Goal: Task Accomplishment & Management: Use online tool/utility

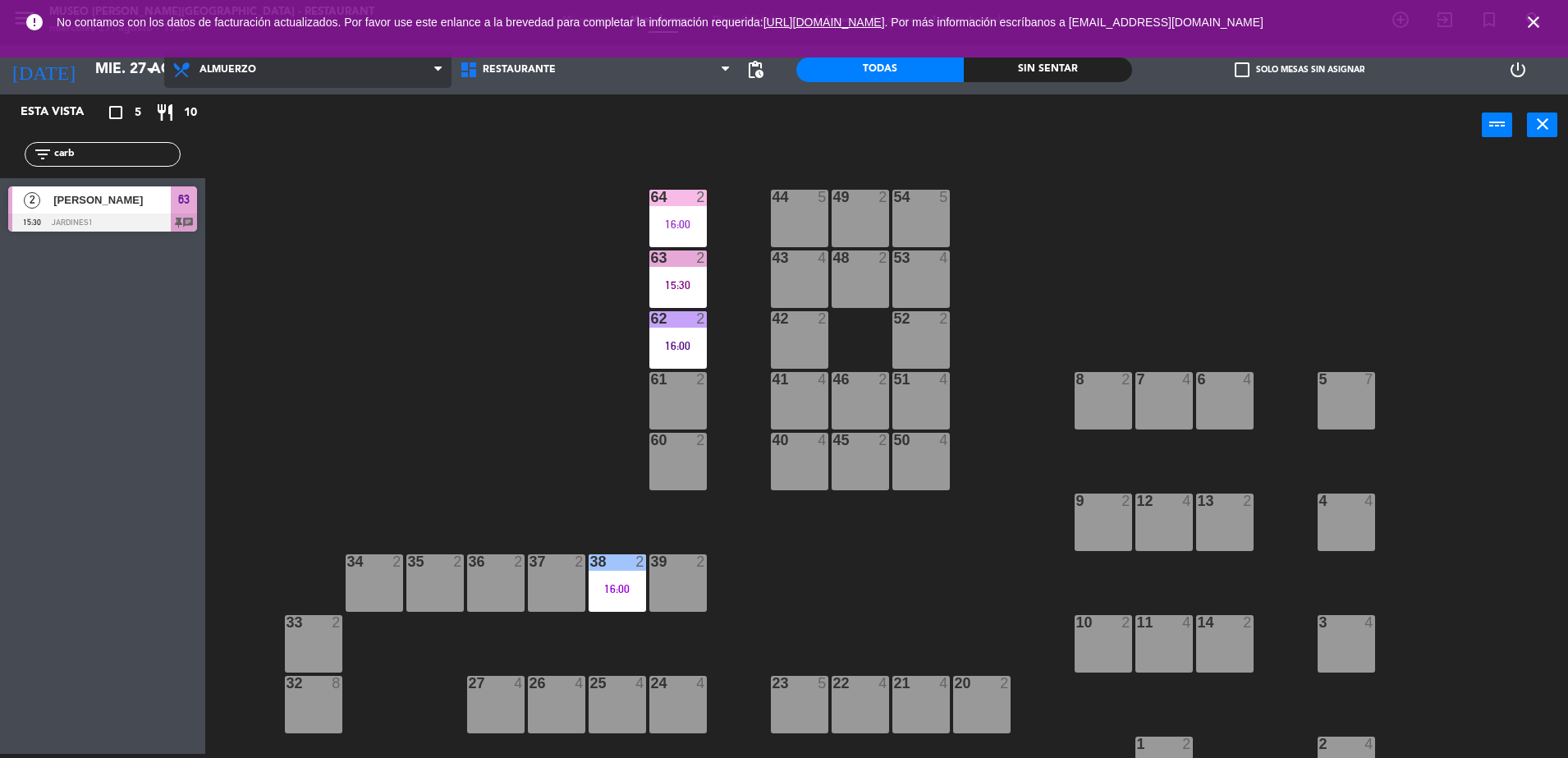
click at [414, 78] on span "Almuerzo" at bounding box center [308, 70] width 288 height 36
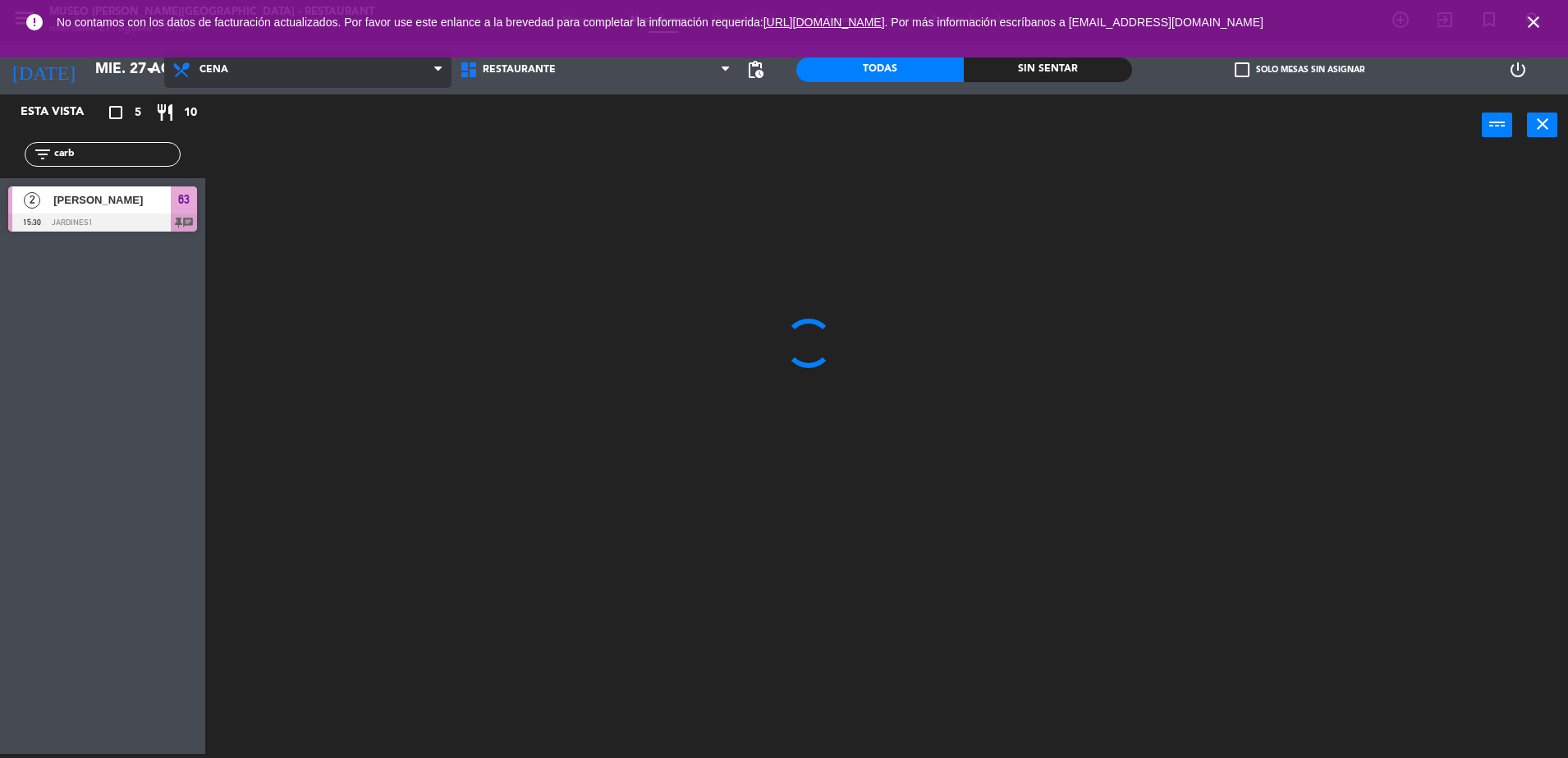
click at [431, 181] on ng-component "menu [GEOGRAPHIC_DATA][PERSON_NAME] - Restaurant [DATE] 27. agosto - 17:34 Mis …" at bounding box center [784, 376] width 1568 height 761
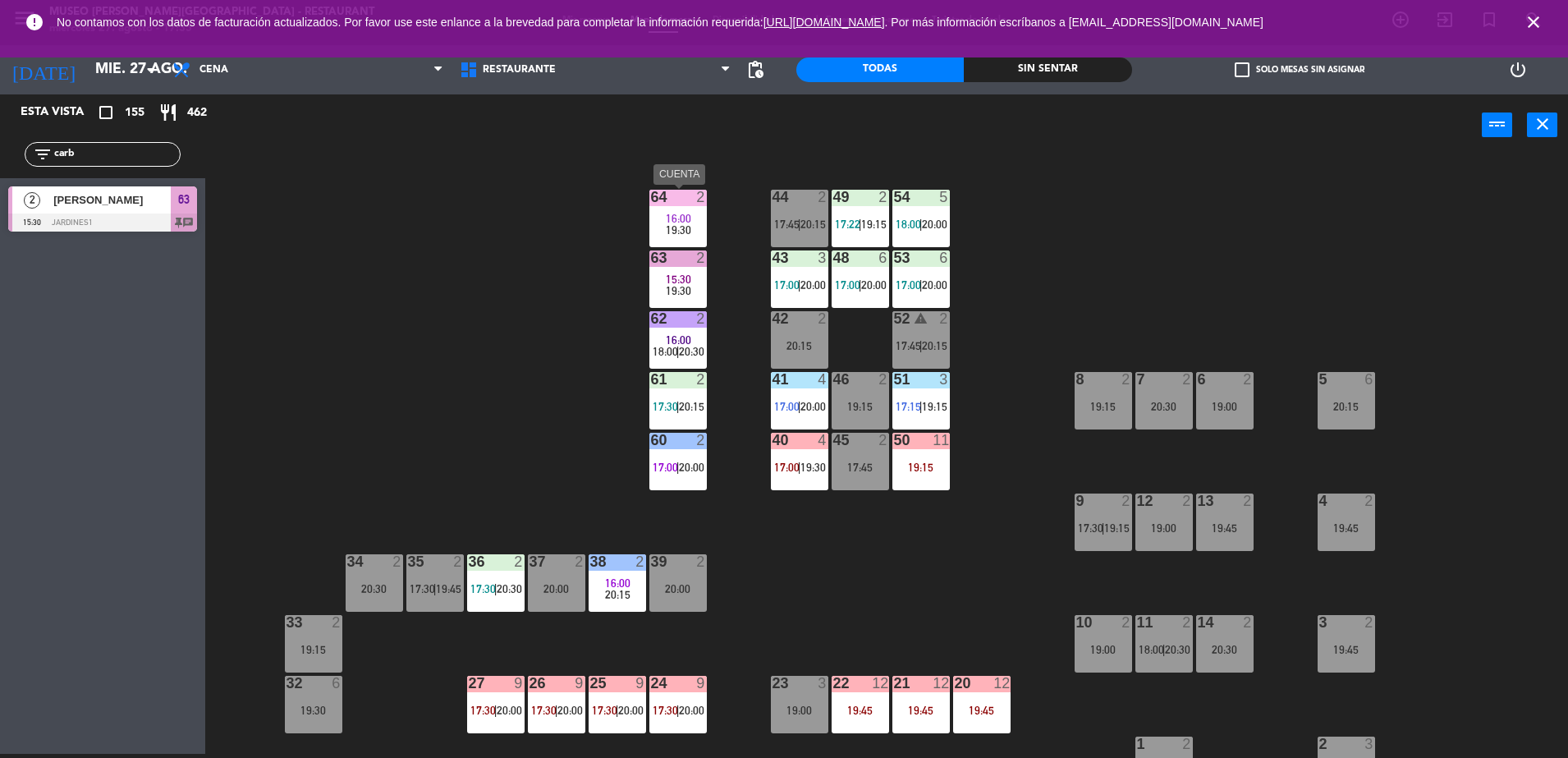
click at [688, 214] on span "16:00" at bounding box center [679, 218] width 26 height 13
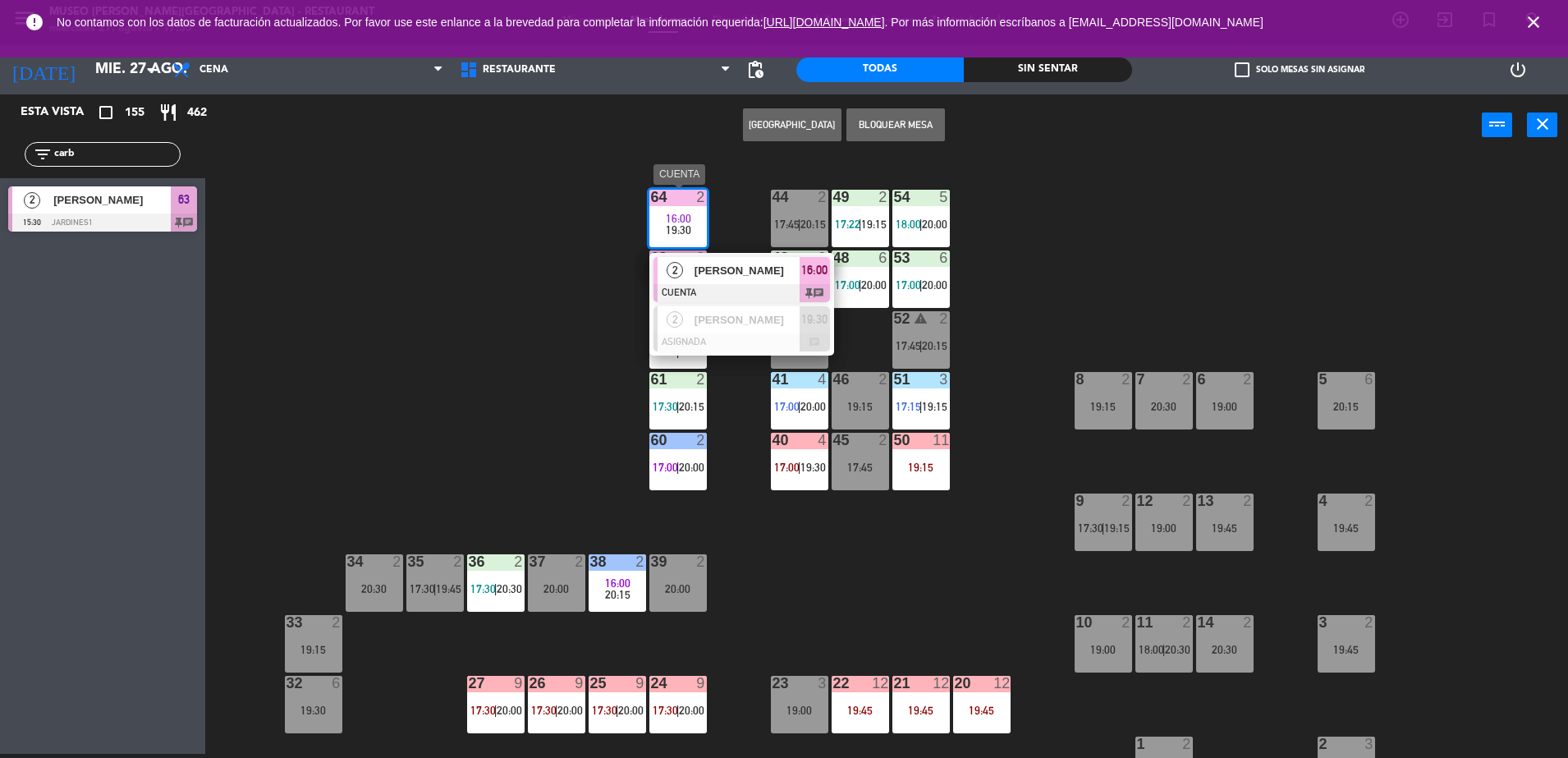
click at [747, 280] on div "[PERSON_NAME]" at bounding box center [746, 270] width 107 height 27
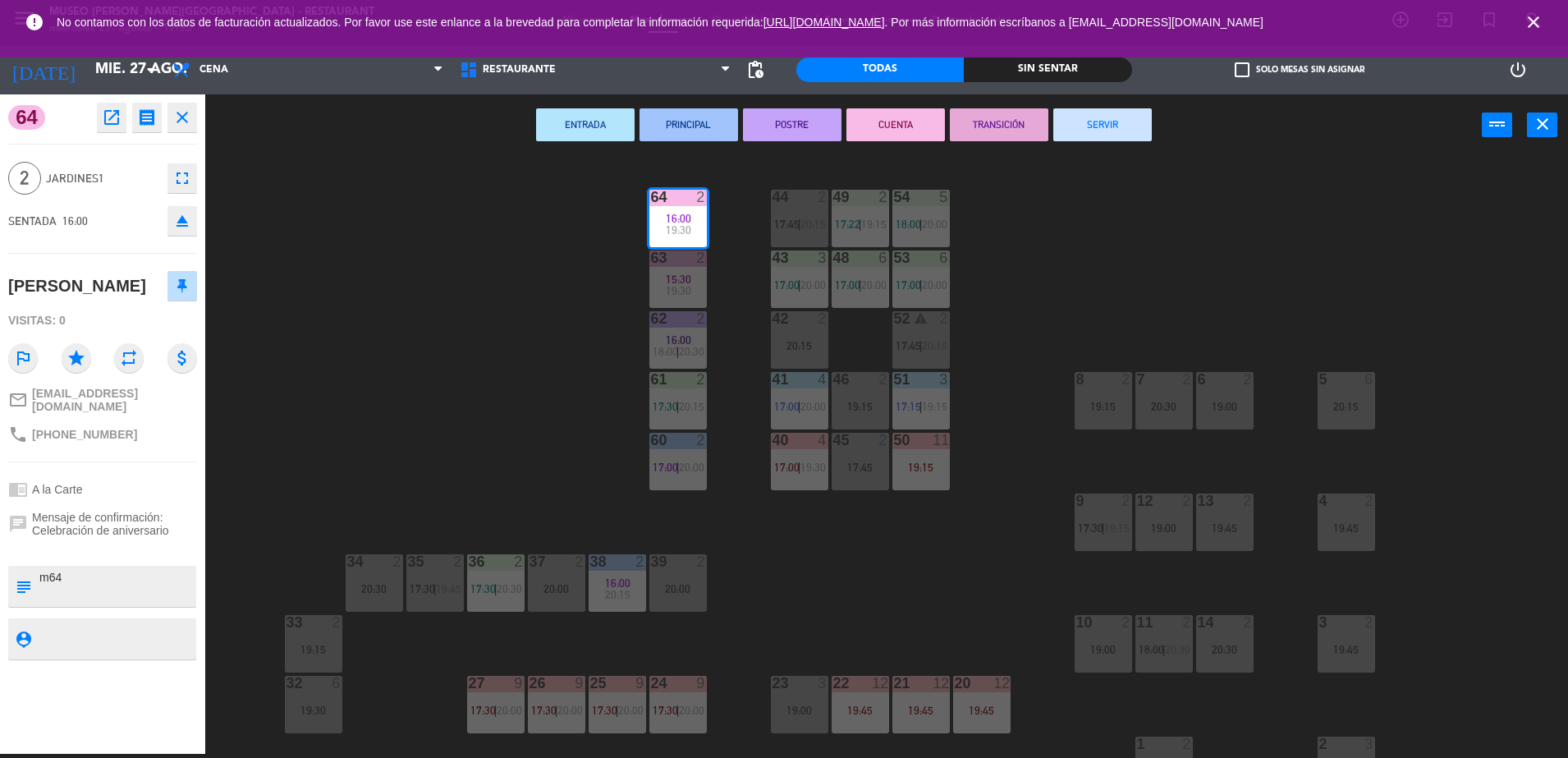
click at [1087, 137] on button "SERVIR" at bounding box center [1103, 125] width 98 height 33
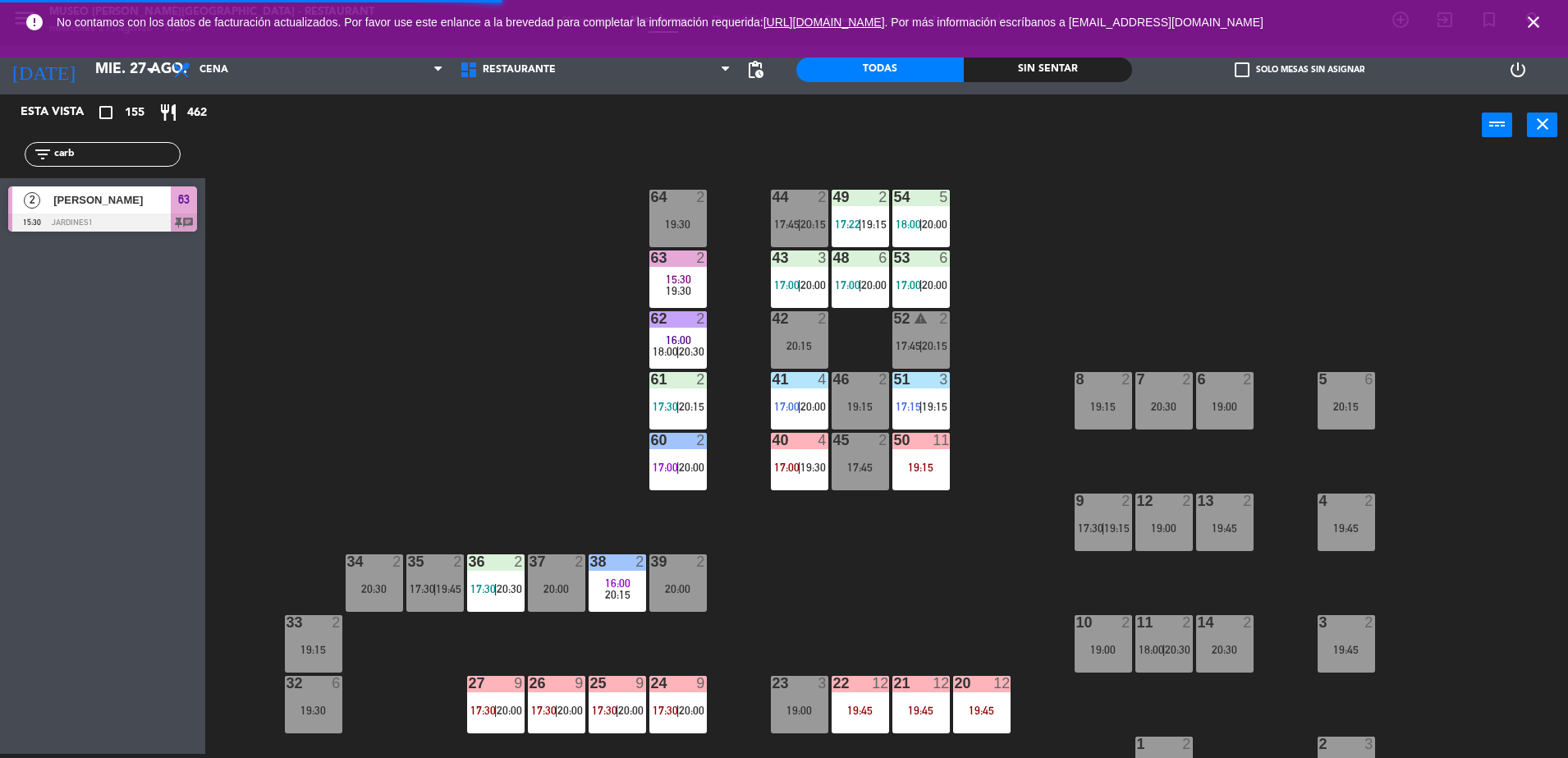
click at [668, 283] on span "15:30" at bounding box center [679, 278] width 26 height 13
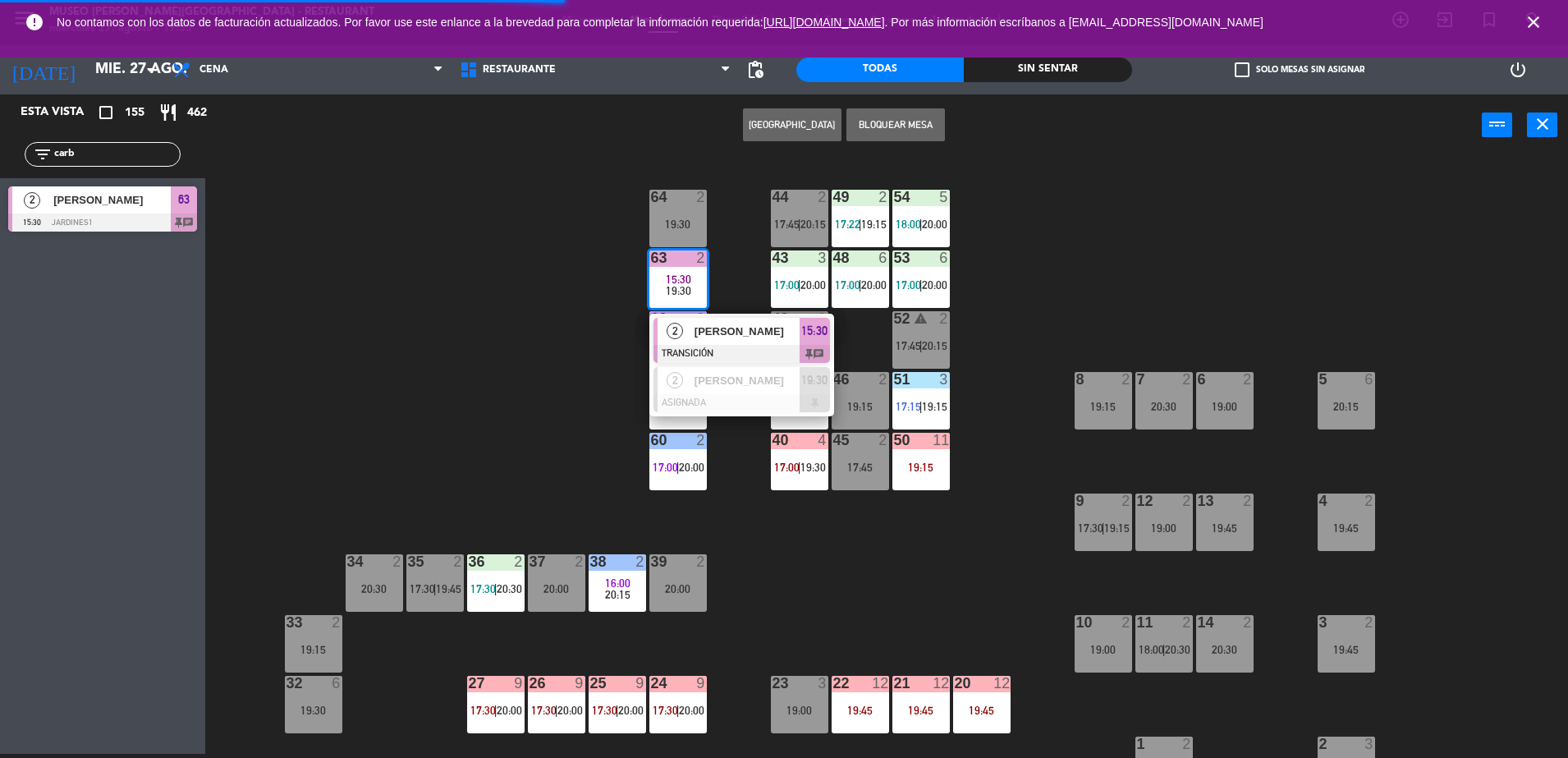
click at [741, 346] on div at bounding box center [742, 353] width 177 height 18
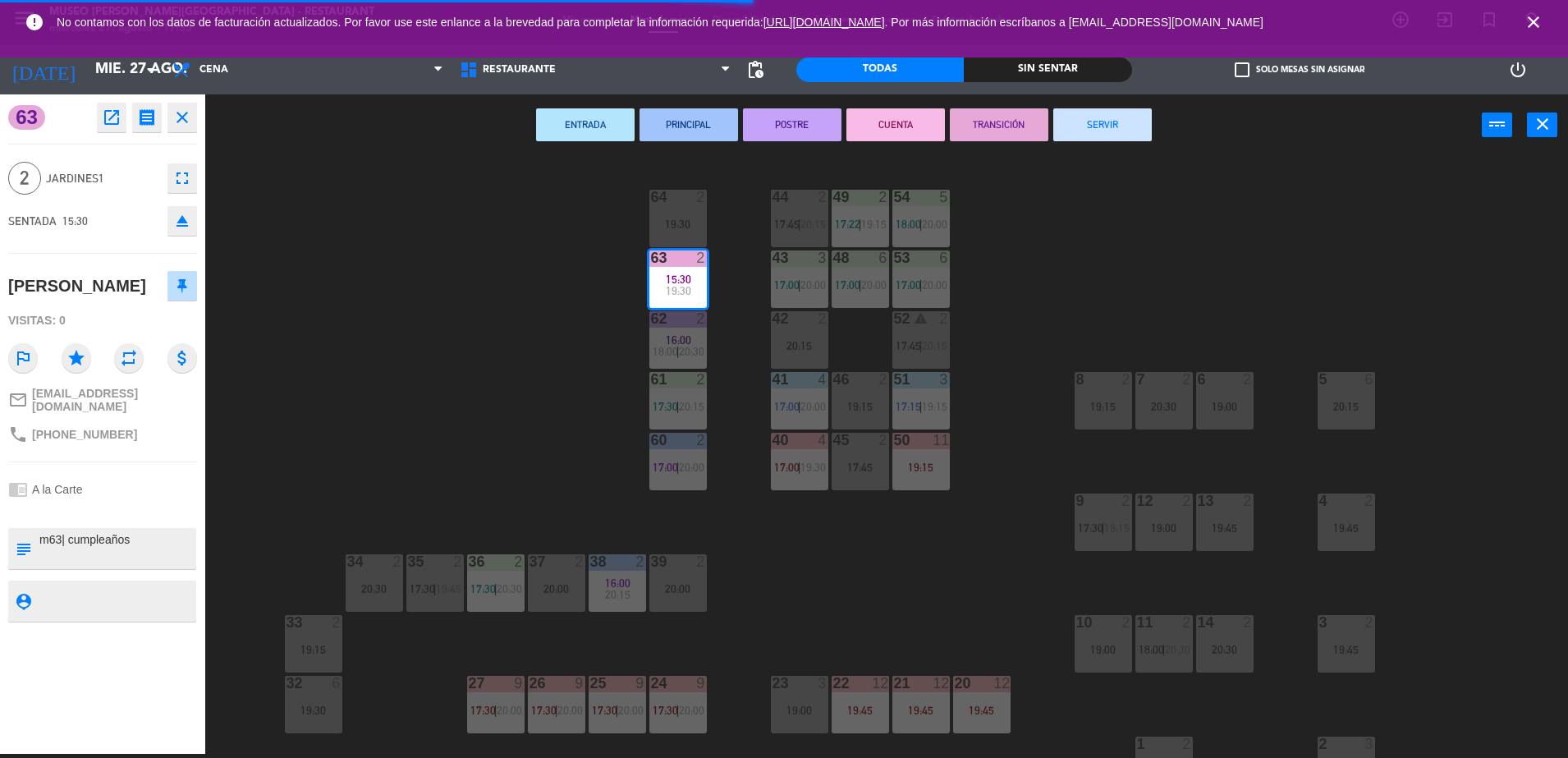
click at [1125, 123] on button "SERVIR" at bounding box center [1103, 125] width 98 height 33
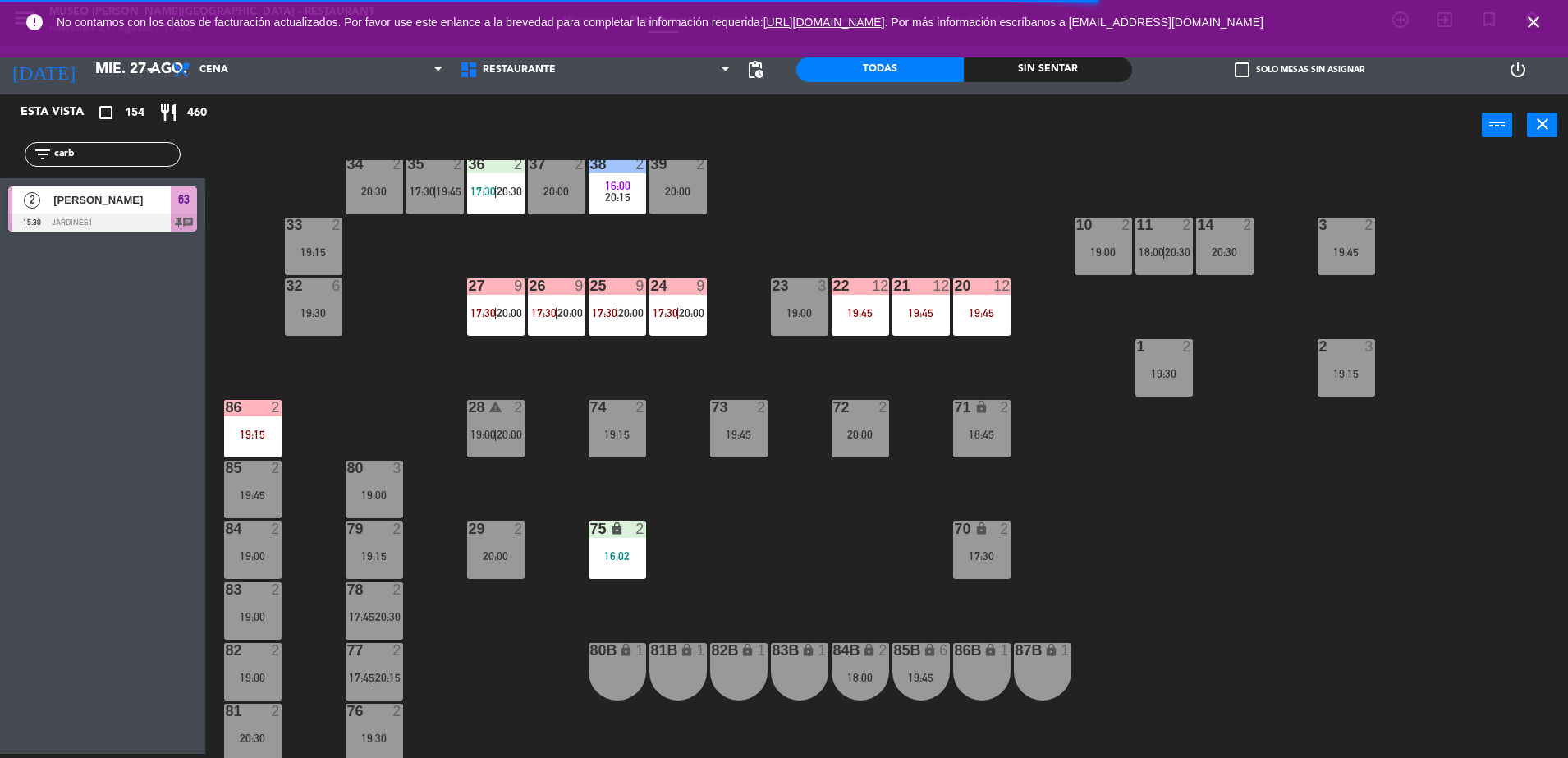
scroll to position [396, 0]
click at [243, 439] on div "19:15" at bounding box center [252, 434] width 58 height 11
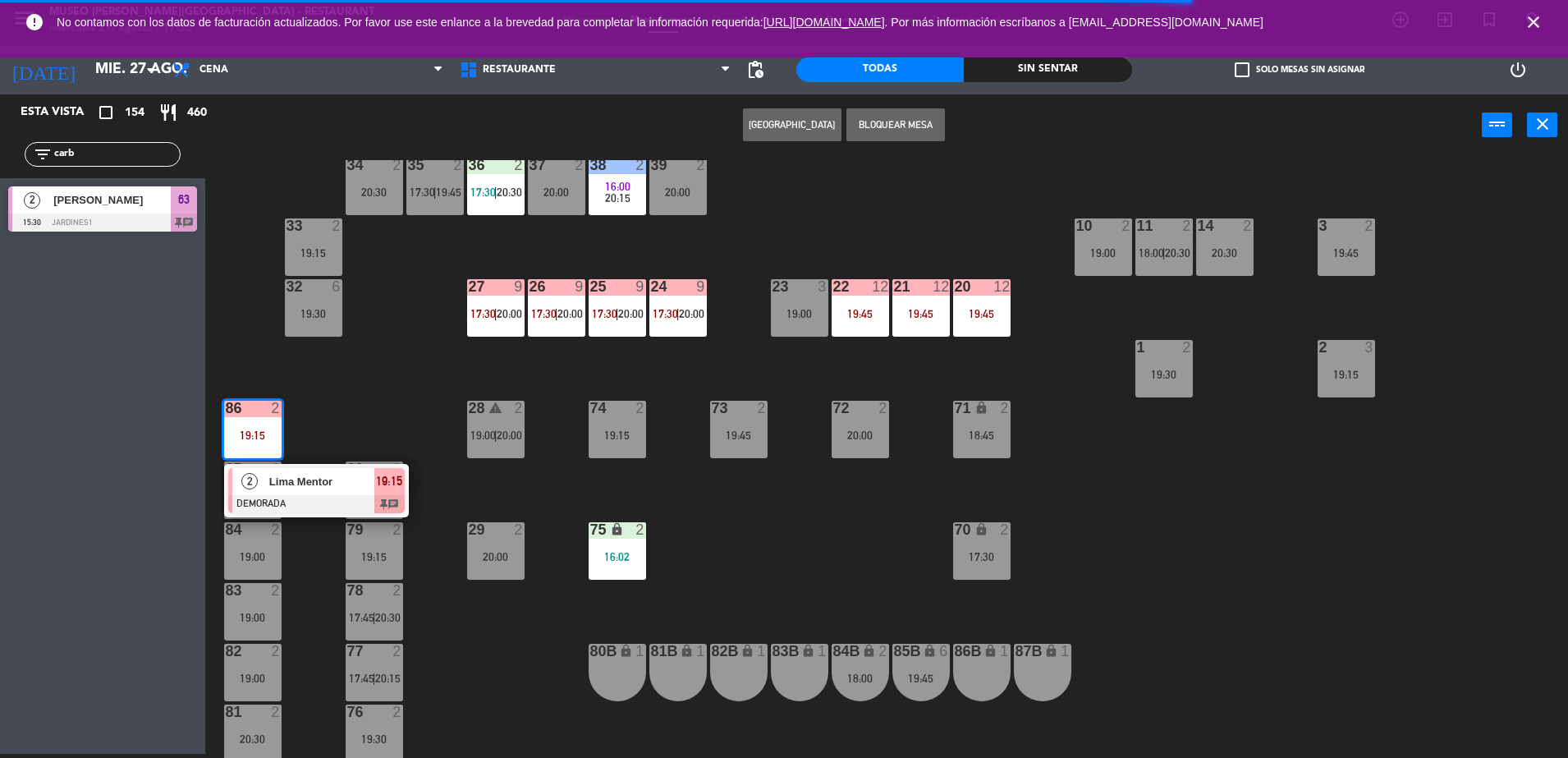
click at [341, 488] on span "Lima Mentor" at bounding box center [322, 482] width 105 height 17
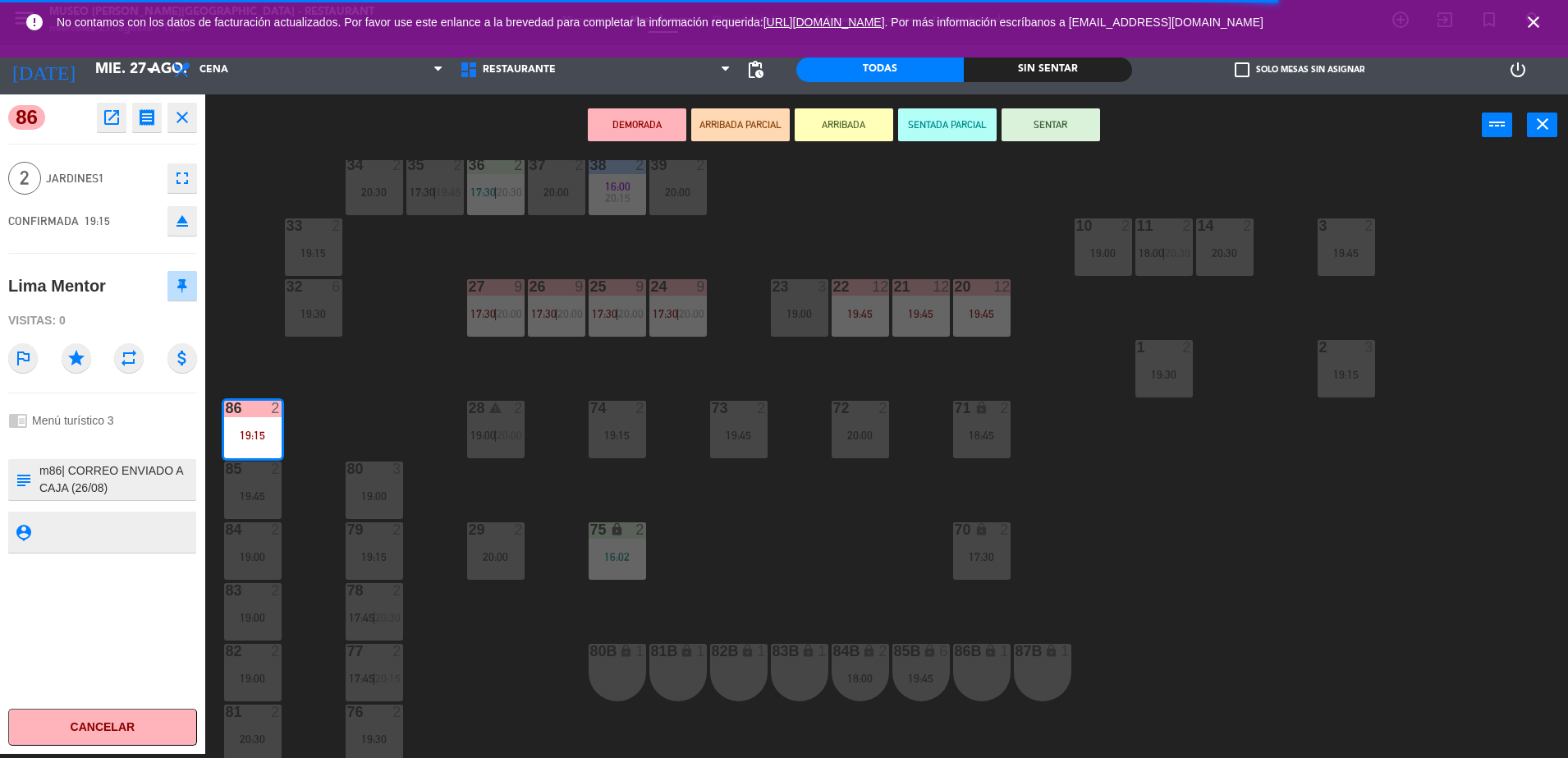
click at [427, 353] on div "44 2 17:45 | 20:15 49 2 17:22 | 19:15 54 5 18:00 | 20:00 64 2 19:30 48 6 17:00 …" at bounding box center [894, 459] width 1347 height 598
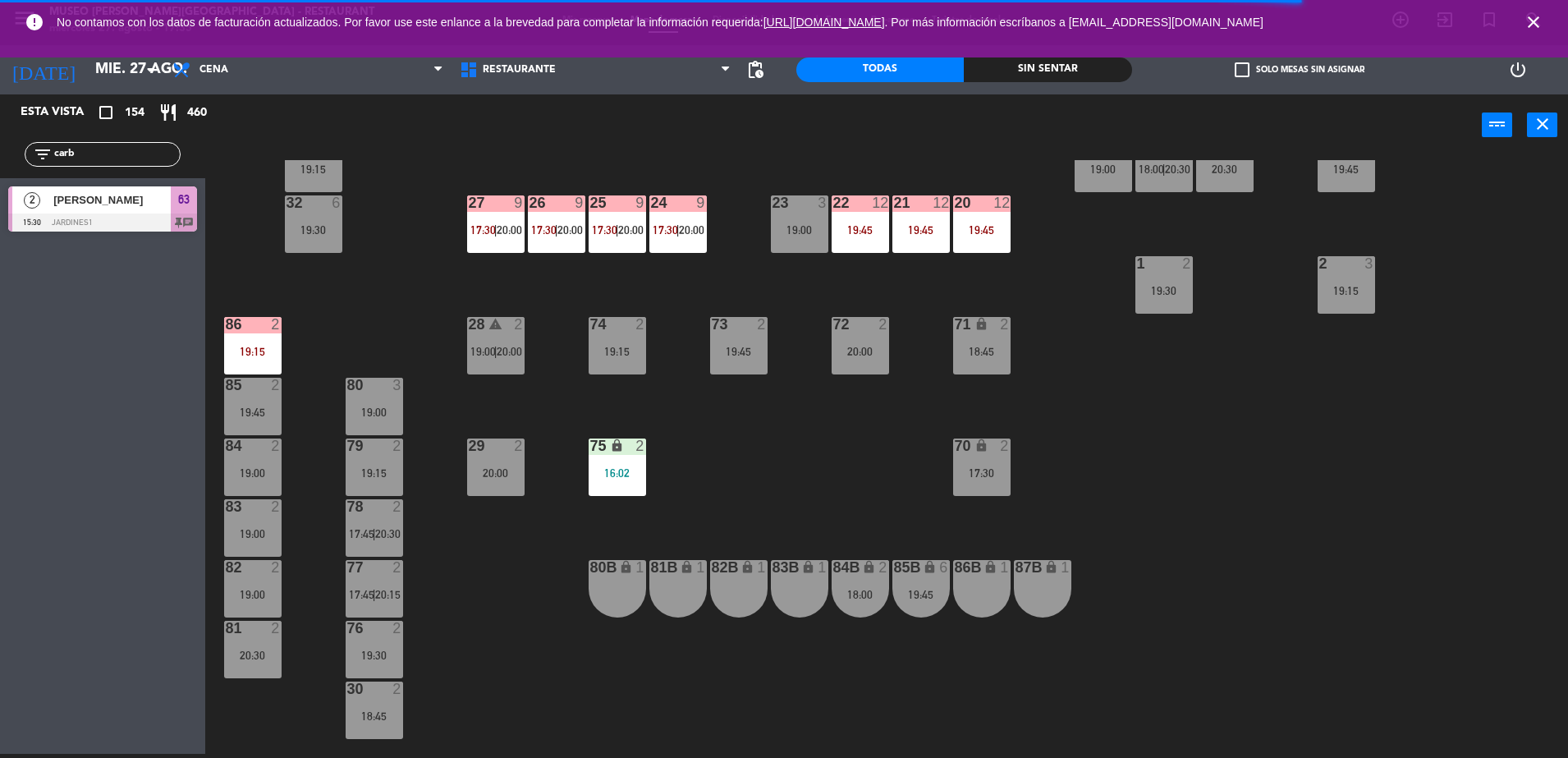
scroll to position [483, 0]
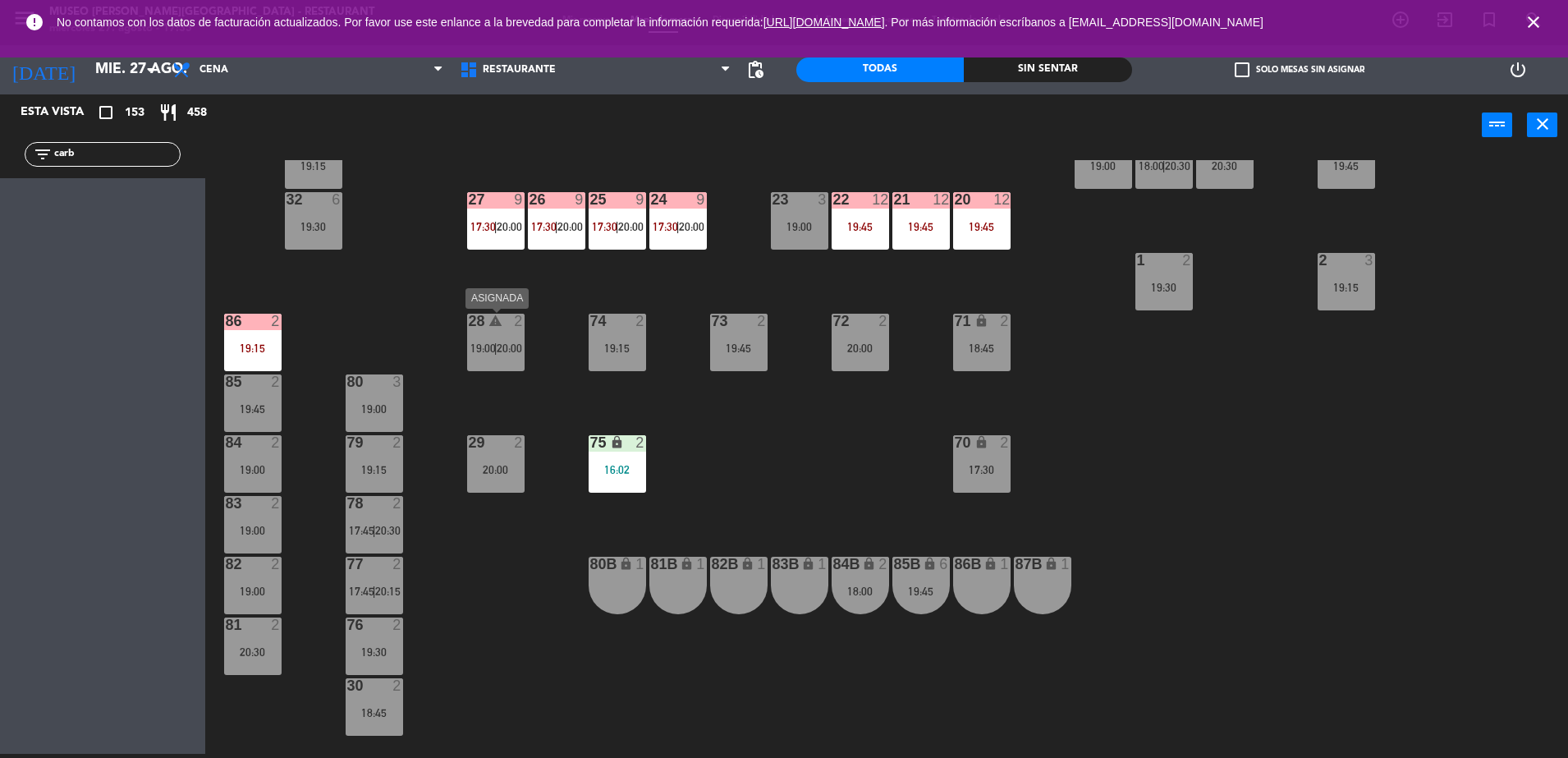
click at [507, 342] on span "20:00" at bounding box center [510, 347] width 26 height 13
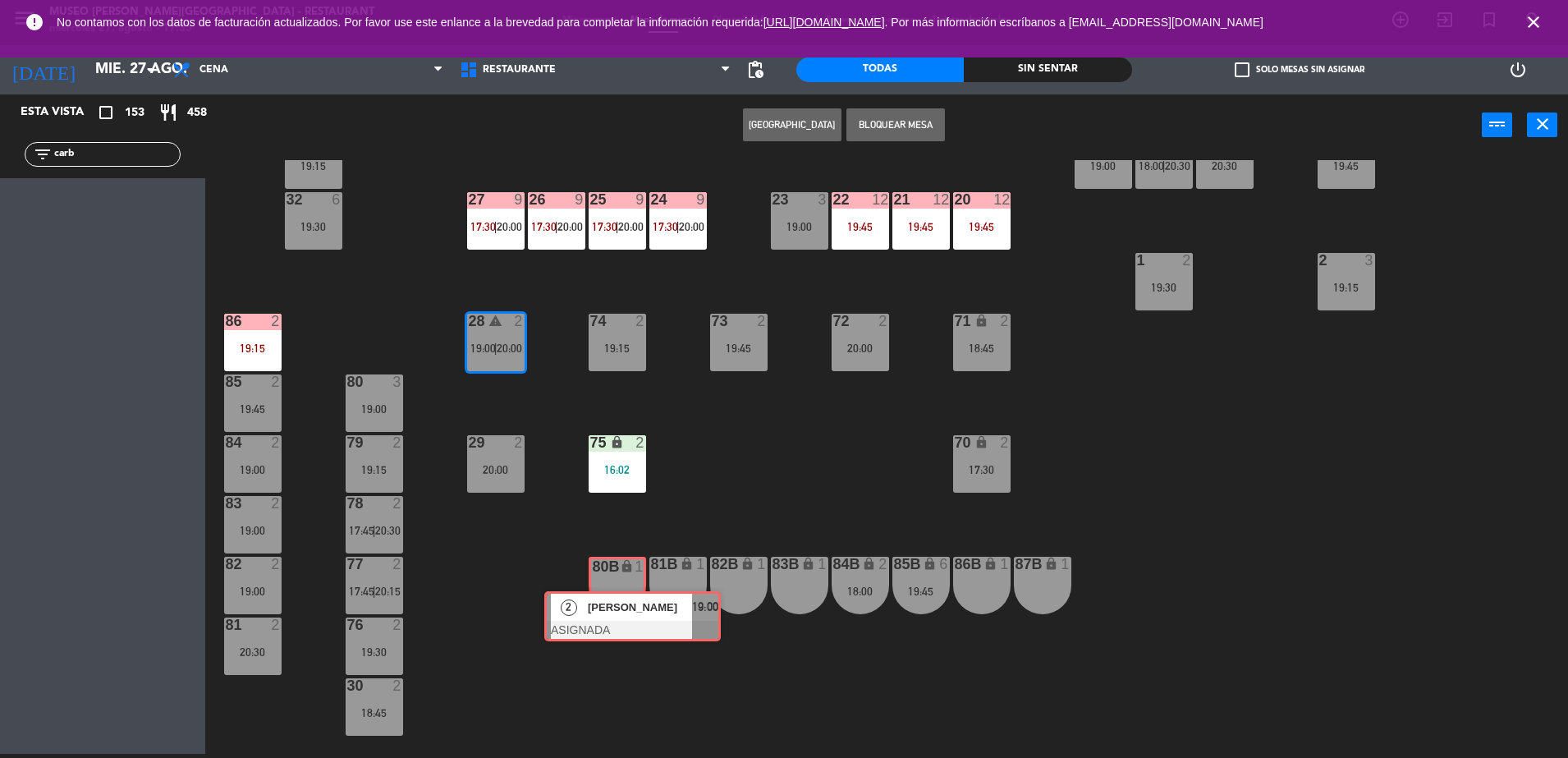
drag, startPoint x: 543, startPoint y: 396, endPoint x: 615, endPoint y: 622, distance: 237.2
click at [615, 622] on div "44 2 17:45 | 20:15 49 2 17:22 | 19:15 54 5 18:00 | 20:00 64 2 19:30 48 6 17:00 …" at bounding box center [894, 459] width 1347 height 598
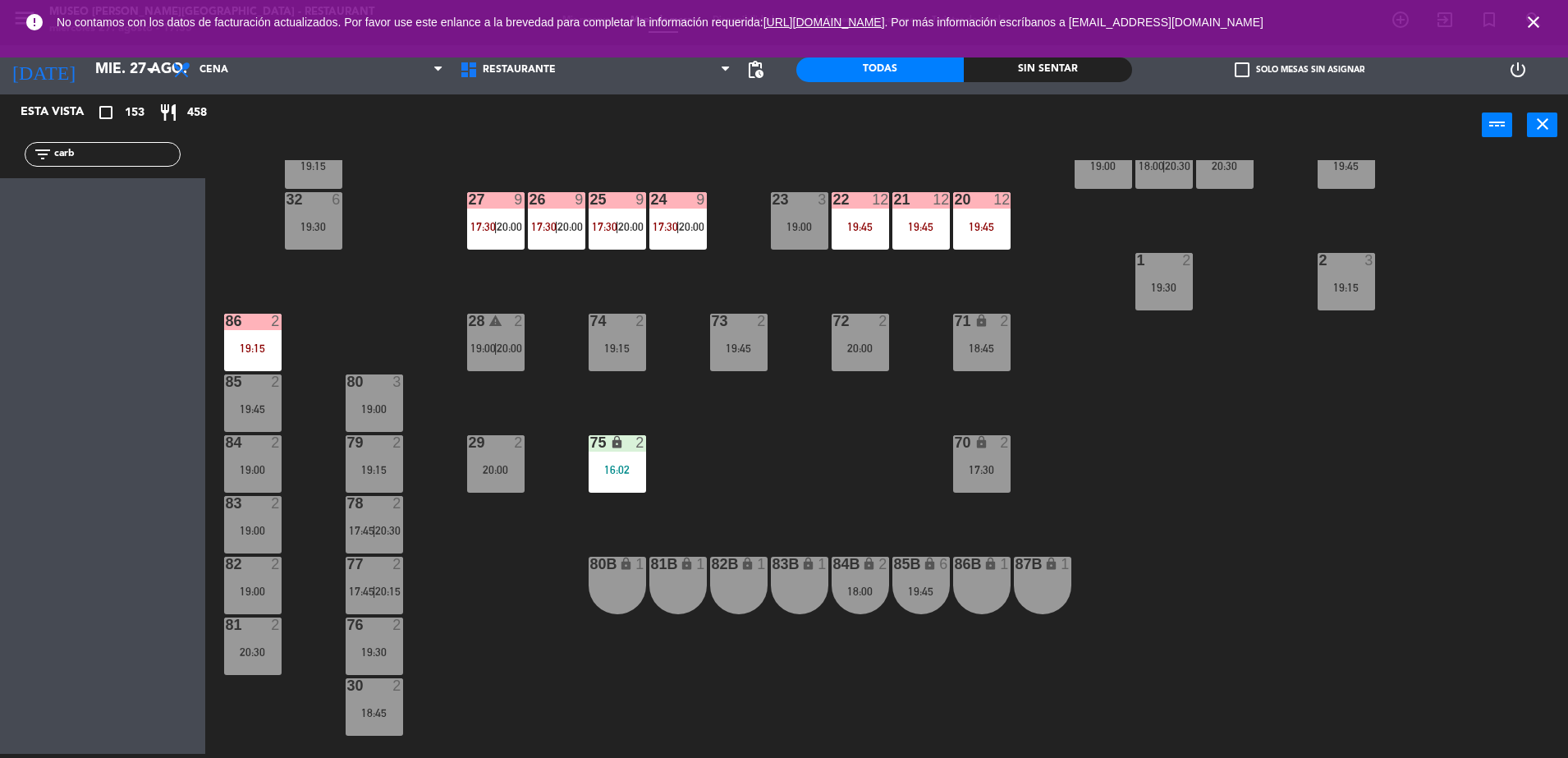
click at [490, 359] on div "28 warning 2 19:00 | 20:00" at bounding box center [495, 342] width 58 height 58
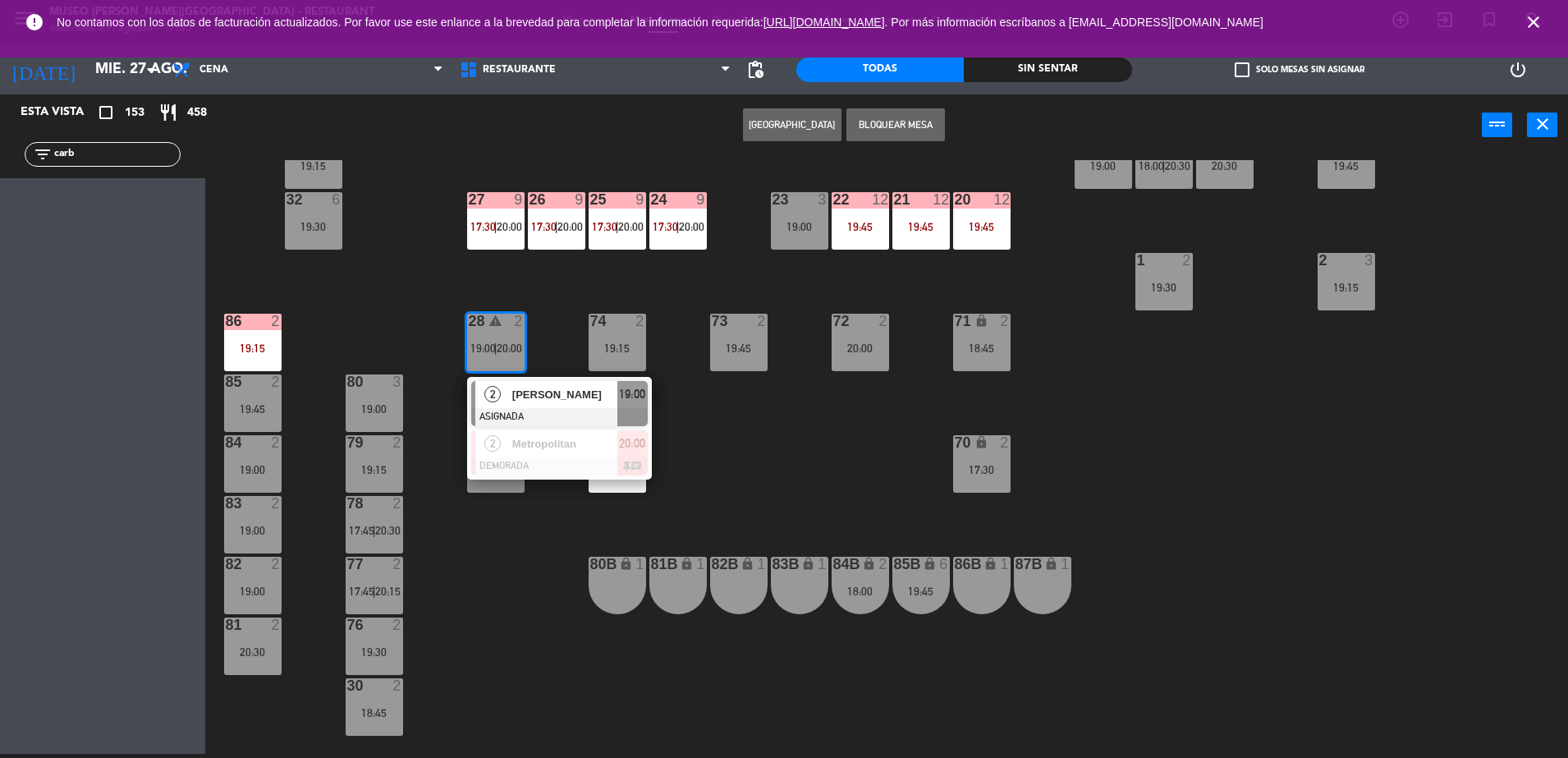
click at [528, 391] on span "[PERSON_NAME]" at bounding box center [565, 395] width 105 height 17
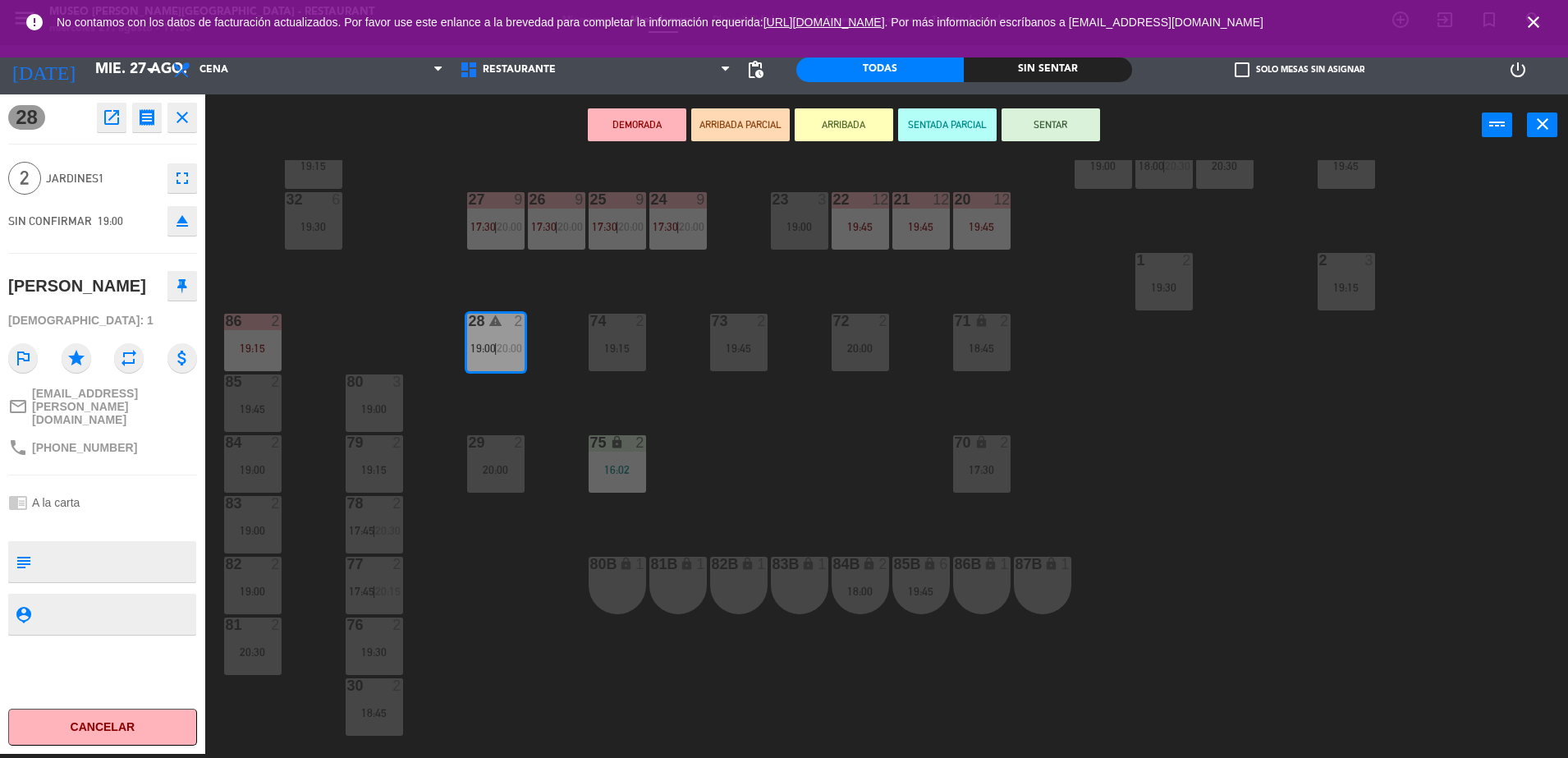
click at [607, 588] on div "80B lock 1" at bounding box center [617, 585] width 58 height 58
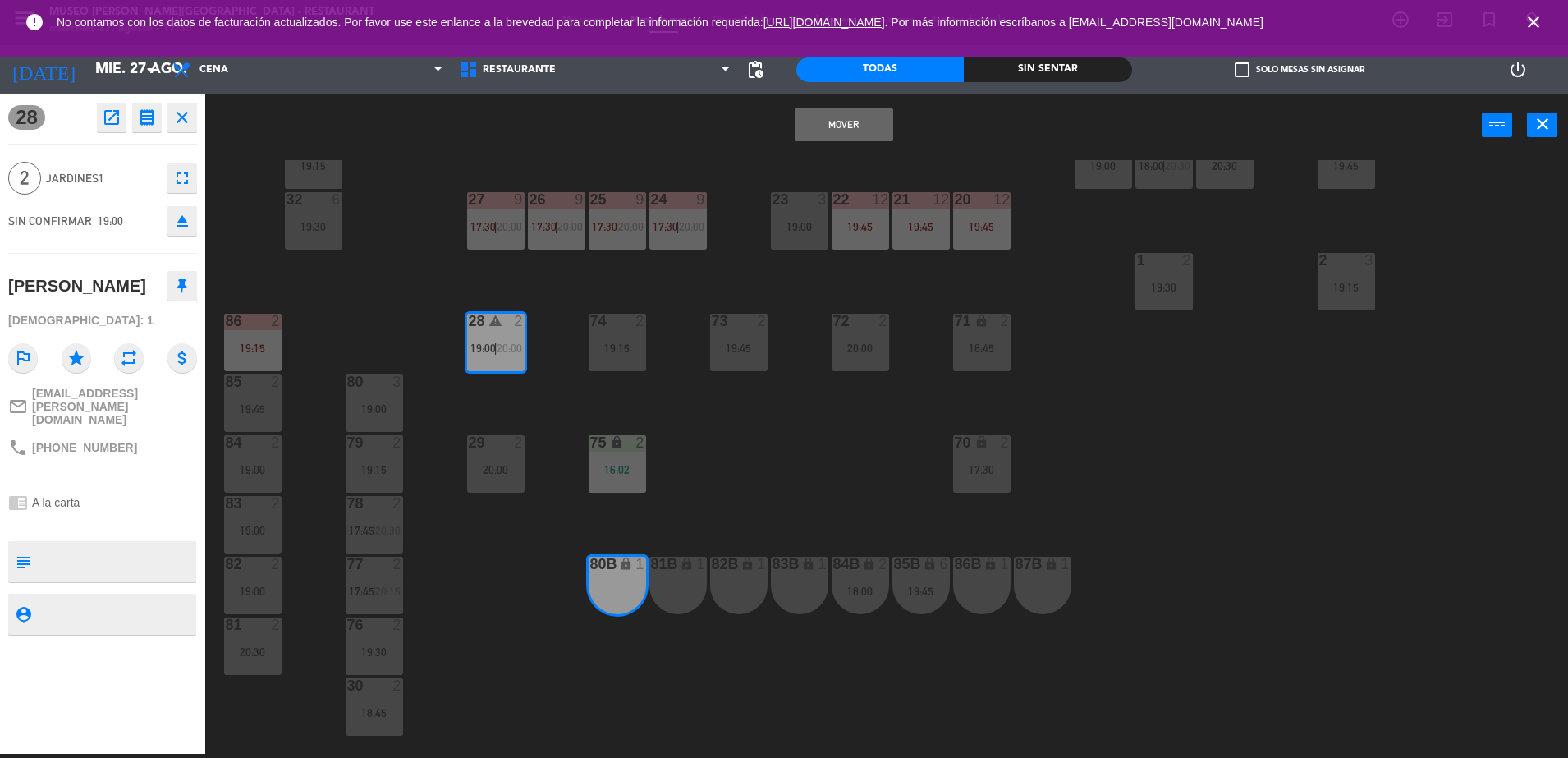
click at [823, 135] on button "Mover" at bounding box center [843, 125] width 98 height 33
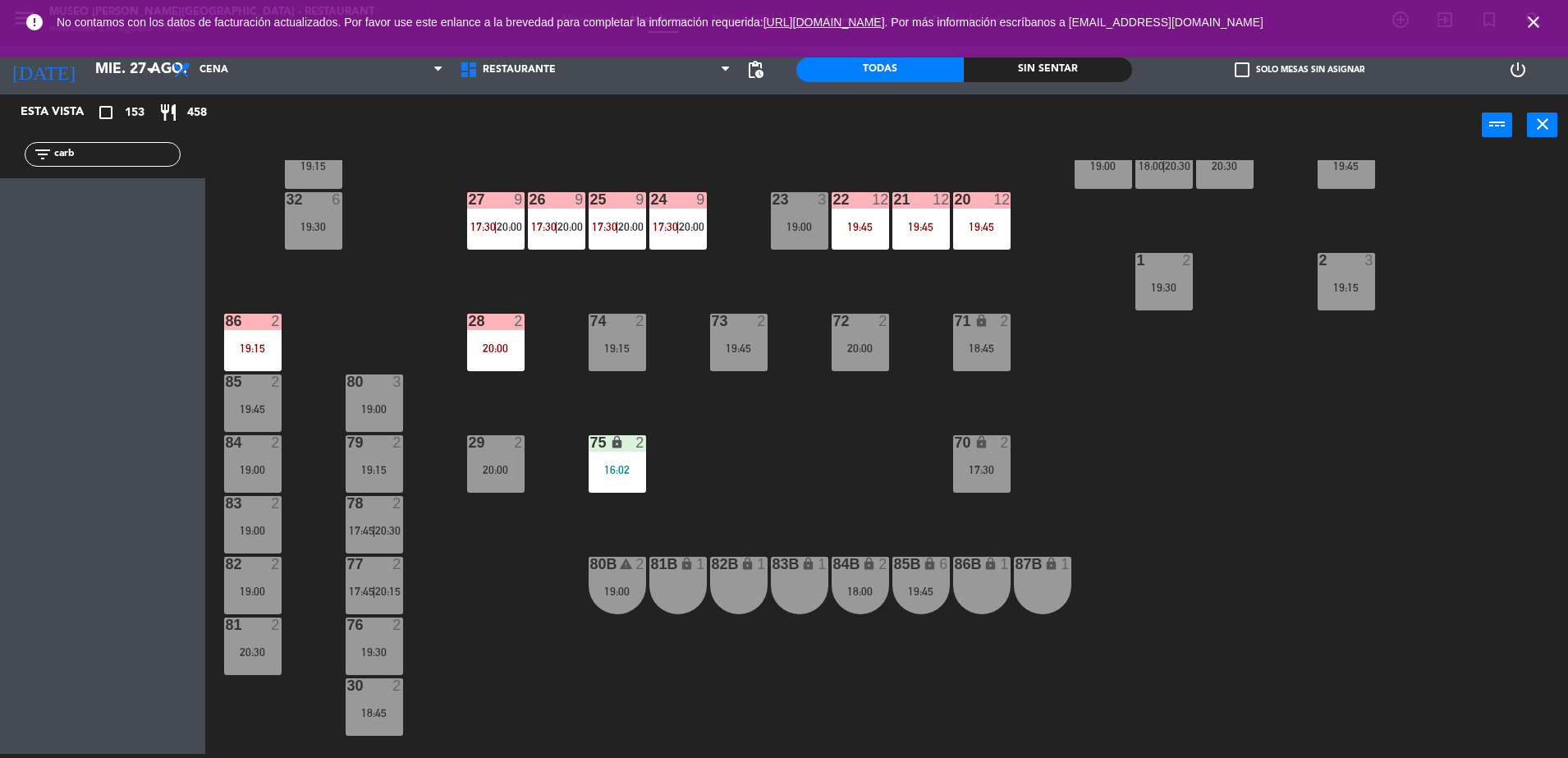
click at [252, 336] on div "86 2 19:15" at bounding box center [252, 342] width 58 height 58
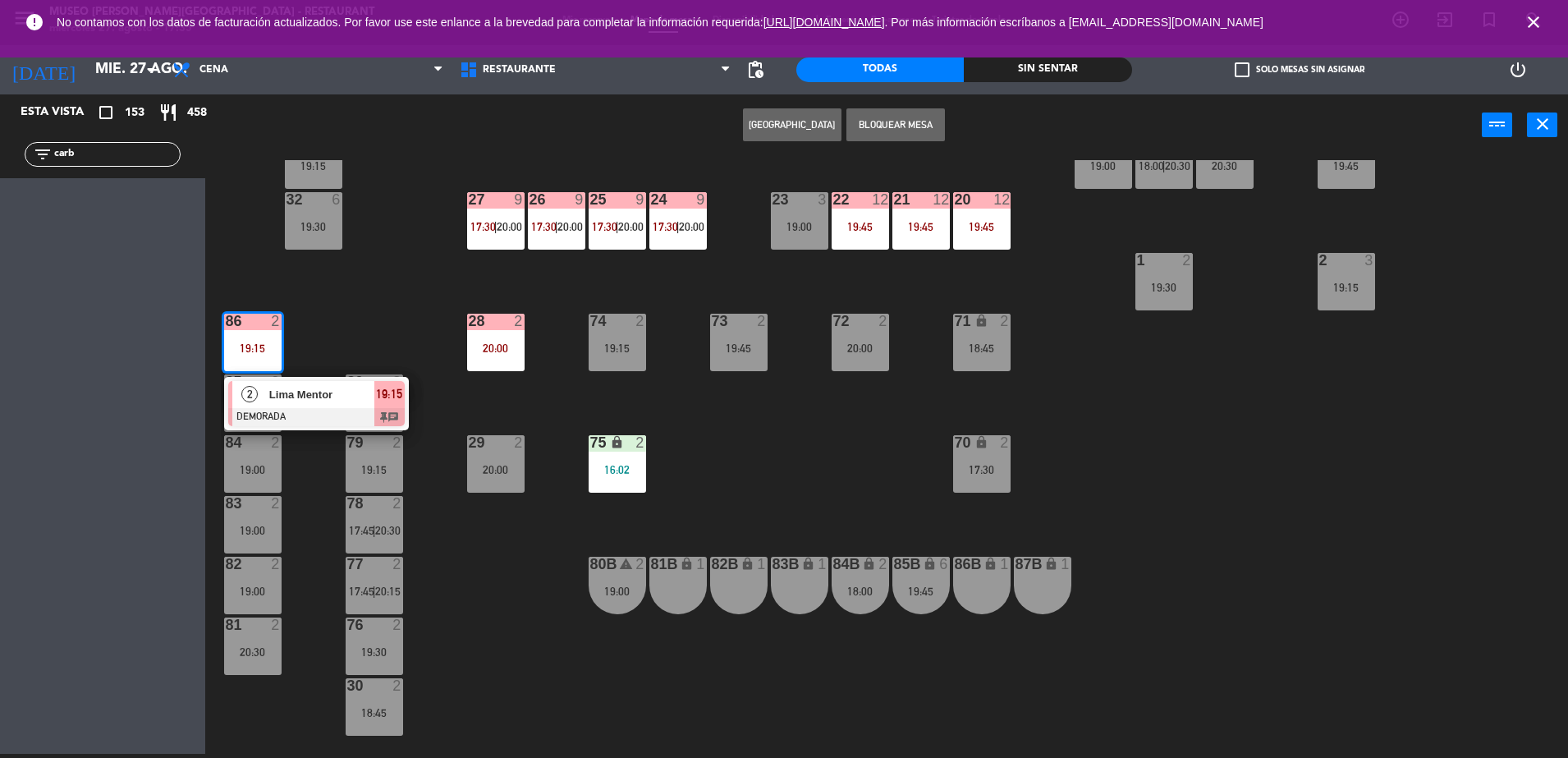
click at [310, 390] on span "Lima Mentor" at bounding box center [322, 395] width 105 height 17
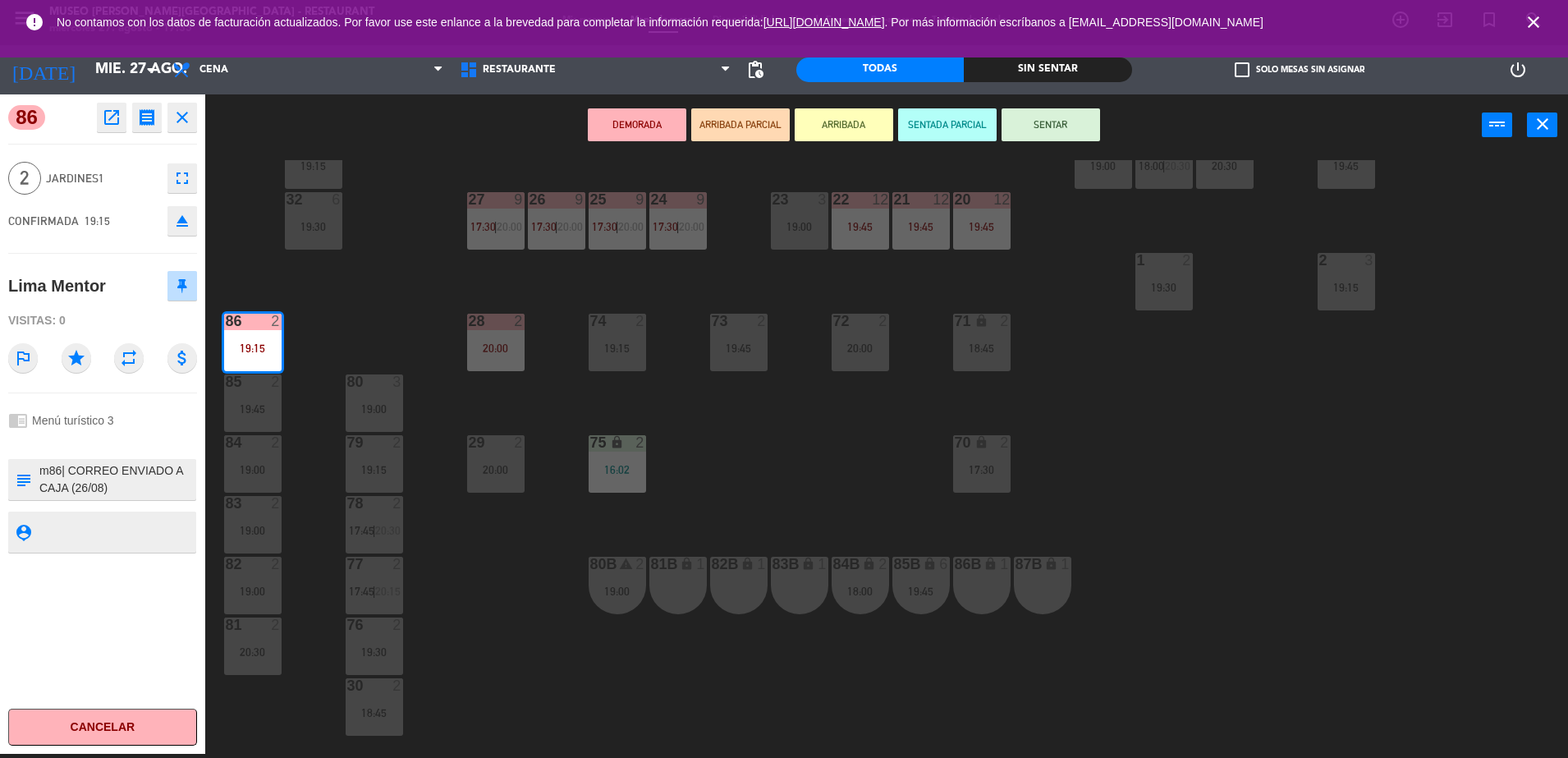
click at [395, 337] on div "44 2 17:45 | 20:15 49 2 17:22 | 19:15 54 5 18:00 | 20:00 64 2 19:30 48 6 17:00 …" at bounding box center [894, 459] width 1347 height 598
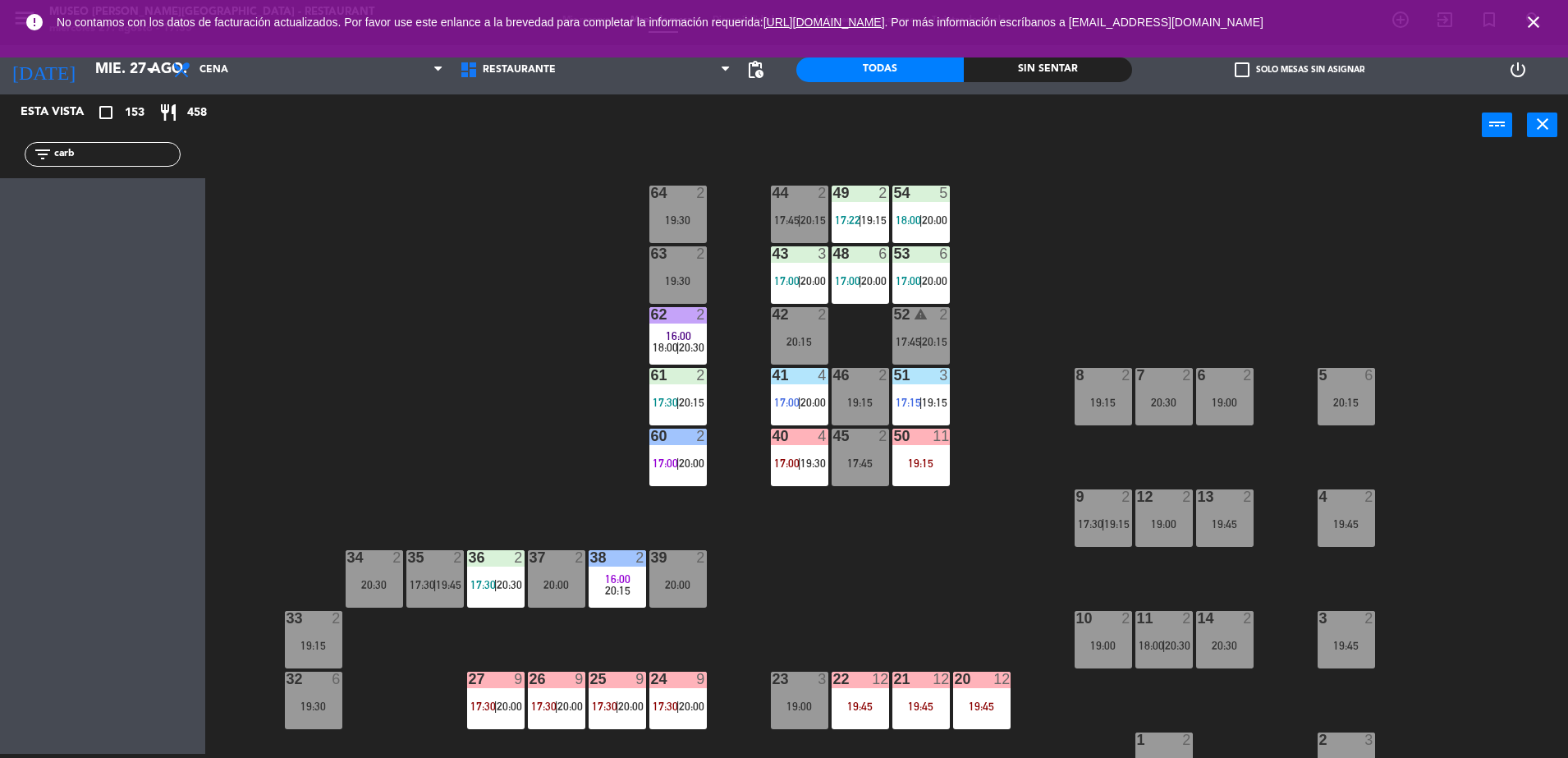
scroll to position [3, 0]
drag, startPoint x: 135, startPoint y: 159, endPoint x: 0, endPoint y: 153, distance: 135.1
click at [0, 154] on html "close × Museo [PERSON_NAME] Café - Restaurant × chrome_reader_mode Listado de R…" at bounding box center [784, 379] width 1568 height 758
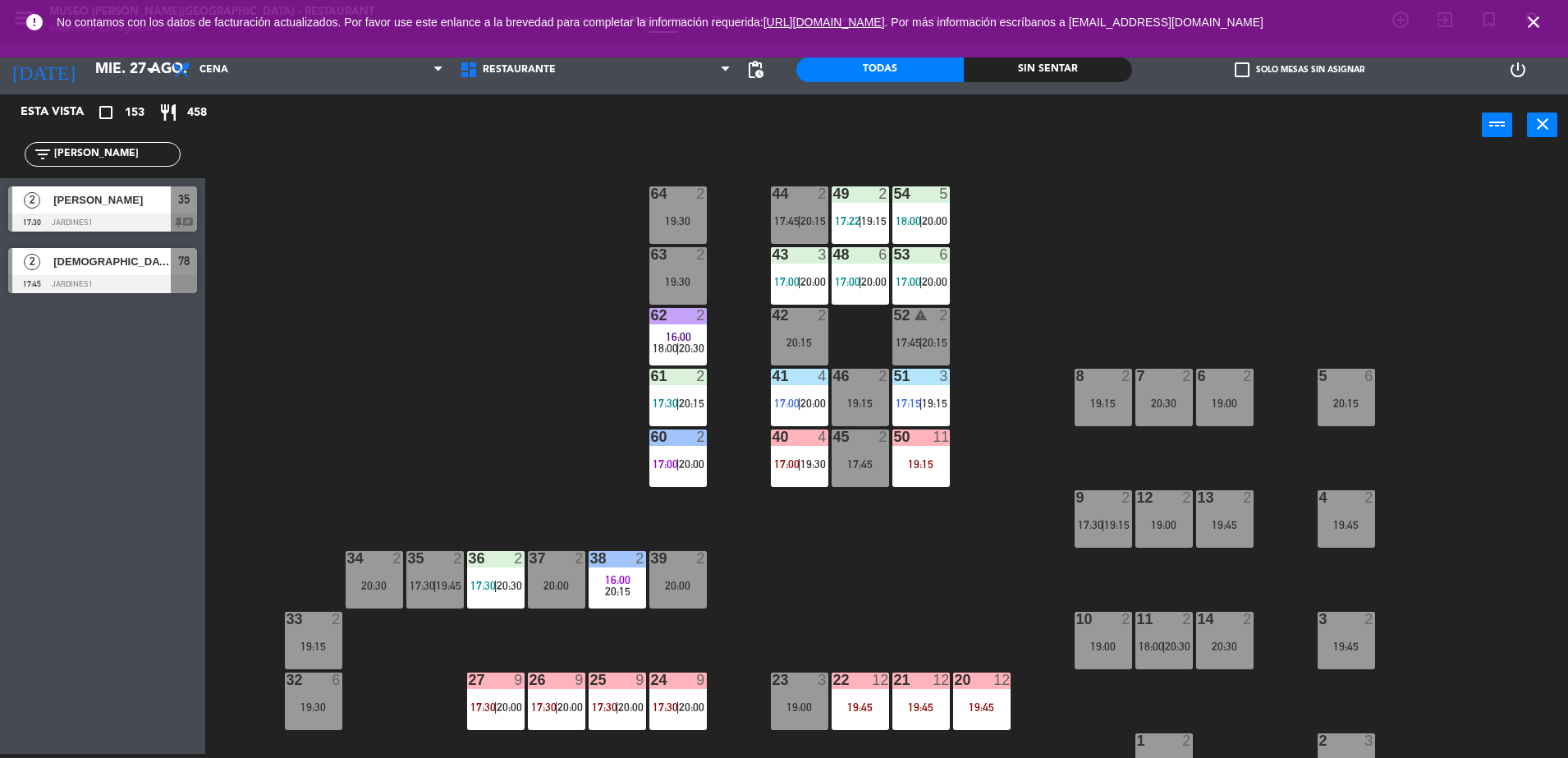
type input "[PERSON_NAME]"
click at [139, 206] on span "[PERSON_NAME]" at bounding box center [112, 200] width 117 height 17
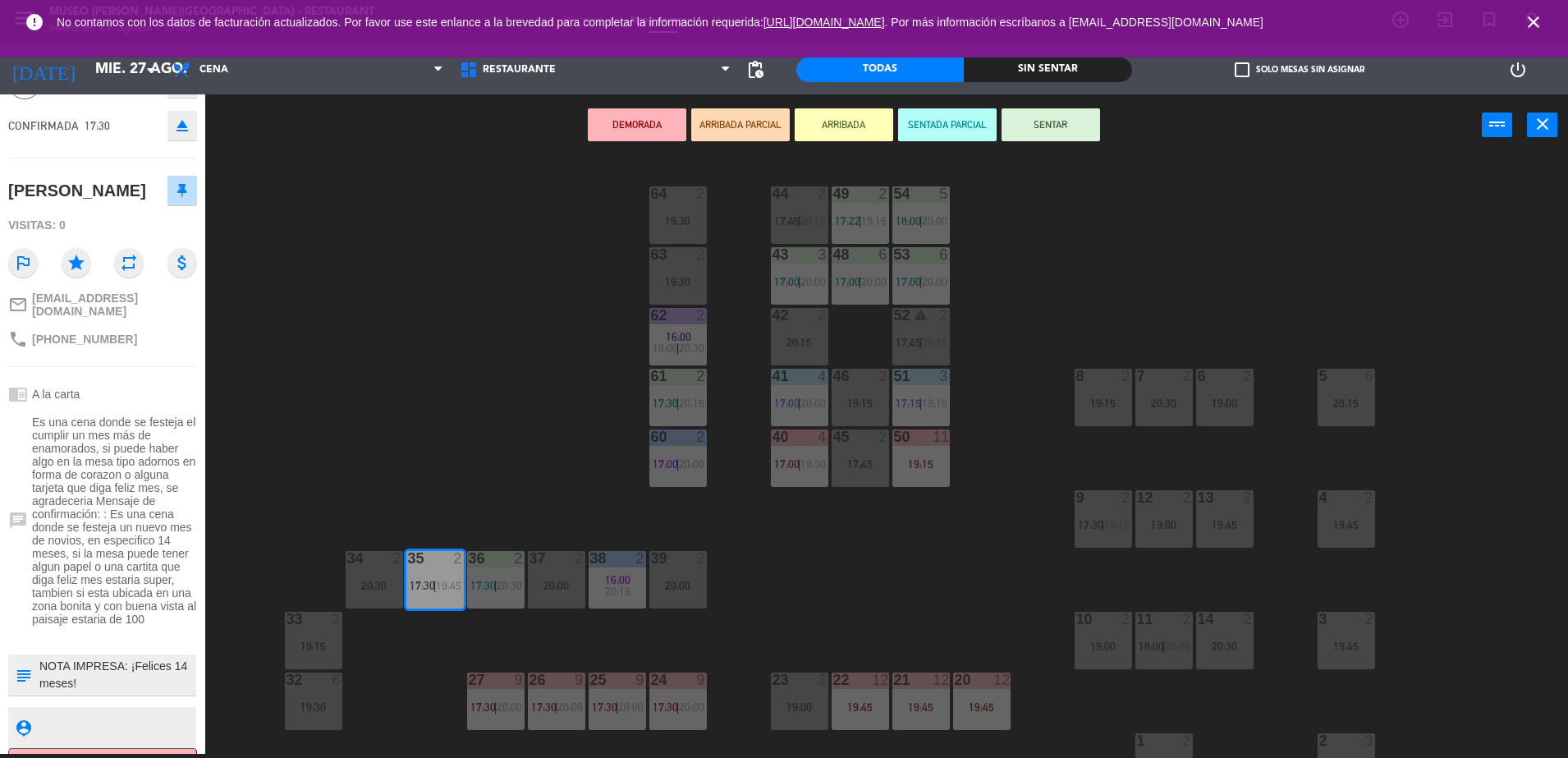
scroll to position [128, 0]
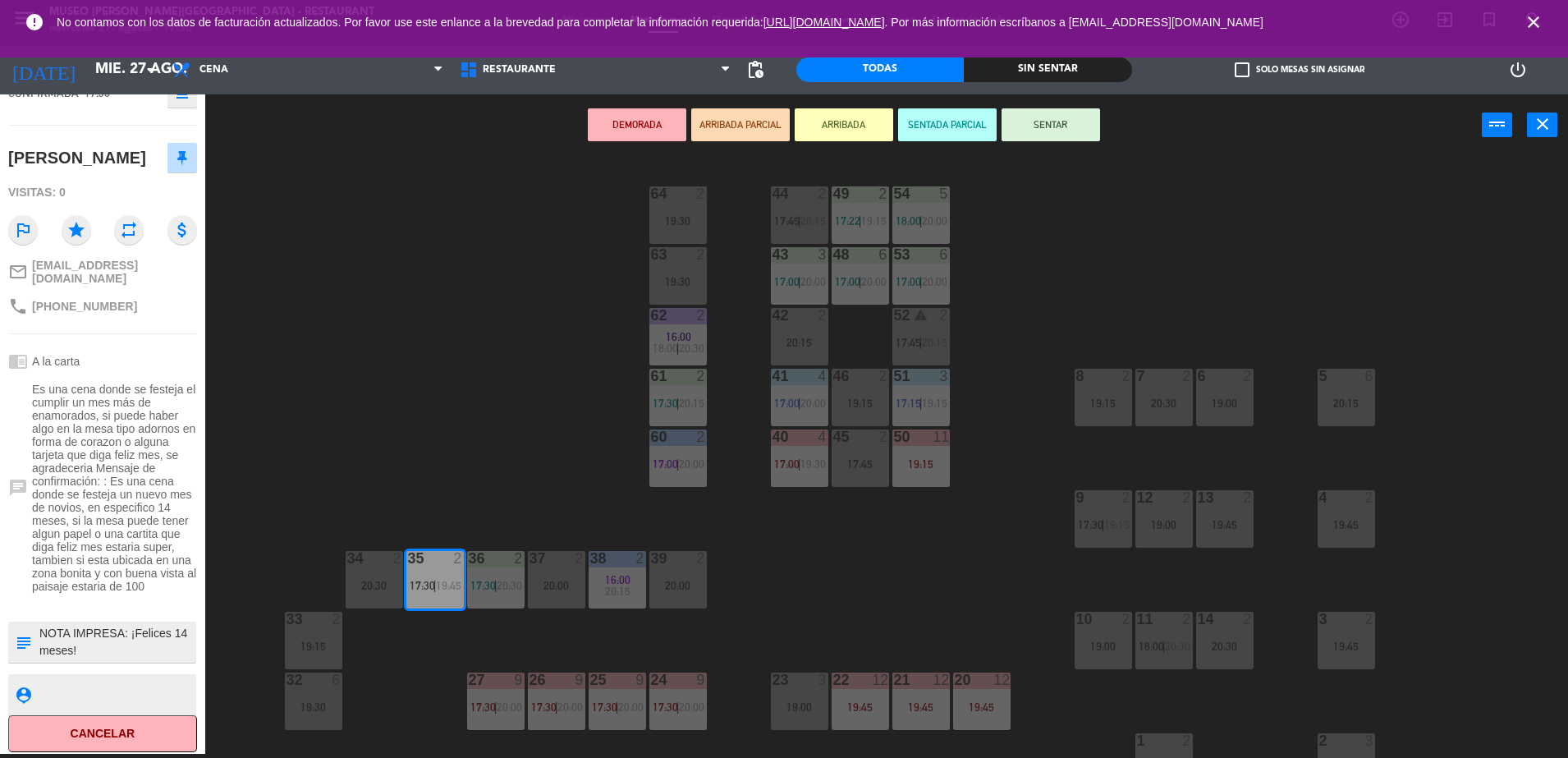
click at [42, 633] on textarea at bounding box center [116, 642] width 157 height 34
type textarea "m35 NOTA IMPRESA: ¡Felices 14 meses!"
click at [131, 179] on div "Visitas: 0" at bounding box center [103, 192] width 189 height 28
click at [1044, 129] on button "SENTAR" at bounding box center [1051, 125] width 98 height 33
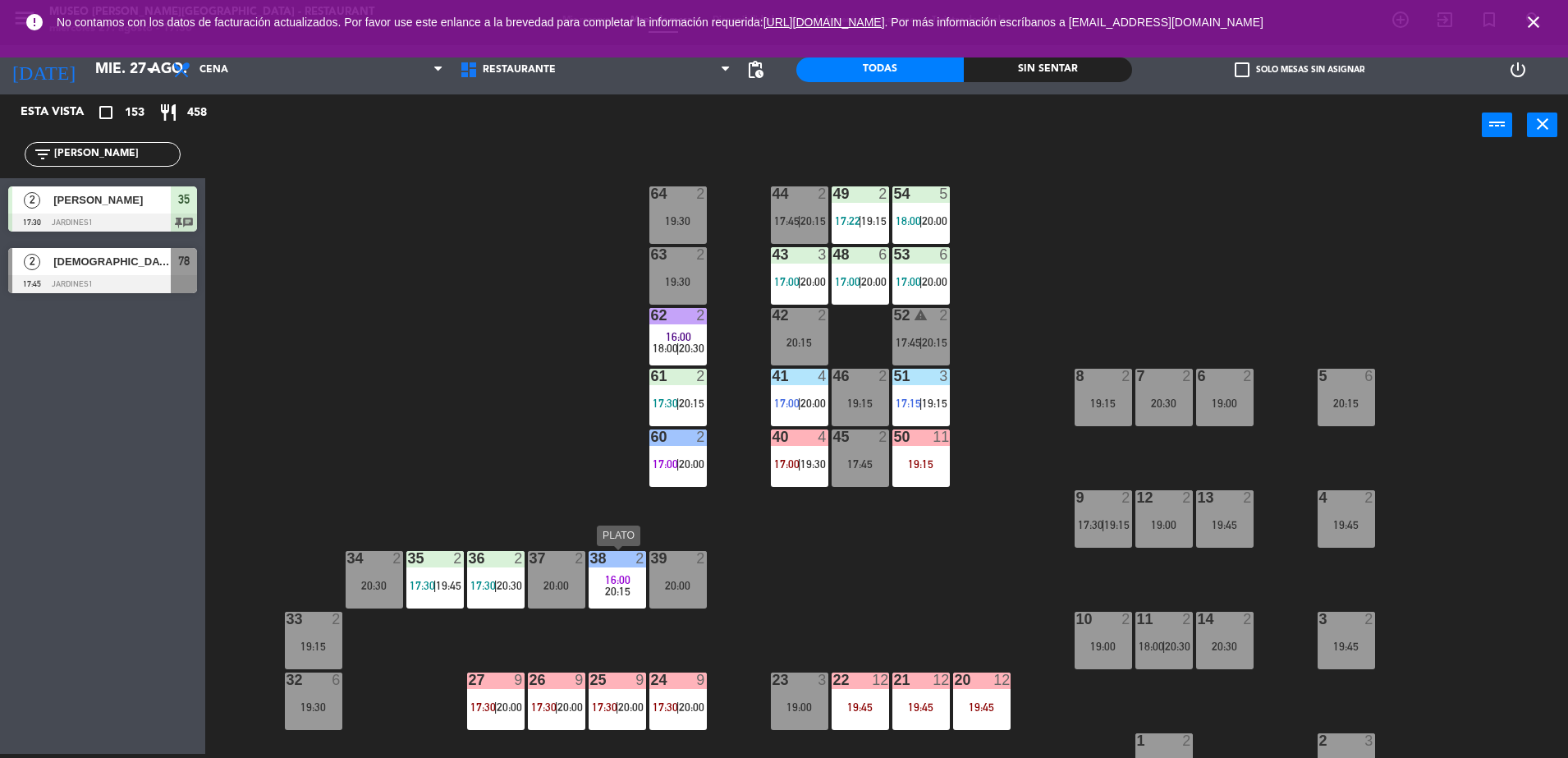
click at [611, 580] on span "16:00" at bounding box center [618, 579] width 26 height 13
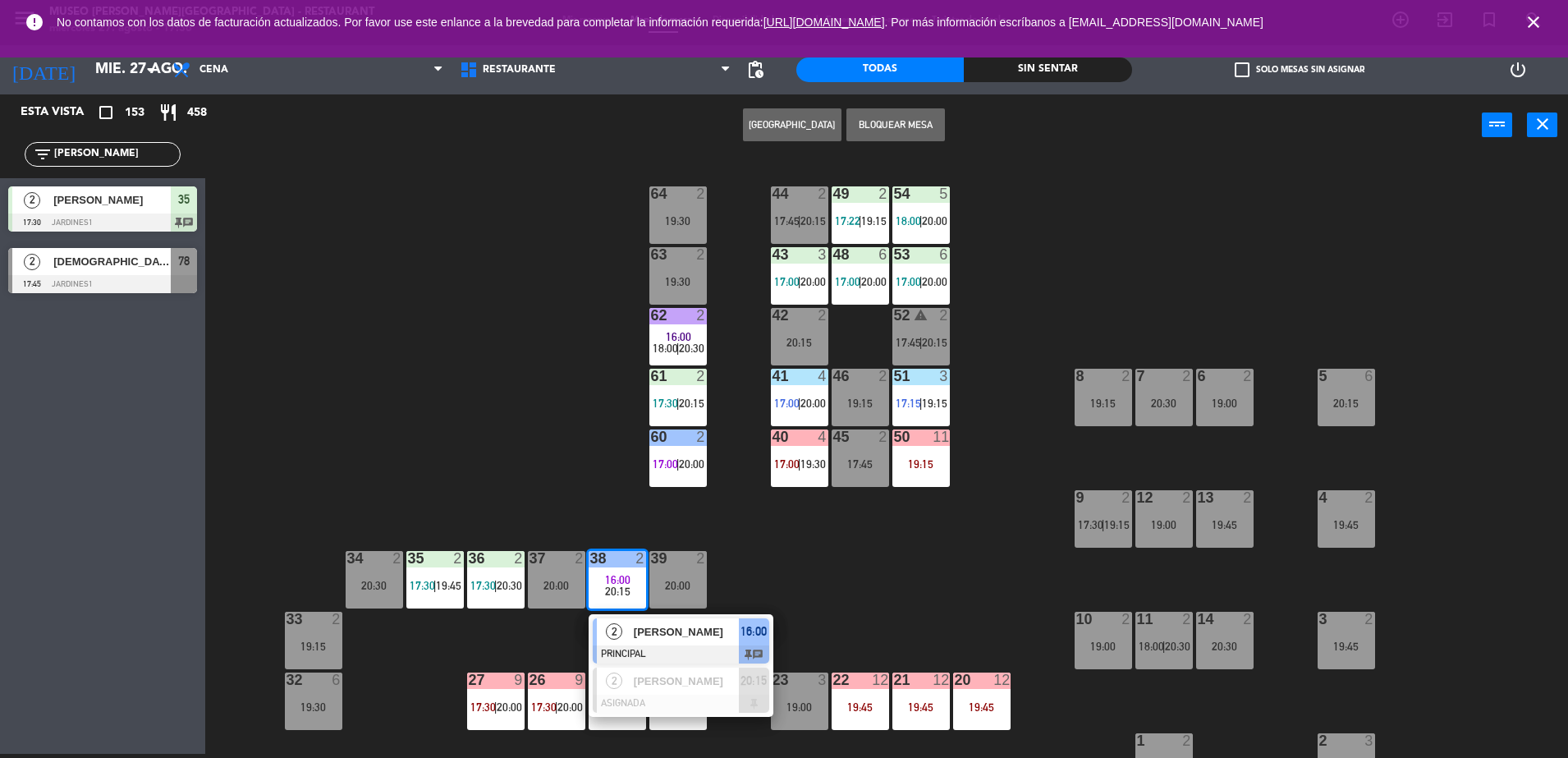
click at [688, 652] on div at bounding box center [681, 654] width 177 height 18
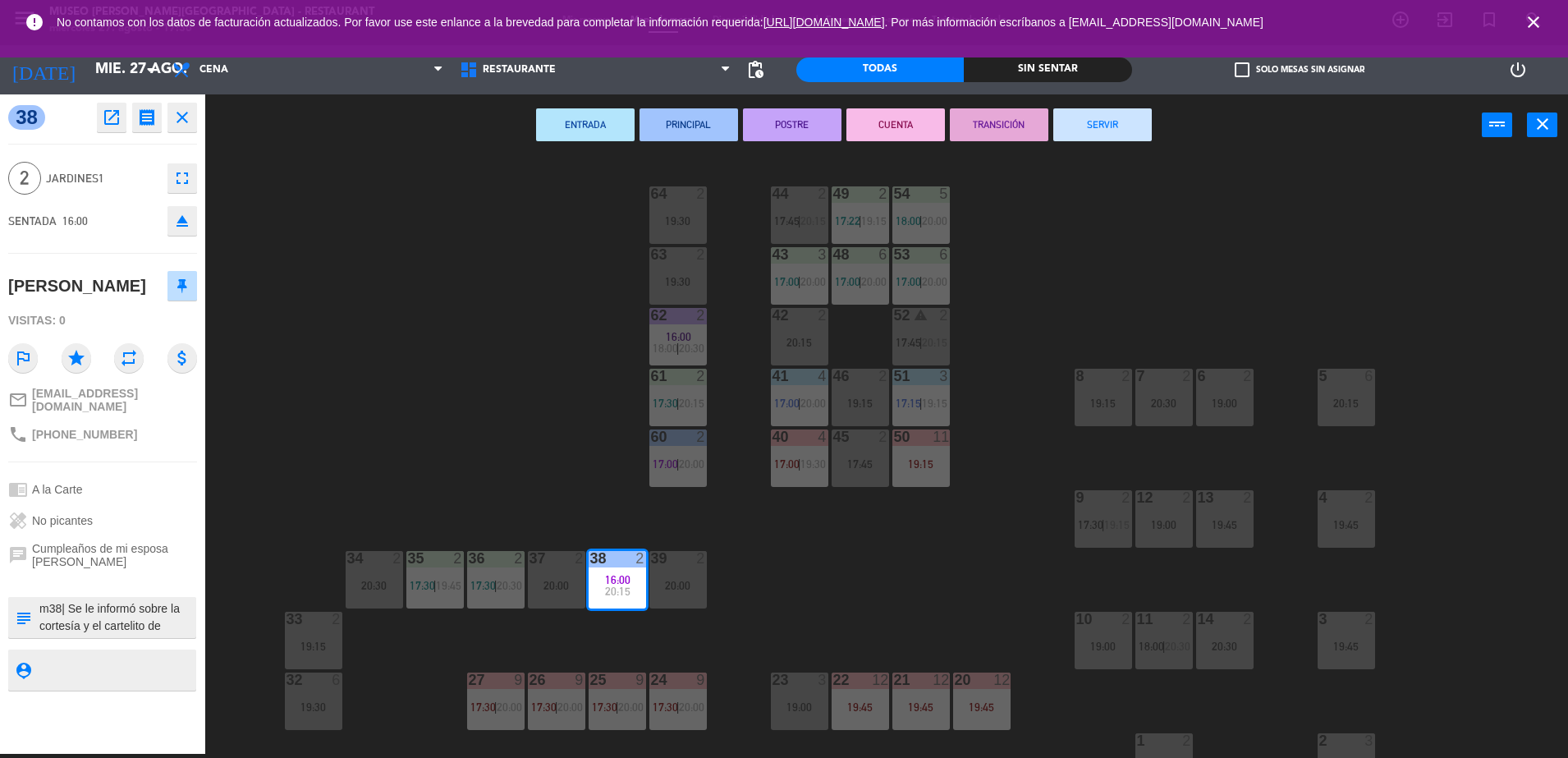
click at [1003, 131] on button "TRANSICIÓN" at bounding box center [999, 125] width 98 height 33
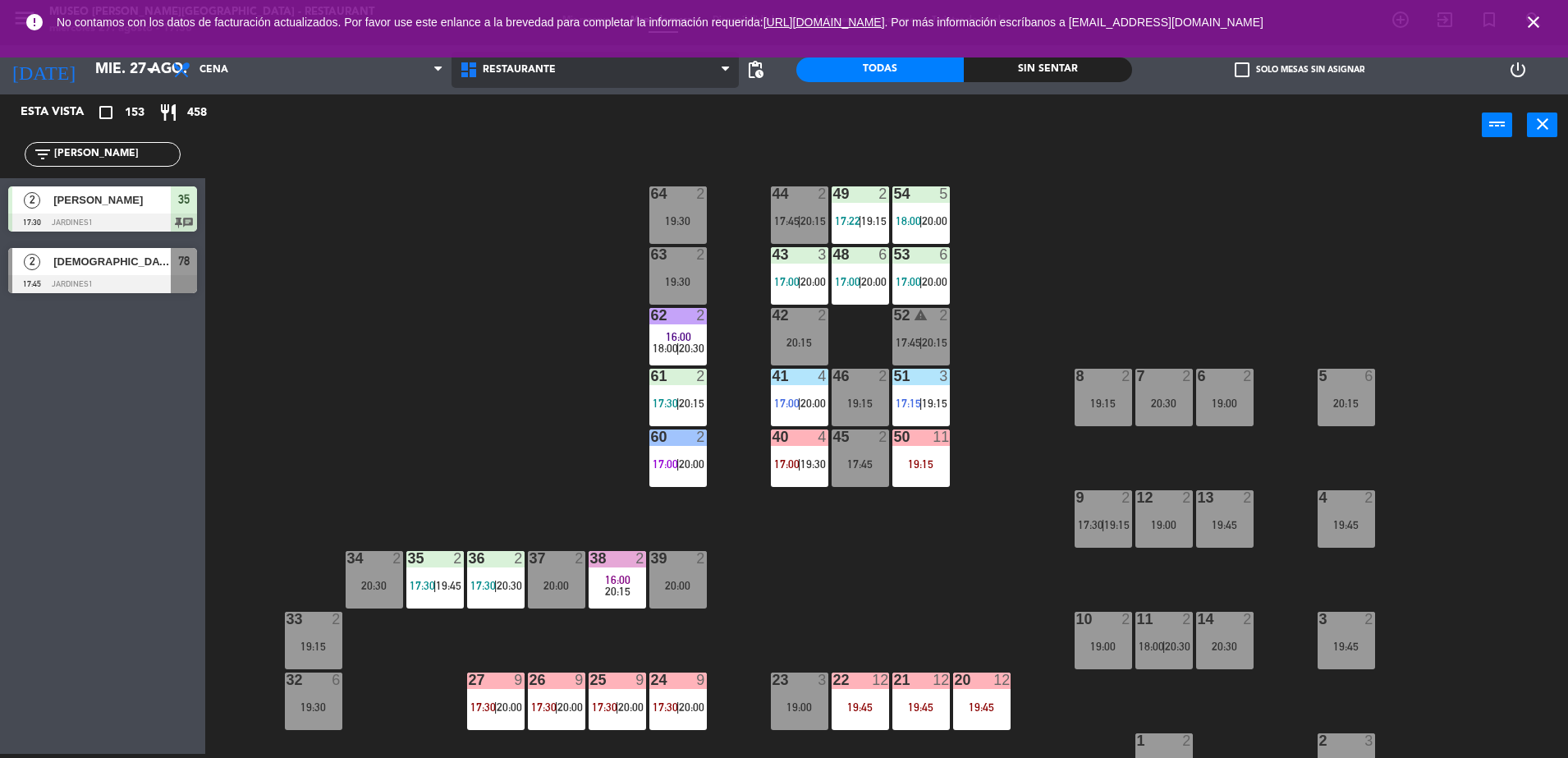
click at [630, 75] on span "Restaurante" at bounding box center [595, 70] width 288 height 36
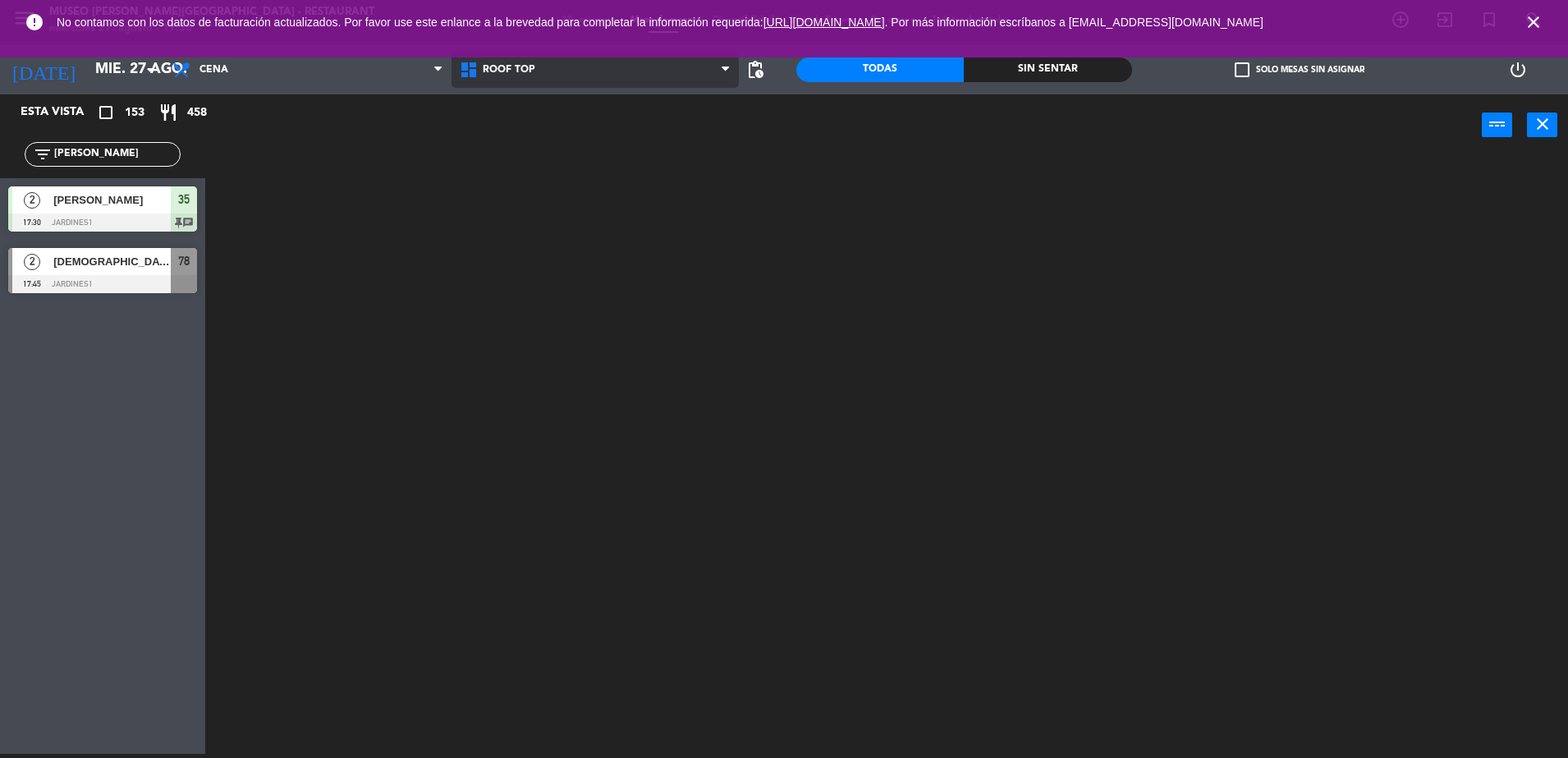
click at [652, 134] on ng-component "menu [GEOGRAPHIC_DATA][PERSON_NAME] - Restaurant [DATE] 27. agosto - 17:38 Mis …" at bounding box center [784, 376] width 1568 height 761
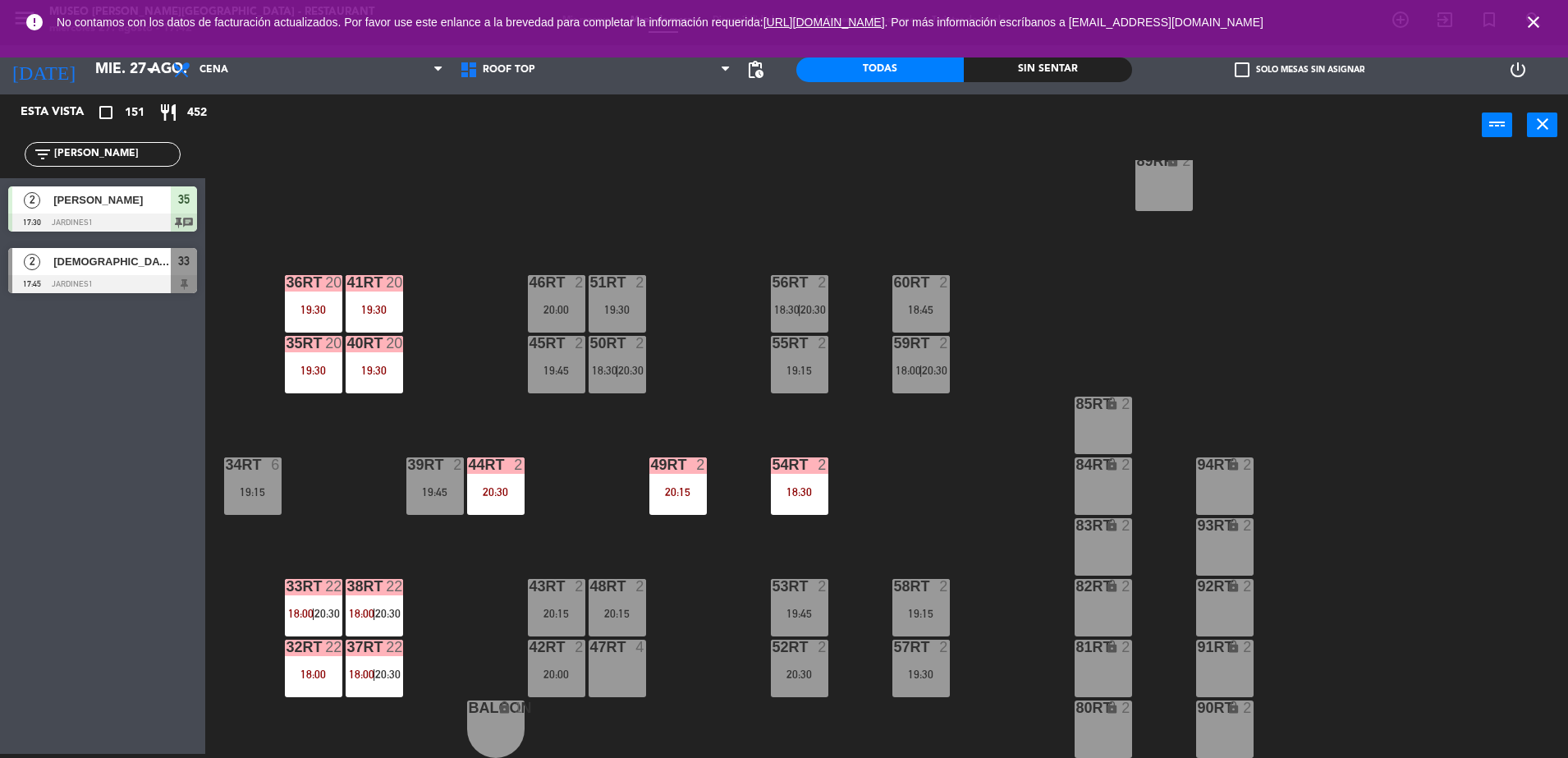
scroll to position [0, 0]
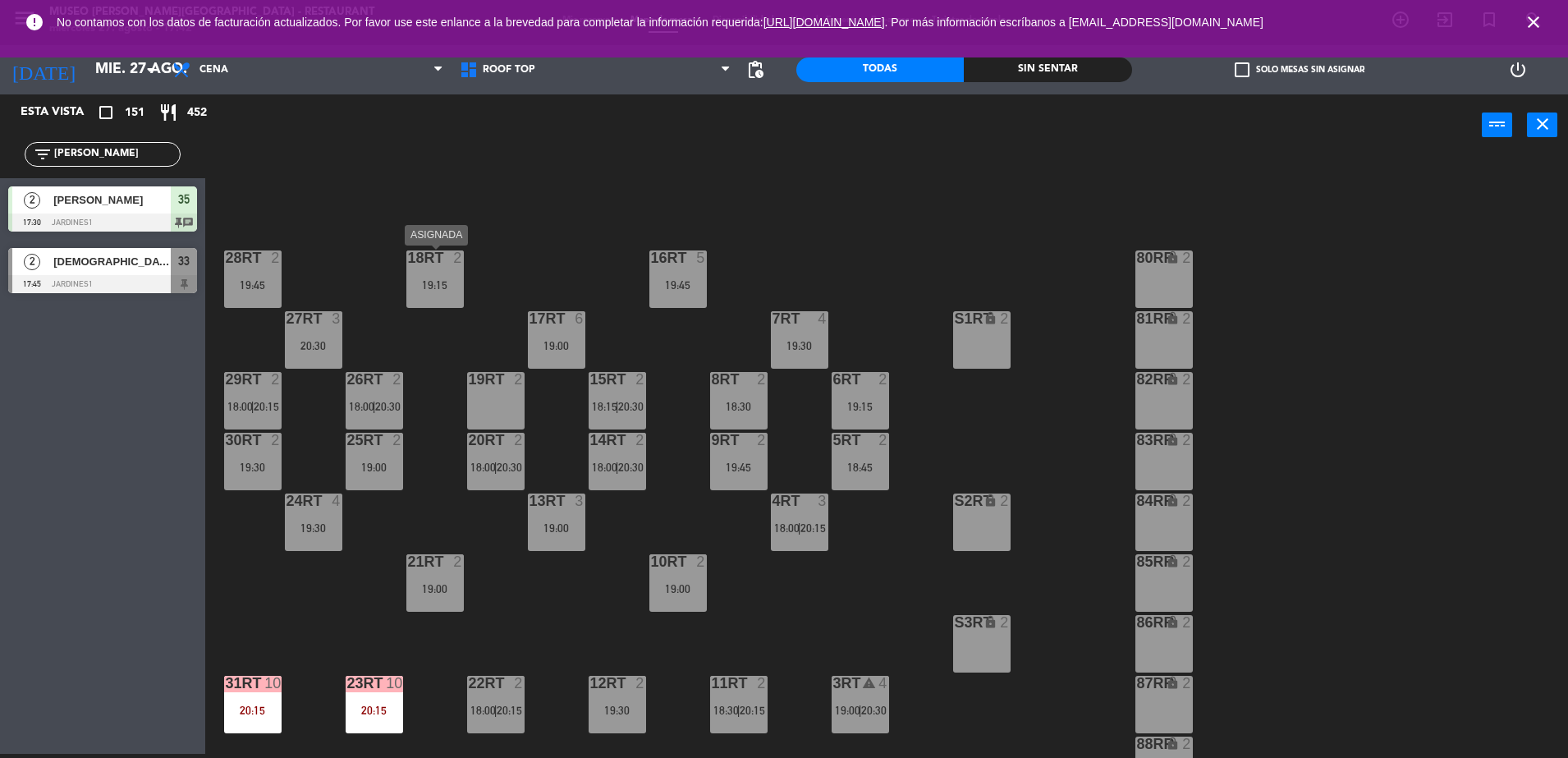
click at [439, 260] on div at bounding box center [434, 258] width 27 height 15
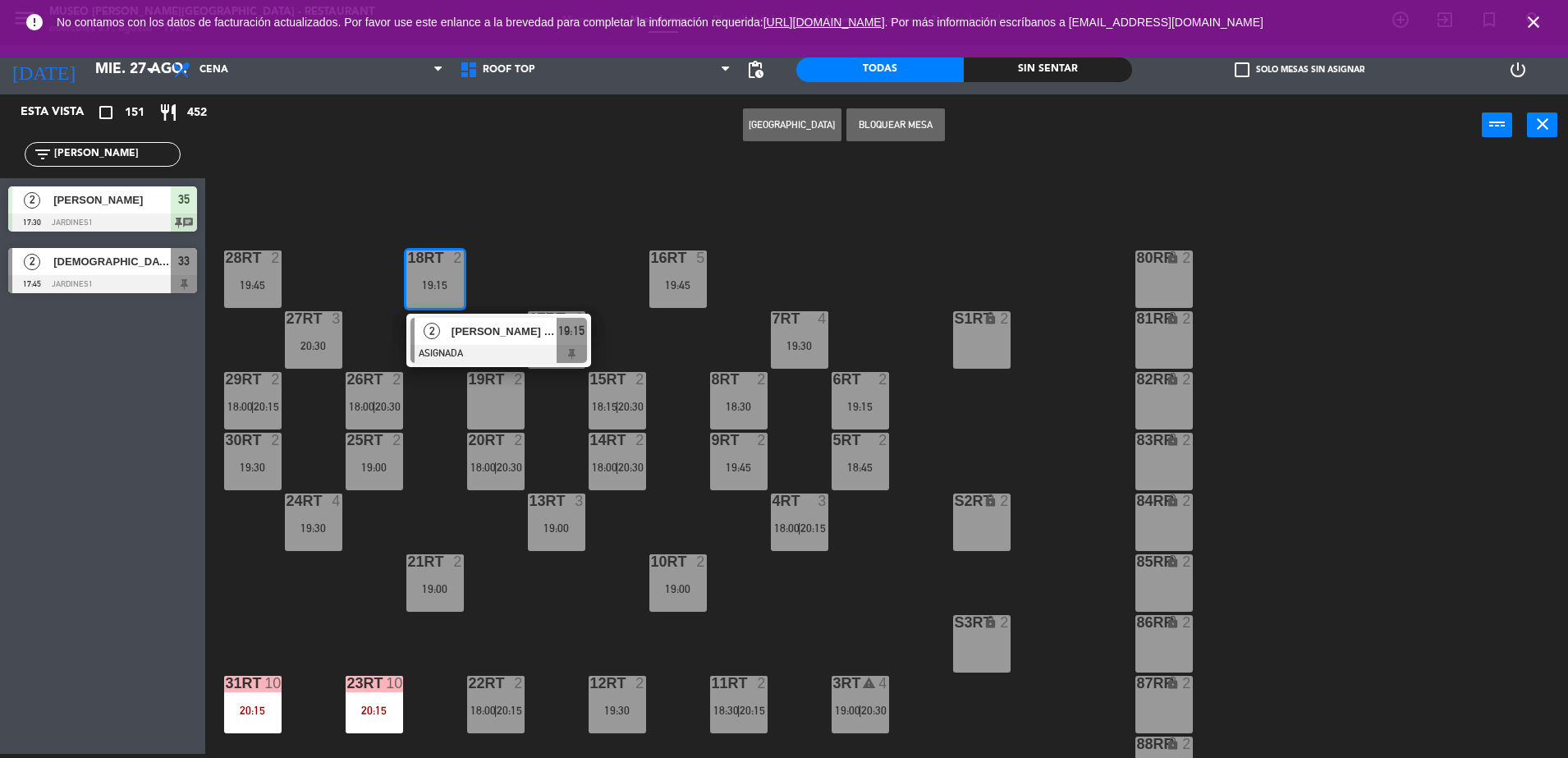
click at [497, 352] on div at bounding box center [498, 353] width 177 height 18
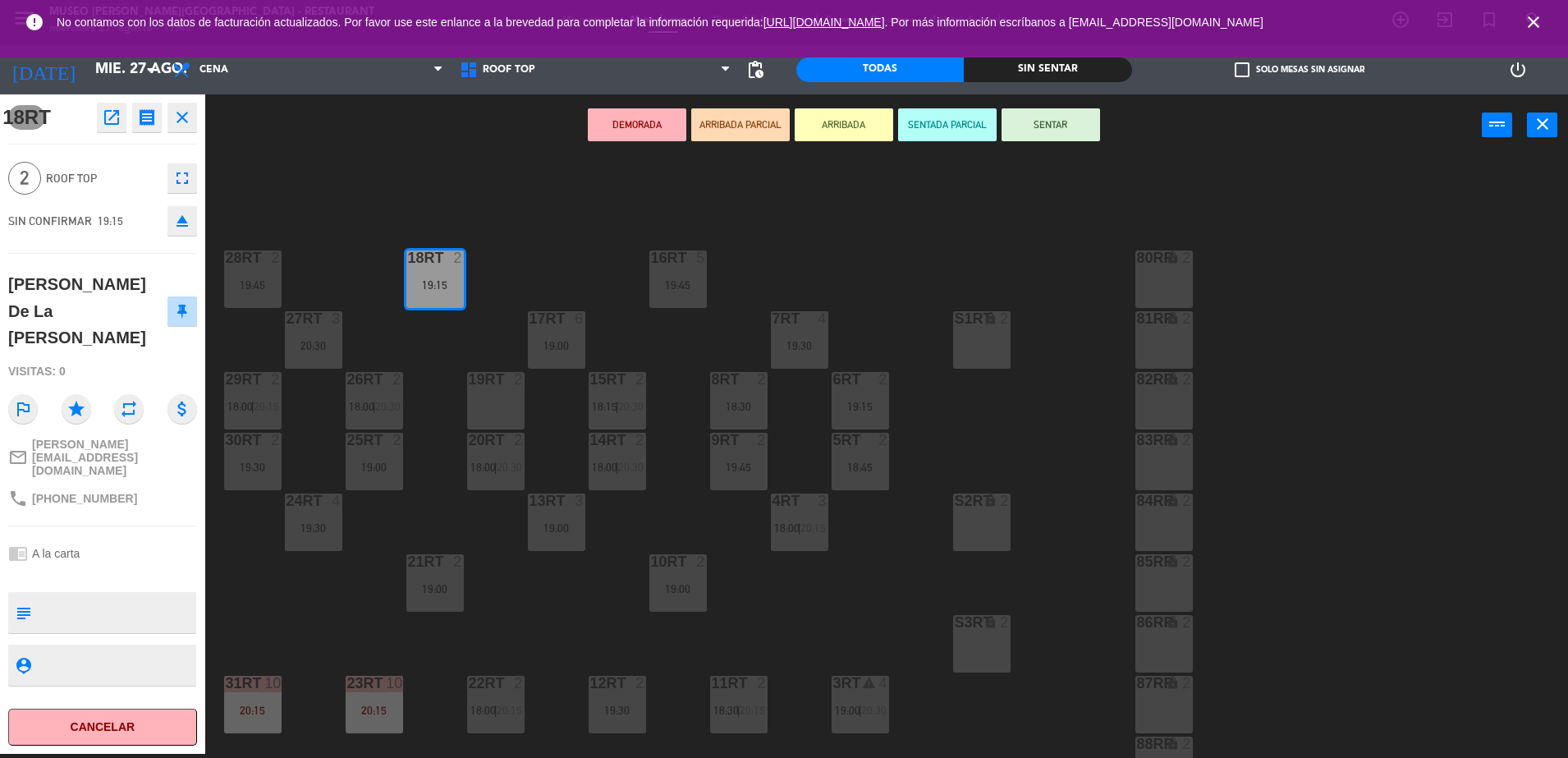
click at [180, 215] on icon "eject" at bounding box center [182, 221] width 20 height 20
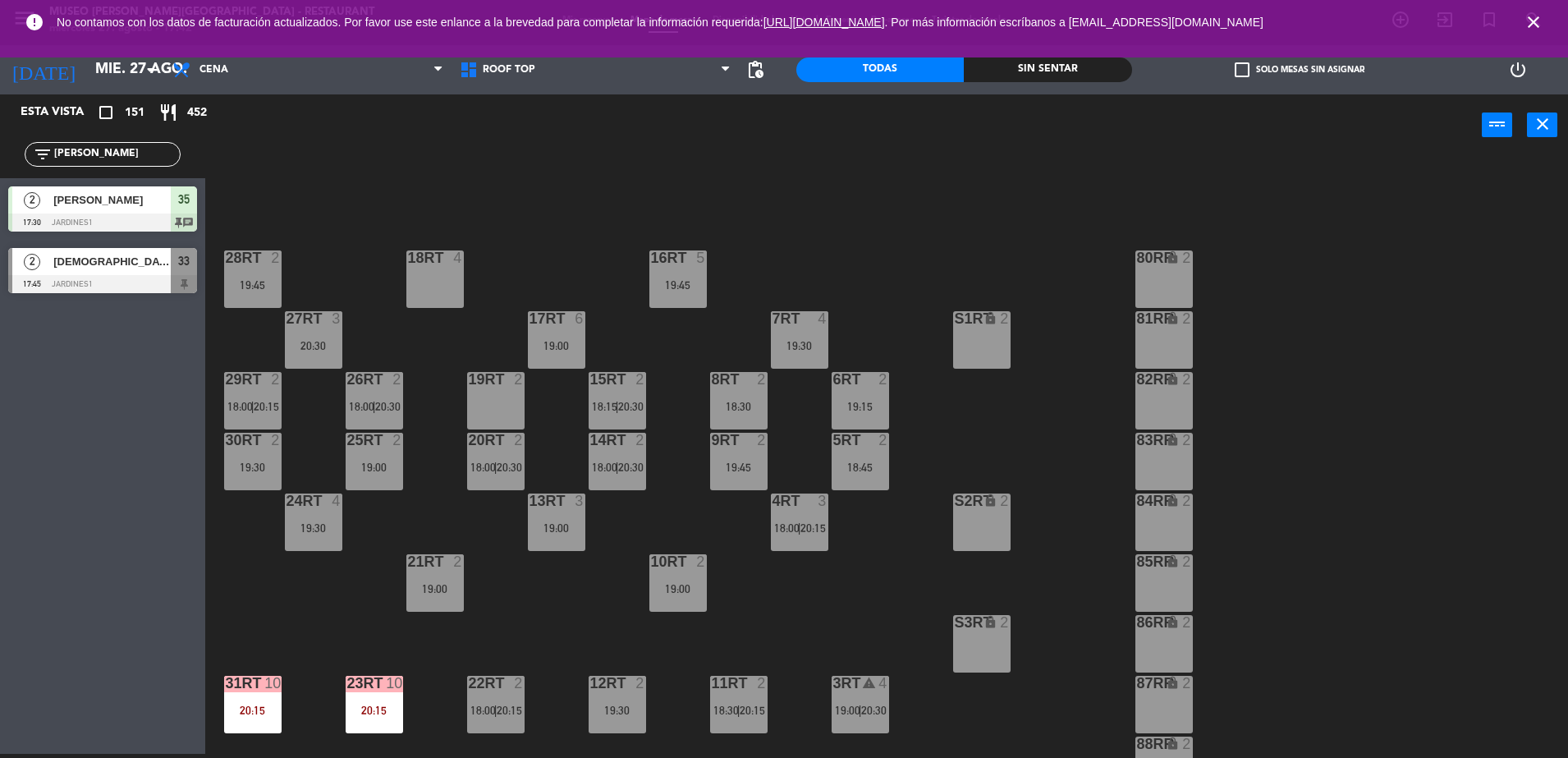
drag, startPoint x: 105, startPoint y: 161, endPoint x: 0, endPoint y: 132, distance: 108.9
click at [0, 132] on html "close × Museo [PERSON_NAME] Café - Restaurant × chrome_reader_mode Listado de R…" at bounding box center [784, 379] width 1568 height 758
type input "[PERSON_NAME]"
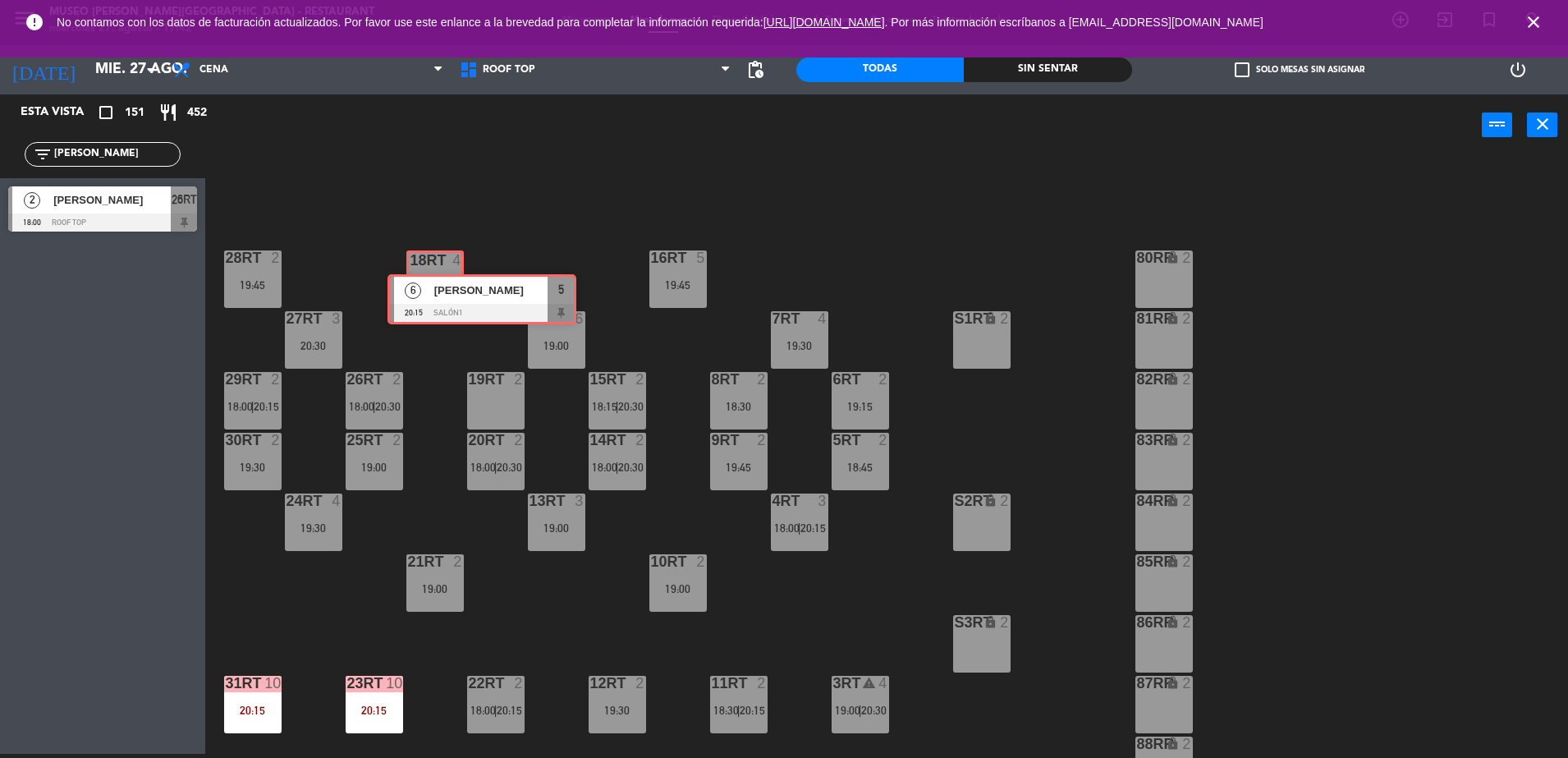
drag, startPoint x: 78, startPoint y: 264, endPoint x: 420, endPoint y: 288, distance: 342.8
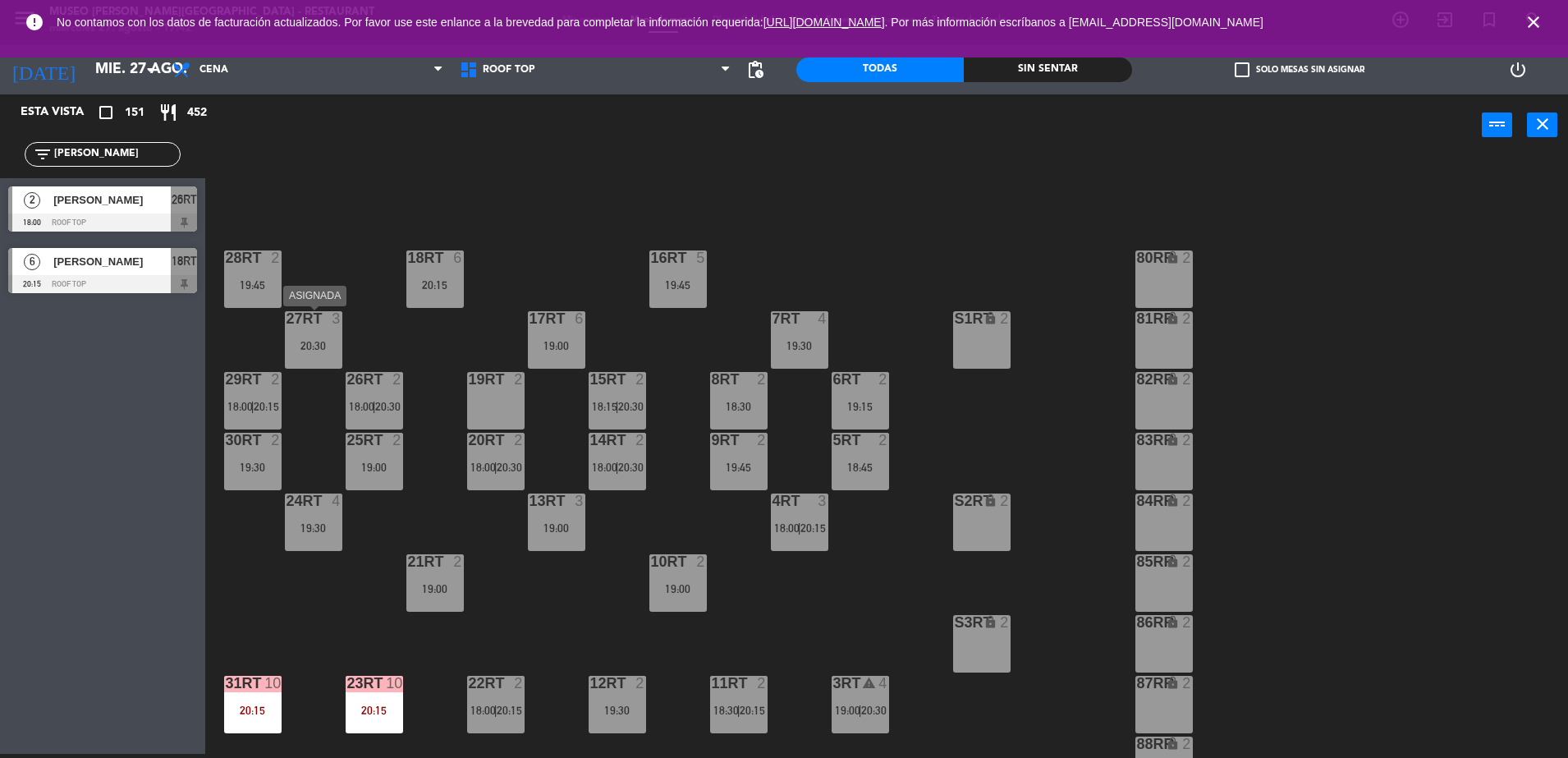
click at [284, 314] on div "27RT" at bounding box center [285, 318] width 27 height 15
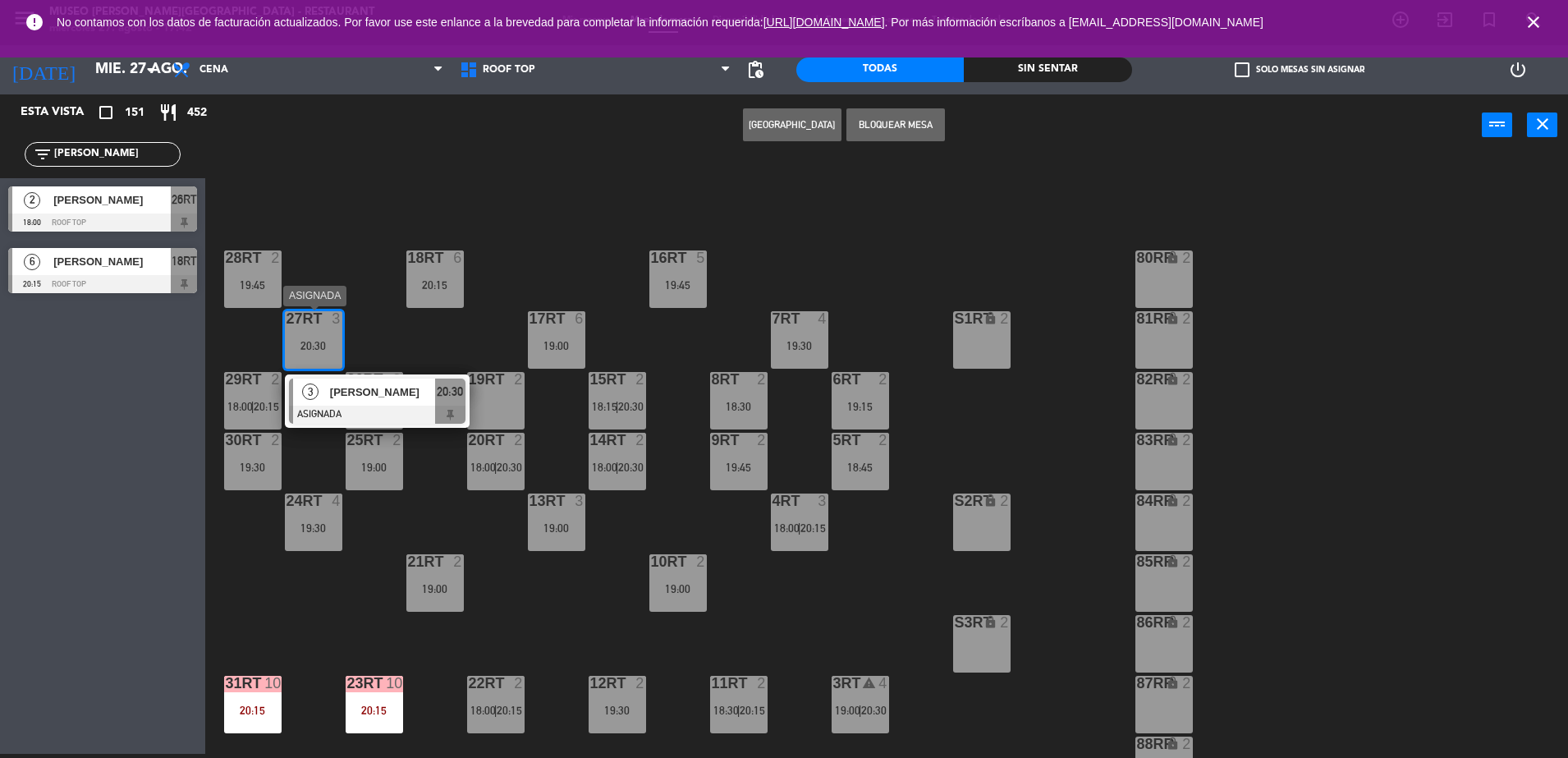
click at [383, 401] on div "[PERSON_NAME]" at bounding box center [382, 391] width 107 height 27
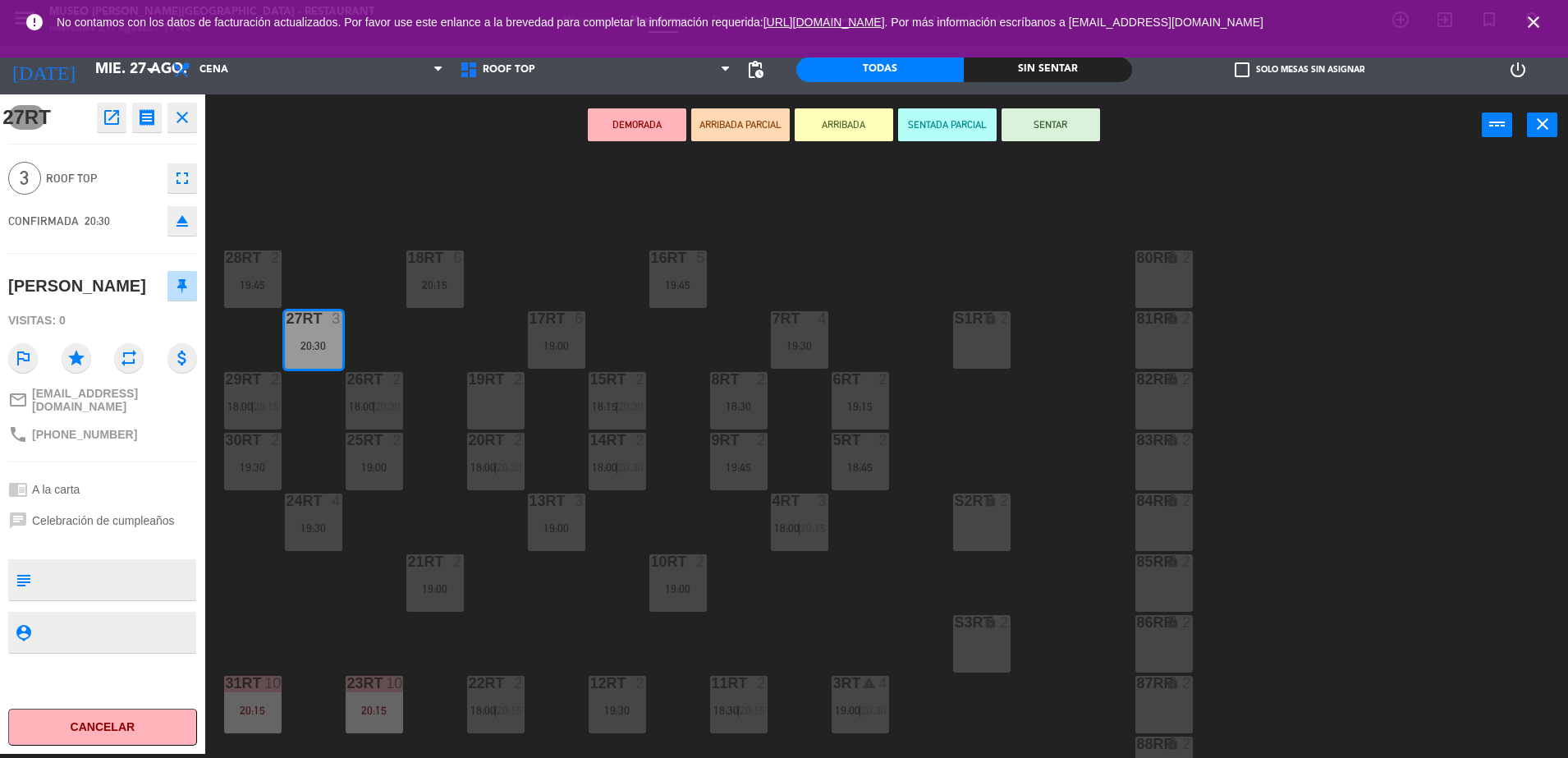
click at [180, 228] on icon "eject" at bounding box center [182, 221] width 20 height 20
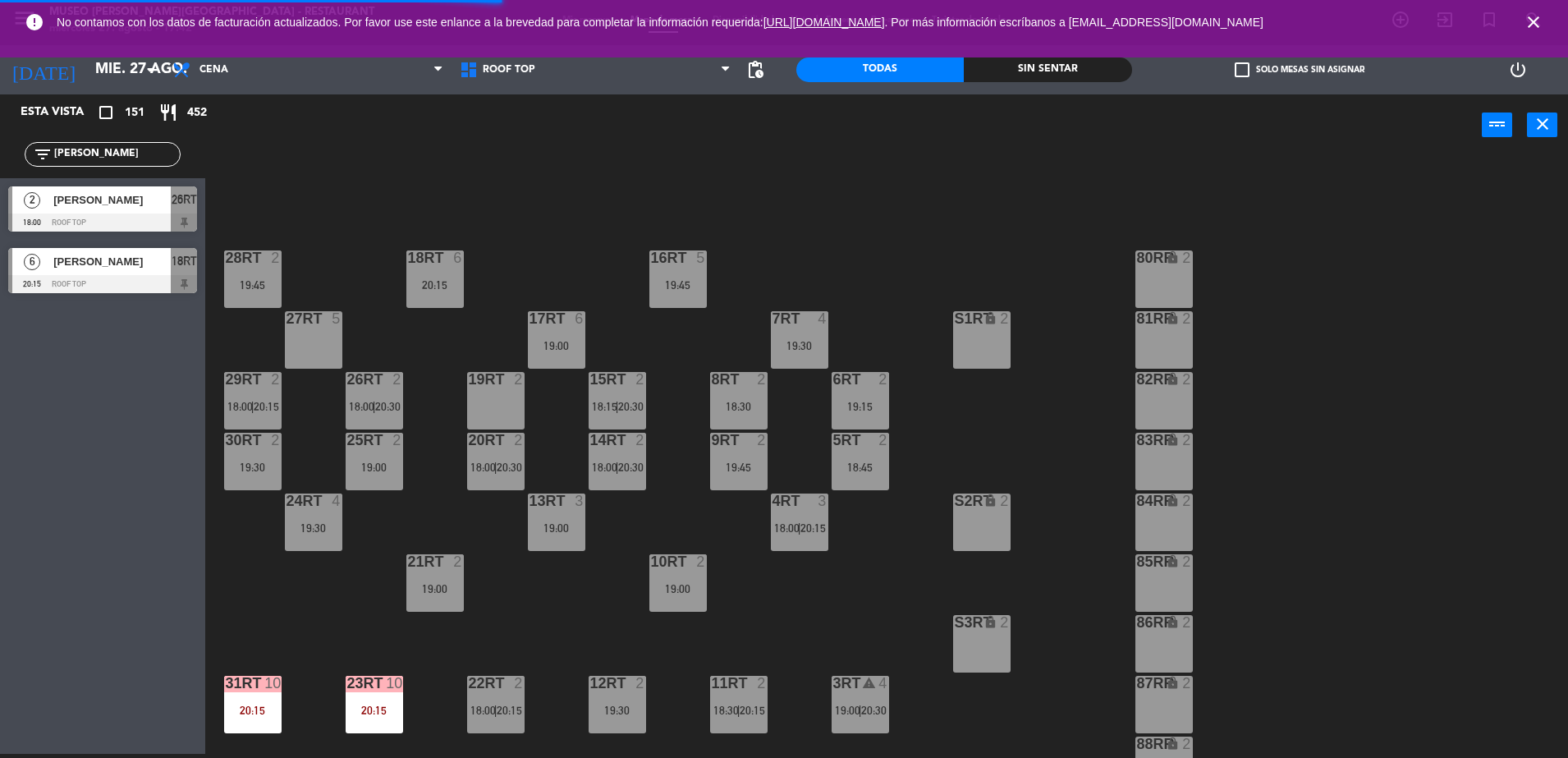
drag, startPoint x: 88, startPoint y: 152, endPoint x: 0, endPoint y: 174, distance: 90.7
click at [0, 174] on html "close × Museo [PERSON_NAME] Café - Restaurant × chrome_reader_mode Listado de R…" at bounding box center [784, 379] width 1568 height 758
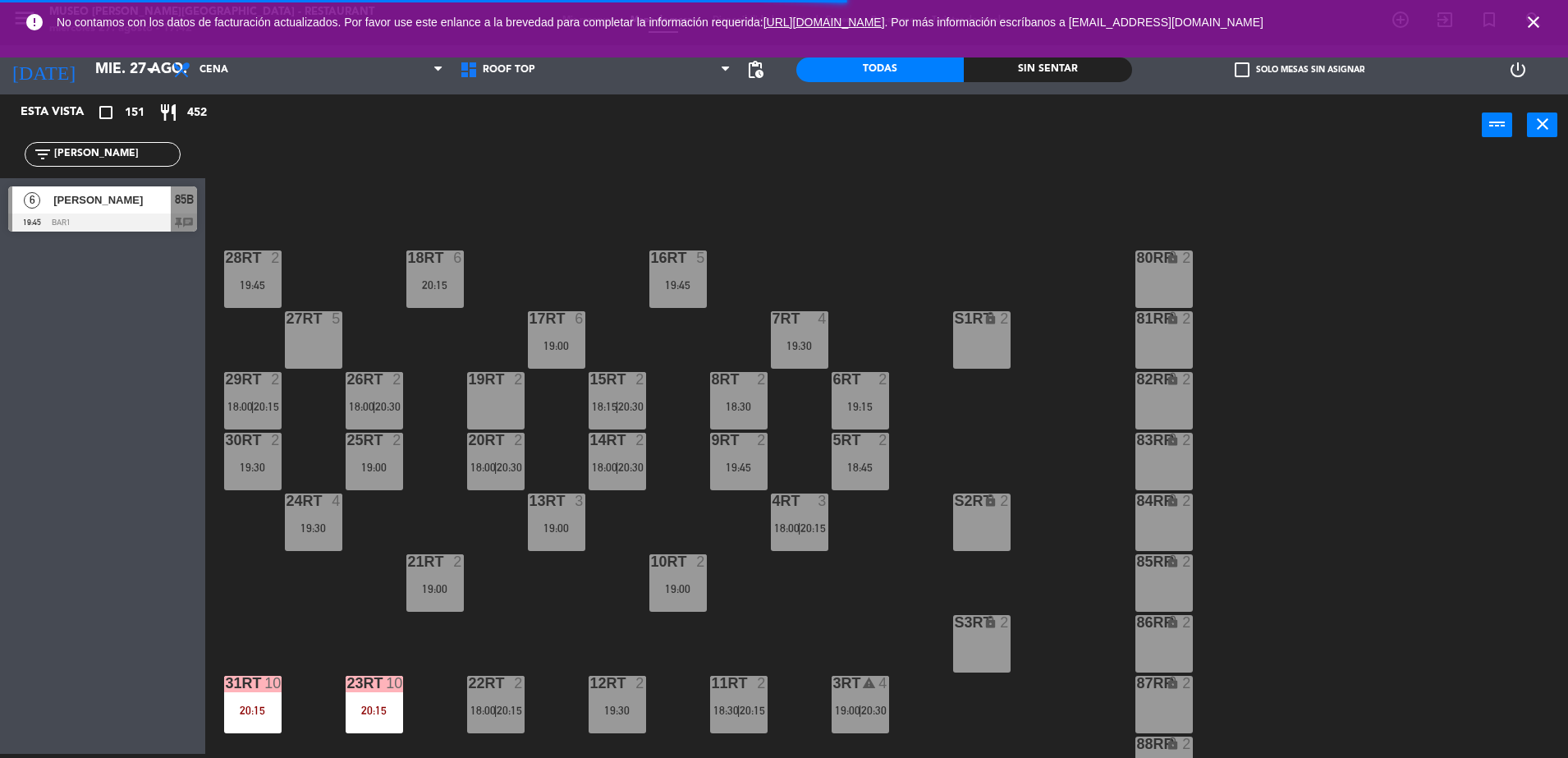
type input "[PERSON_NAME]"
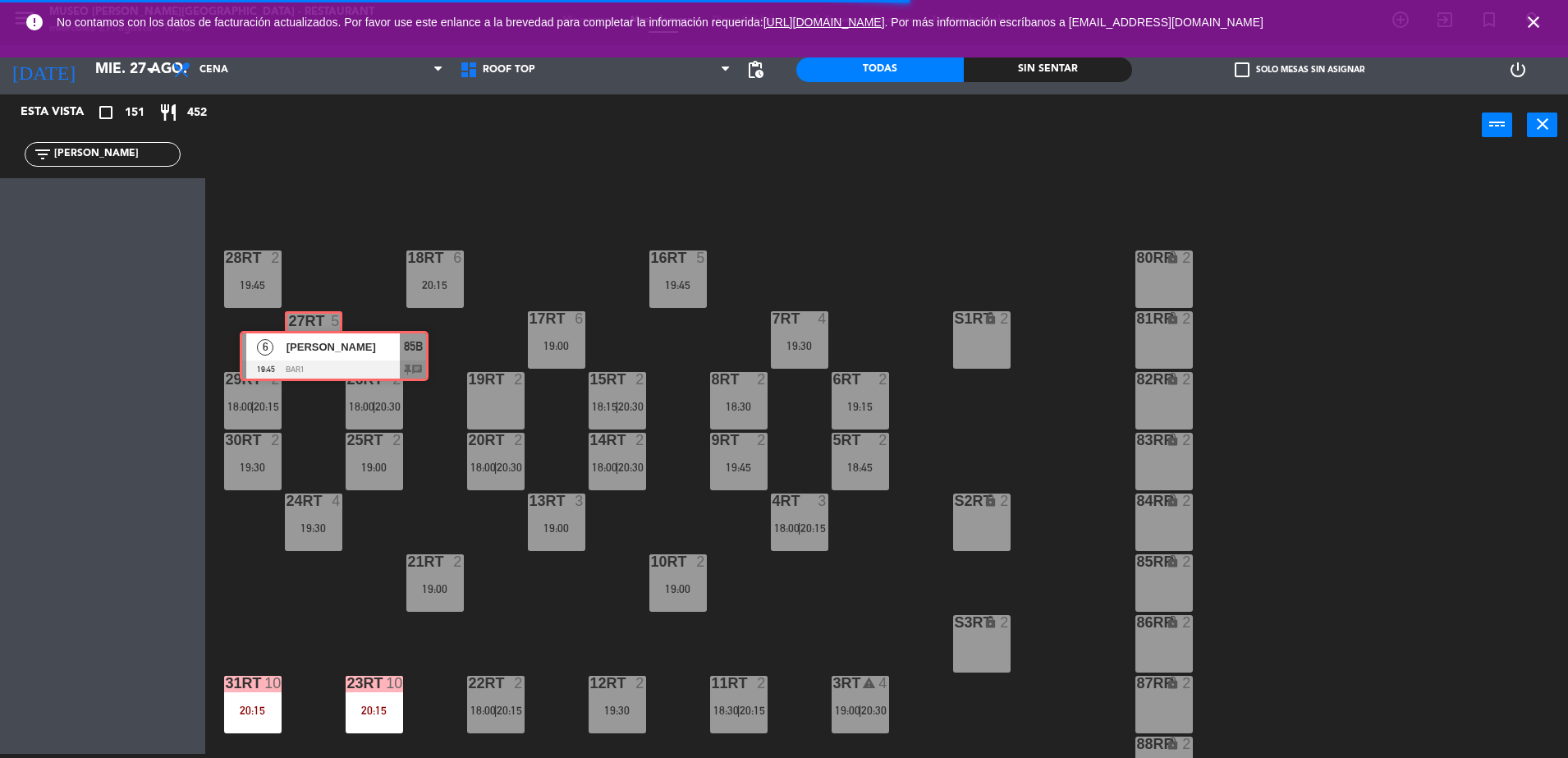
drag, startPoint x: 60, startPoint y: 206, endPoint x: 291, endPoint y: 351, distance: 272.7
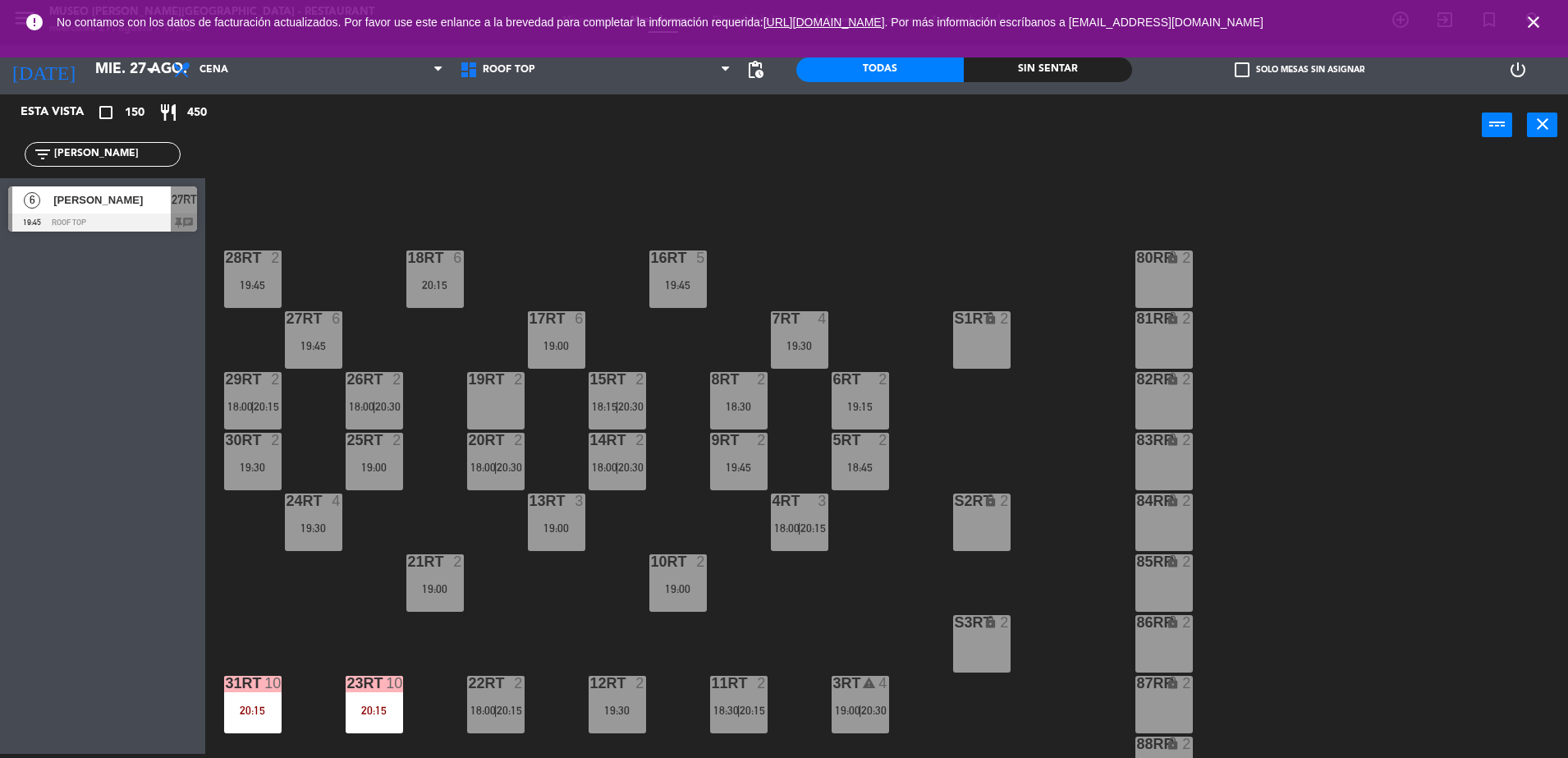
scroll to position [643, 0]
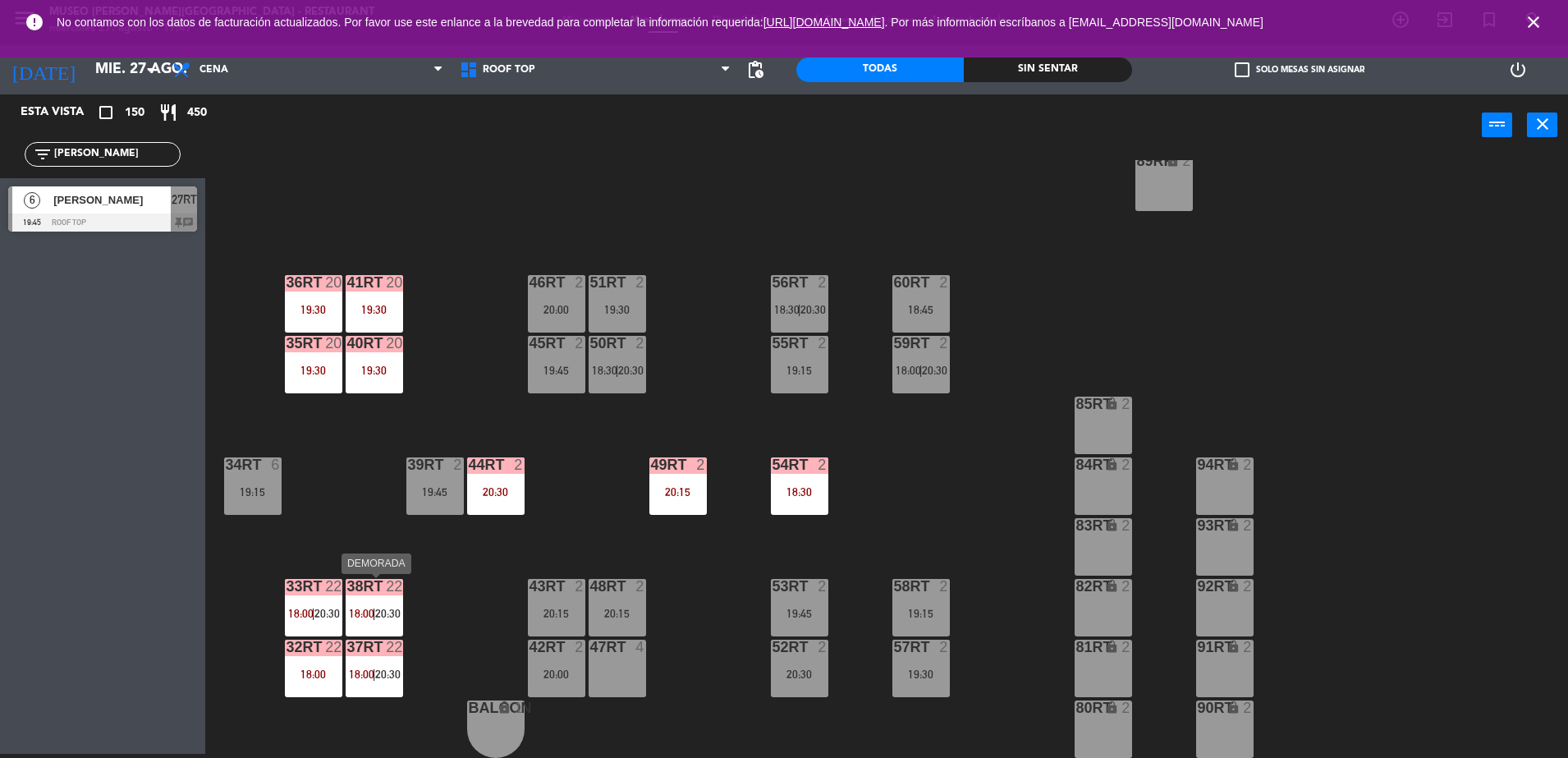
click at [376, 599] on div "38rt 22 18:00 | 20:30" at bounding box center [374, 607] width 58 height 58
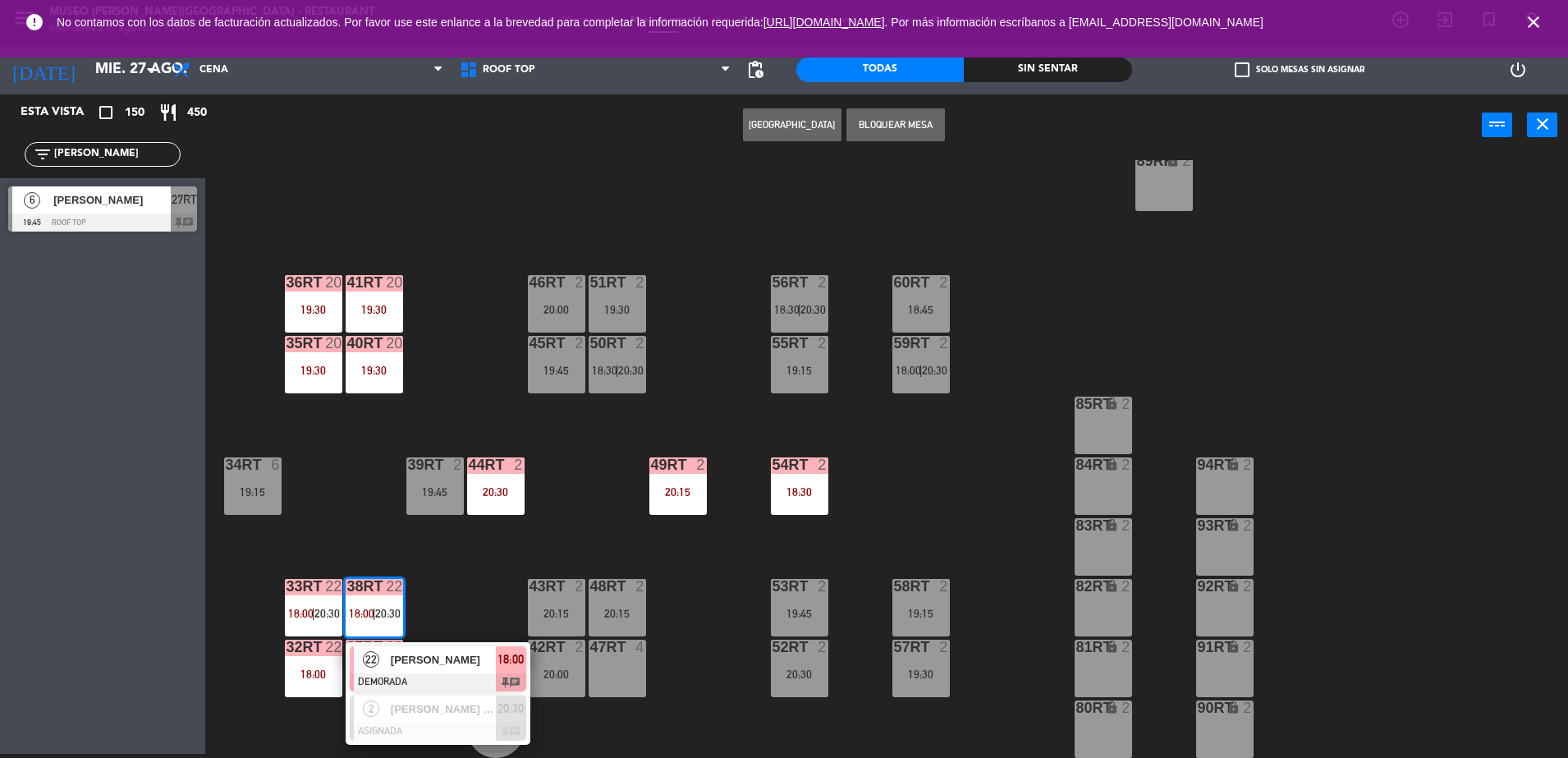
click at [449, 597] on div "18RT 6 20:15 16RT 5 19:45 28RT 2 19:45 80RR lock 2 27RT 6 19:45 7RT 4 19:30 S1R…" at bounding box center [894, 459] width 1347 height 598
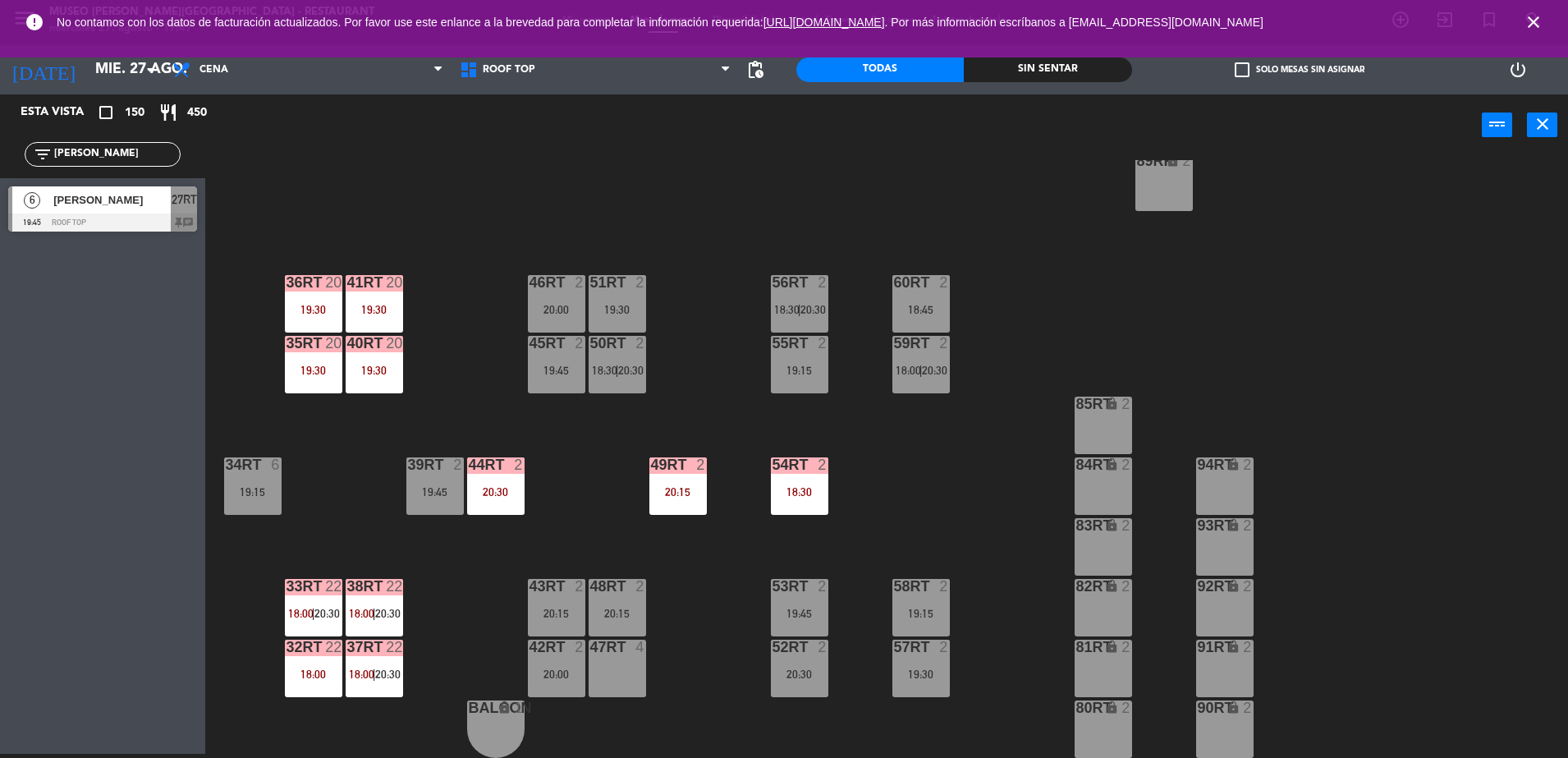
click at [329, 602] on div "33rt 22 18:00 | 20:30" at bounding box center [314, 607] width 58 height 58
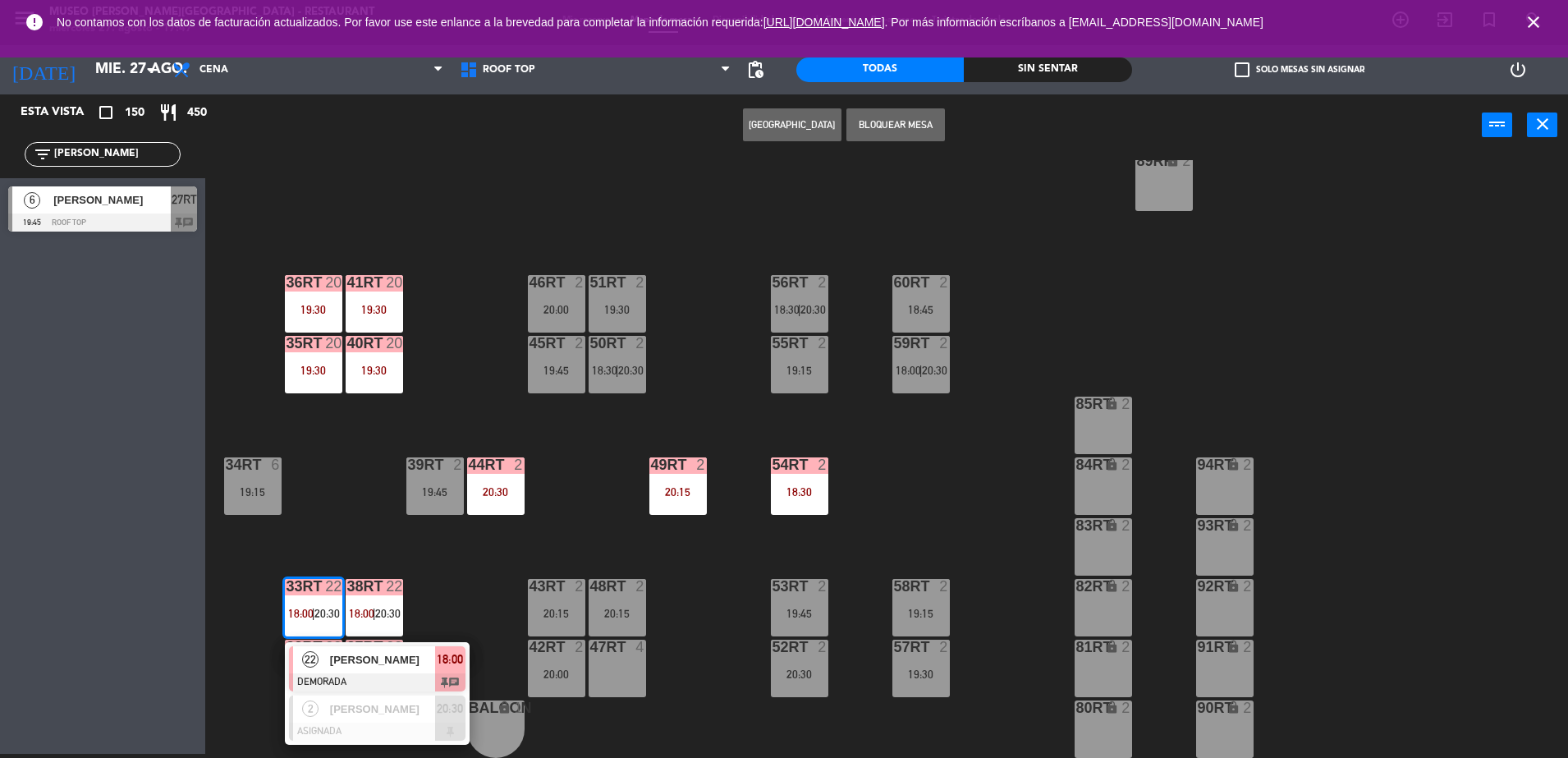
click at [388, 663] on span "[PERSON_NAME]" at bounding box center [383, 660] width 105 height 17
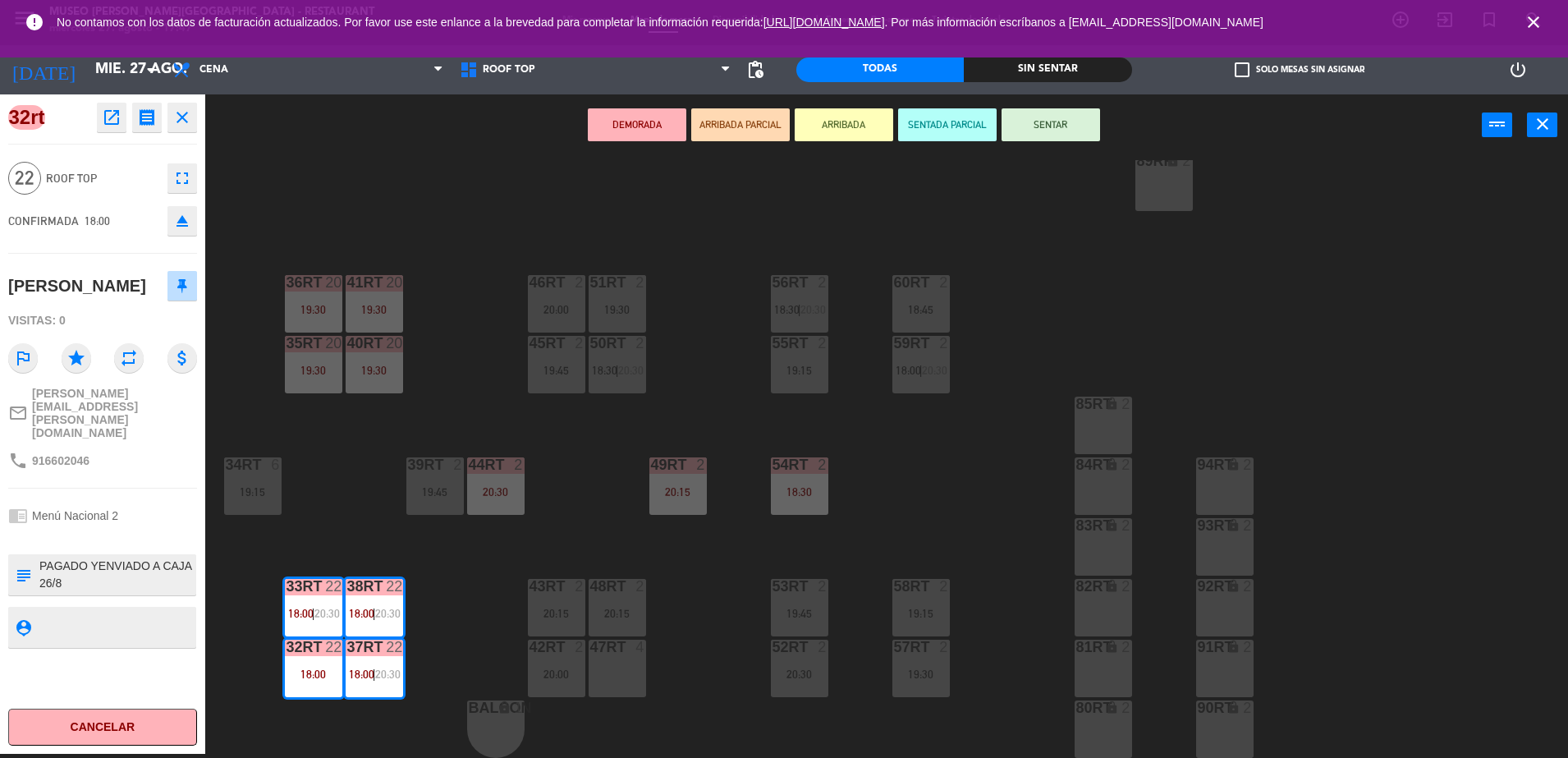
click at [505, 403] on div "18RT 6 20:15 16RT 5 19:45 28RT 2 19:45 80RR lock 2 27RT 6 19:45 7RT 4 19:30 S1R…" at bounding box center [894, 459] width 1347 height 598
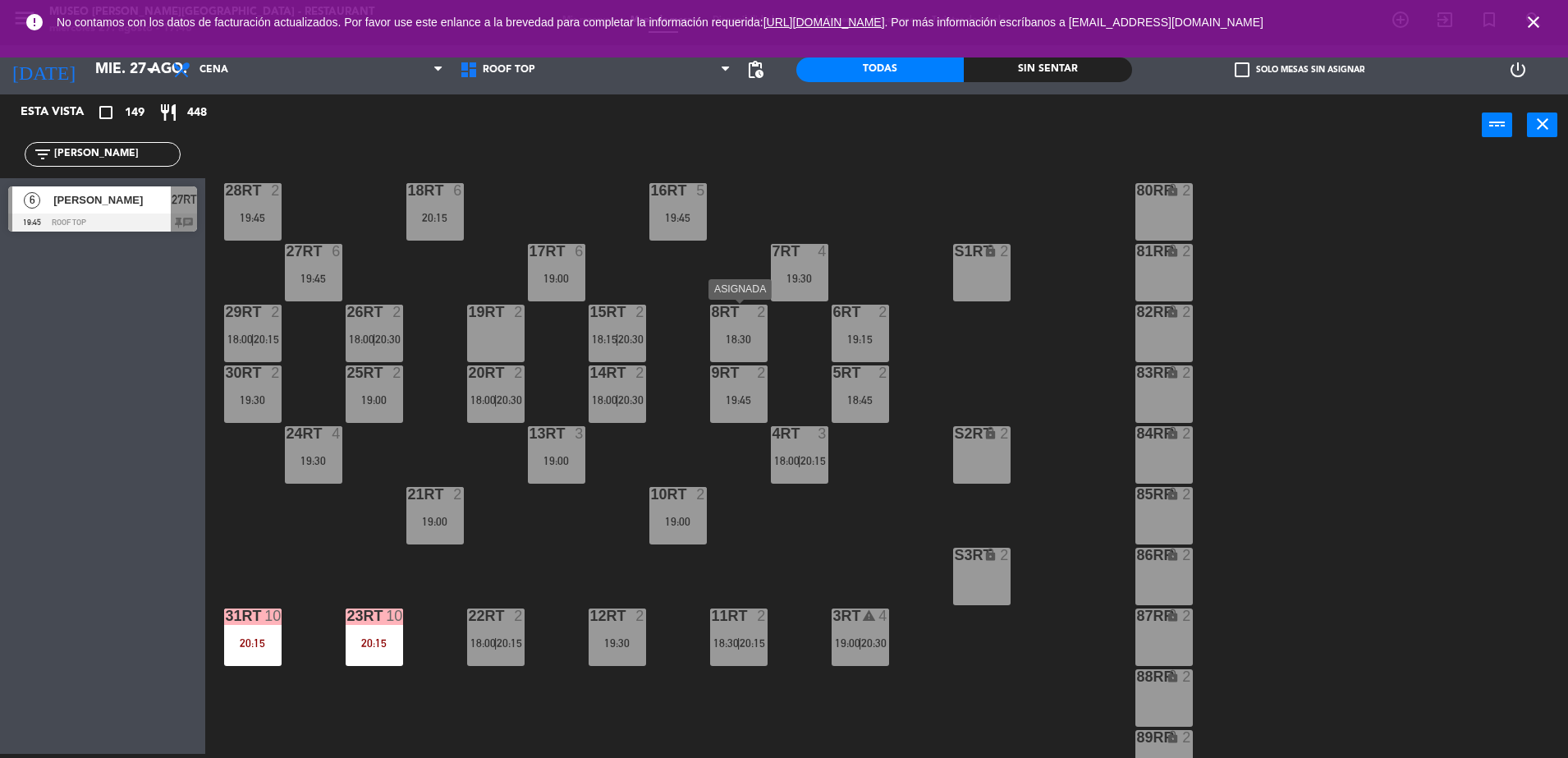
scroll to position [61, 0]
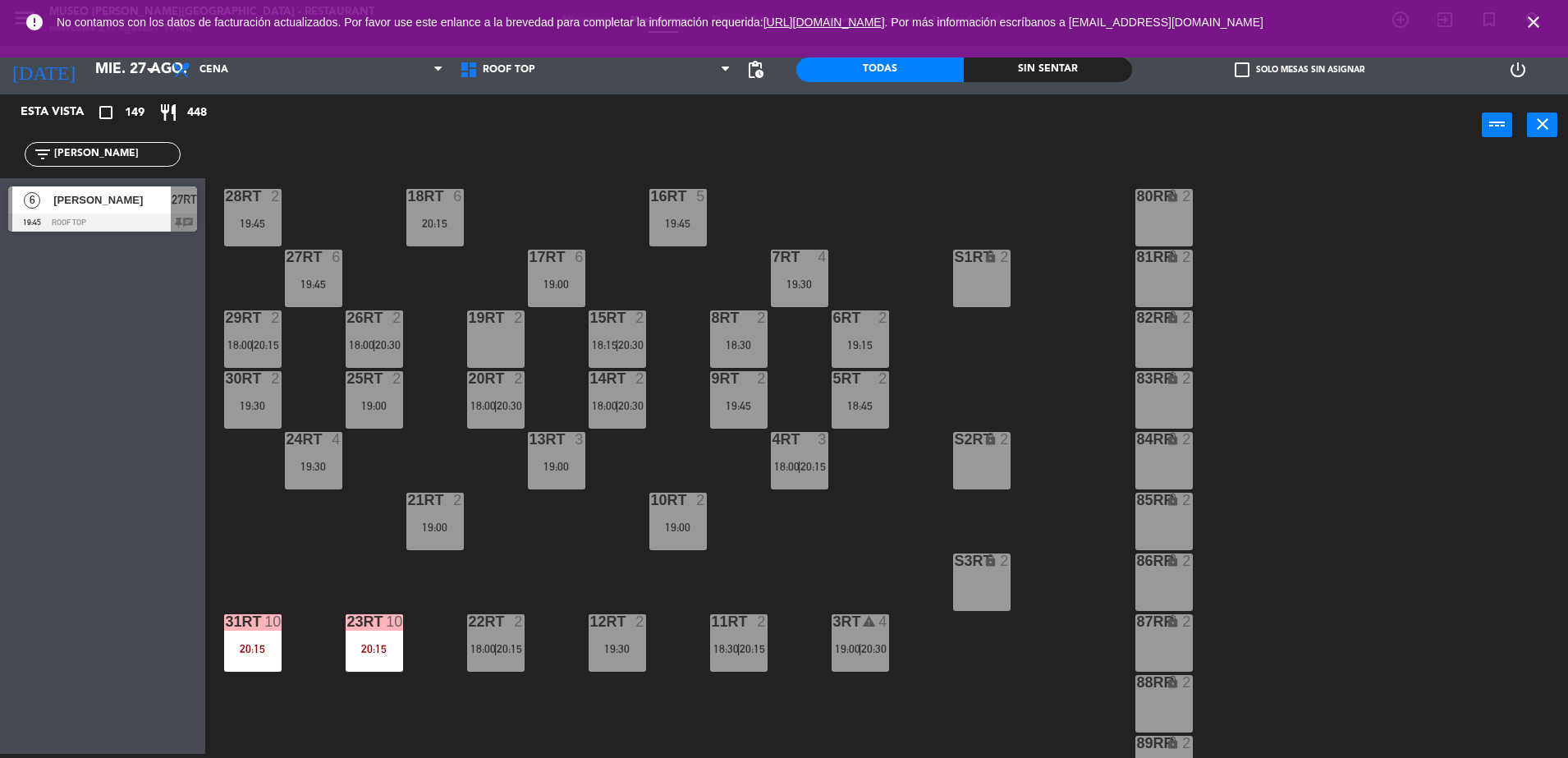
click at [797, 270] on div "7RT 4 19:30" at bounding box center [800, 278] width 58 height 58
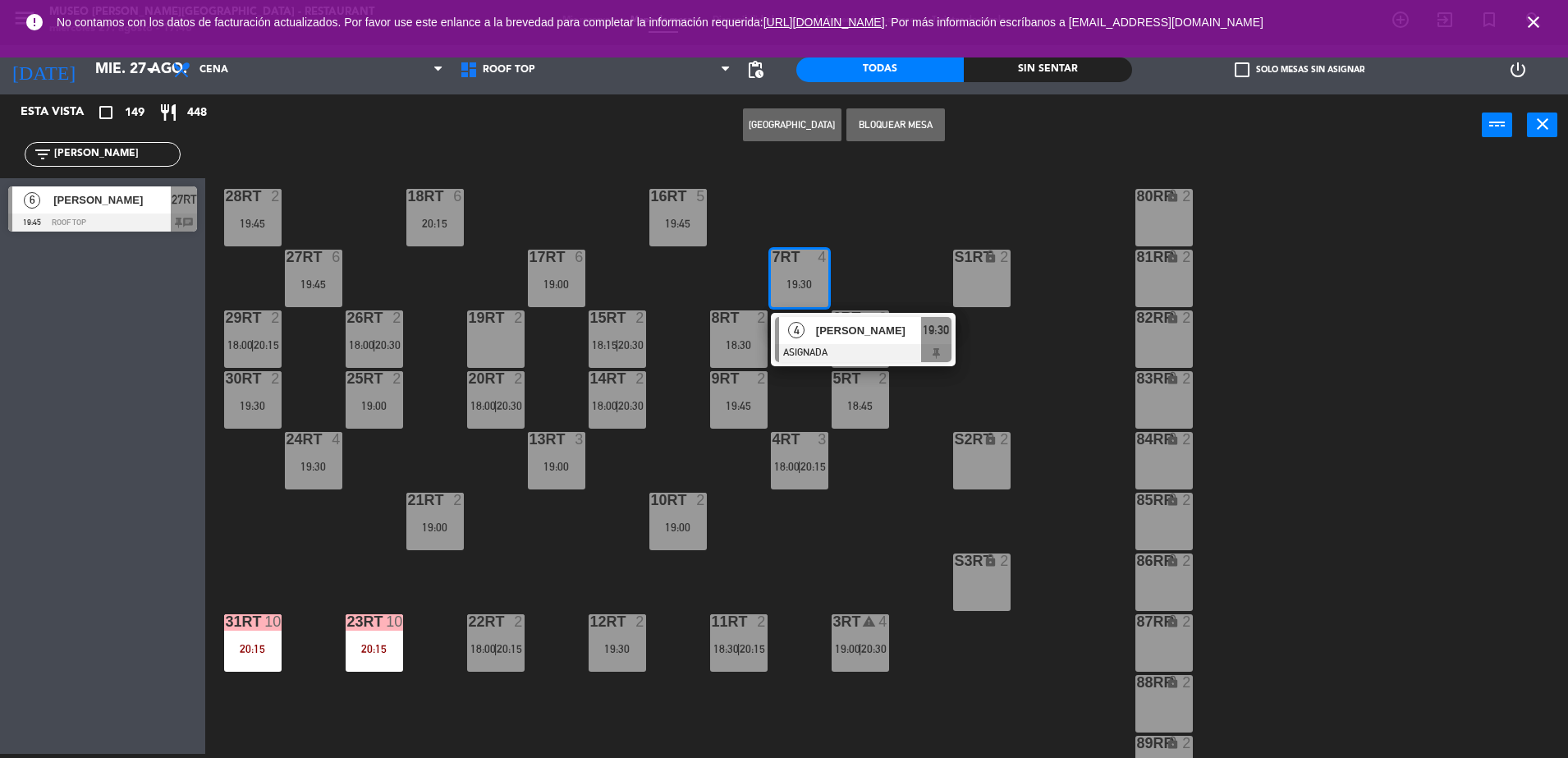
click at [860, 328] on span "[PERSON_NAME]" at bounding box center [868, 331] width 105 height 17
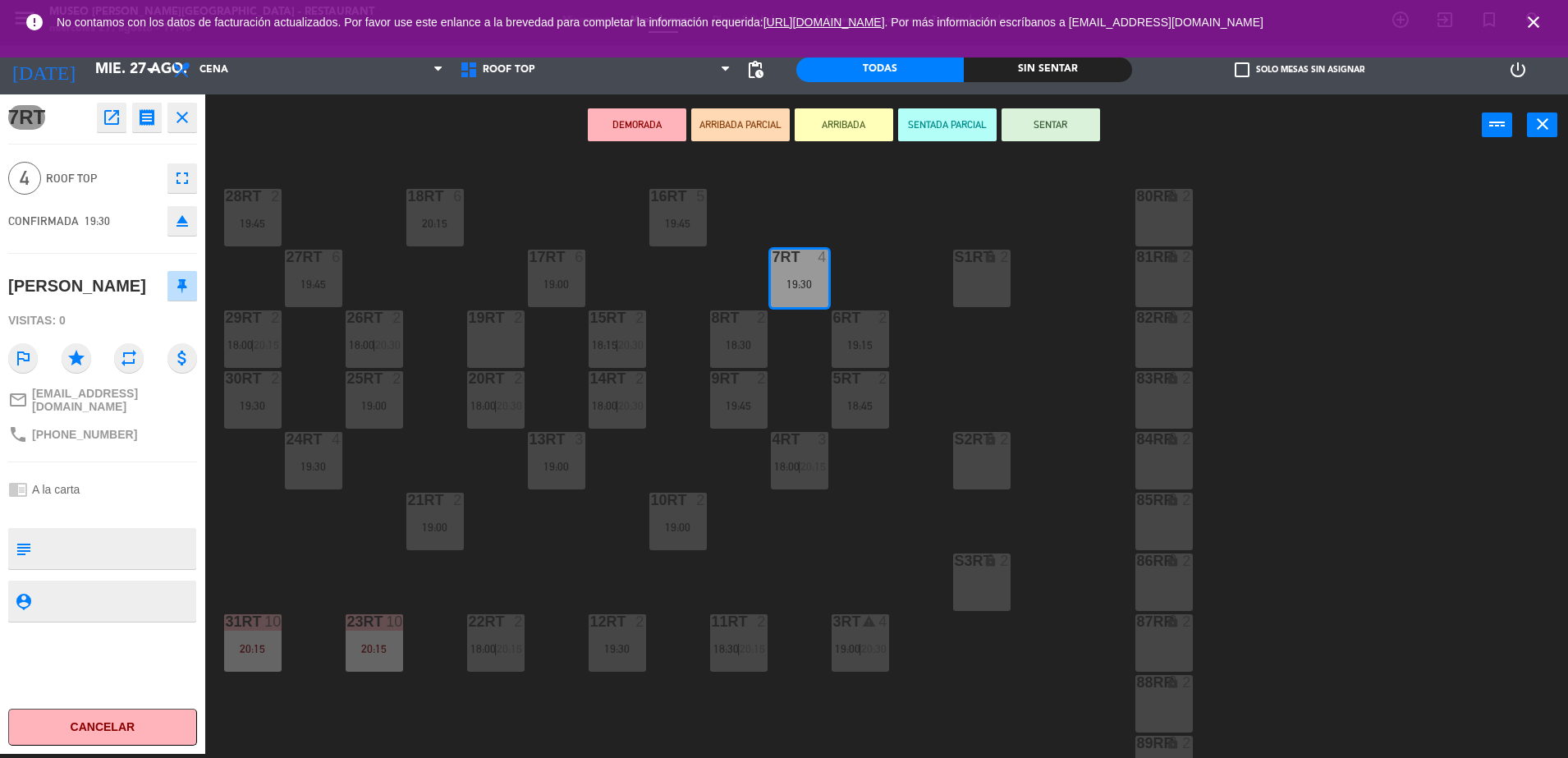
click at [201, 216] on div "7RT open_in_new receipt 7:30 PM [DATE] 4 personas [PERSON_NAME] 7RT EXPERIENCE …" at bounding box center [103, 424] width 205 height 659
click at [197, 216] on div "7RT open_in_new receipt 7:30 PM [DATE] 4 personas [PERSON_NAME] 7RT EXPERIENCE …" at bounding box center [103, 424] width 205 height 659
click at [186, 221] on icon "eject" at bounding box center [182, 221] width 20 height 20
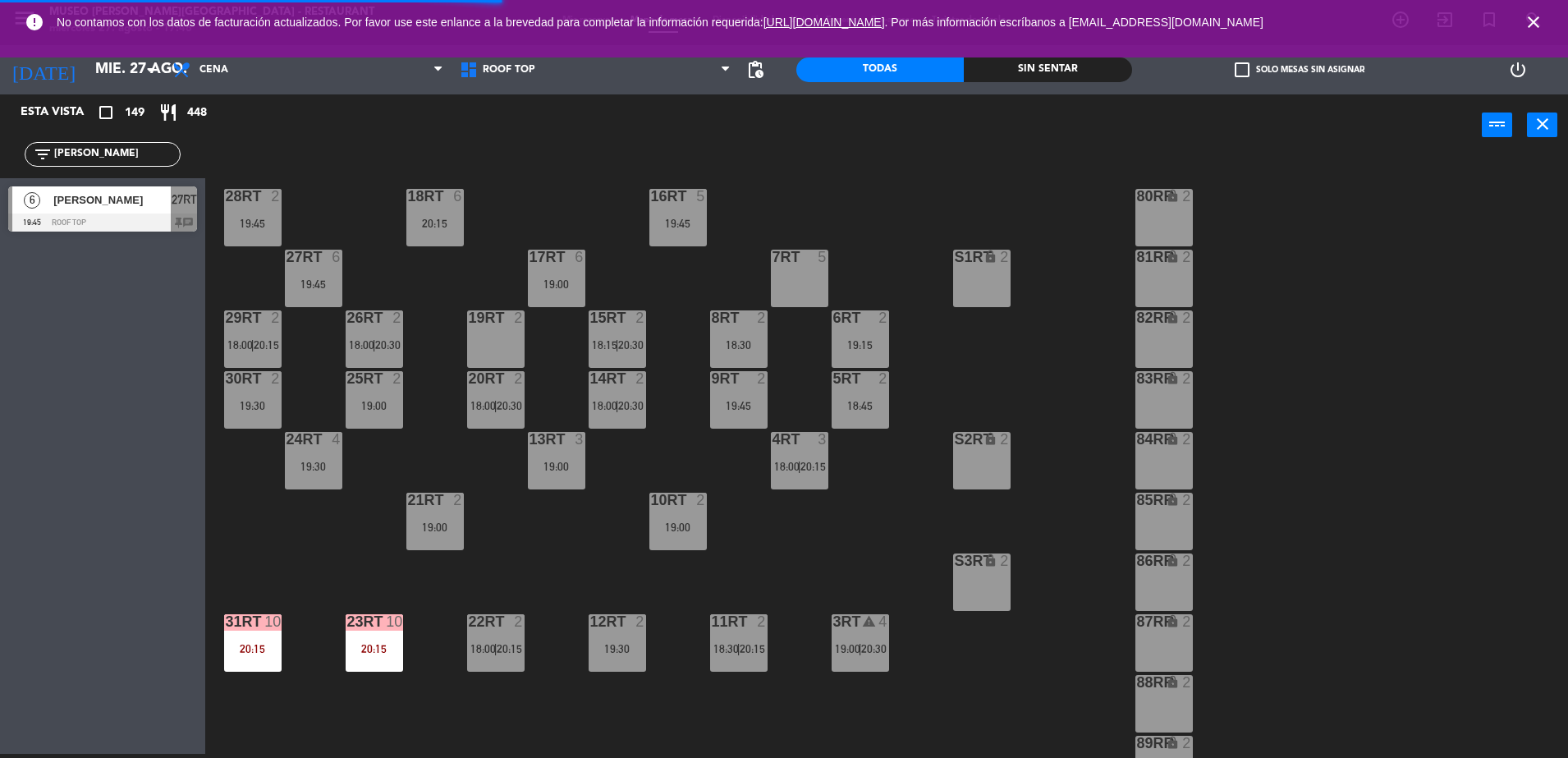
drag, startPoint x: 103, startPoint y: 161, endPoint x: 0, endPoint y: 183, distance: 105.3
click at [0, 183] on html "close × Museo [PERSON_NAME] Café - Restaurant × chrome_reader_mode Listado de R…" at bounding box center [784, 379] width 1568 height 758
type input "[PERSON_NAME]"
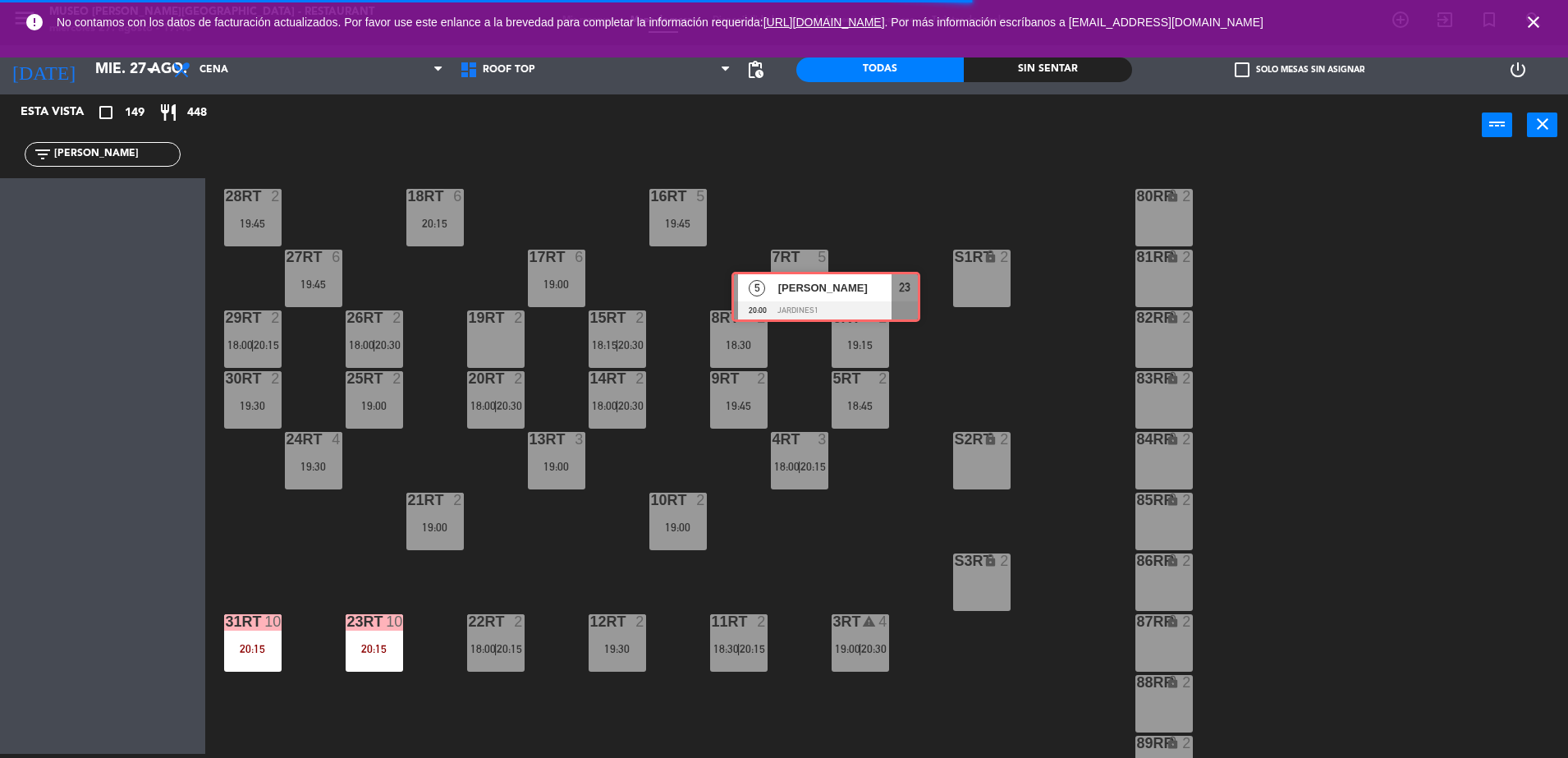
drag, startPoint x: 47, startPoint y: 206, endPoint x: 769, endPoint y: 291, distance: 727.0
click at [769, 291] on div "Esta vista crop_square 149 restaurant 448 filter_list [PERSON_NAME] 5 [PERSON_N…" at bounding box center [784, 426] width 1568 height 663
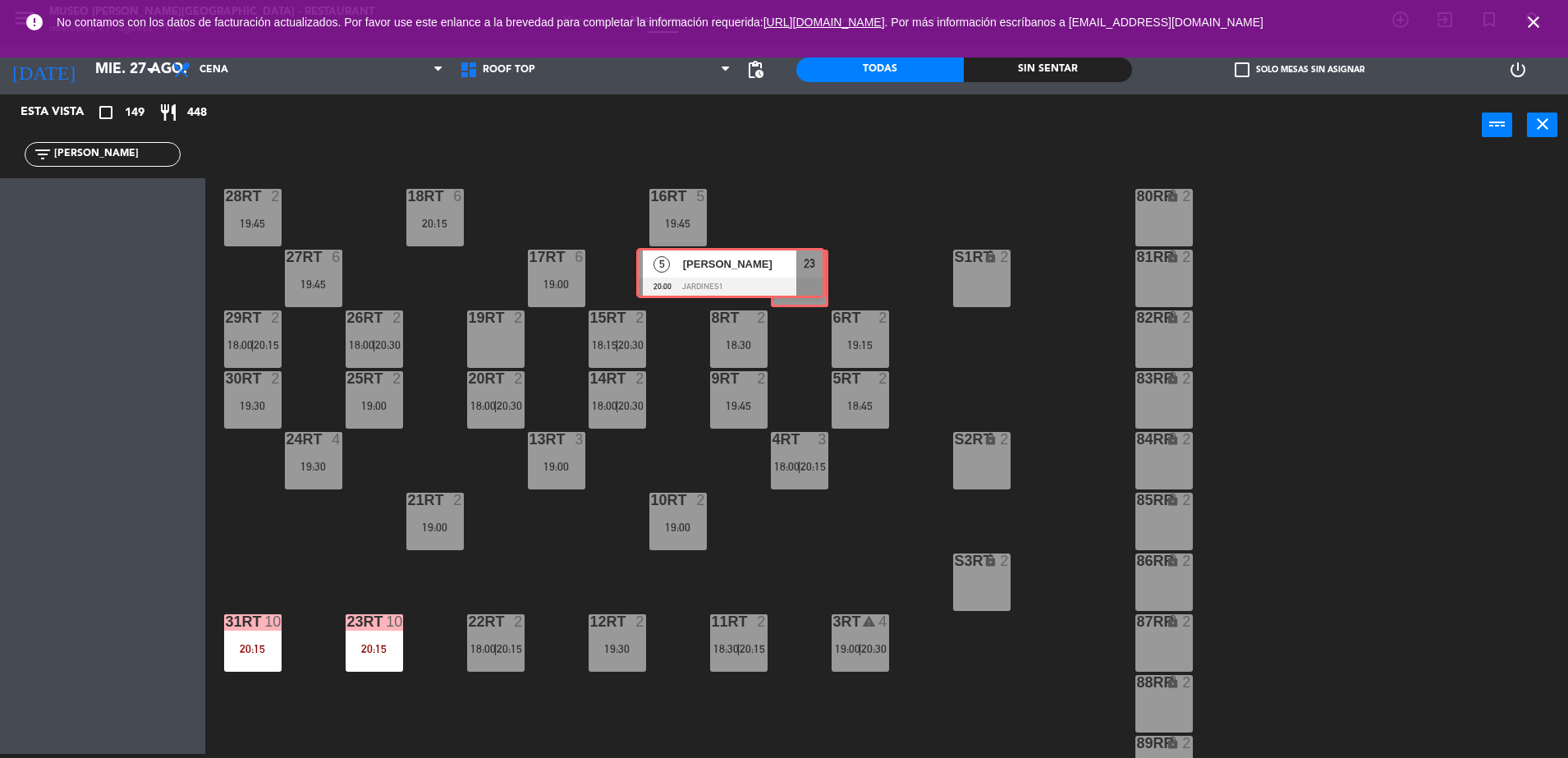
drag, startPoint x: 168, startPoint y: 199, endPoint x: 798, endPoint y: 257, distance: 632.7
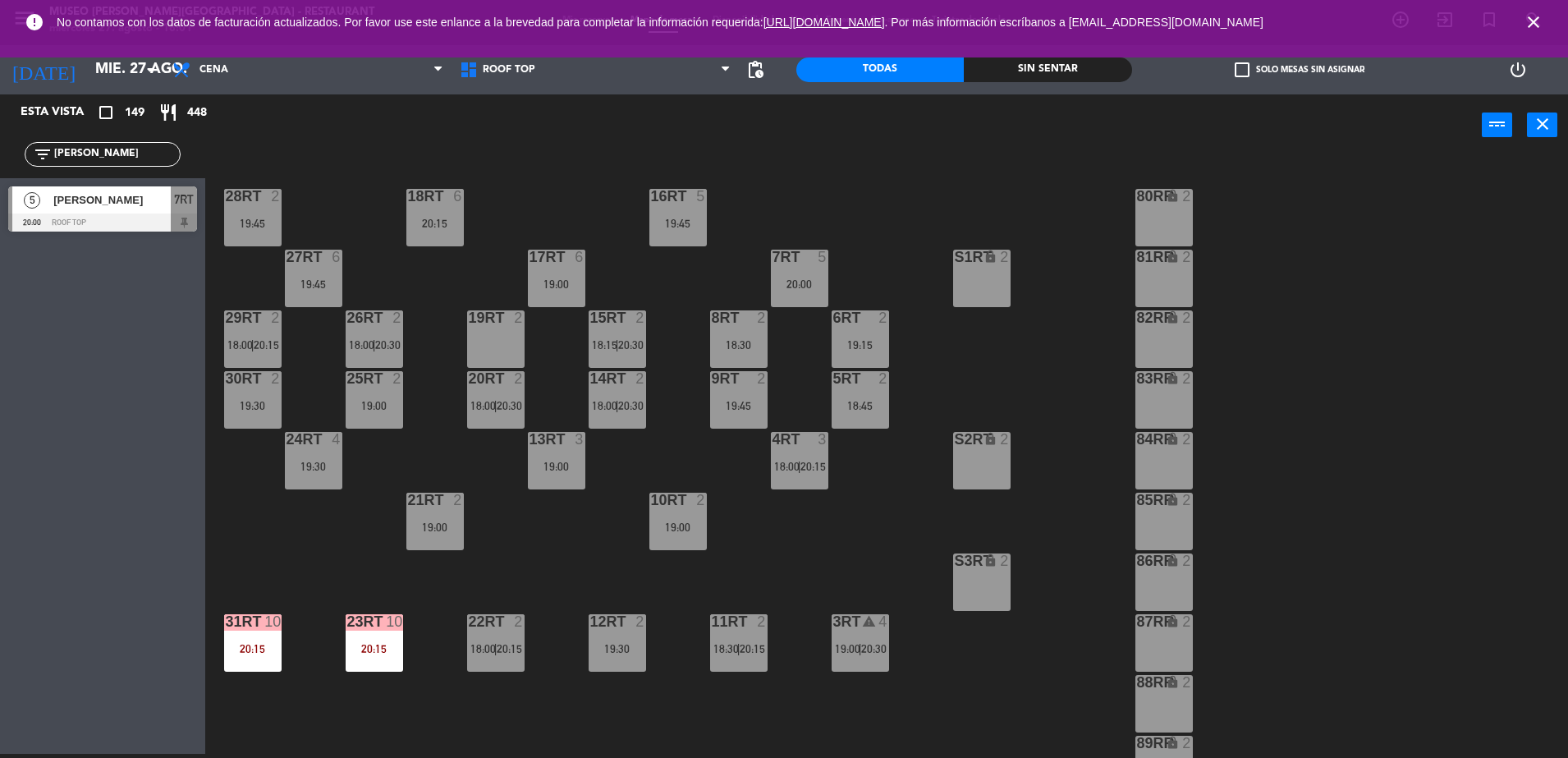
drag, startPoint x: 109, startPoint y: 158, endPoint x: 0, endPoint y: 138, distance: 110.8
click at [0, 139] on html "close × Museo [PERSON_NAME] Café - Restaurant × chrome_reader_mode Listado de R…" at bounding box center [784, 379] width 1568 height 758
drag, startPoint x: 60, startPoint y: 199, endPoint x: 959, endPoint y: 450, distance: 933.4
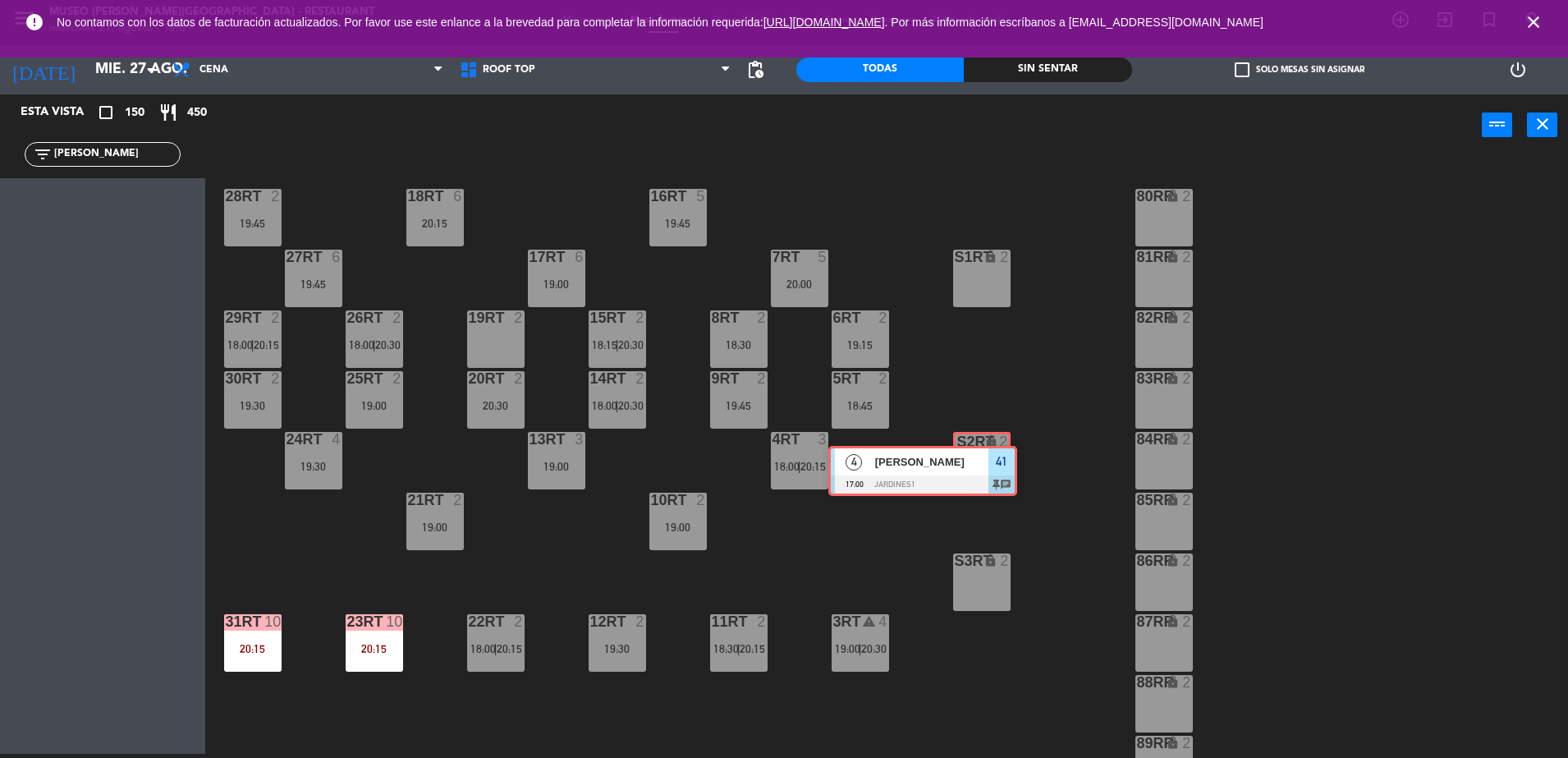
drag, startPoint x: 159, startPoint y: 216, endPoint x: 980, endPoint y: 472, distance: 860.0
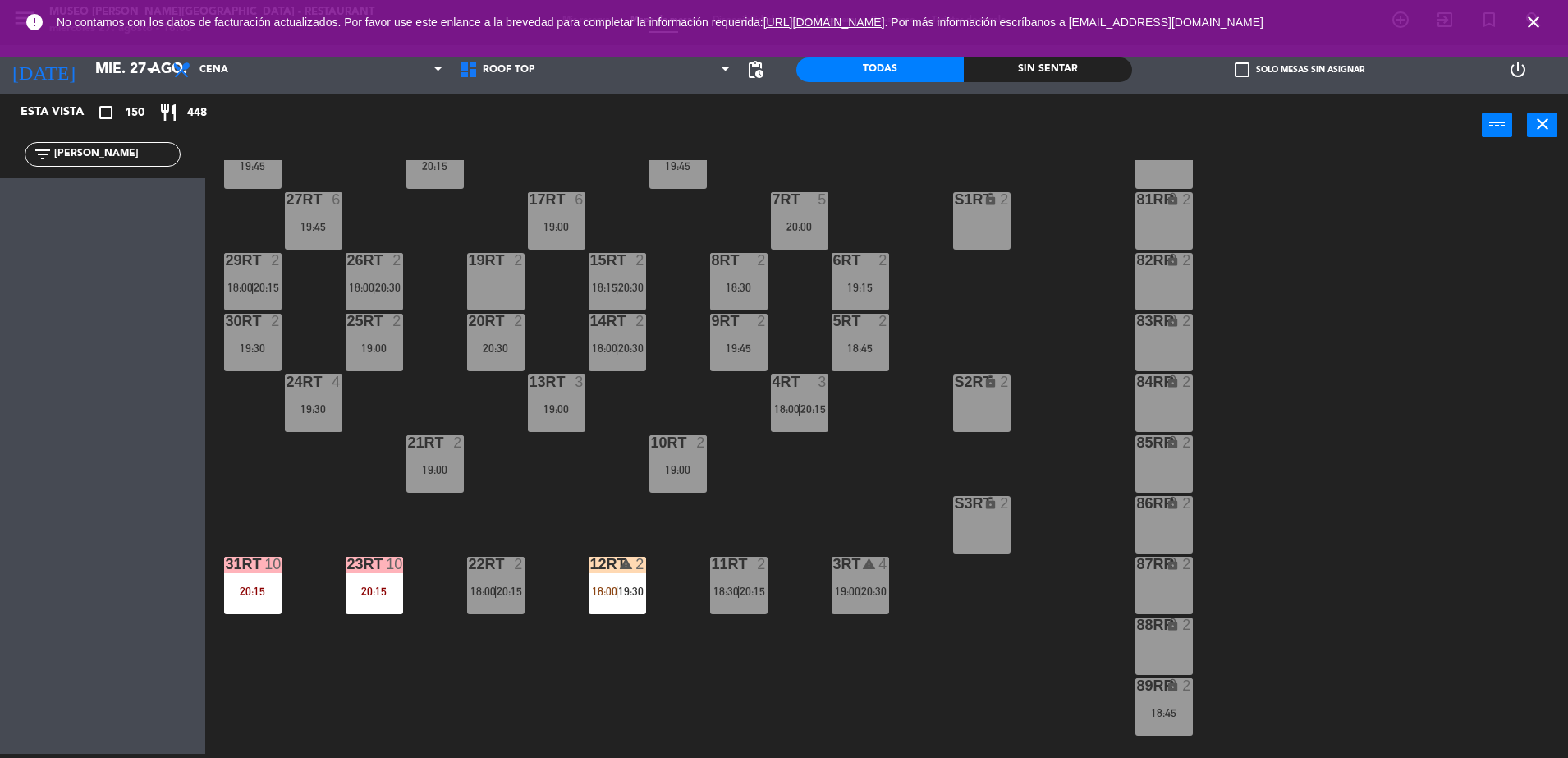
scroll to position [118, 0]
click at [96, 156] on input "[PERSON_NAME]" at bounding box center [116, 154] width 128 height 18
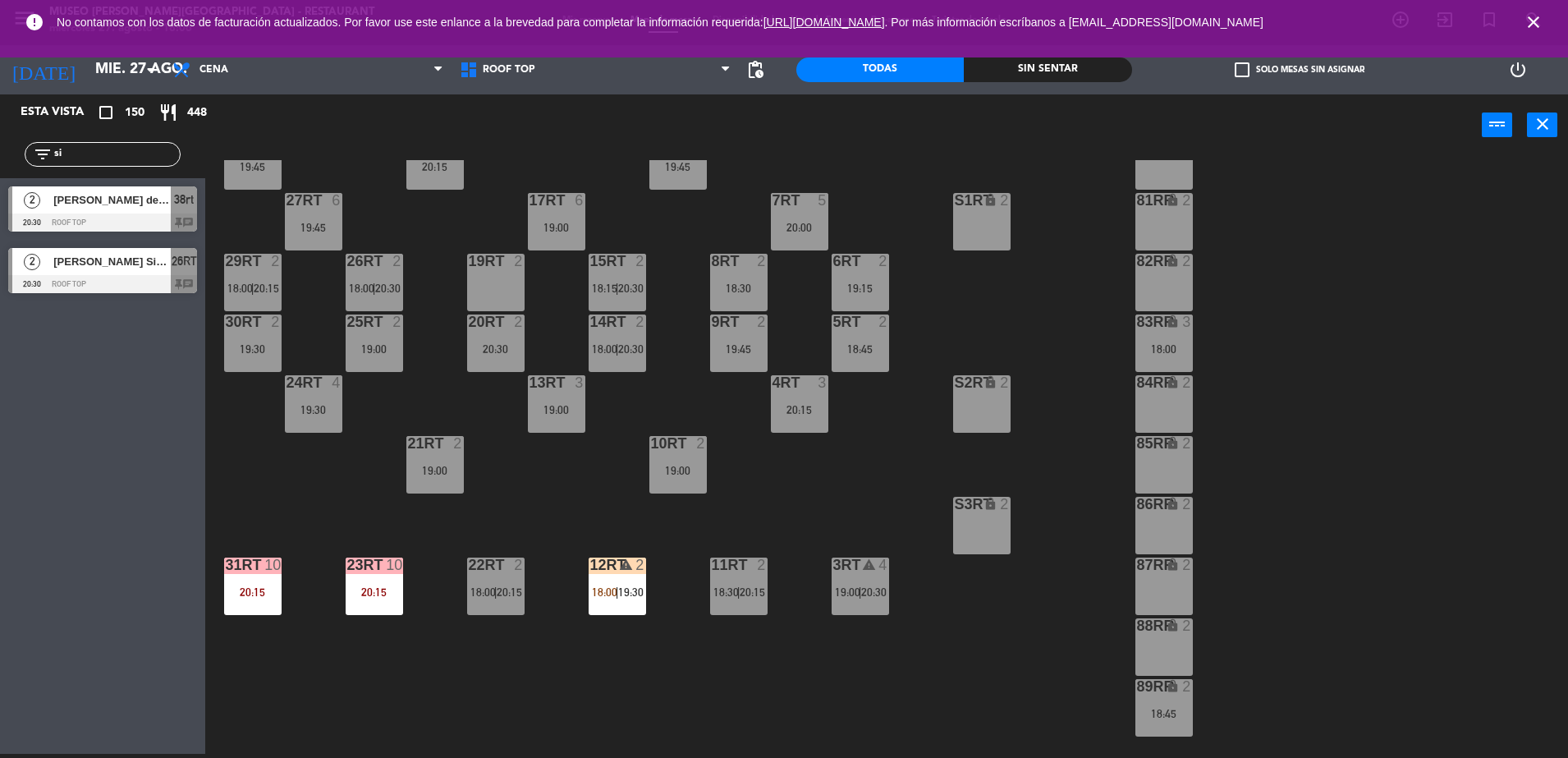
type input "s"
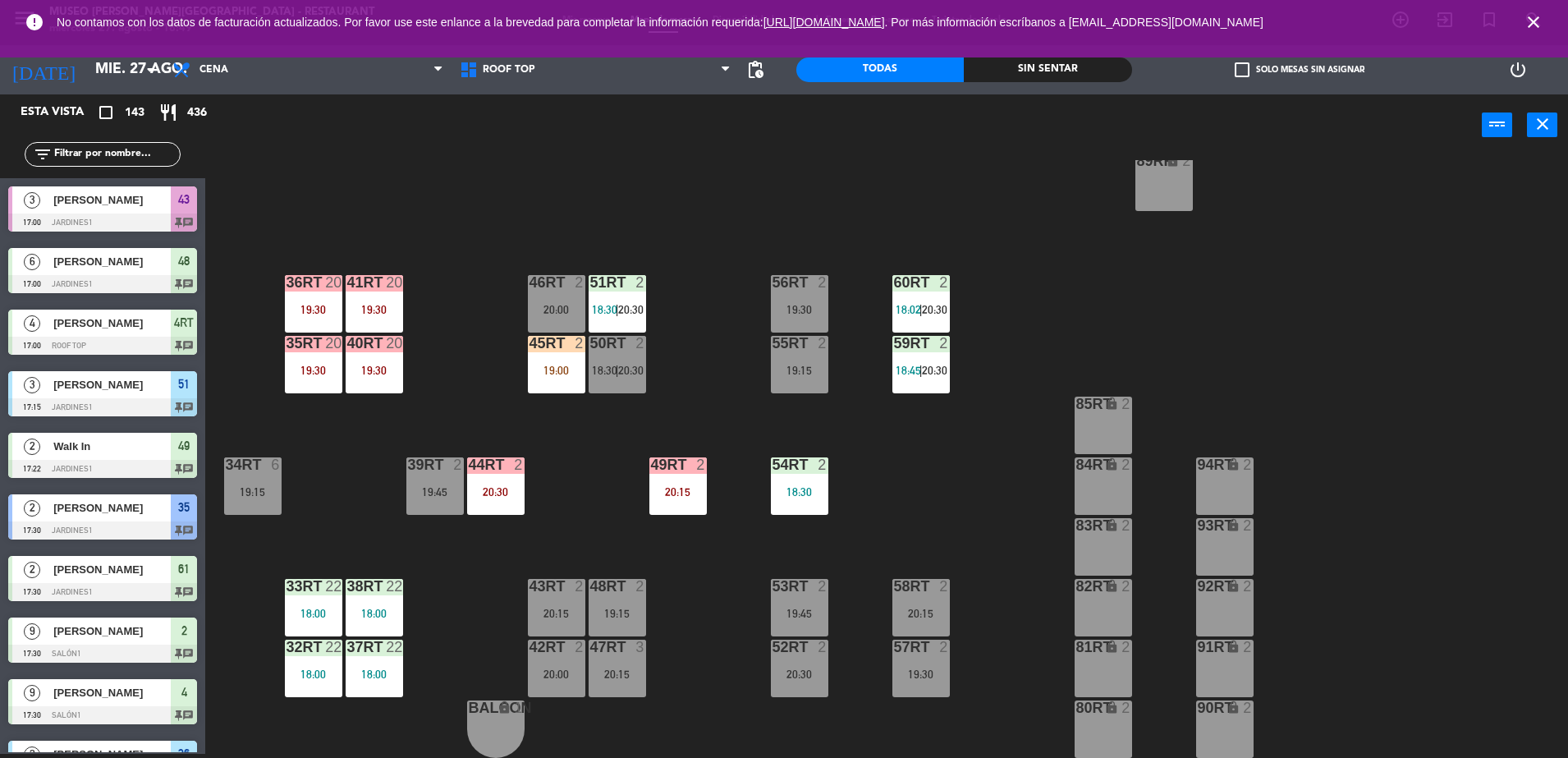
scroll to position [643, 0]
click at [370, 295] on div "41RT 20 19:30" at bounding box center [374, 303] width 58 height 58
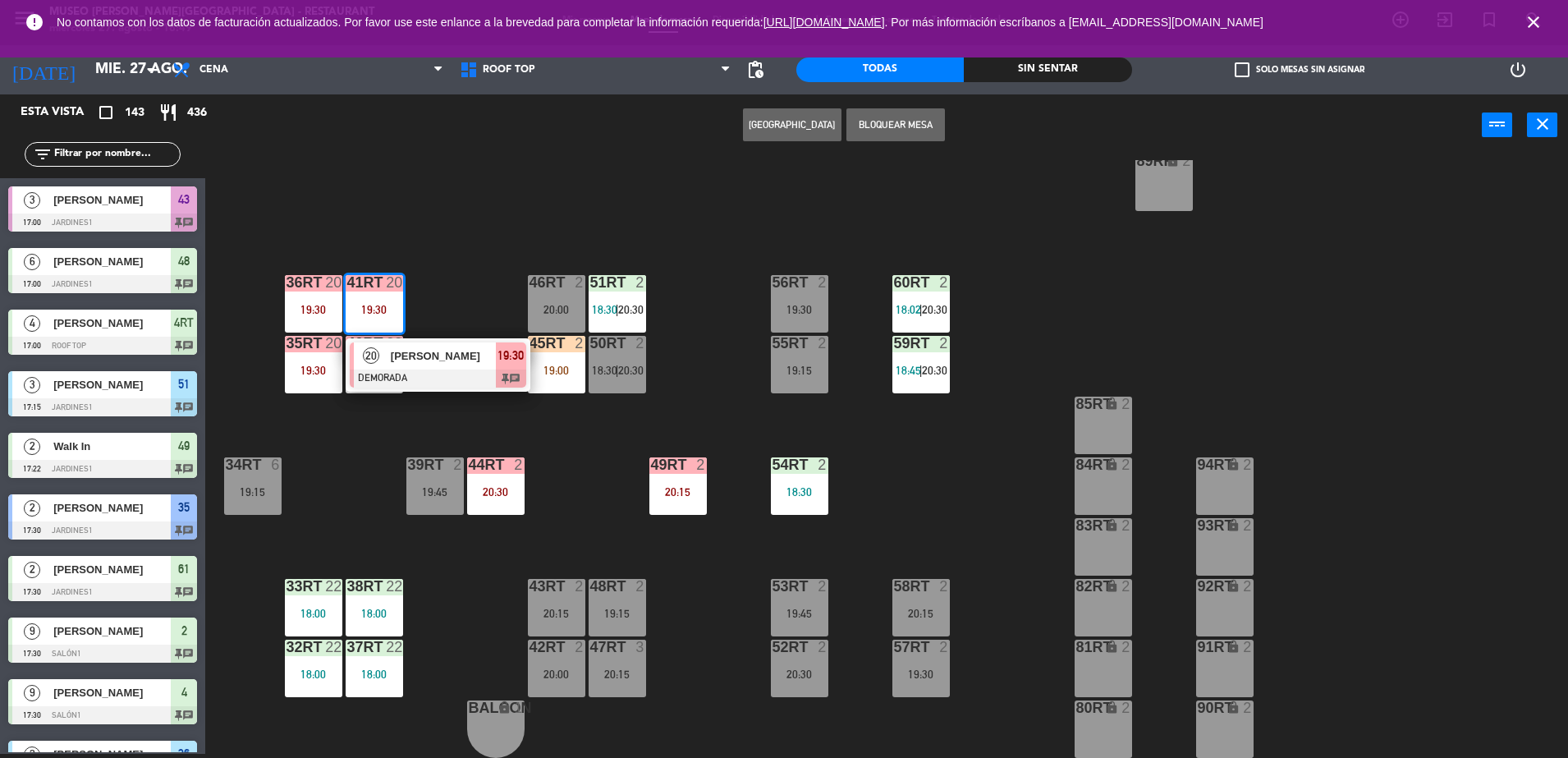
click at [389, 370] on div at bounding box center [438, 378] width 177 height 18
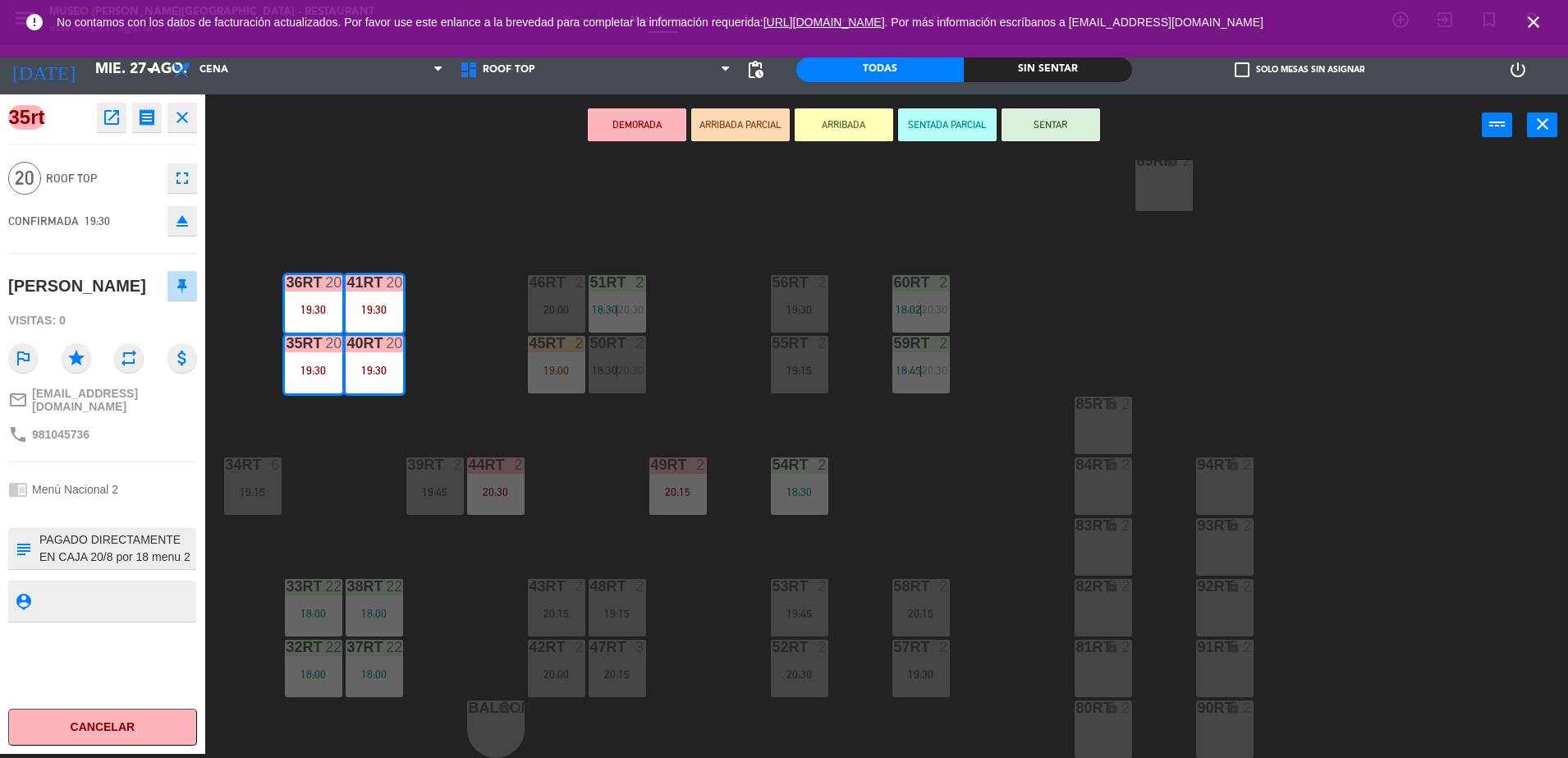
click at [102, 126] on icon "open_in_new" at bounding box center [111, 117] width 20 height 20
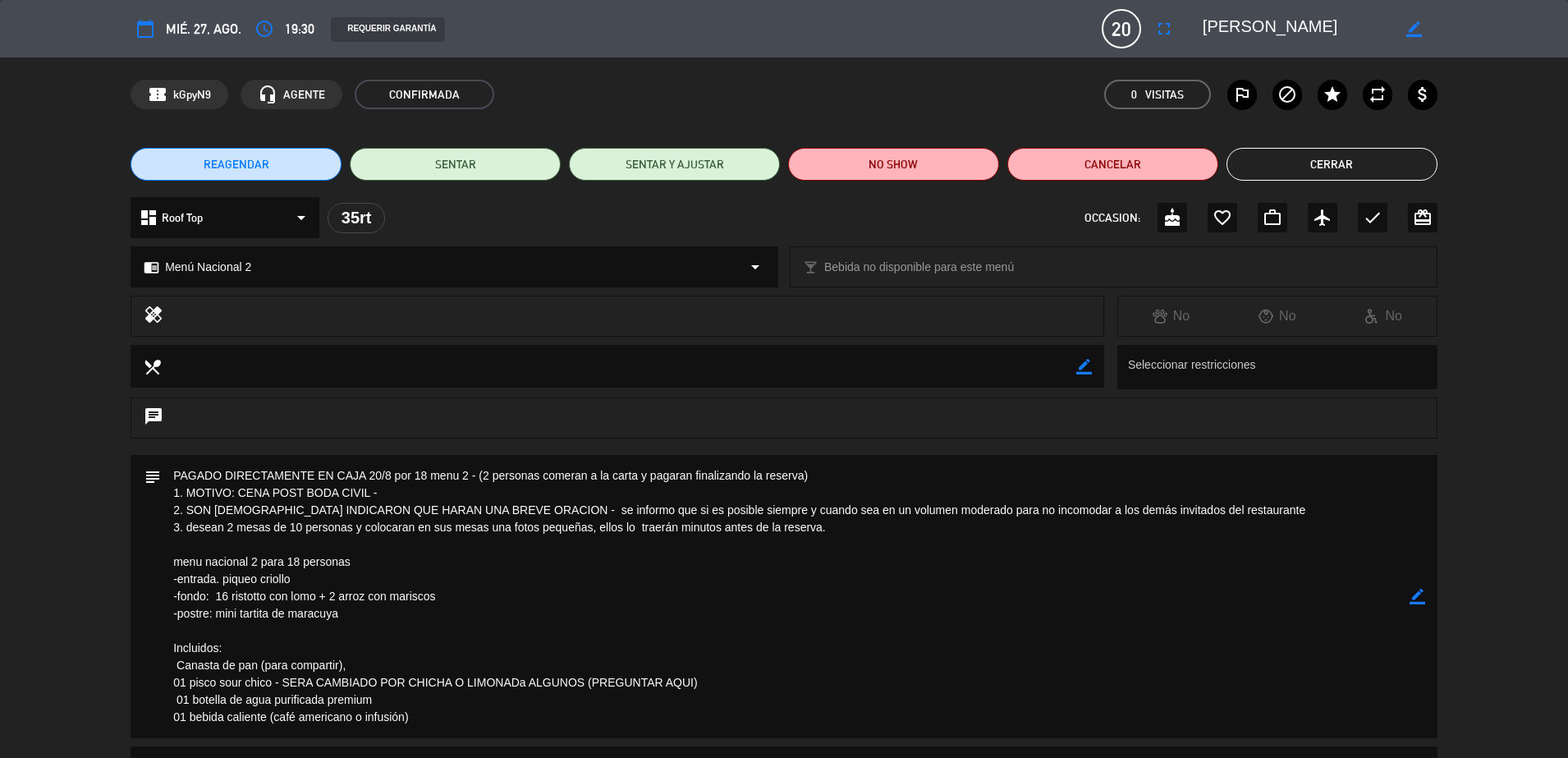
click at [1288, 166] on button "Cerrar" at bounding box center [1332, 165] width 211 height 33
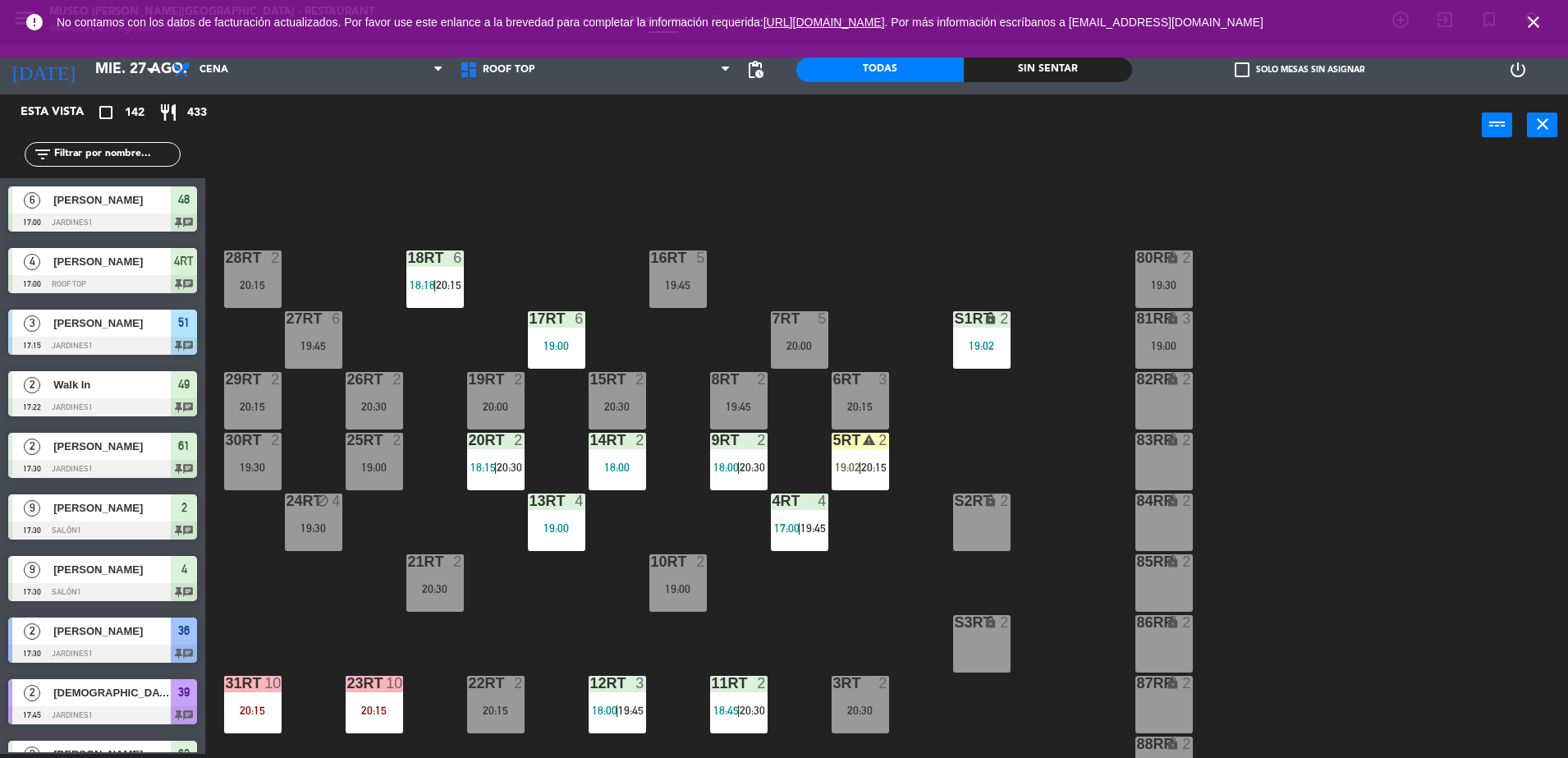
scroll to position [1, 0]
click at [975, 351] on div "S1RT lock 2 19:02" at bounding box center [981, 339] width 58 height 58
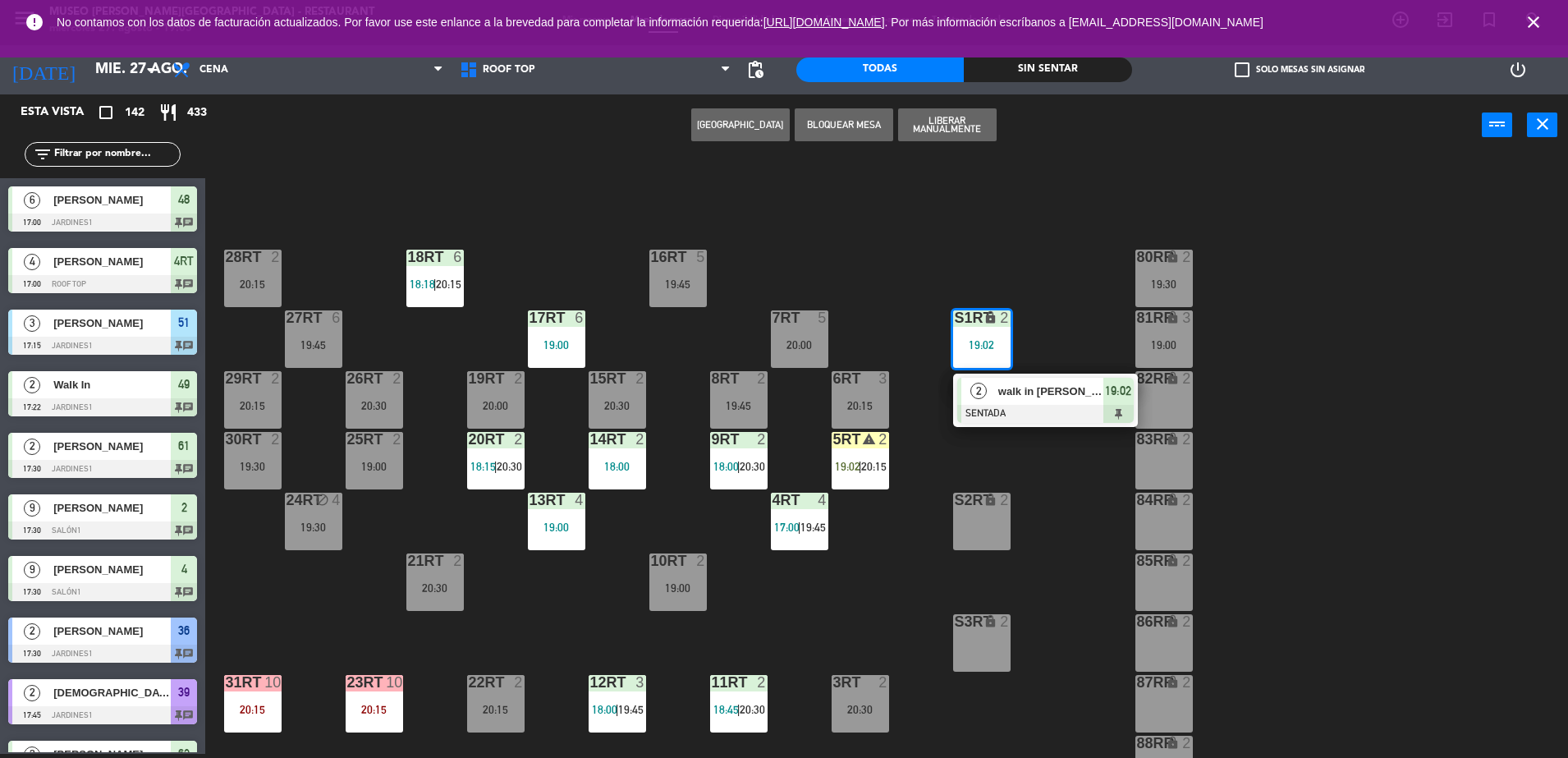
click at [155, 160] on input "text" at bounding box center [116, 154] width 128 height 18
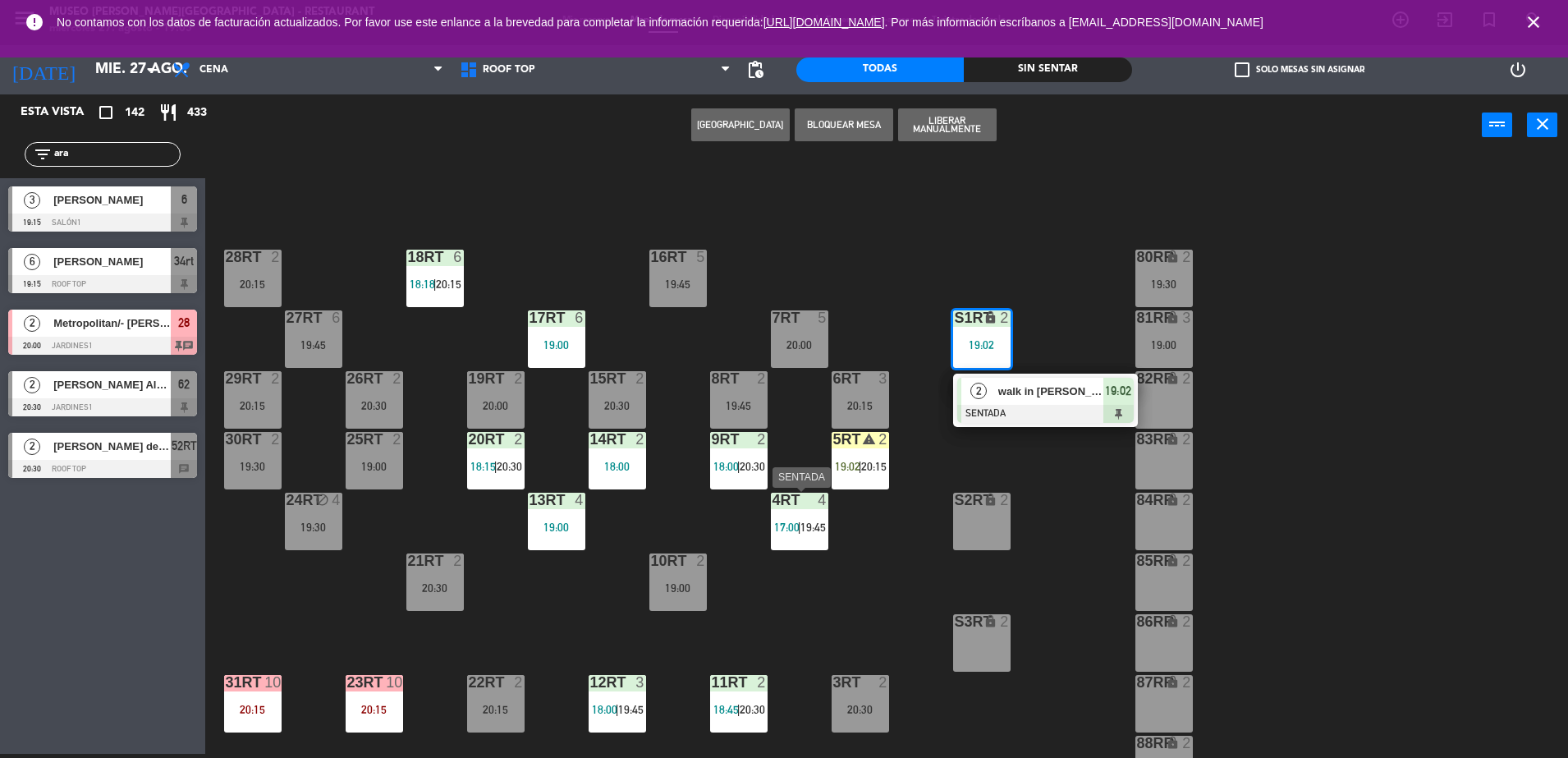
type input "ara"
click at [871, 547] on div "18RT 6 18:18 | 20:15 16RT 5 19:45 28RT 2 20:15 80RR lock 2 19:30 27RT 6 19:45 7…" at bounding box center [894, 459] width 1347 height 598
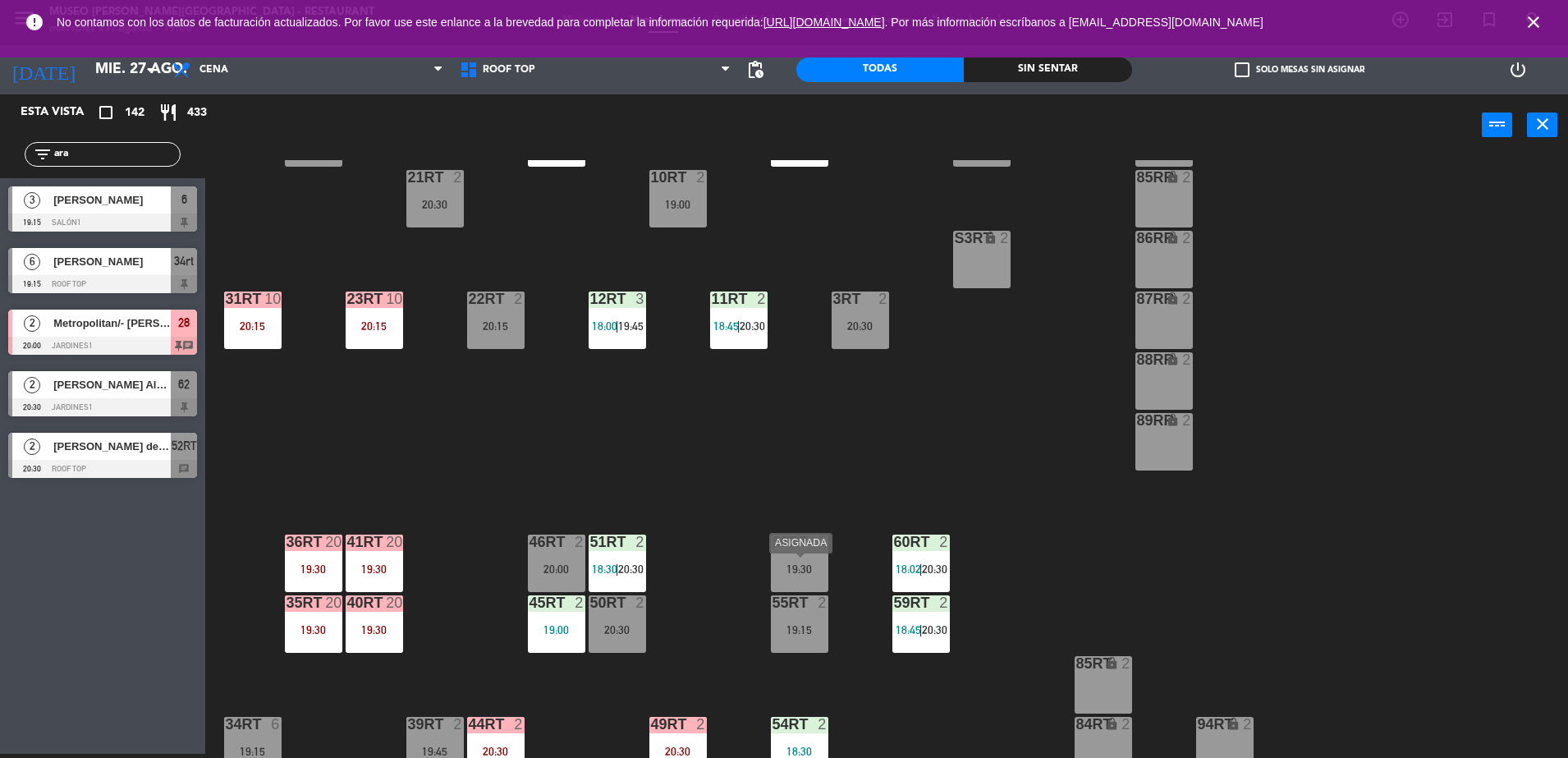
scroll to position [373, 0]
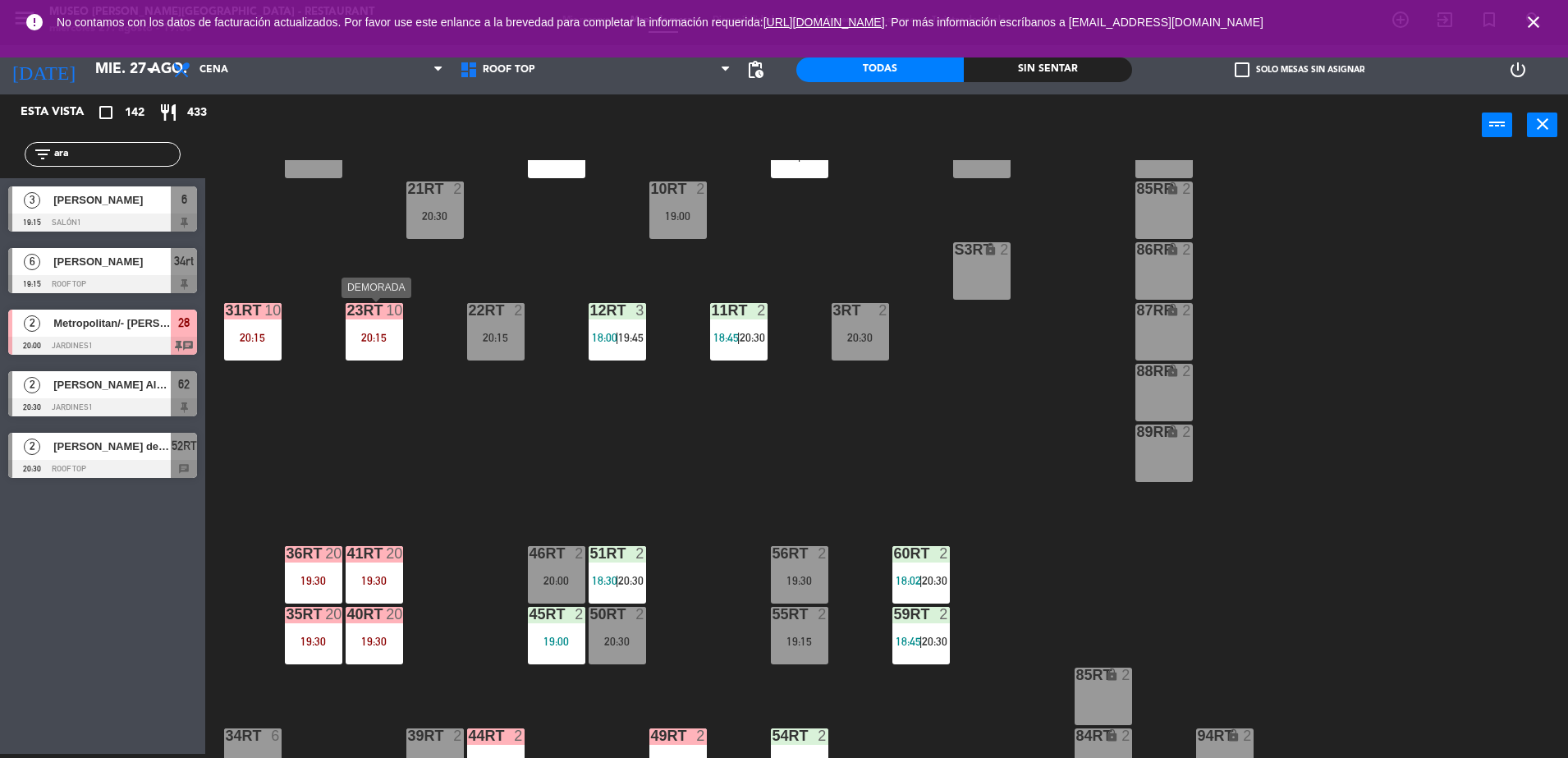
click at [359, 325] on div "23RT 10 20:15" at bounding box center [374, 332] width 58 height 58
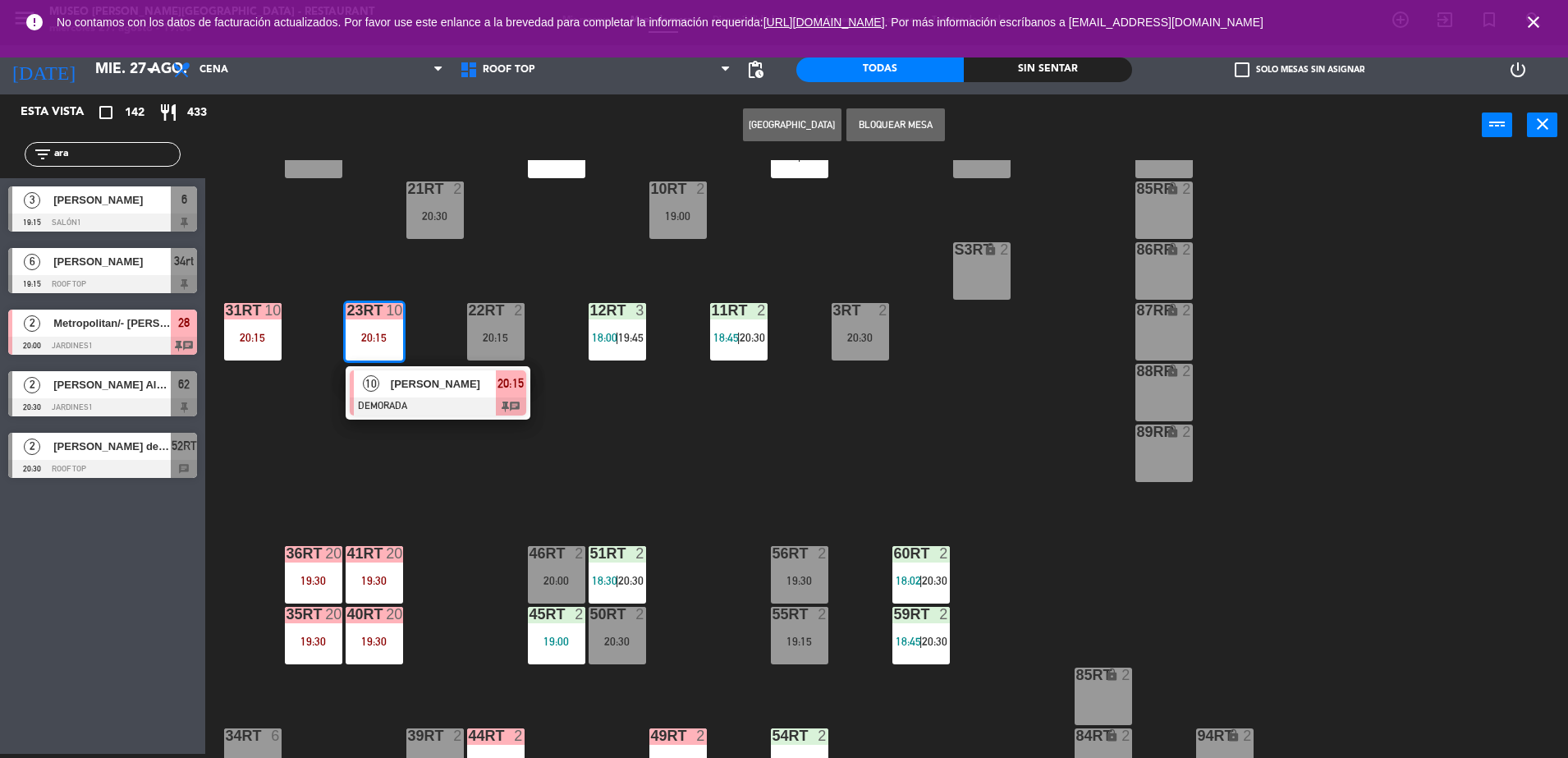
click at [419, 382] on span "[PERSON_NAME]" at bounding box center [444, 383] width 105 height 17
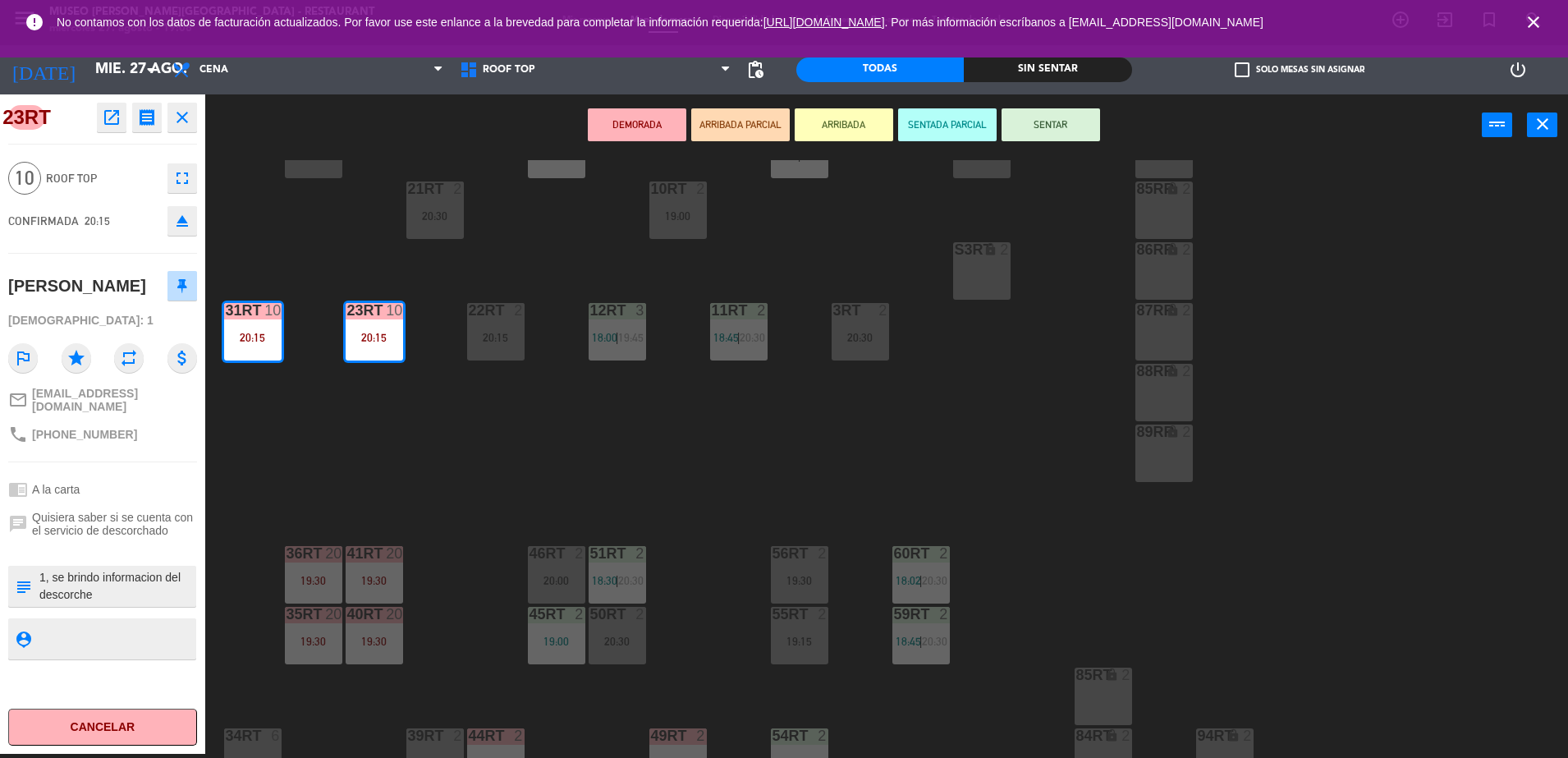
click at [663, 427] on div "18RT 6 18:18 | 20:15 16RT 6 19:00 28RT 2 20:15 80RR lock 2 19:30 27RT 6 19:45 7…" at bounding box center [894, 459] width 1347 height 598
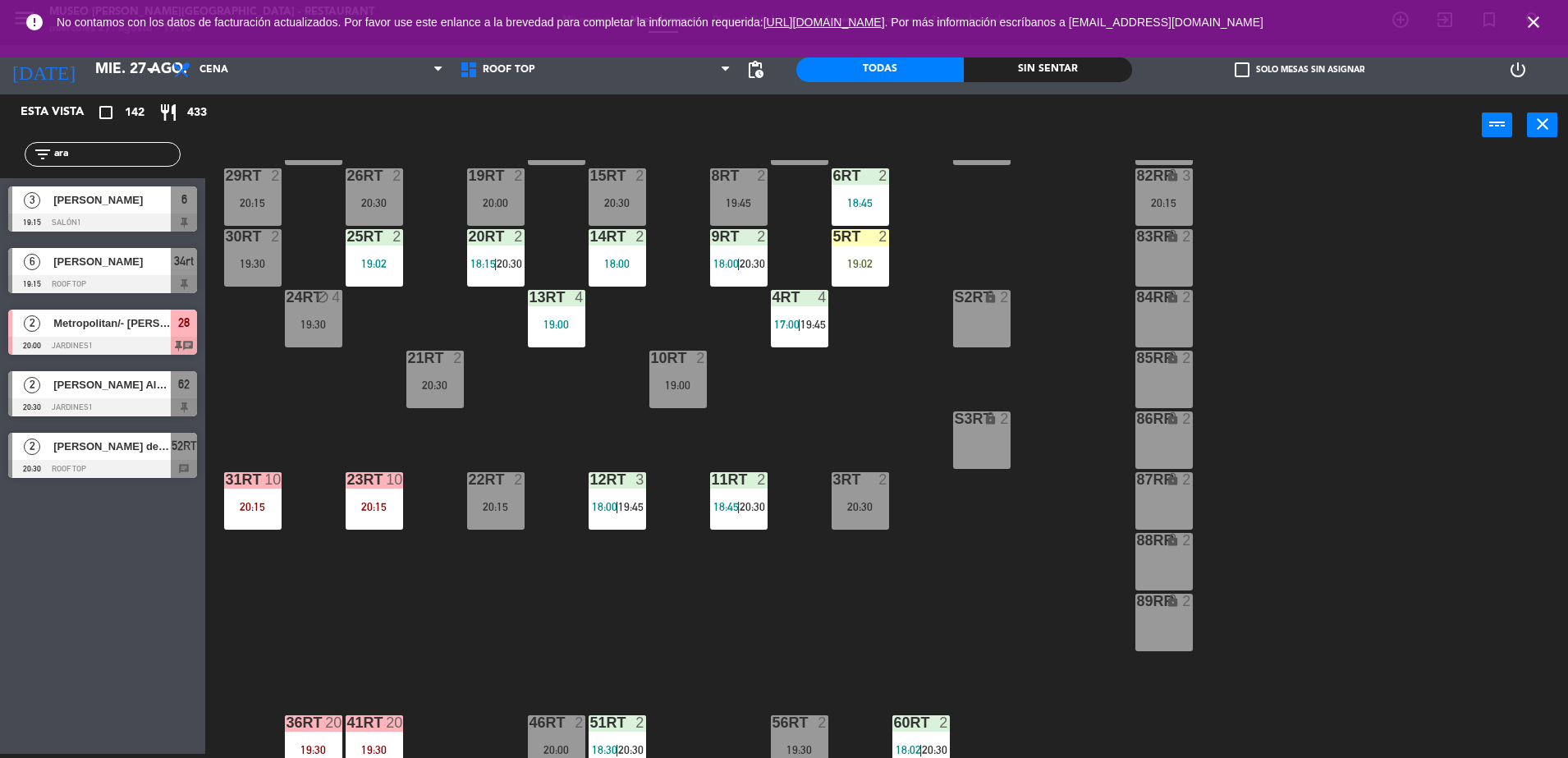
scroll to position [0, 0]
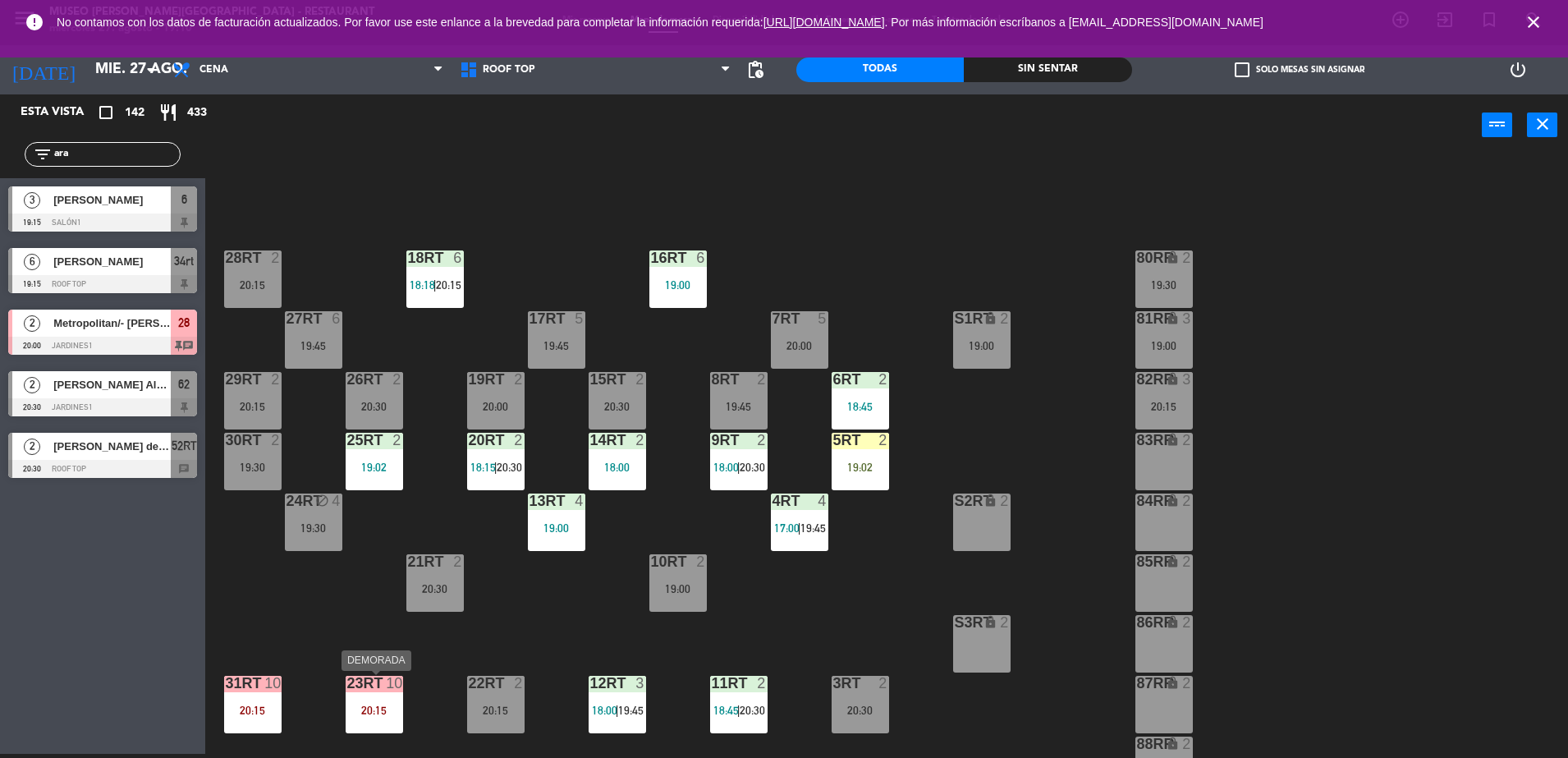
click at [386, 699] on div "23RT 10 20:15" at bounding box center [374, 704] width 58 height 58
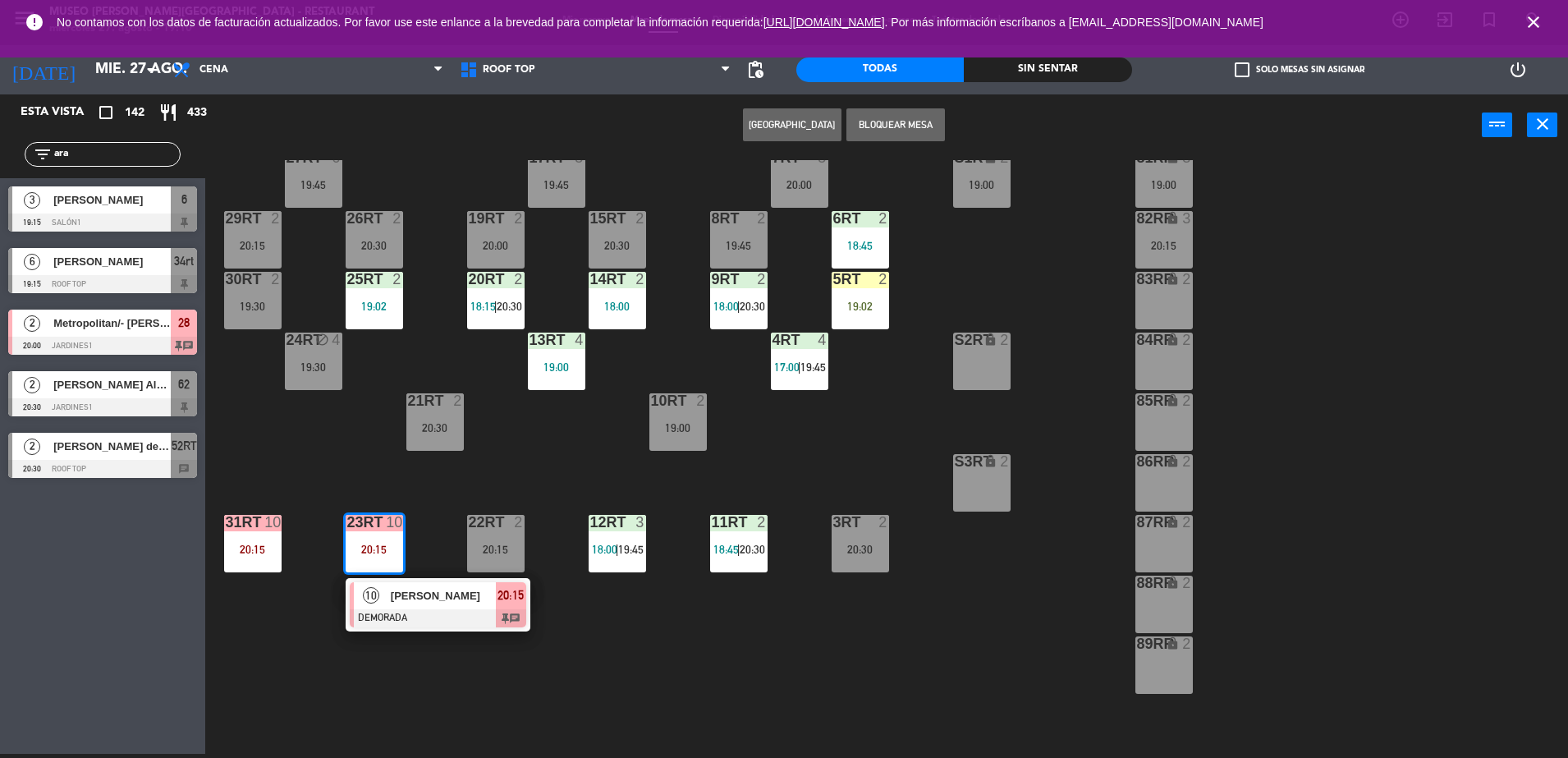
scroll to position [166, 0]
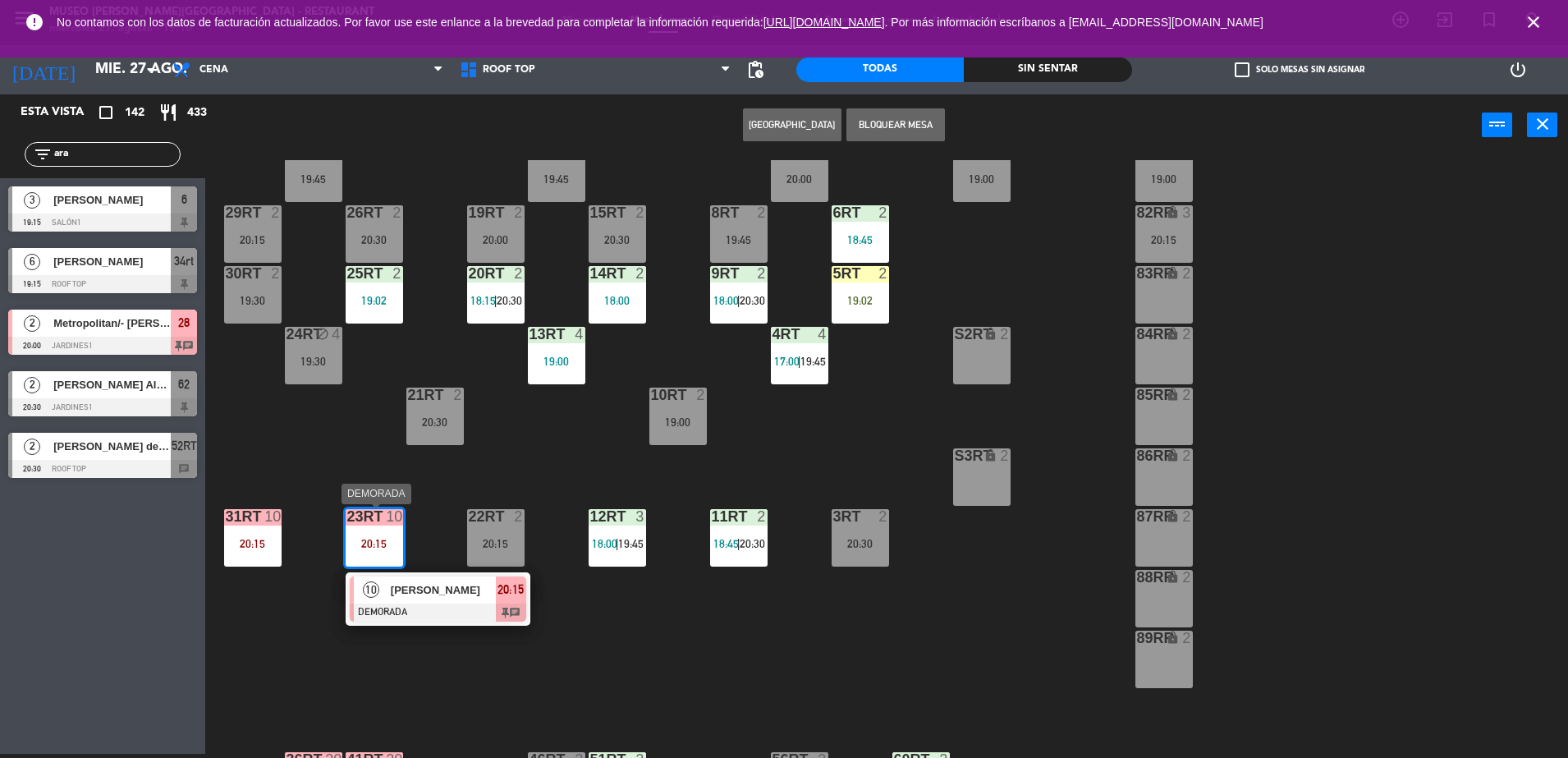
click at [427, 607] on div at bounding box center [438, 612] width 177 height 18
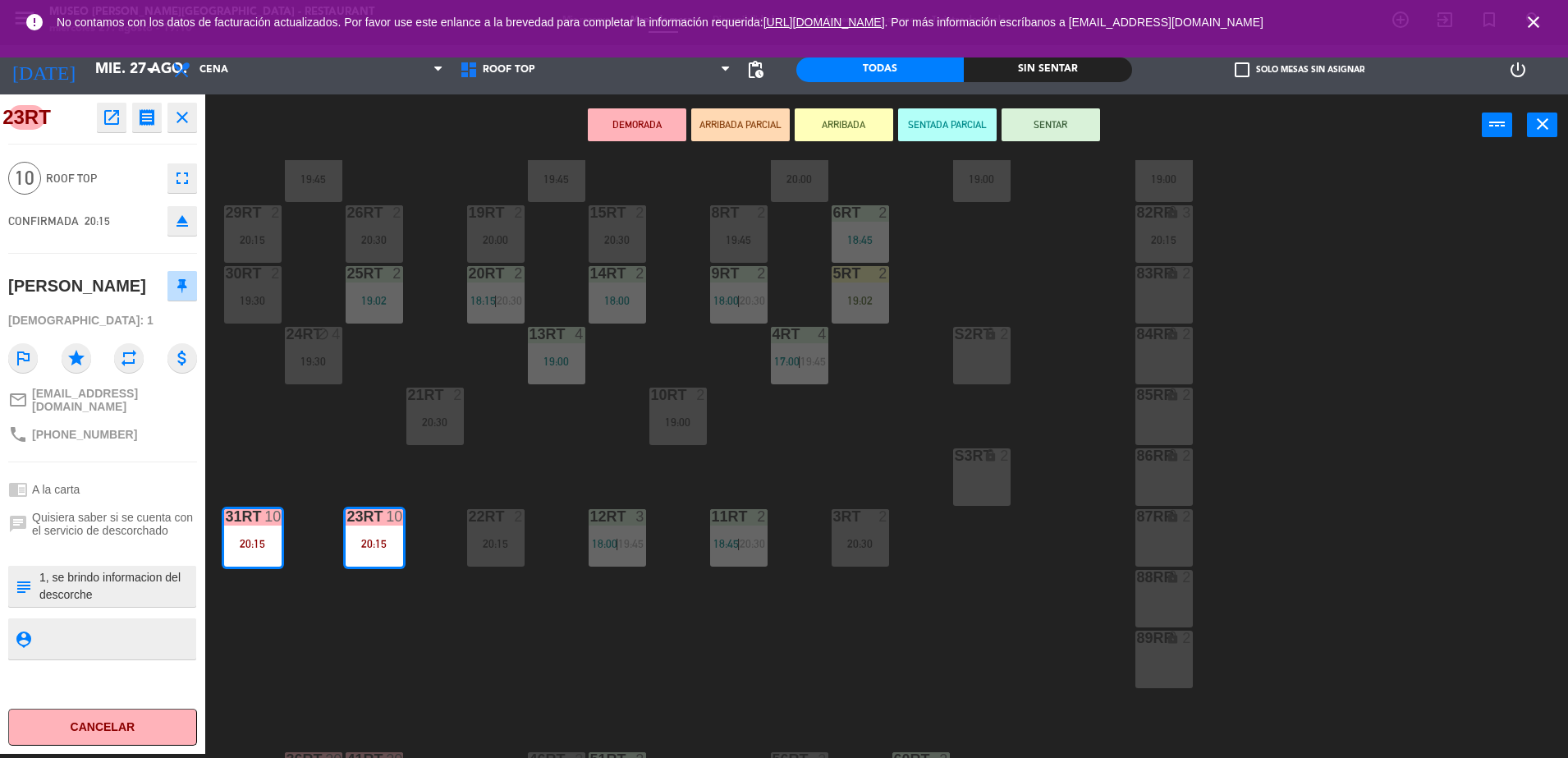
click at [427, 613] on div "18RT 6 18:18 | 20:15 16RT 6 19:00 28RT 2 20:15 80RR lock 2 19:30 27RT 6 19:45 7…" at bounding box center [894, 459] width 1347 height 598
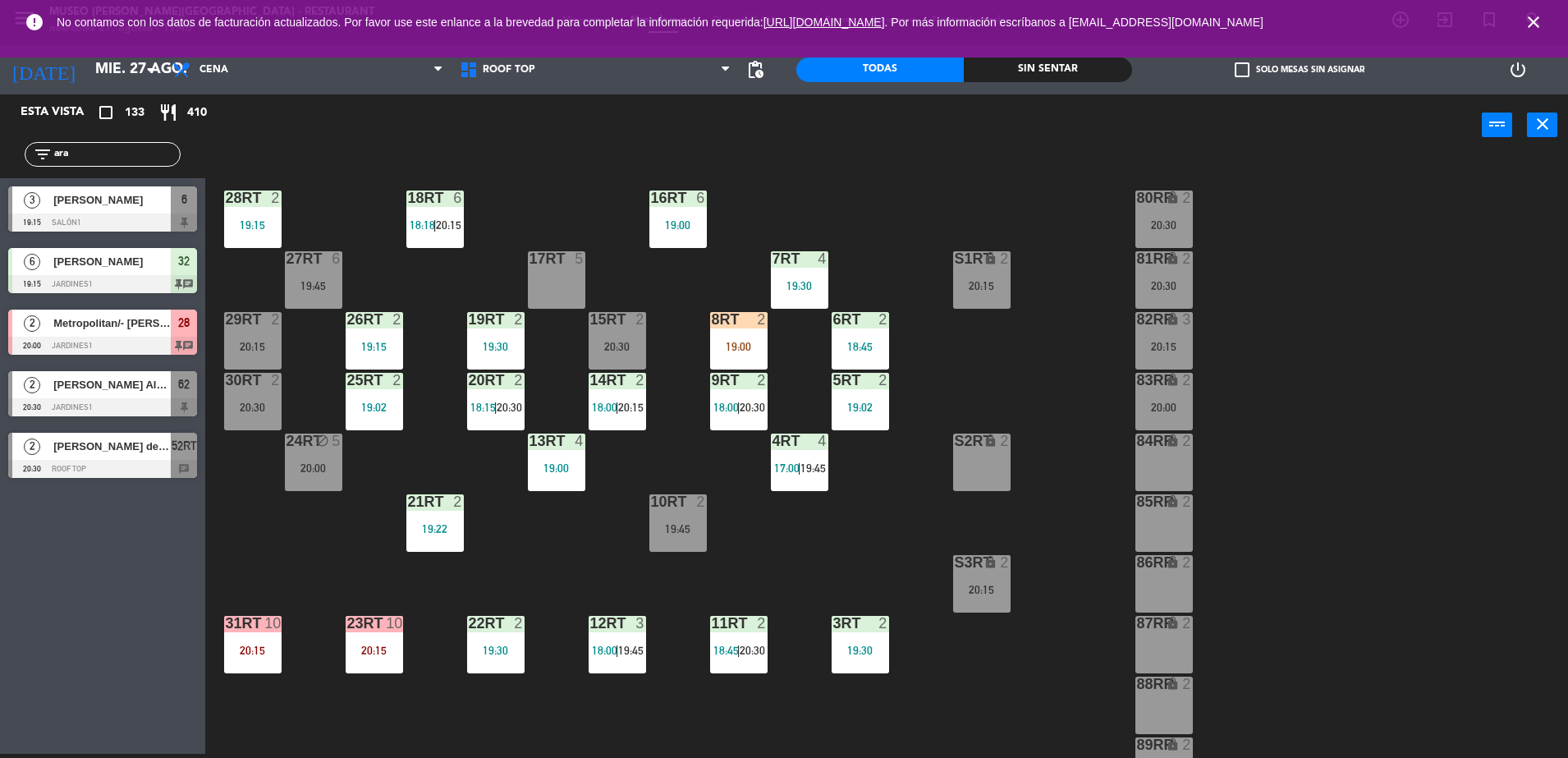
scroll to position [59, 0]
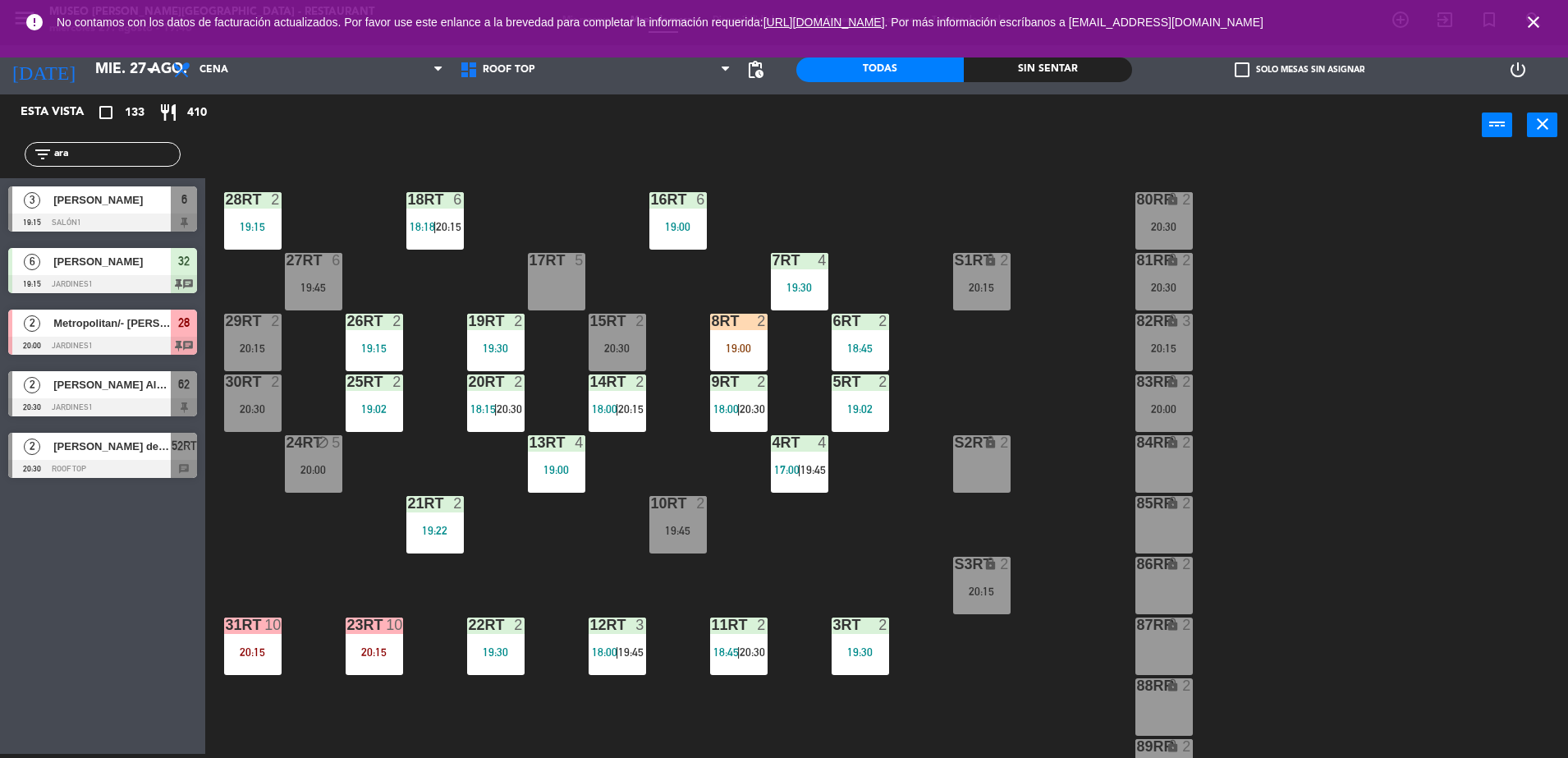
click at [739, 342] on div "19:00" at bounding box center [738, 347] width 58 height 11
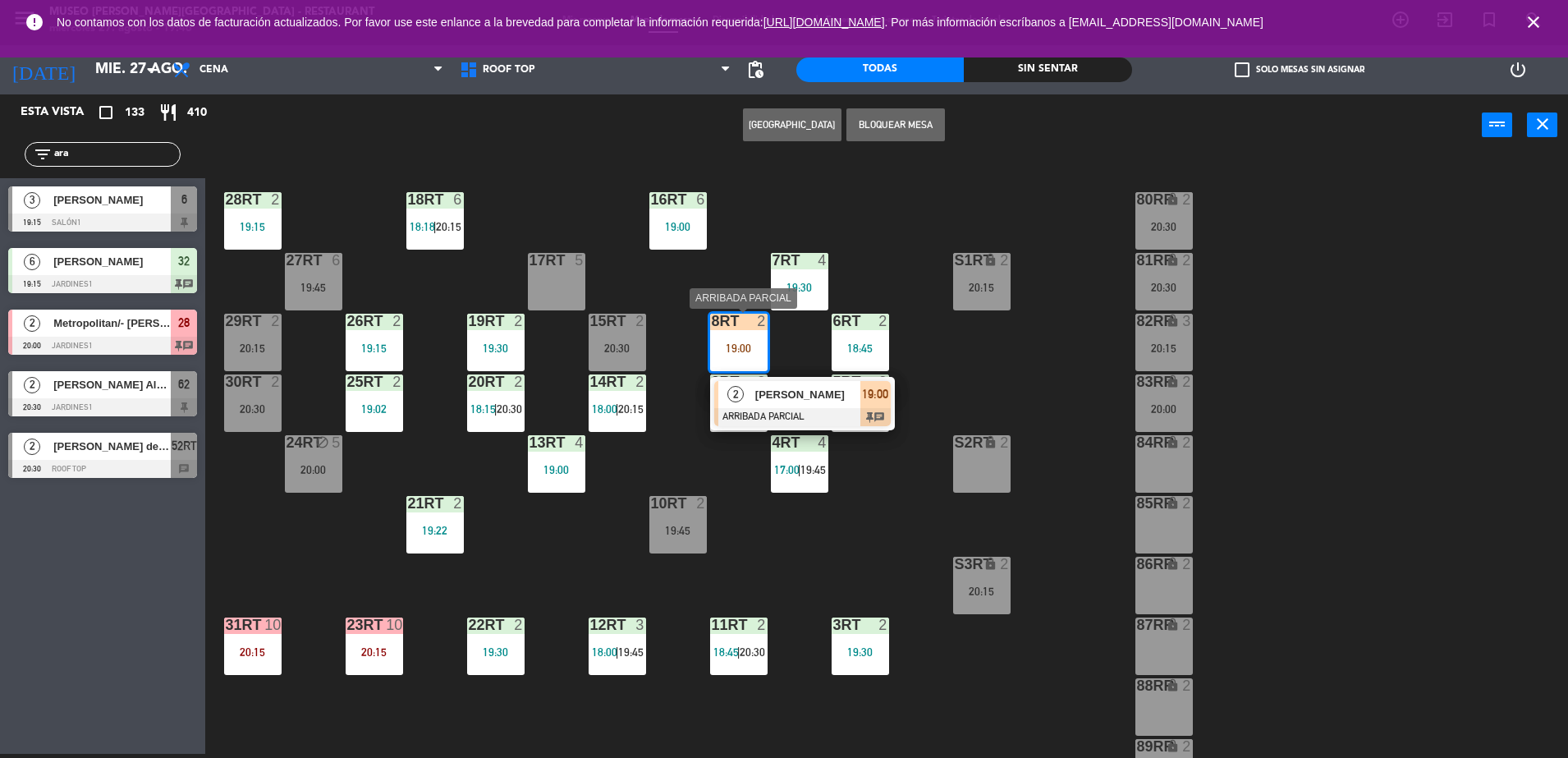
click at [809, 395] on span "[PERSON_NAME]" at bounding box center [808, 395] width 105 height 17
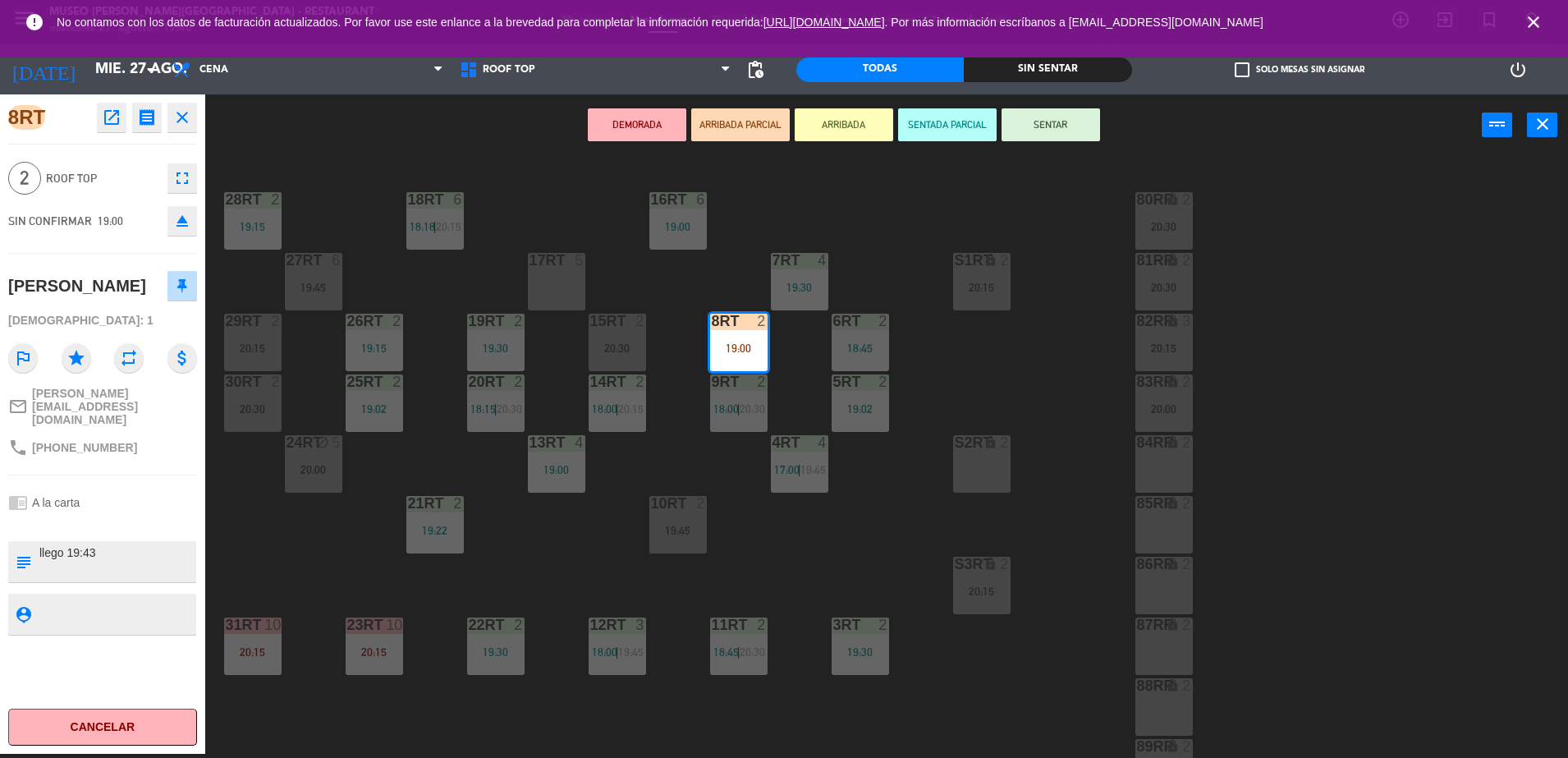
scroll to position [643, 0]
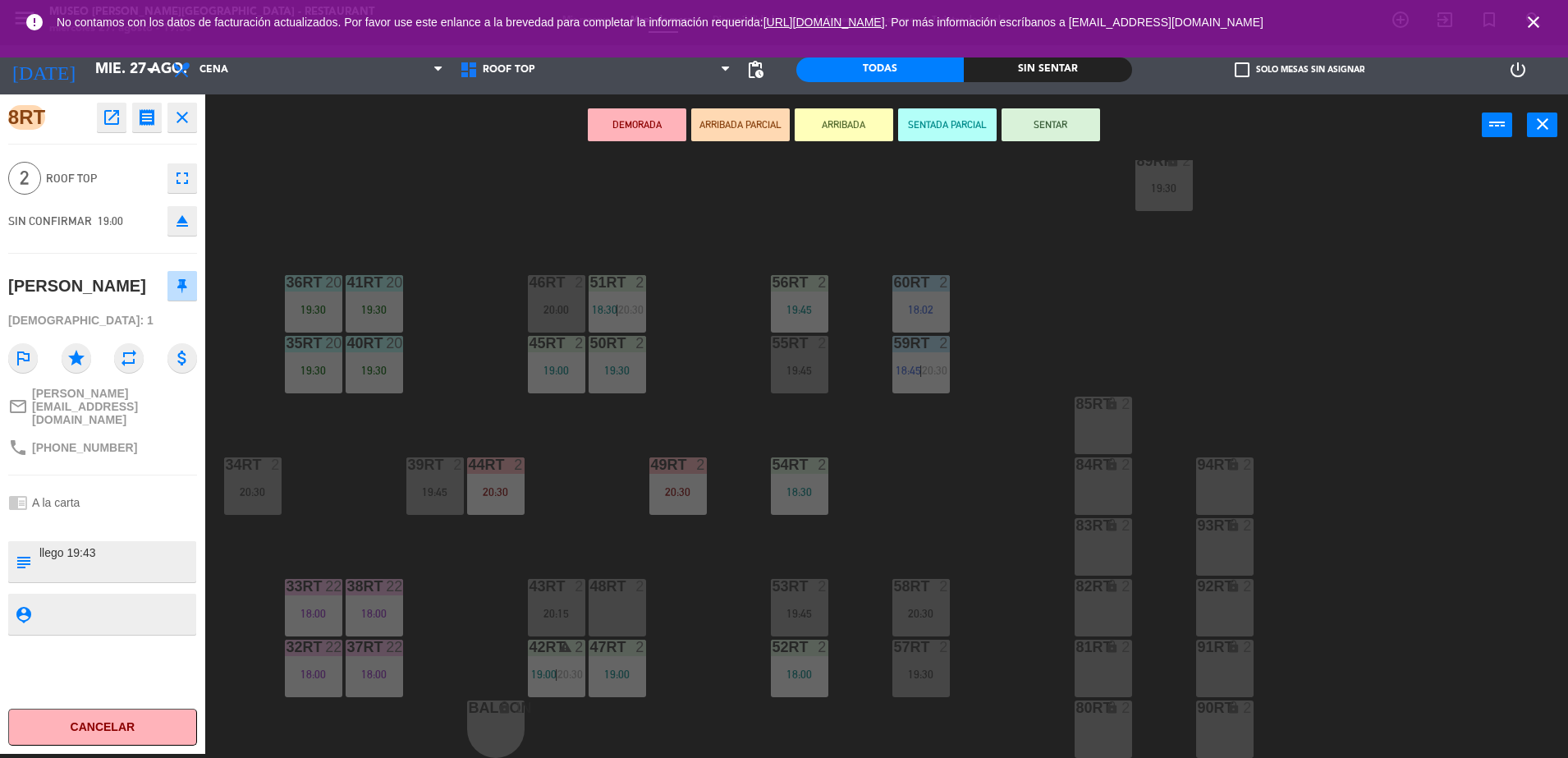
click at [494, 551] on div "18RT 6 18:18 16RT 6 19:00 28RT 2 19:15 80RR lock 2 20:30 27RT 6 19:45 7RT 4 19:…" at bounding box center [894, 459] width 1347 height 598
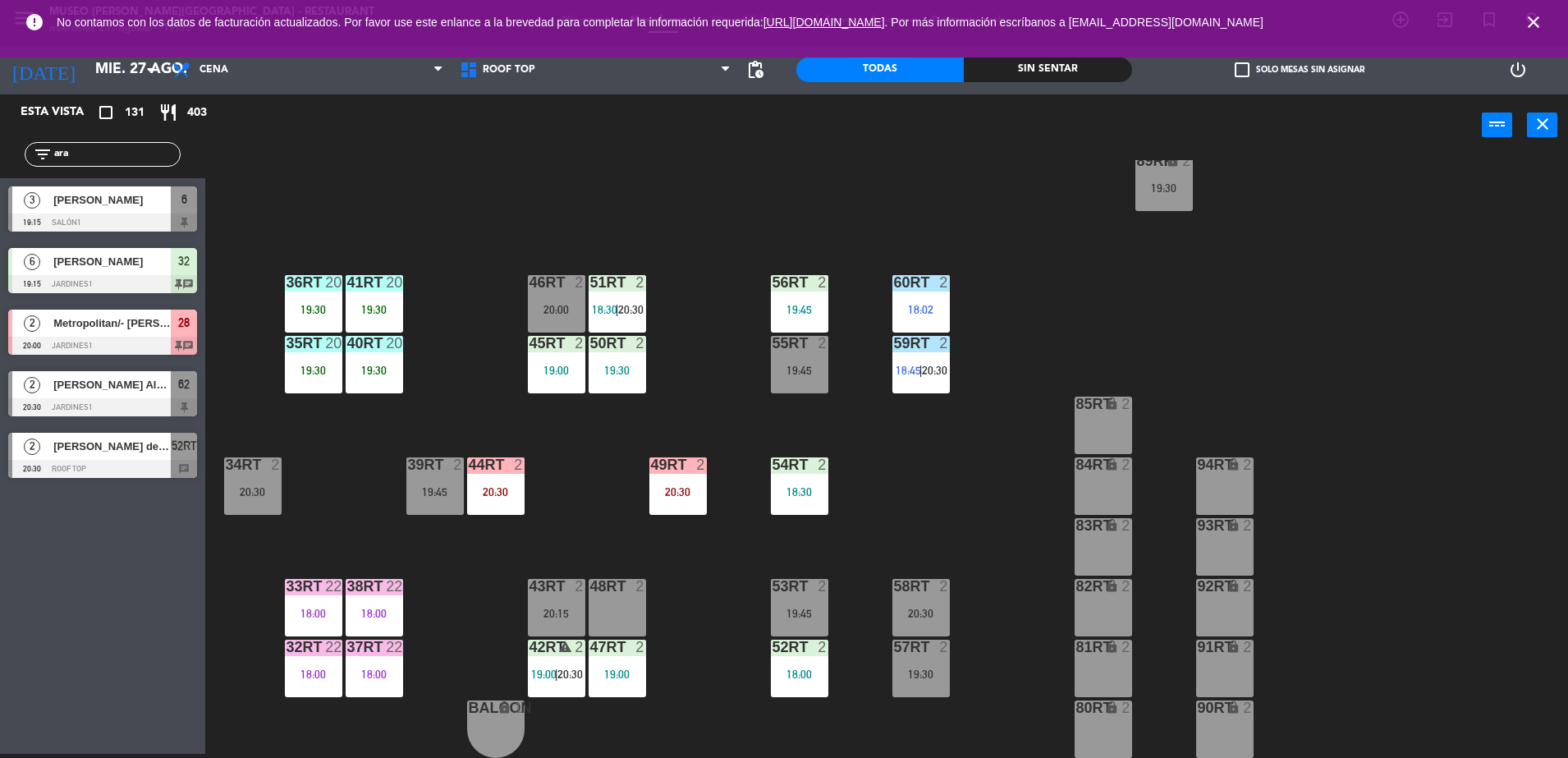
drag, startPoint x: 130, startPoint y: 146, endPoint x: -4, endPoint y: 146, distance: 134.0
click at [0, 146] on html "close × Museo [PERSON_NAME] Café - Restaurant × chrome_reader_mode Listado de R…" at bounding box center [784, 379] width 1568 height 758
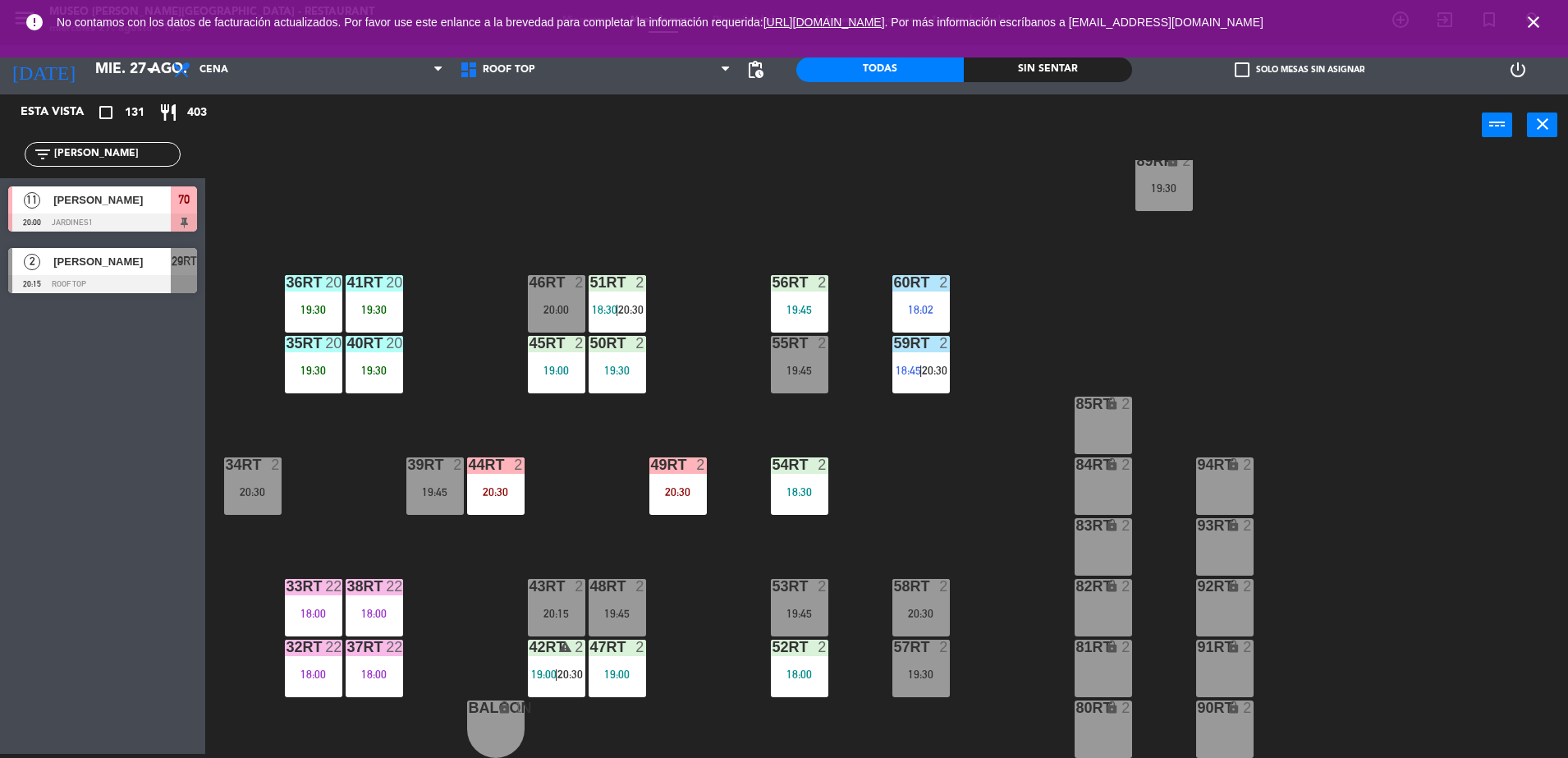
type input "[PERSON_NAME]"
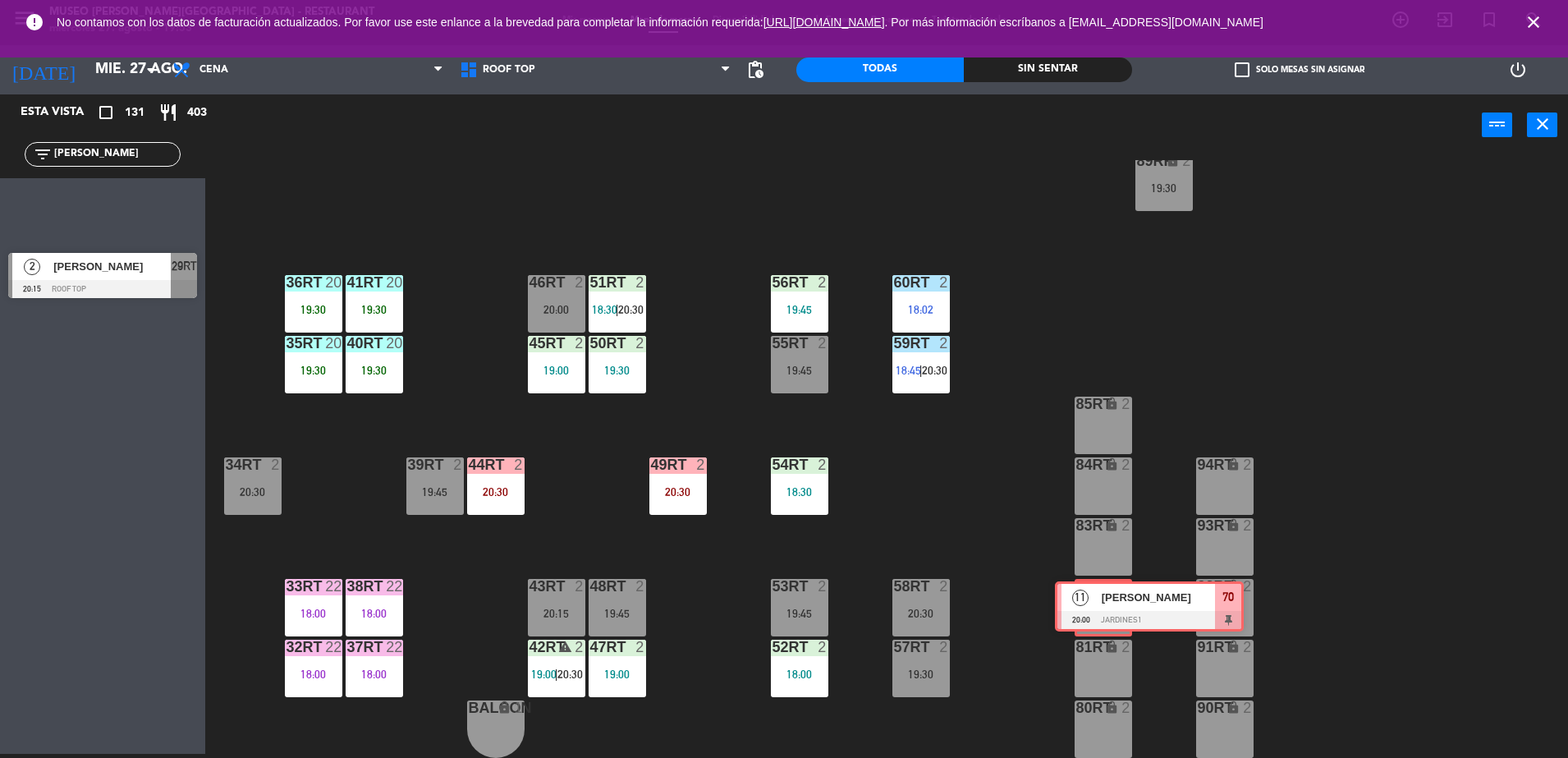
drag, startPoint x: 58, startPoint y: 194, endPoint x: 1105, endPoint y: 588, distance: 1118.7
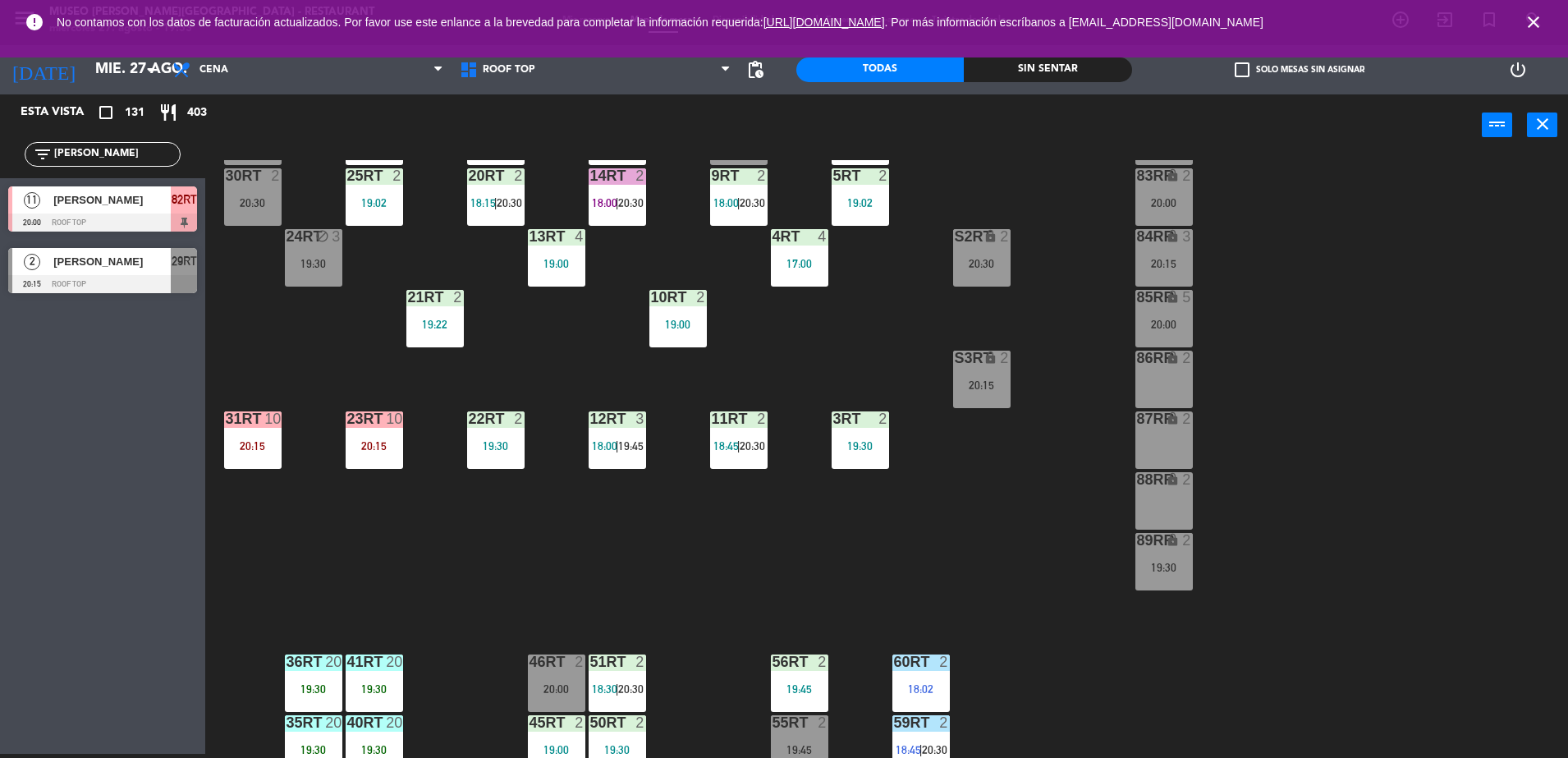
scroll to position [309, 0]
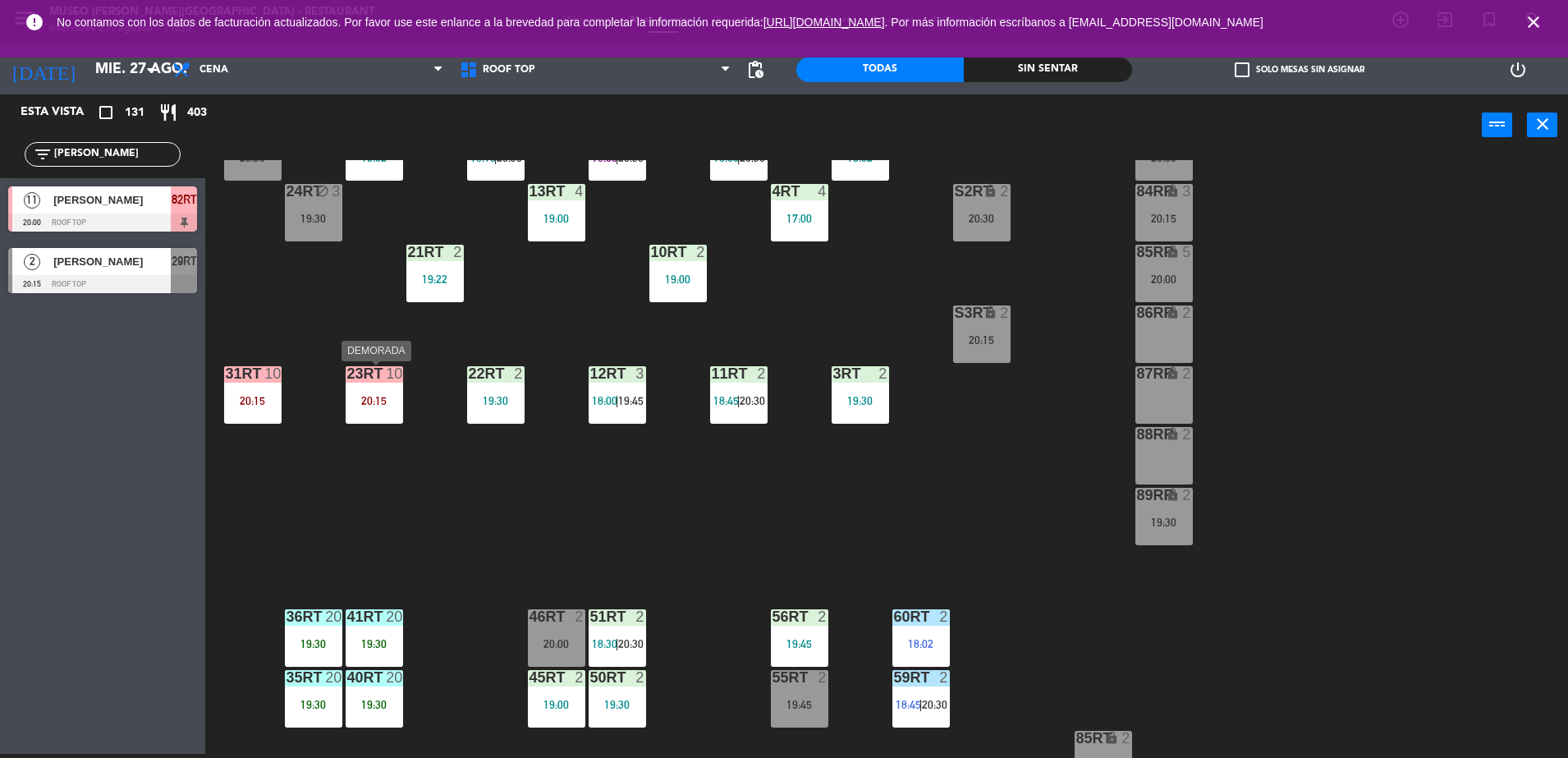
click at [364, 395] on div "20:15" at bounding box center [374, 400] width 58 height 11
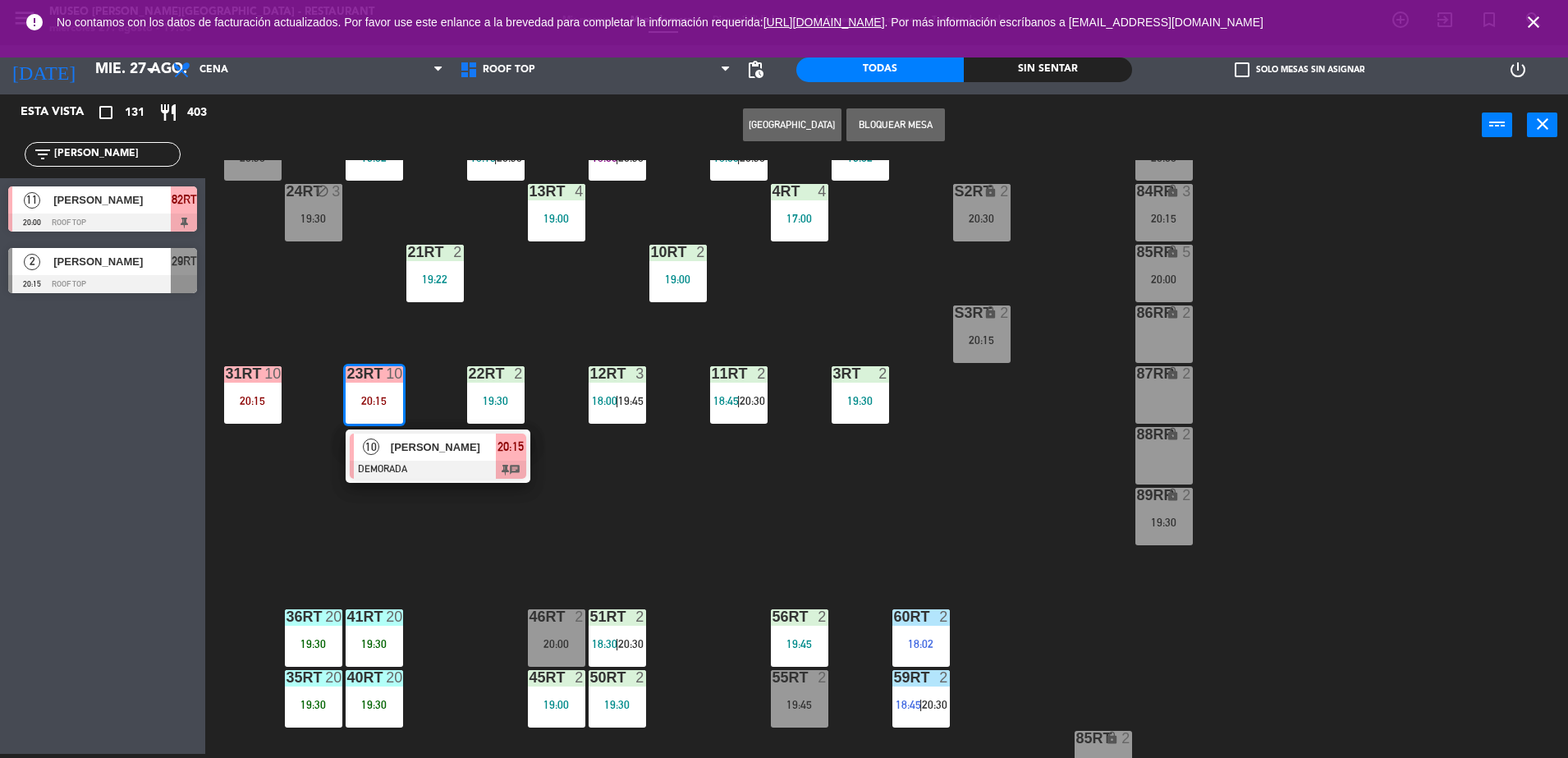
click at [787, 486] on div "18RT 6 18:18 16RT 6 19:00 28RT 2 19:15 80RR lock 2 20:30 27RT 6 19:45 7RT 4 19:…" at bounding box center [894, 459] width 1347 height 598
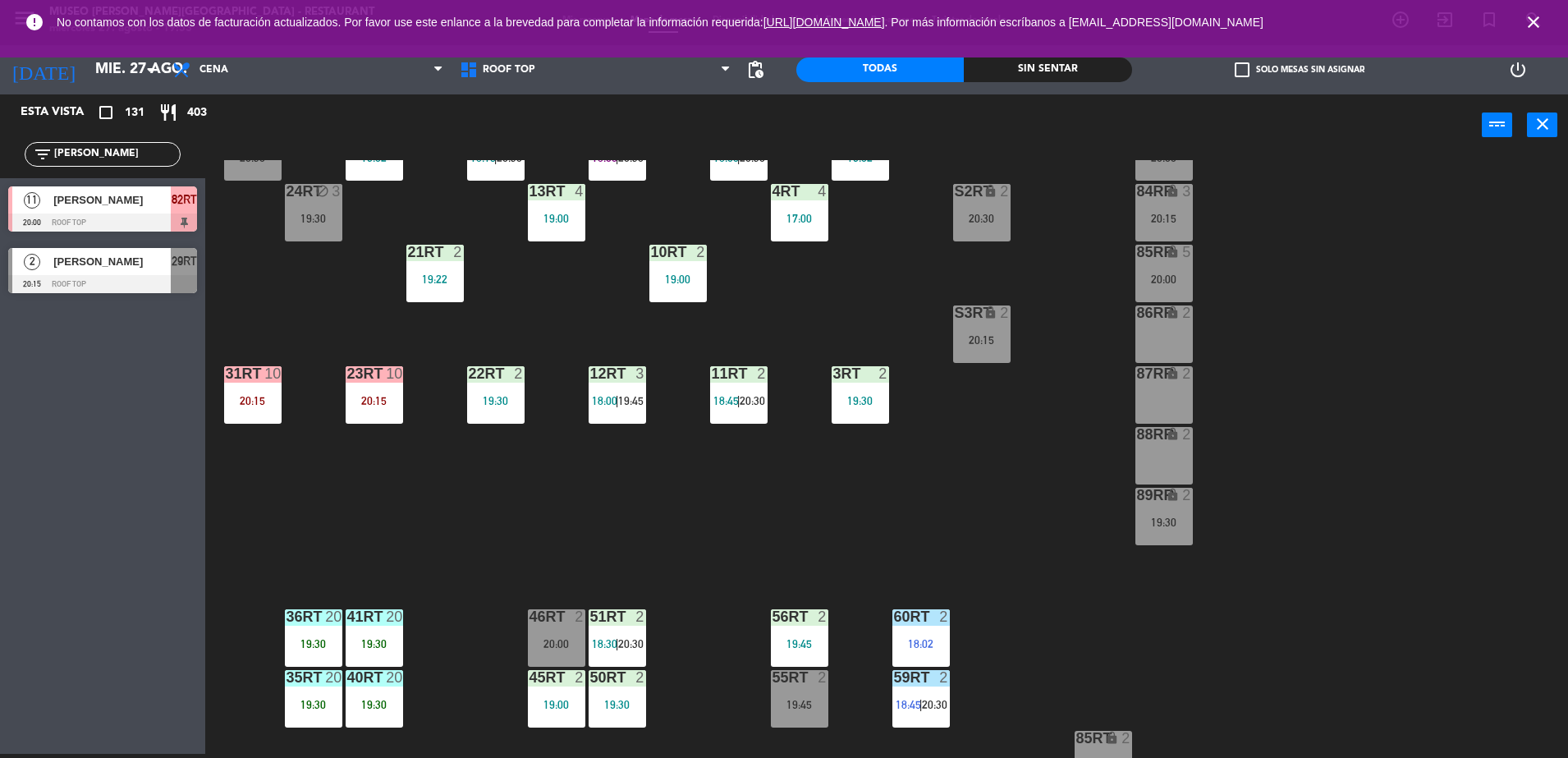
scroll to position [643, 0]
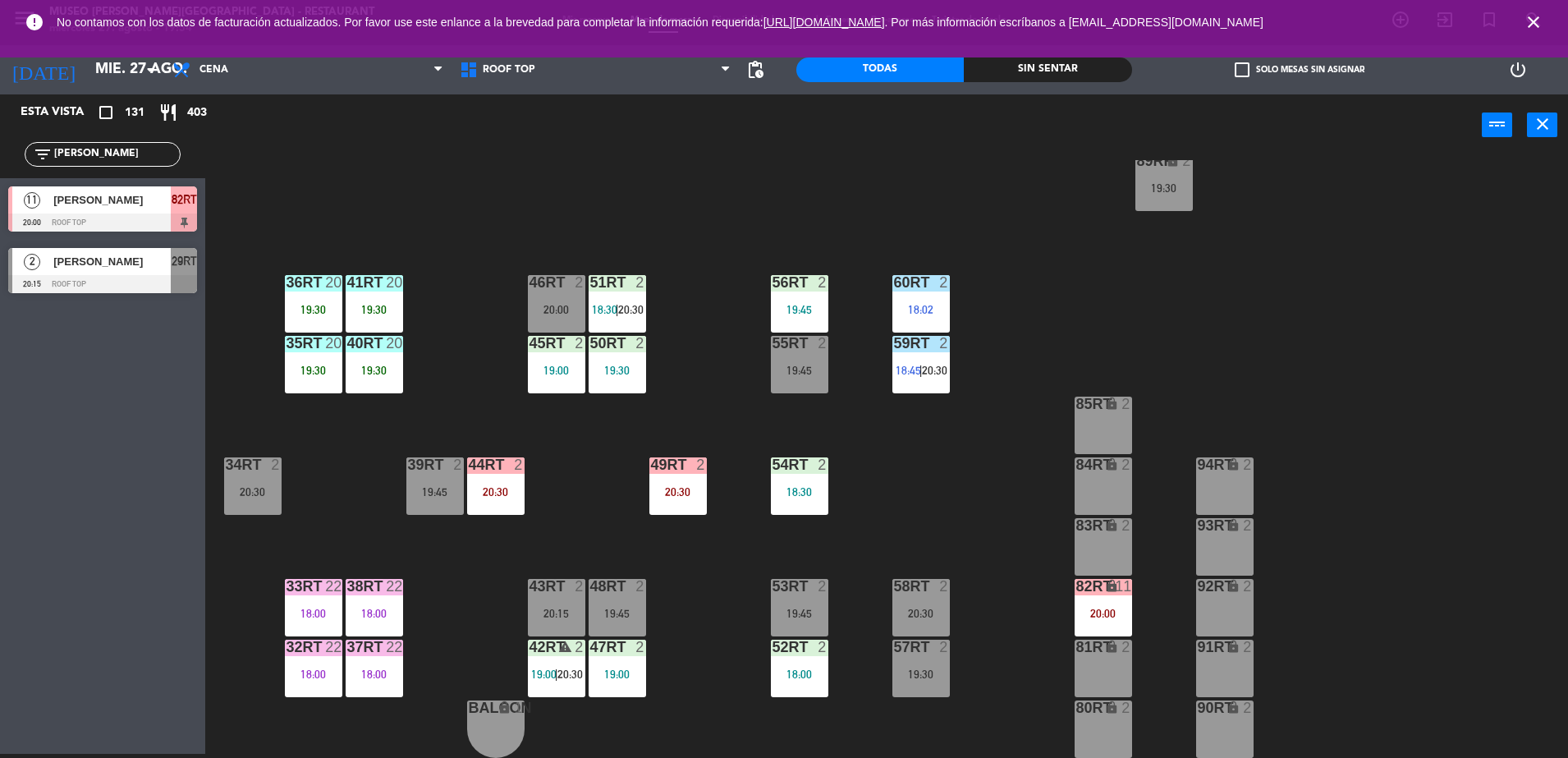
click at [1078, 603] on div "82RT lock 11 20:00" at bounding box center [1103, 607] width 58 height 58
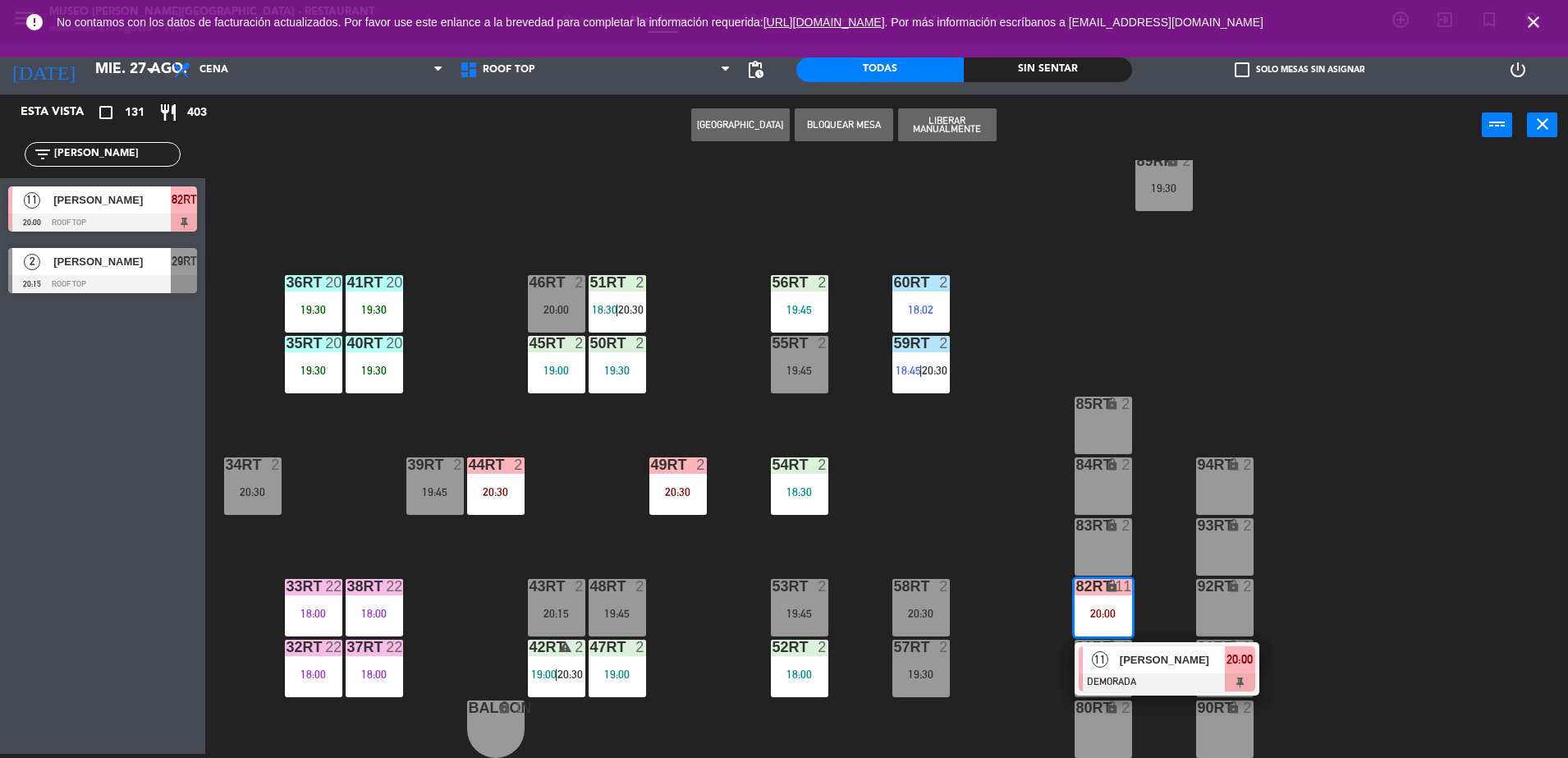
drag, startPoint x: 977, startPoint y: 537, endPoint x: 736, endPoint y: 239, distance: 383.3
click at [736, 239] on div "18RT 6 18:18 16RT 6 19:00 28RT 2 19:15 80RR lock 2 20:30 27RT 6 19:45 7RT 4 19:…" at bounding box center [894, 459] width 1347 height 598
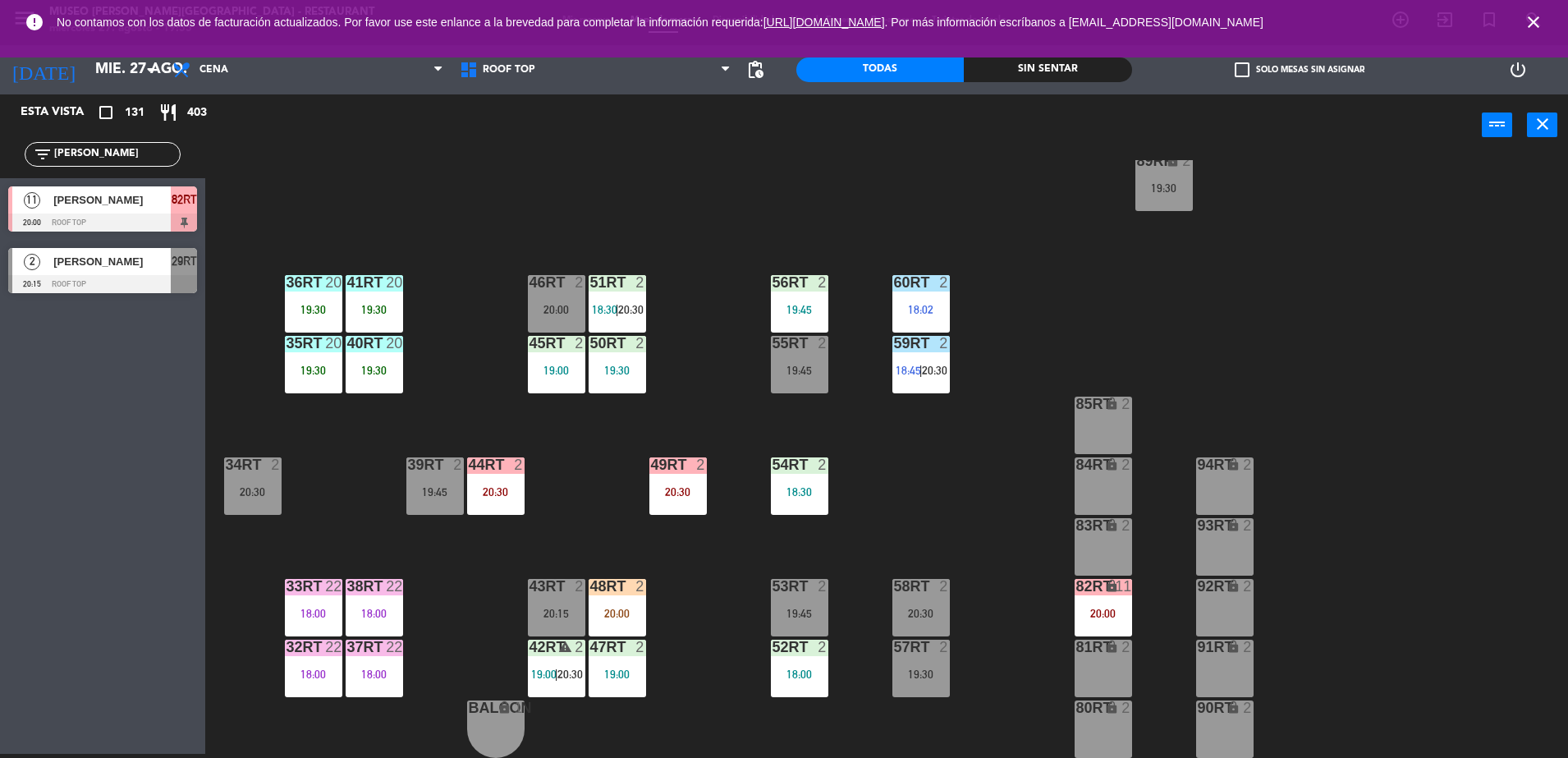
scroll to position [0, 0]
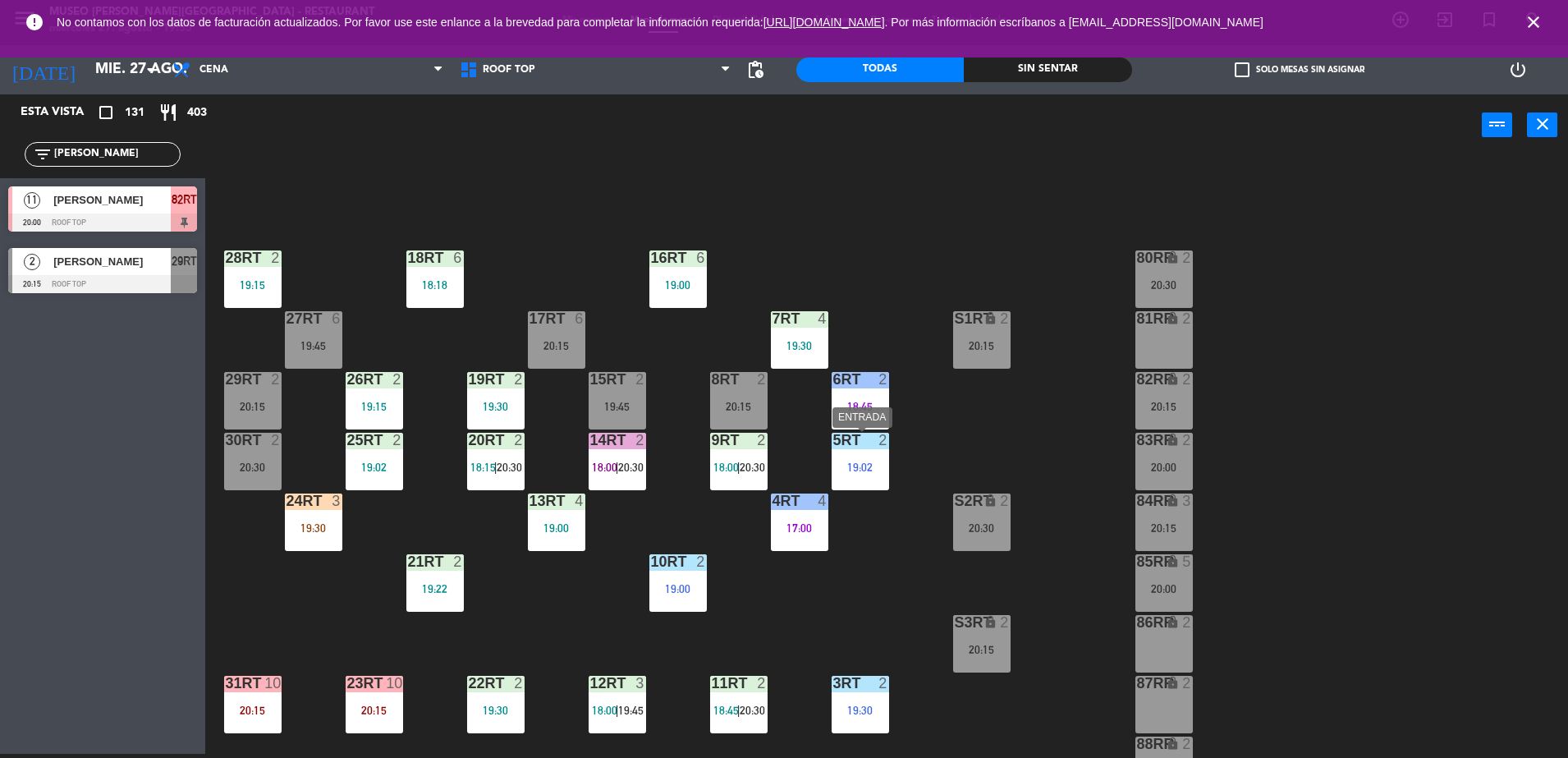
click at [849, 489] on div "5RT 2 19:02" at bounding box center [860, 461] width 58 height 58
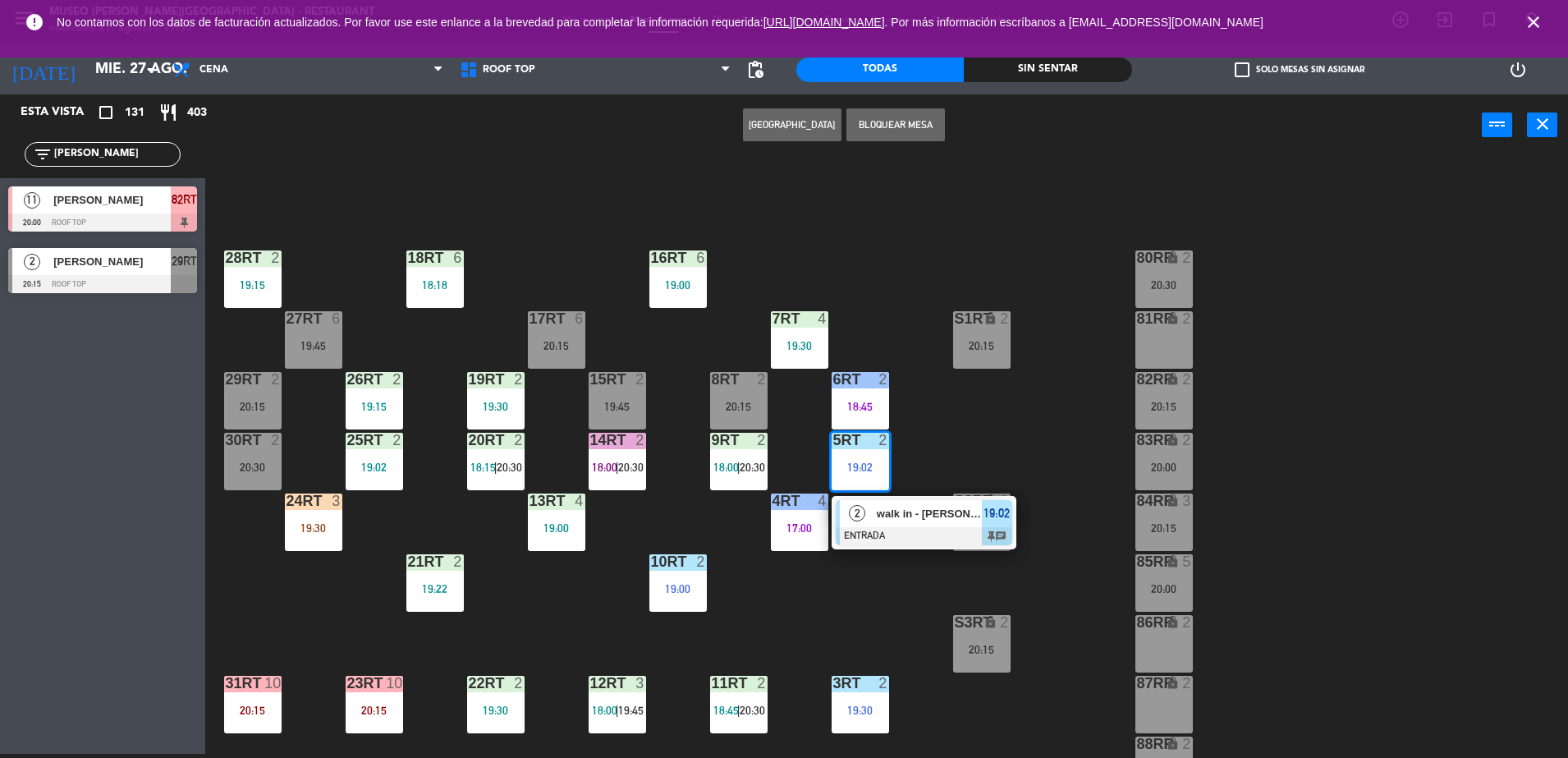
click at [930, 525] on div "walk in - [PERSON_NAME]" at bounding box center [929, 513] width 107 height 27
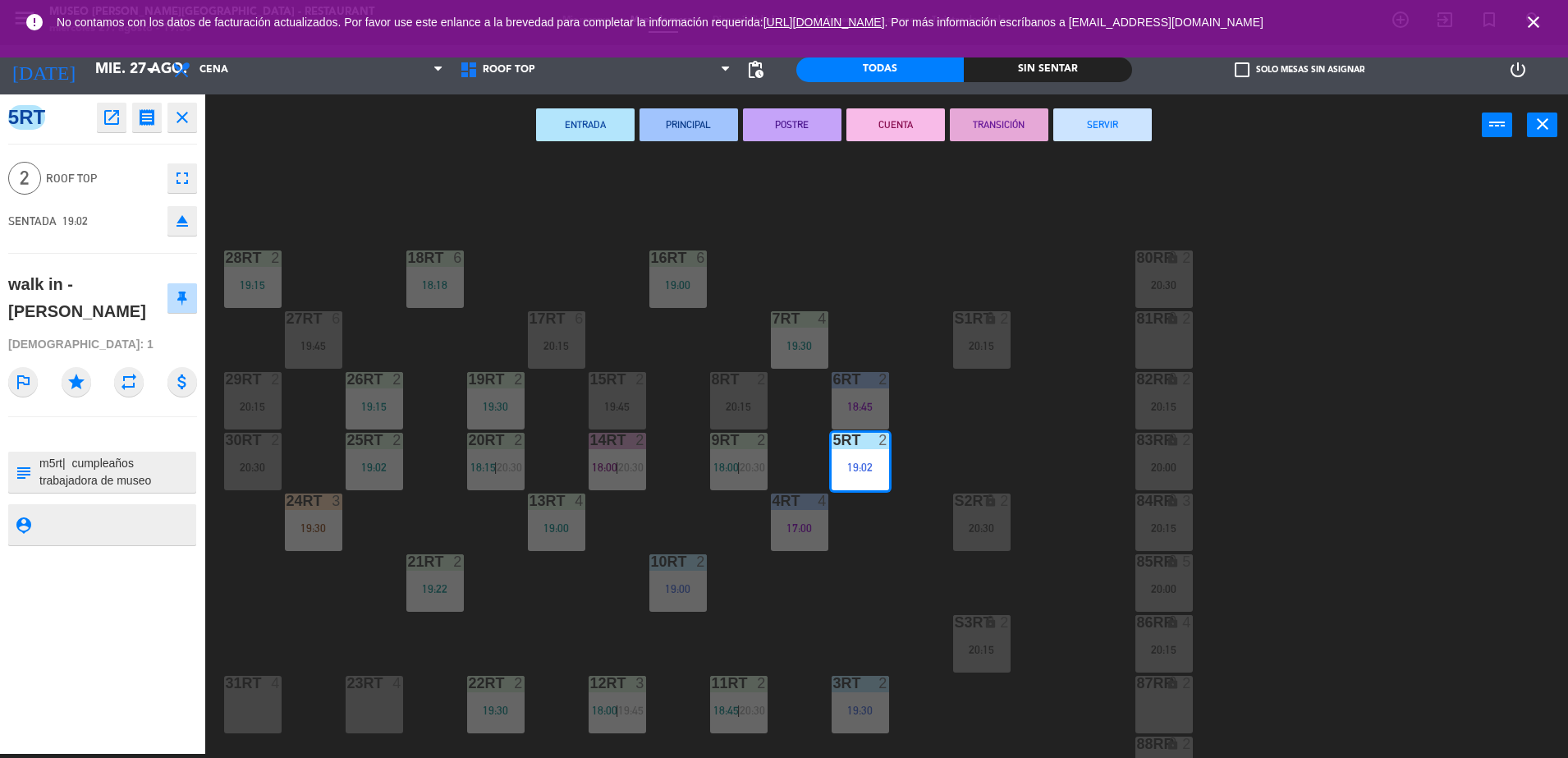
scroll to position [17, 0]
click at [557, 270] on div "18RT 6 18:18 16RT 6 19:00 28RT 2 19:15 80RR lock 2 20:30 27RT 6 19:45 7RT 4 19:…" at bounding box center [894, 459] width 1347 height 598
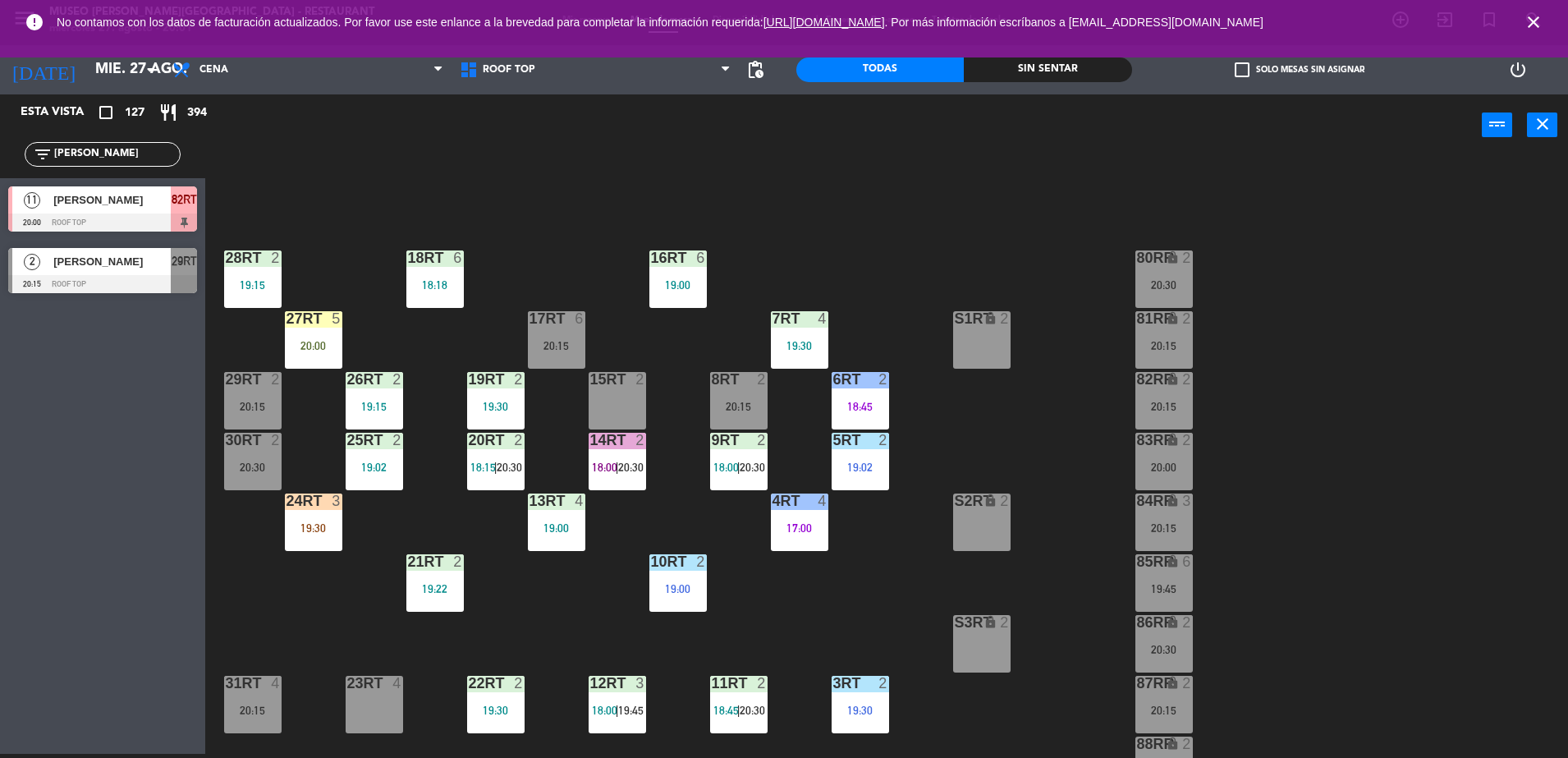
drag, startPoint x: 121, startPoint y: 159, endPoint x: 0, endPoint y: 148, distance: 121.5
click at [0, 148] on html "close × Museo [PERSON_NAME] Café - Restaurant × chrome_reader_mode Listado de R…" at bounding box center [784, 379] width 1568 height 758
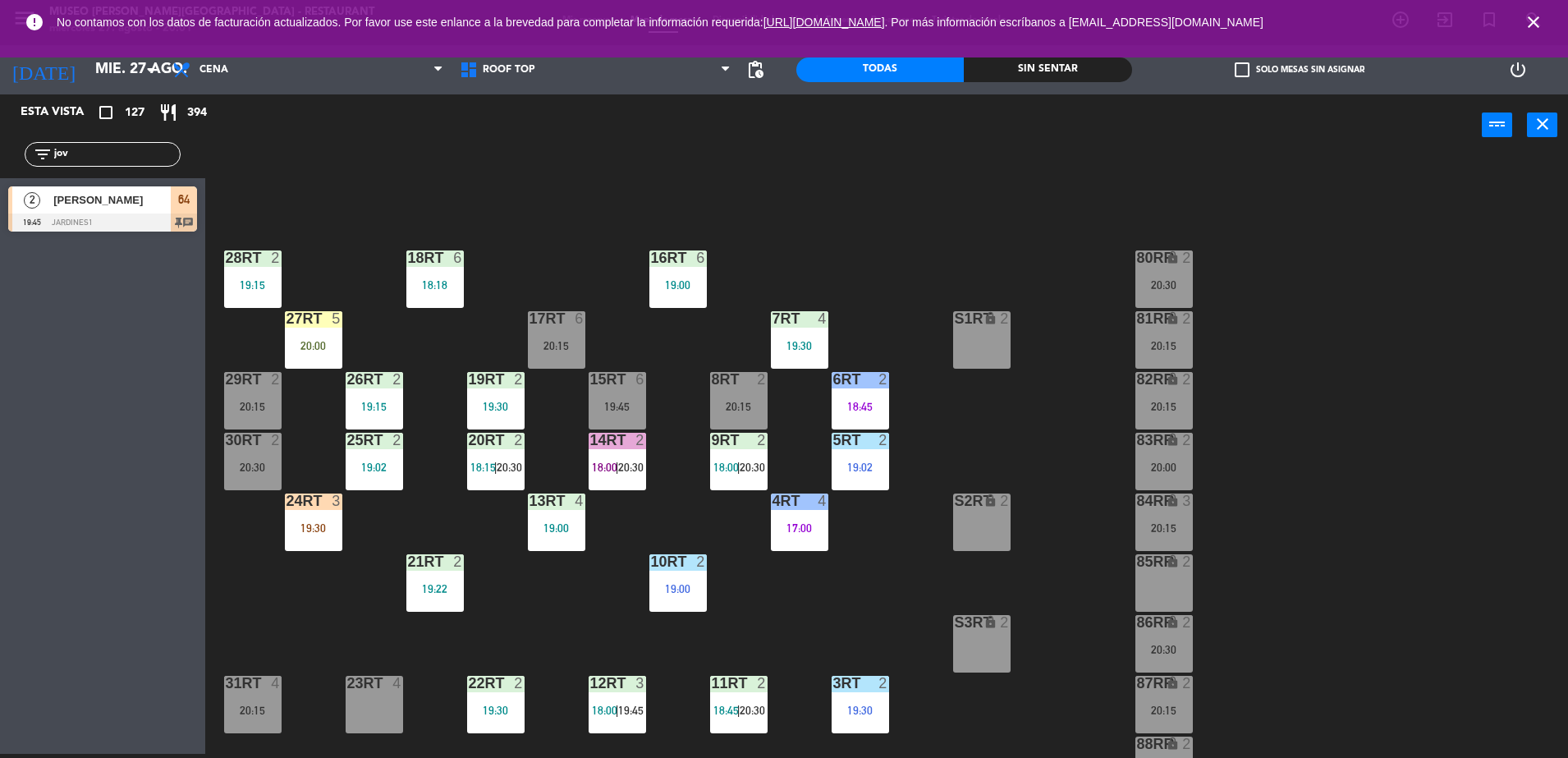
type input "jov"
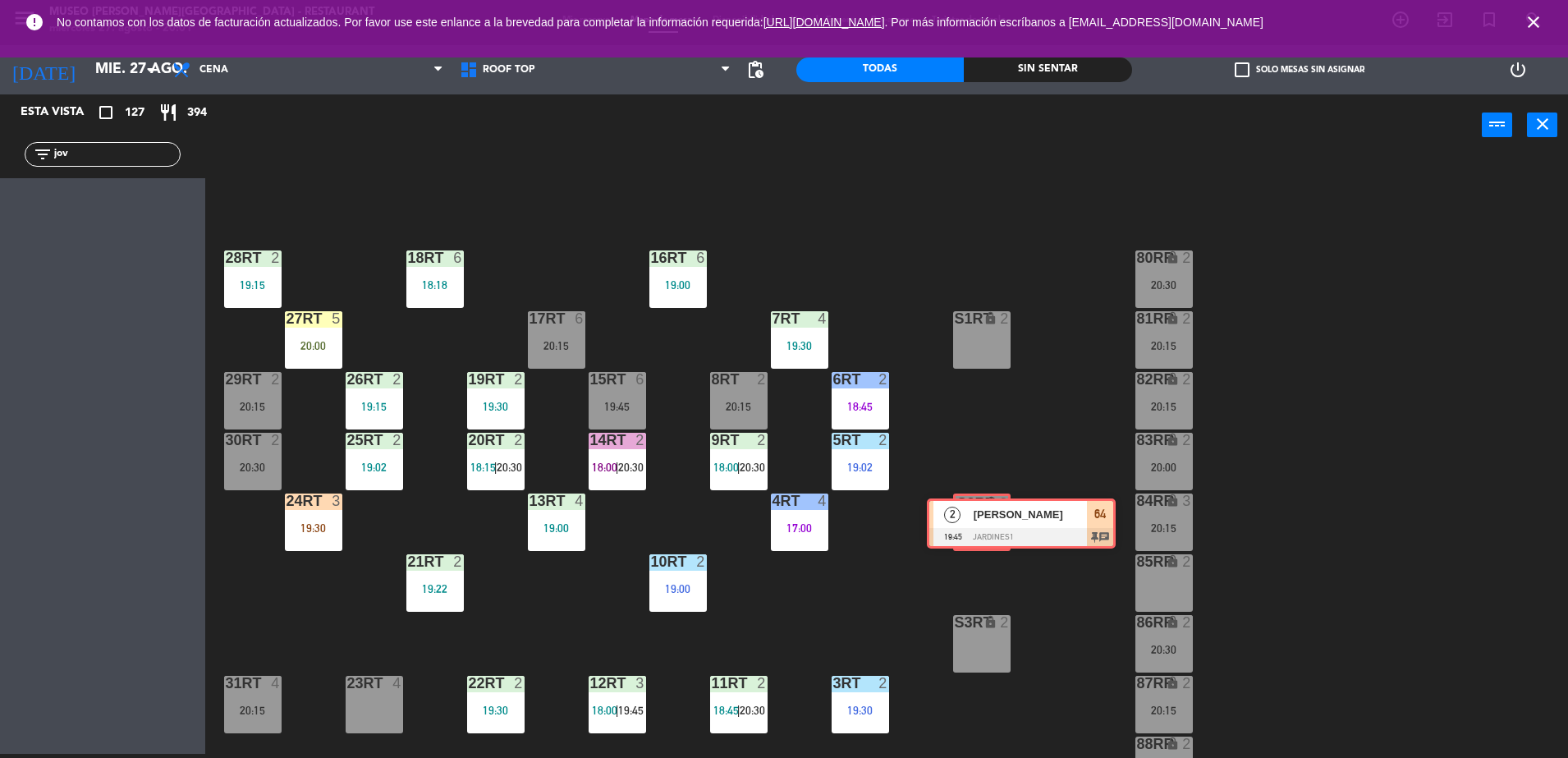
drag, startPoint x: 47, startPoint y: 210, endPoint x: 967, endPoint y: 520, distance: 970.8
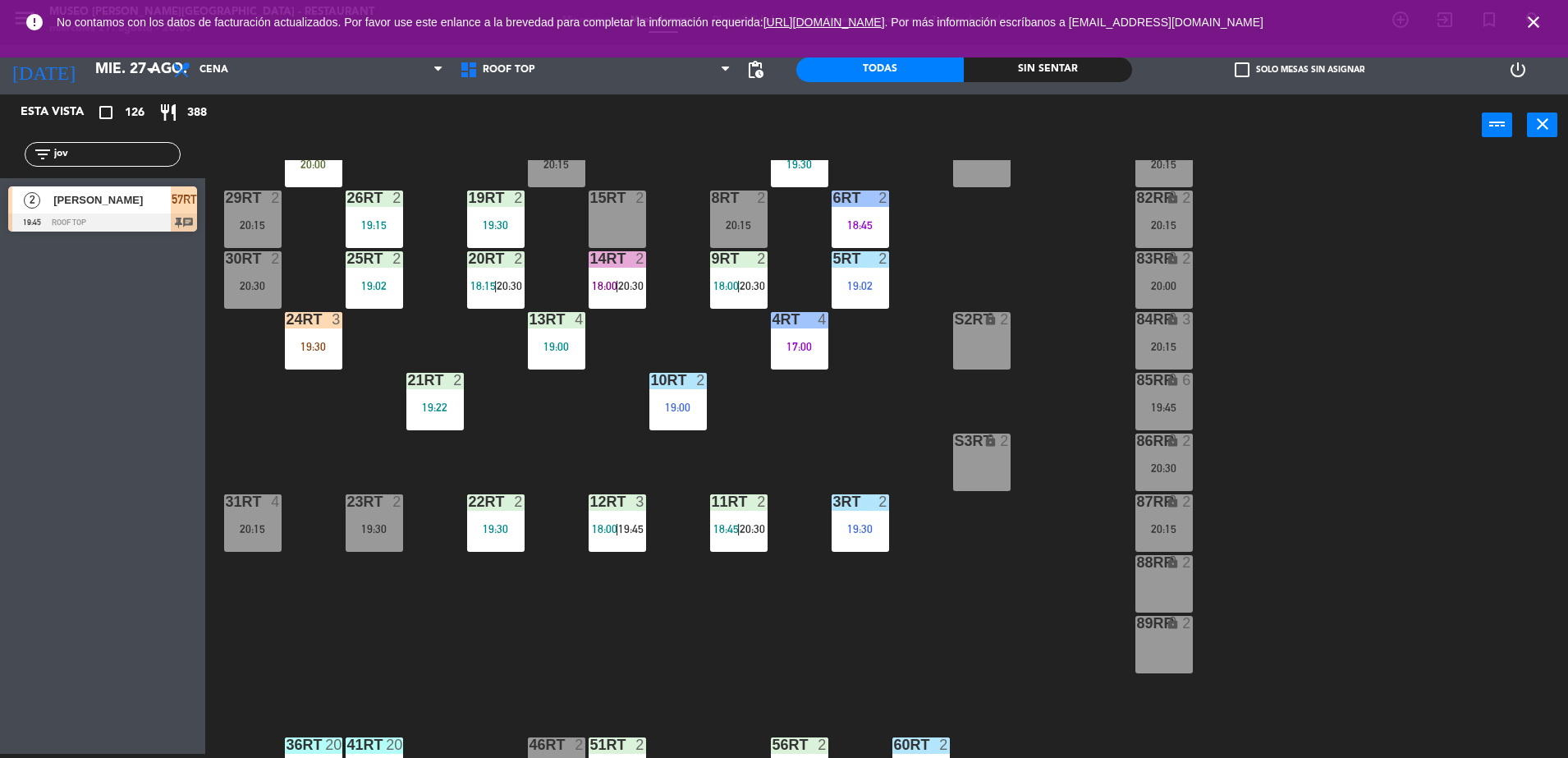
scroll to position [151, 0]
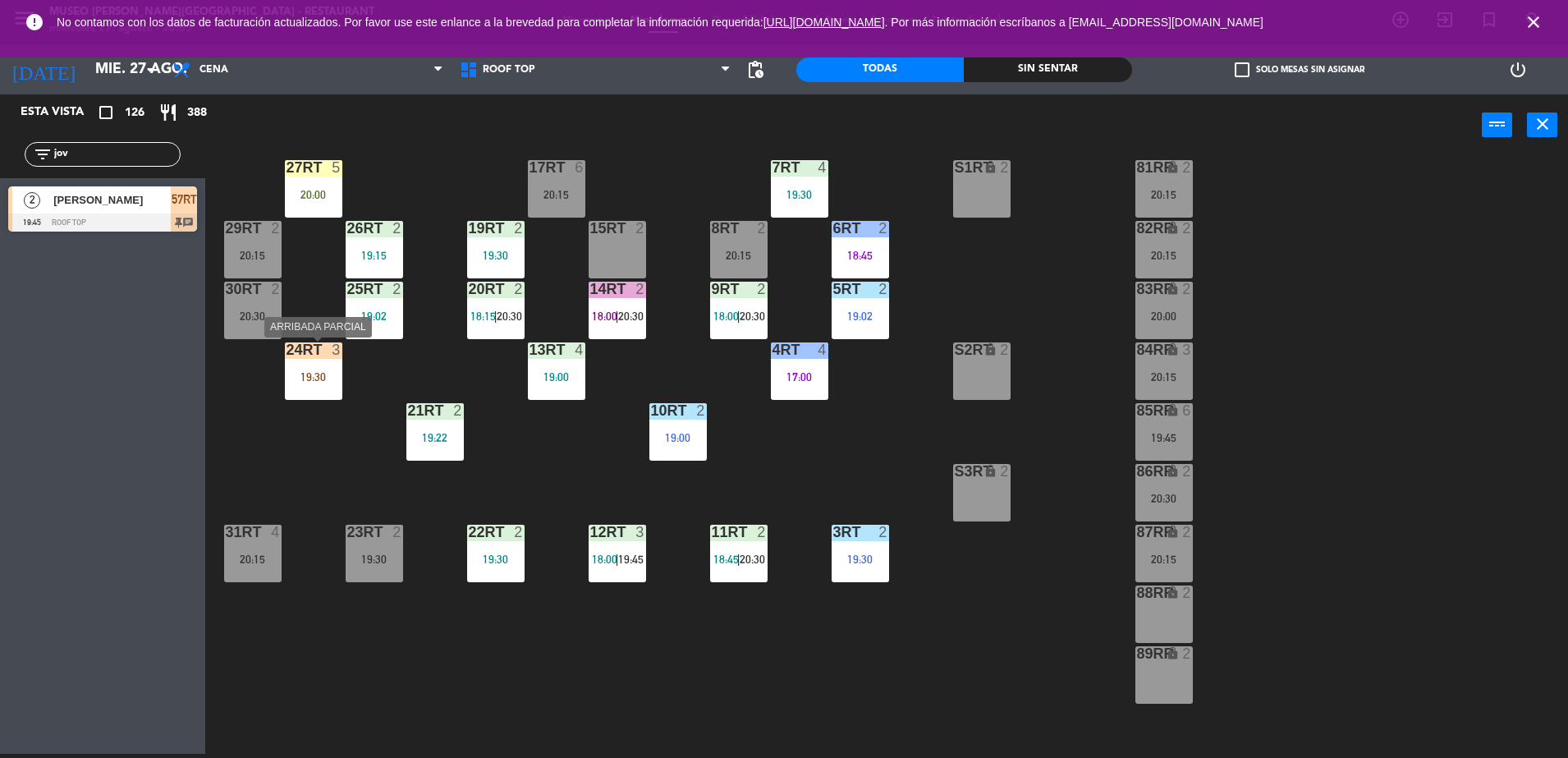
click at [314, 372] on div "19:30" at bounding box center [314, 376] width 58 height 11
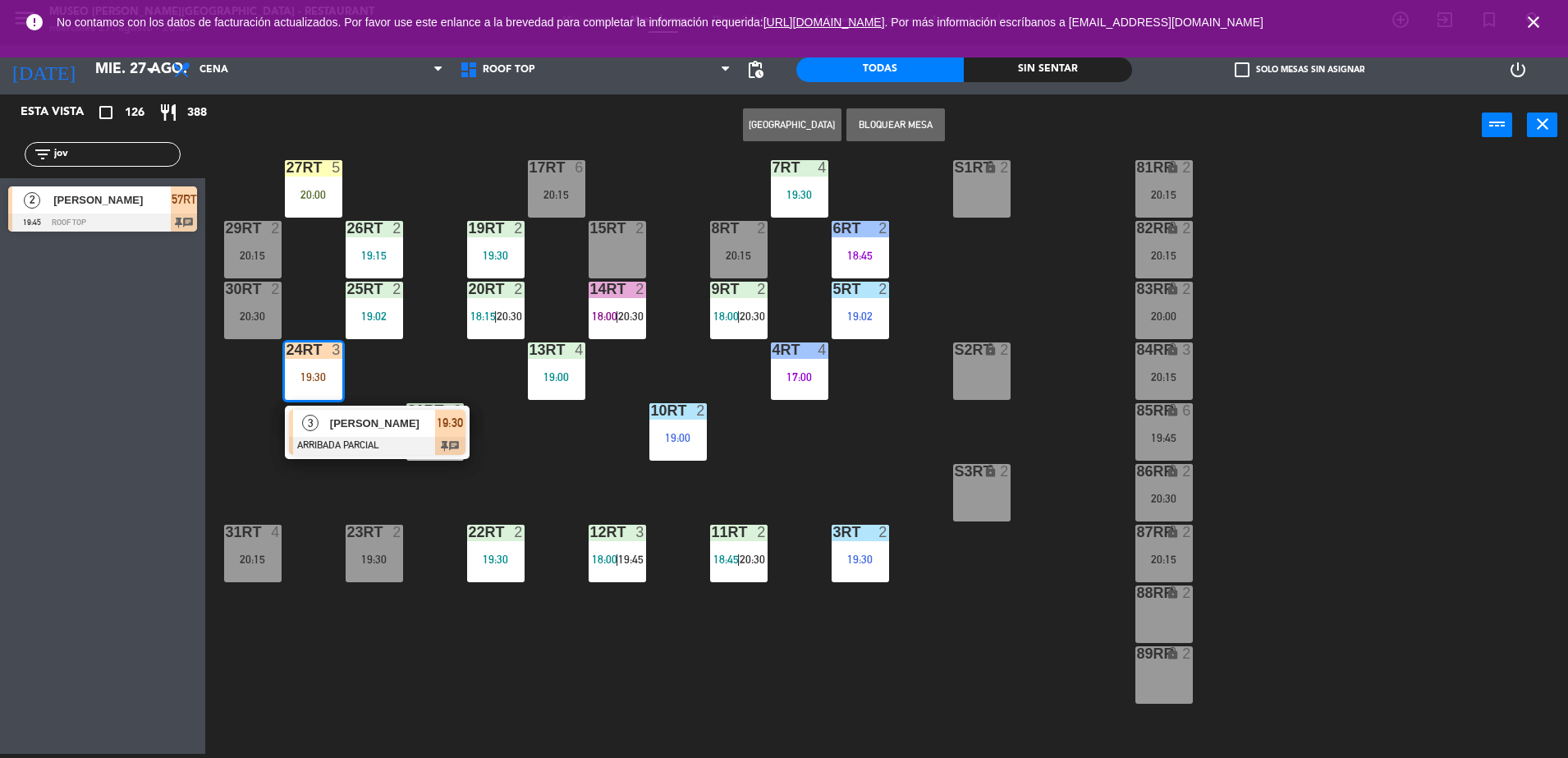
click at [465, 348] on div "18RT 6 18:18 16RT 6 19:00 28RT 2 19:15 80RR lock 2 20:30 27RT 5 20:00 7RT 4 19:…" at bounding box center [894, 459] width 1347 height 598
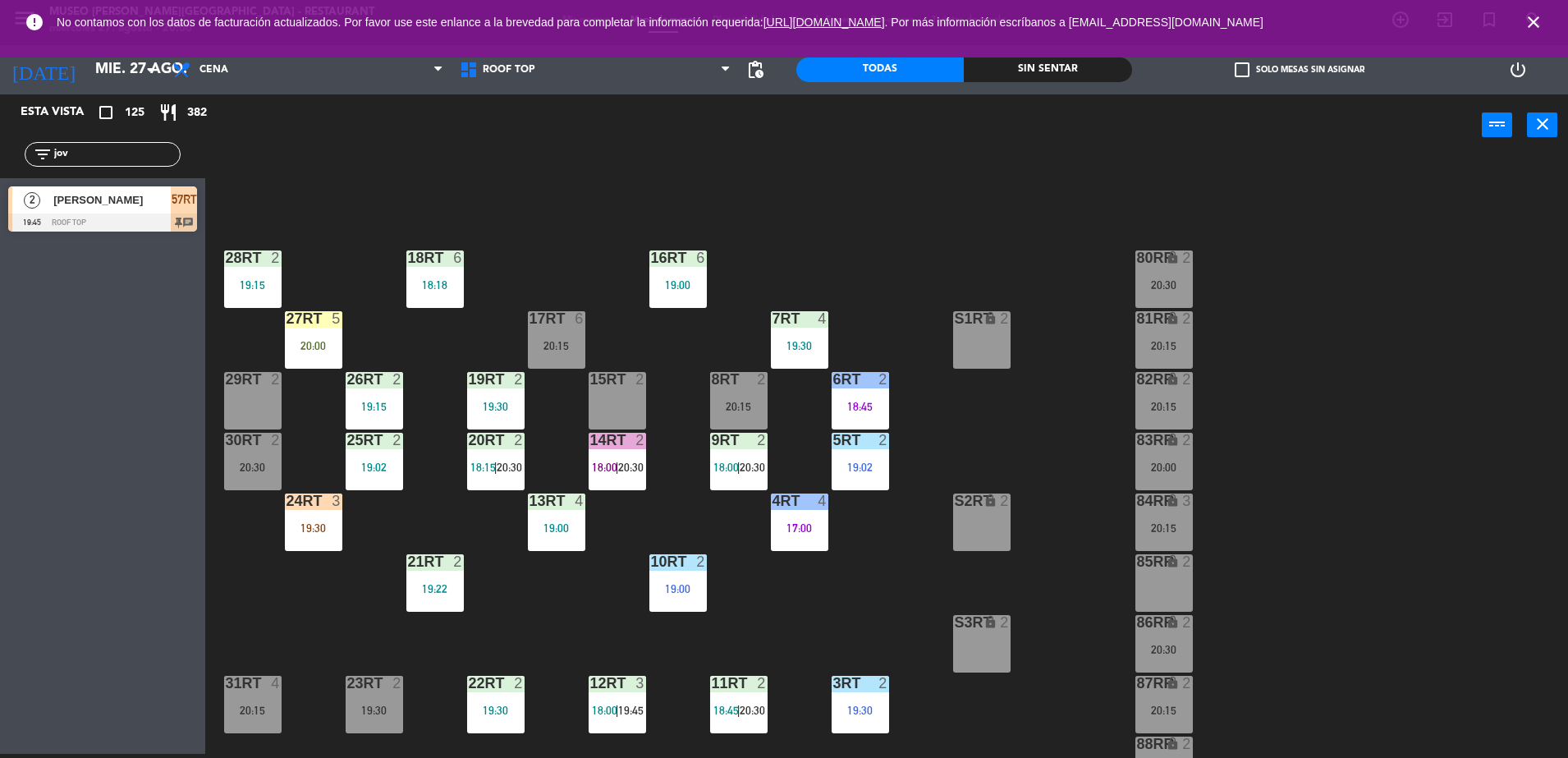
scroll to position [643, 0]
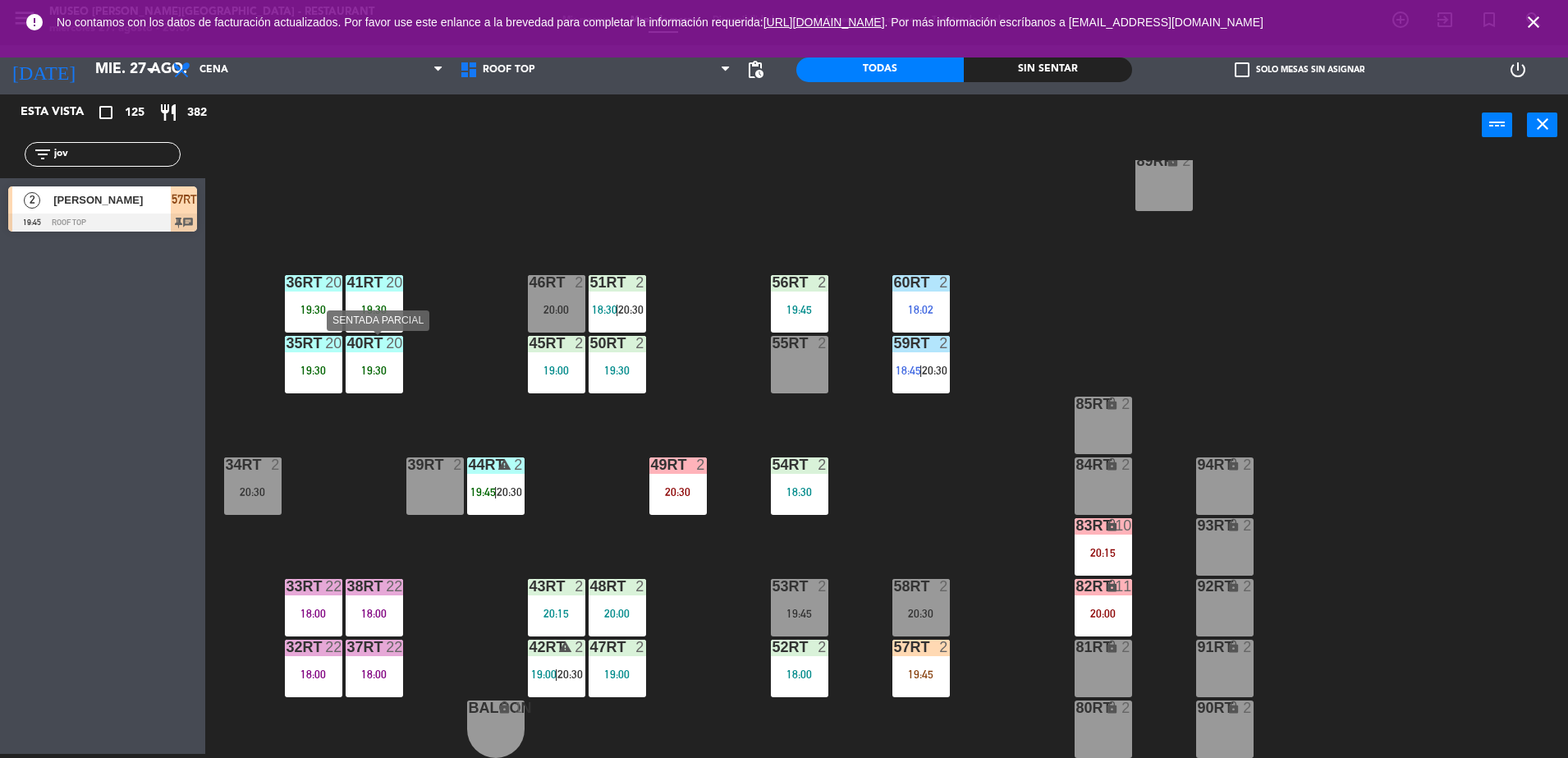
click at [379, 357] on div "40RT 20 19:30" at bounding box center [374, 364] width 58 height 58
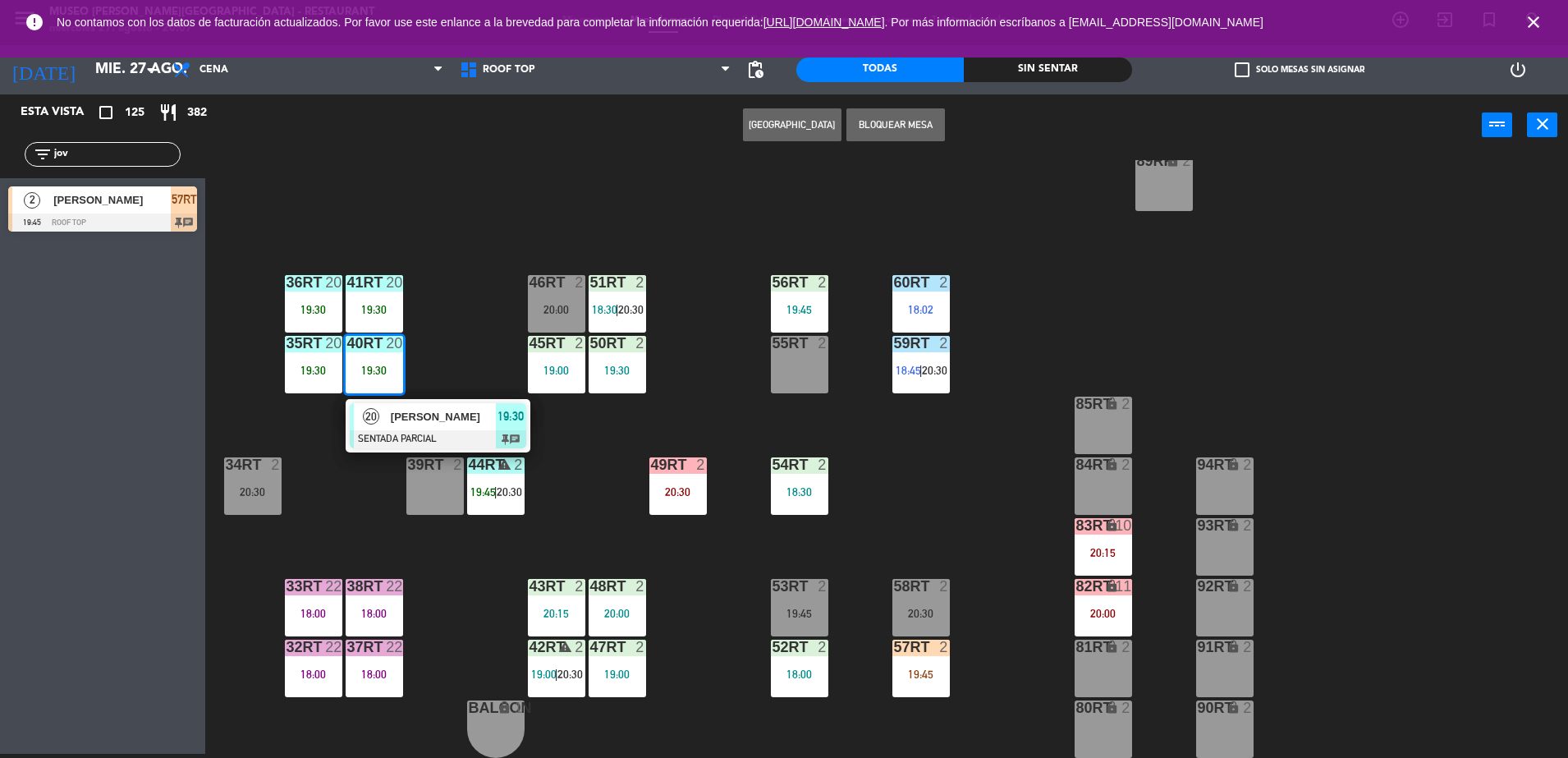
click at [433, 404] on div "[PERSON_NAME]" at bounding box center [443, 416] width 107 height 27
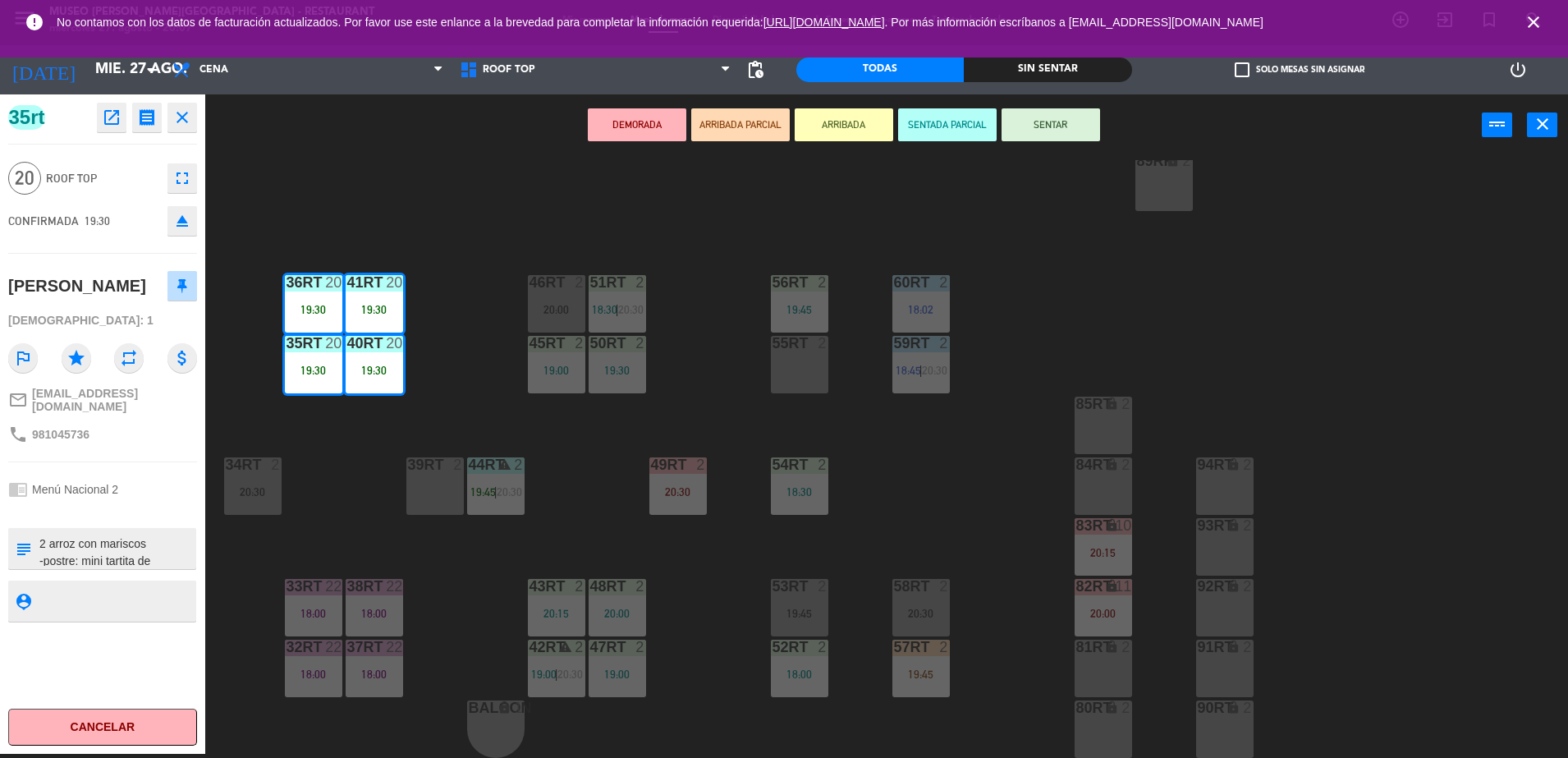
scroll to position [655, 0]
click at [427, 407] on div "18RT 6 18:18 16RT 6 19:00 28RT 2 19:15 80RR lock 2 20:30 27RT 5 20:00 7RT 4 19:…" at bounding box center [894, 459] width 1347 height 598
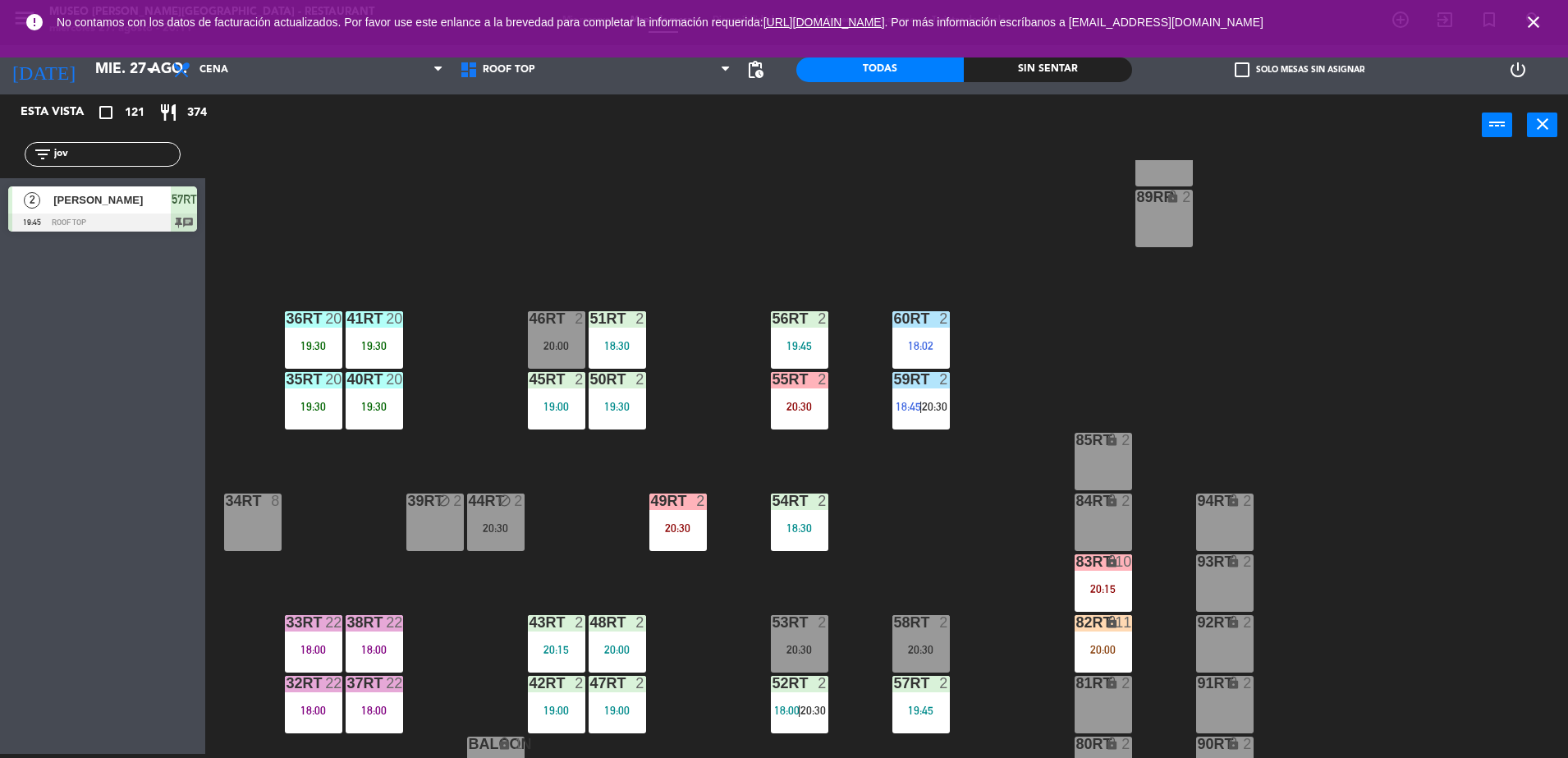
scroll to position [643, 0]
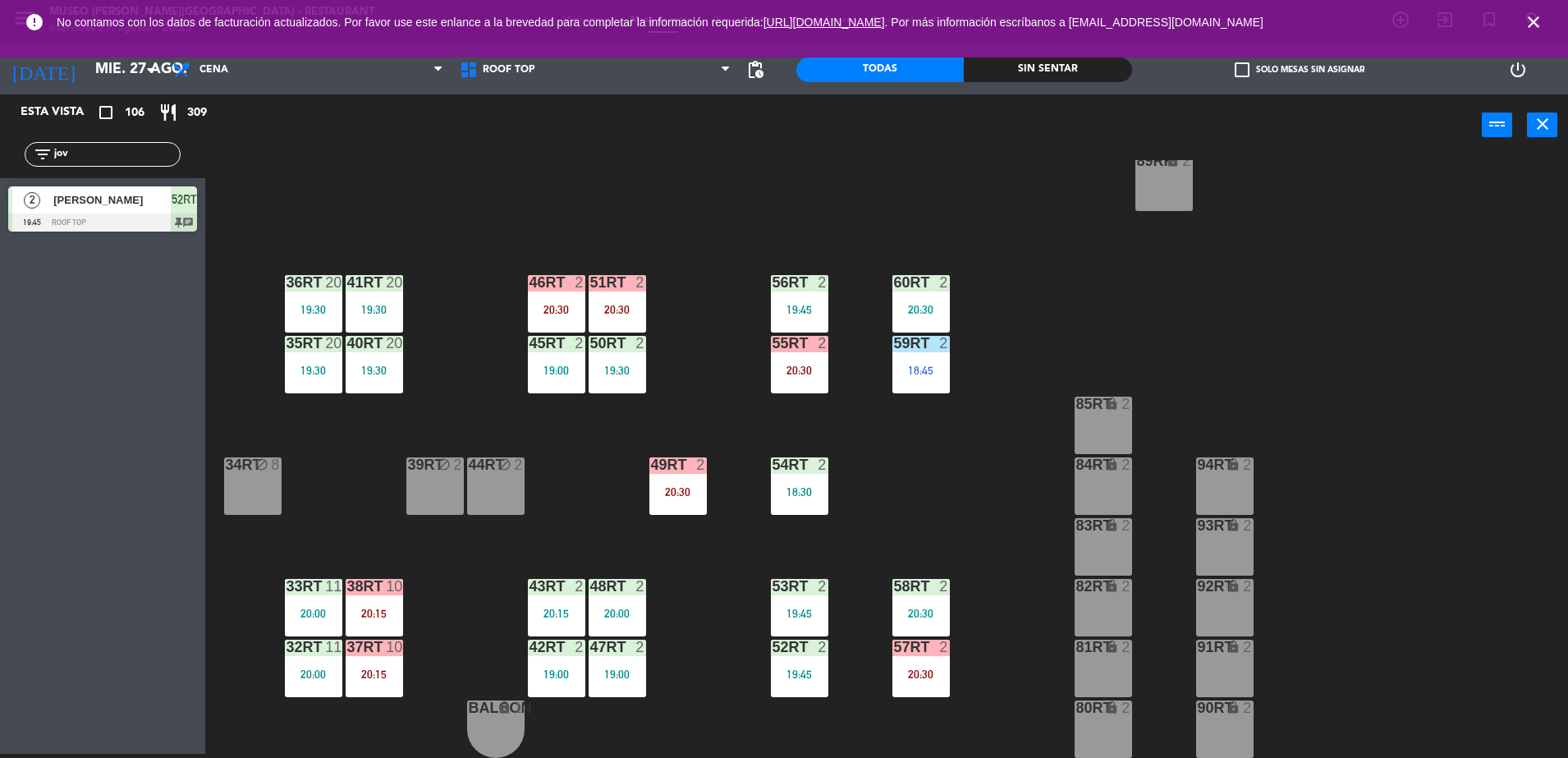
drag, startPoint x: 118, startPoint y: 146, endPoint x: 0, endPoint y: 165, distance: 119.5
click at [0, 165] on html "close × Museo [PERSON_NAME] Café - Restaurant × chrome_reader_mode Listado de R…" at bounding box center [784, 379] width 1568 height 758
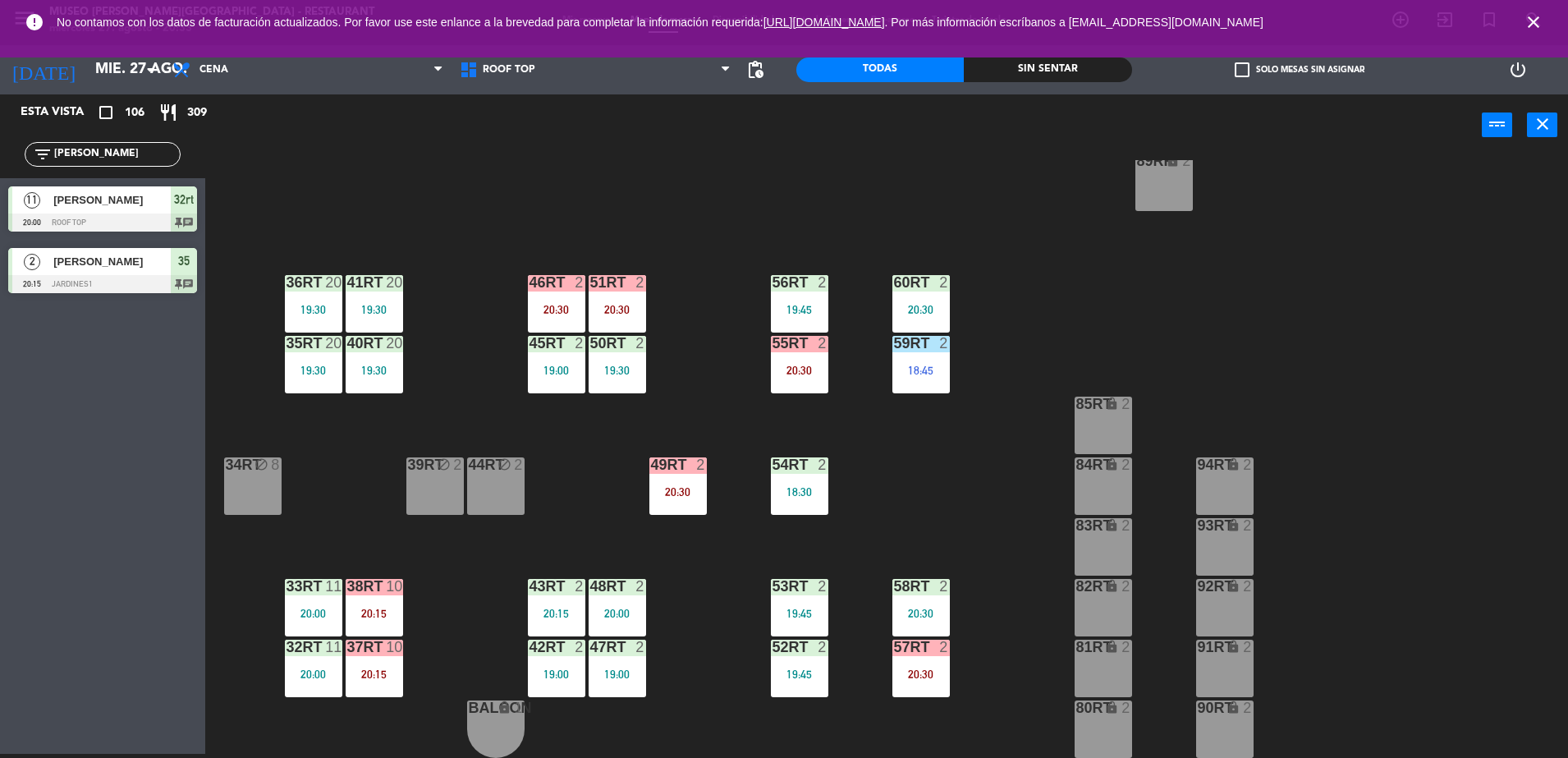
type input "[PERSON_NAME]"
click at [305, 574] on div "18RT 3 19:30 16RT 6 19:00 28RT 2 19:15 80RR lock 2 27RT 5 20:00 7RT 4 19:30 S1R…" at bounding box center [894, 459] width 1347 height 598
click at [310, 586] on div at bounding box center [313, 586] width 27 height 15
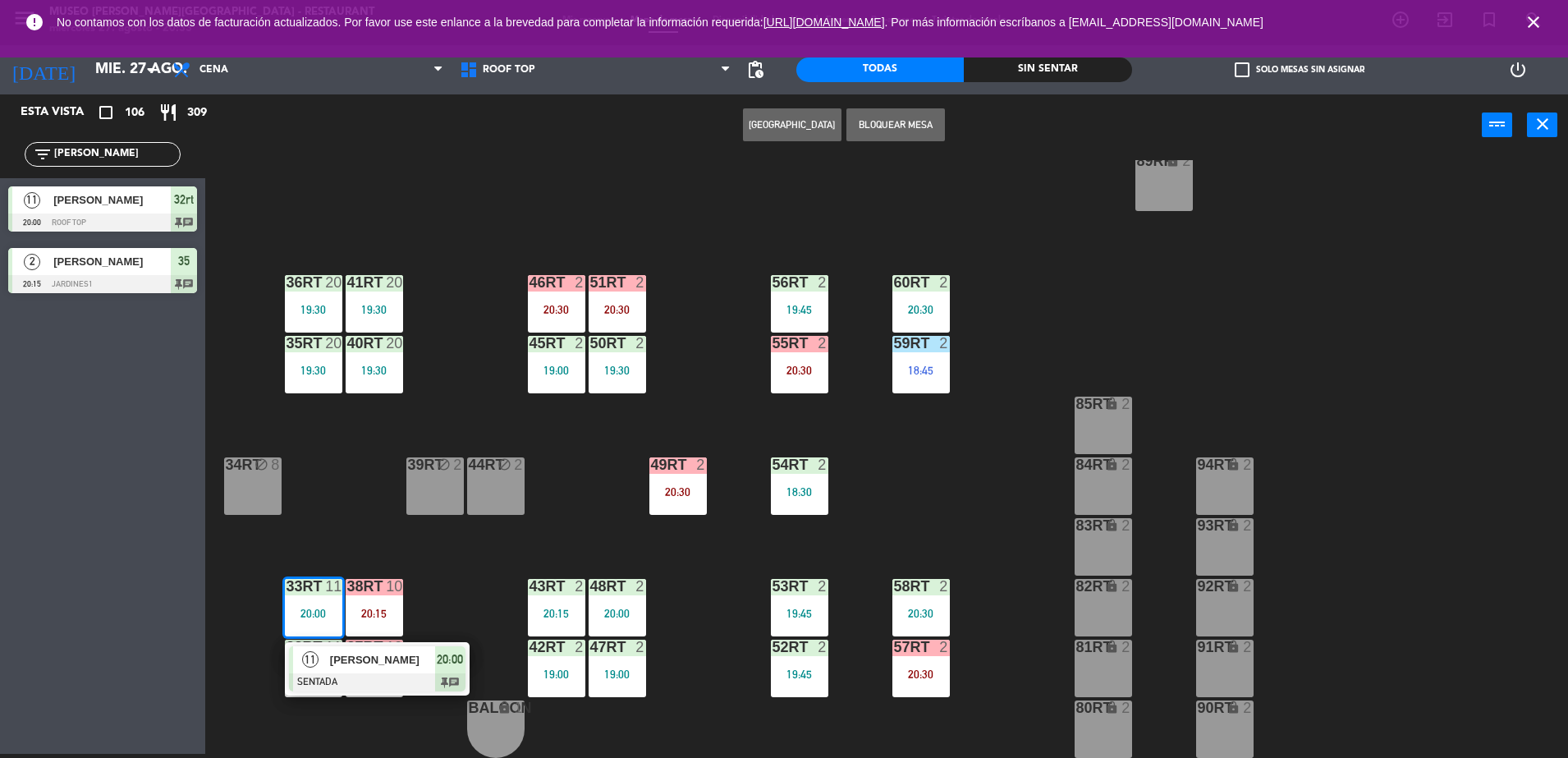
click at [370, 662] on span "[PERSON_NAME]" at bounding box center [383, 660] width 105 height 17
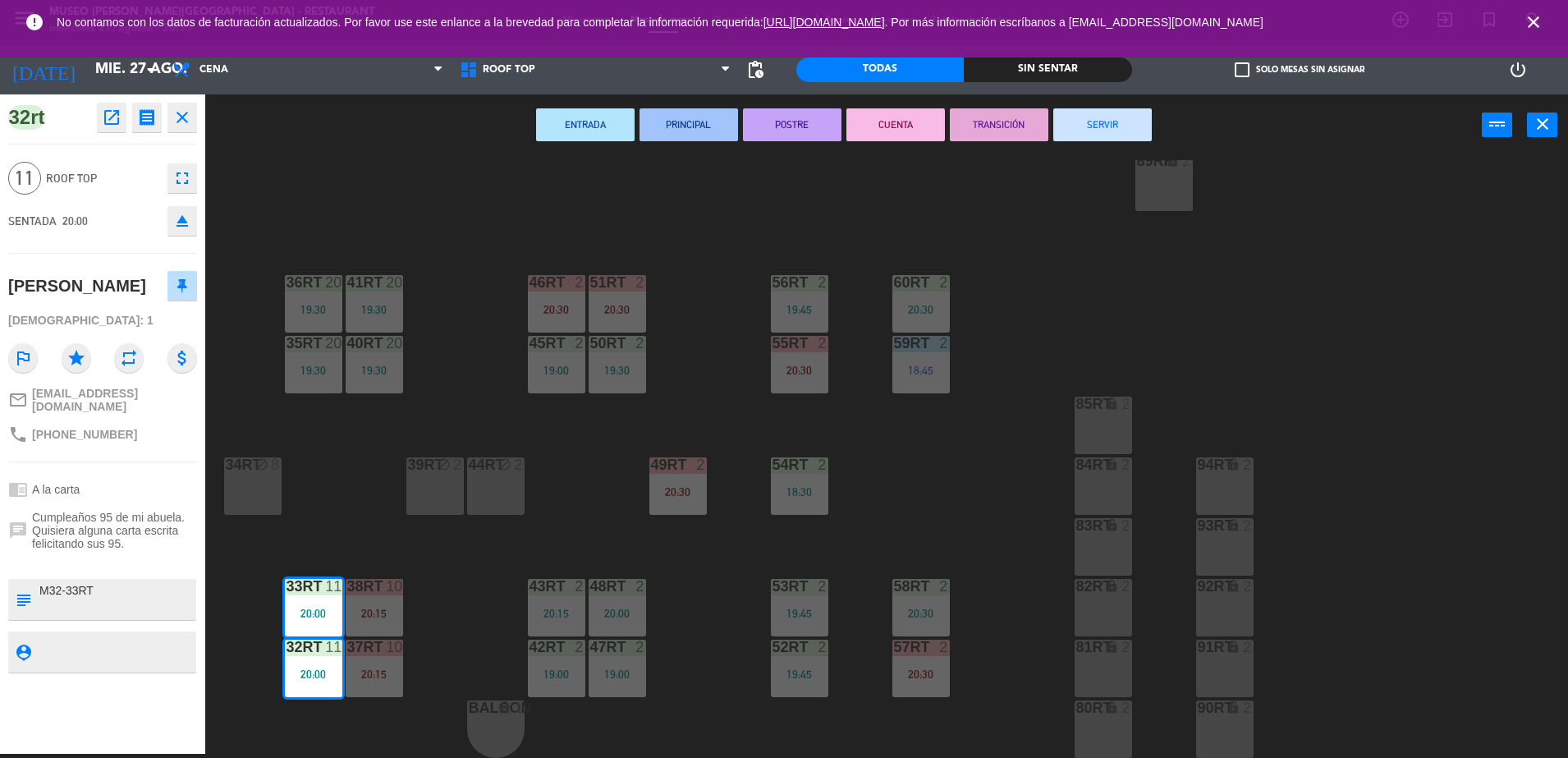
click at [447, 258] on div "18RT 3 19:30 16RT 6 19:00 28RT 2 19:15 80RR lock 2 27RT 5 20:00 7RT 4 19:30 S1R…" at bounding box center [894, 459] width 1347 height 598
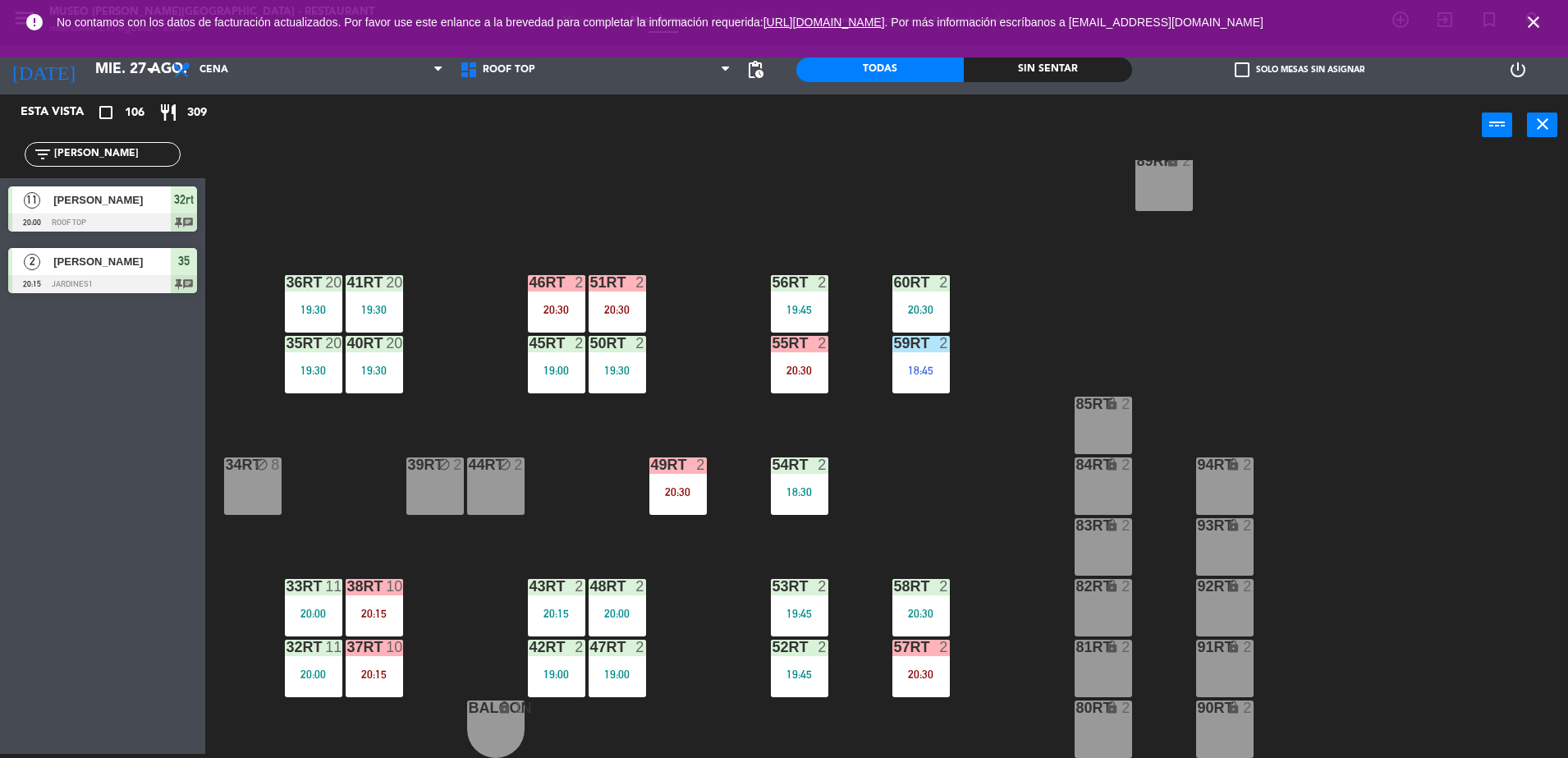
drag, startPoint x: 114, startPoint y: 151, endPoint x: 0, endPoint y: 146, distance: 114.1
click at [0, 146] on html "close × Museo [PERSON_NAME] Café - Restaurant × chrome_reader_mode Listado de R…" at bounding box center [784, 379] width 1568 height 758
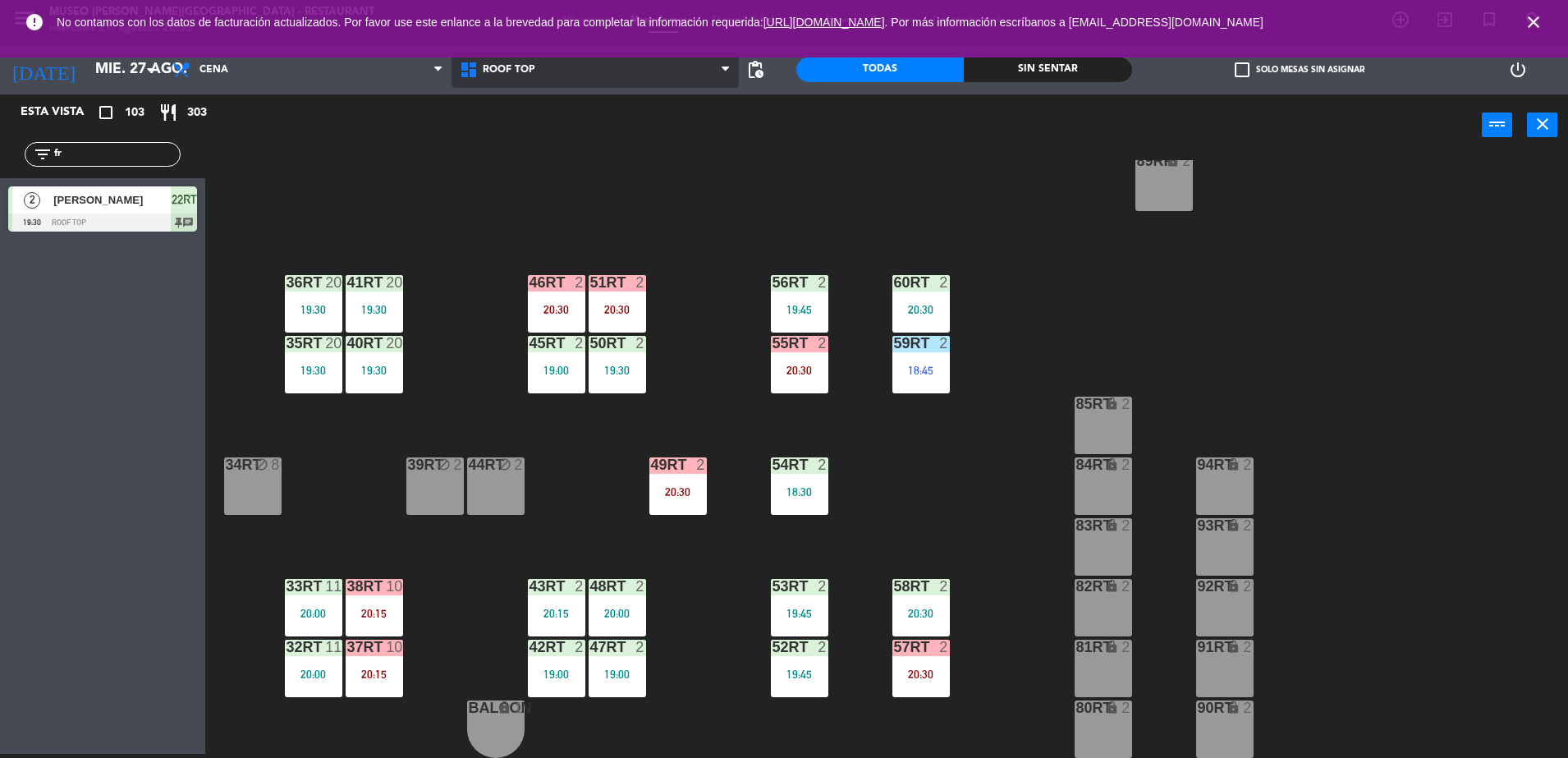
type input "f"
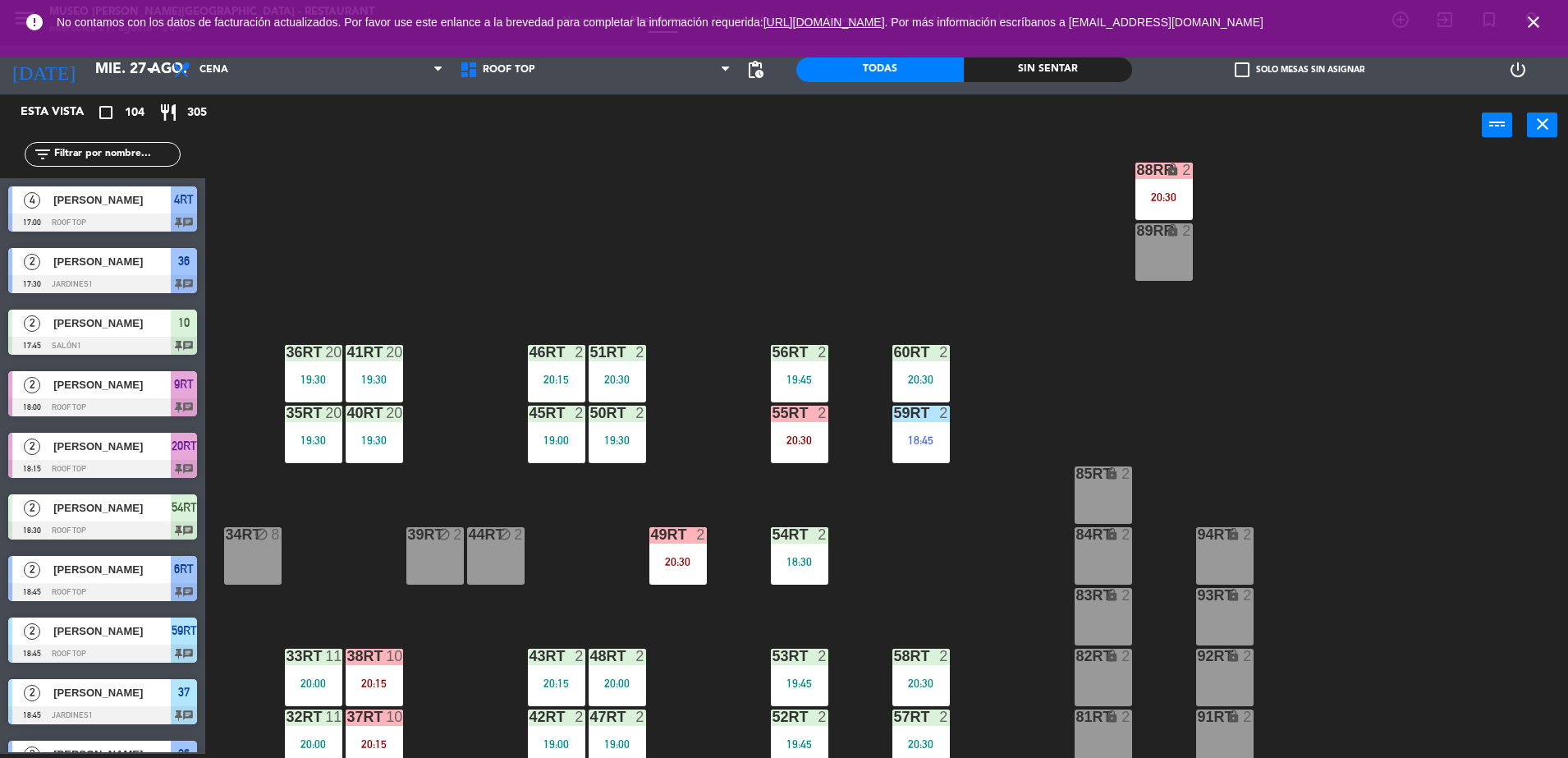
scroll to position [579, 0]
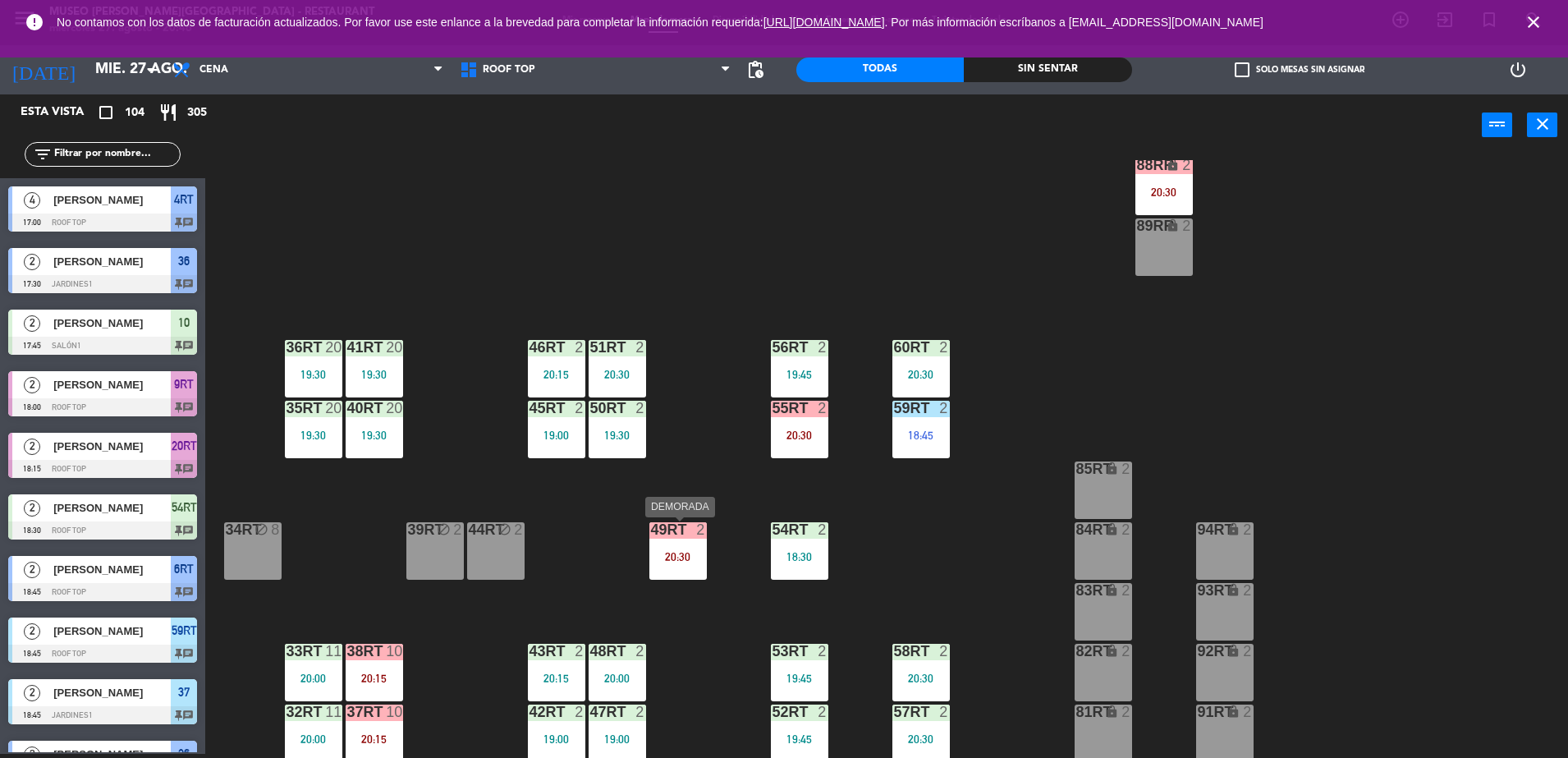
click at [668, 576] on div "49RT 2 20:30" at bounding box center [678, 550] width 58 height 58
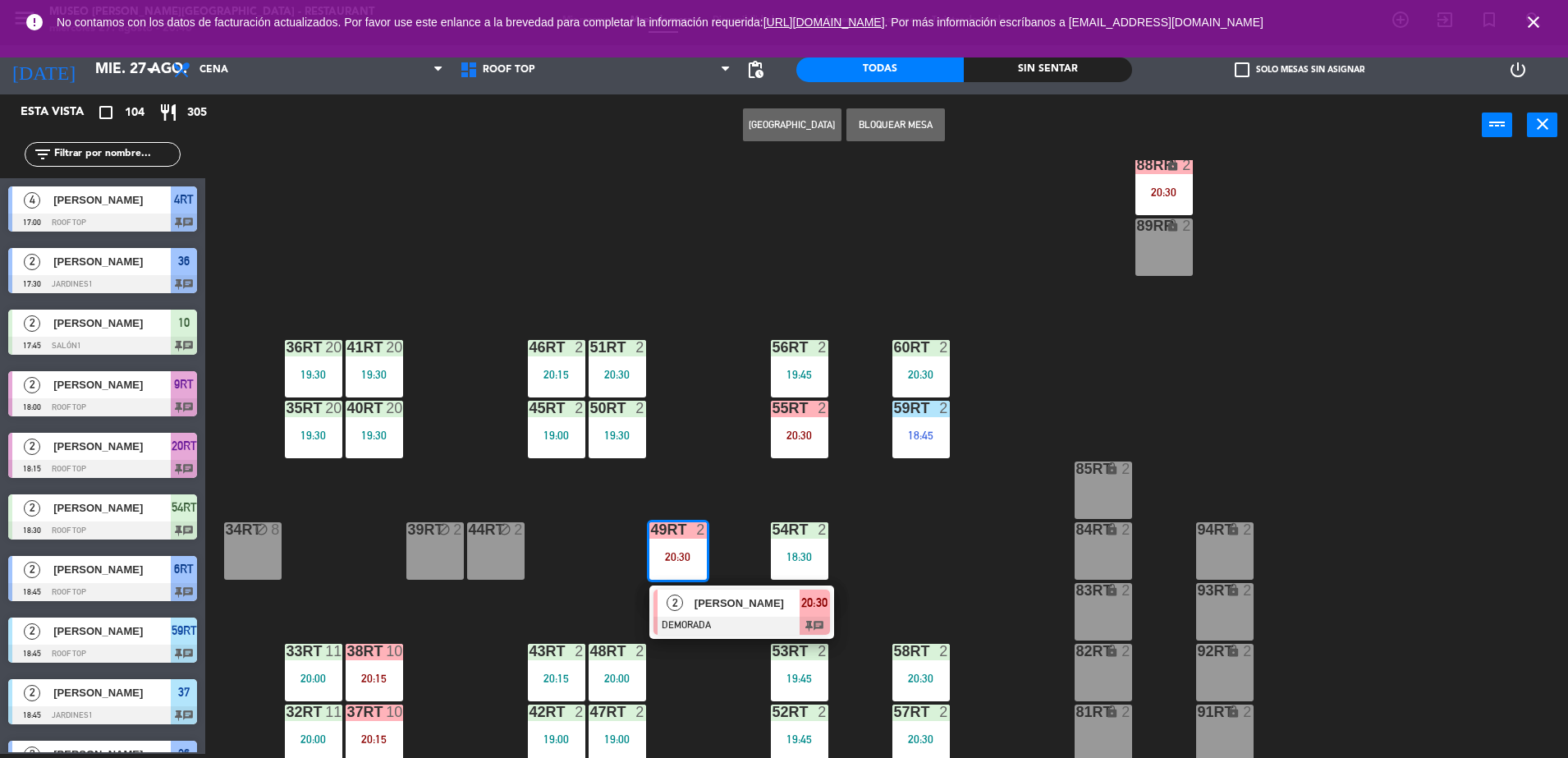
click at [728, 389] on div "18RT 3 19:30 16RT 6 19:00 28RT 2 19:15 80RR lock 2 27RT 5 20:00 7RT 4 19:30 S1R…" at bounding box center [894, 459] width 1347 height 598
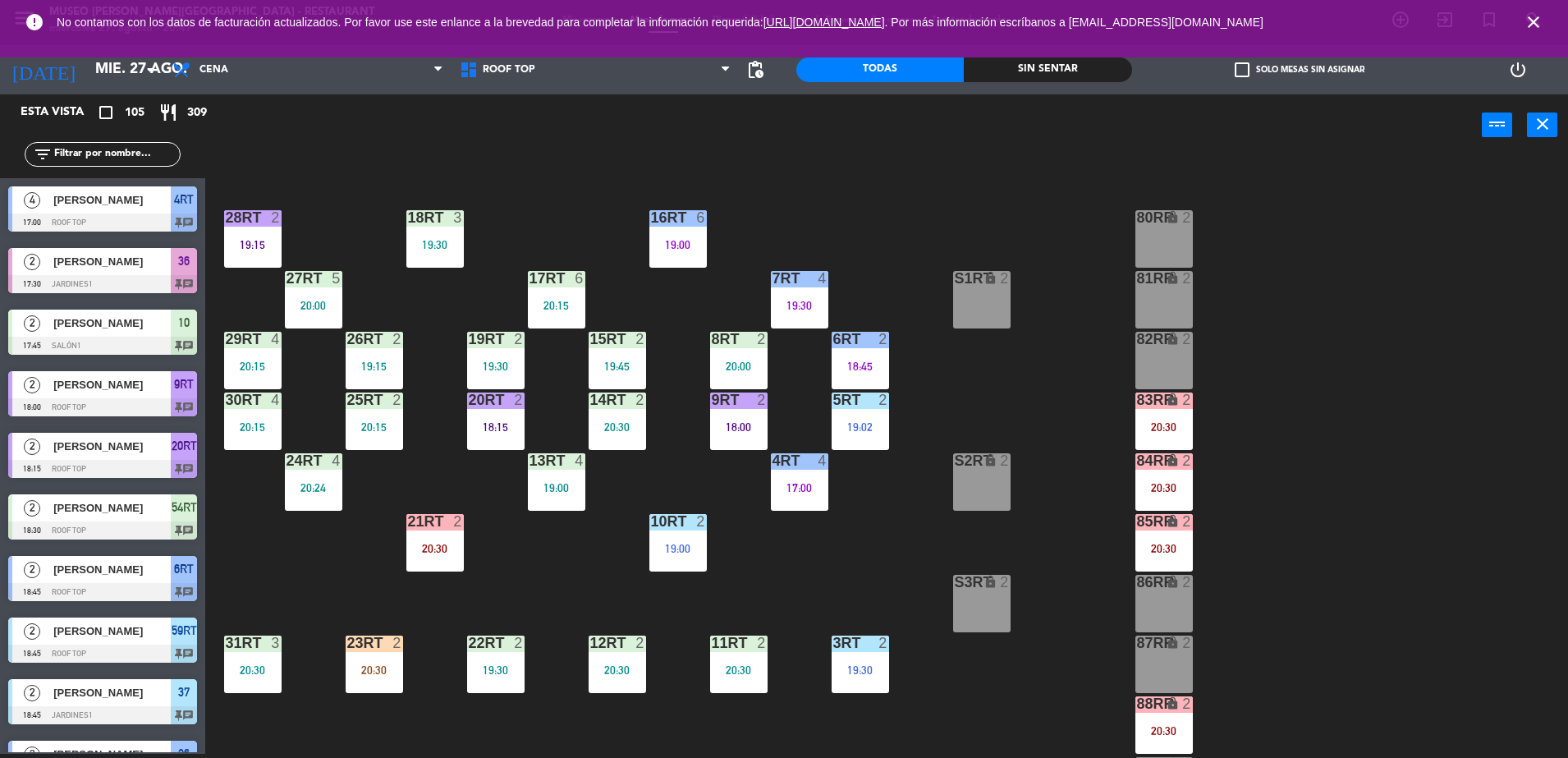
scroll to position [26, 0]
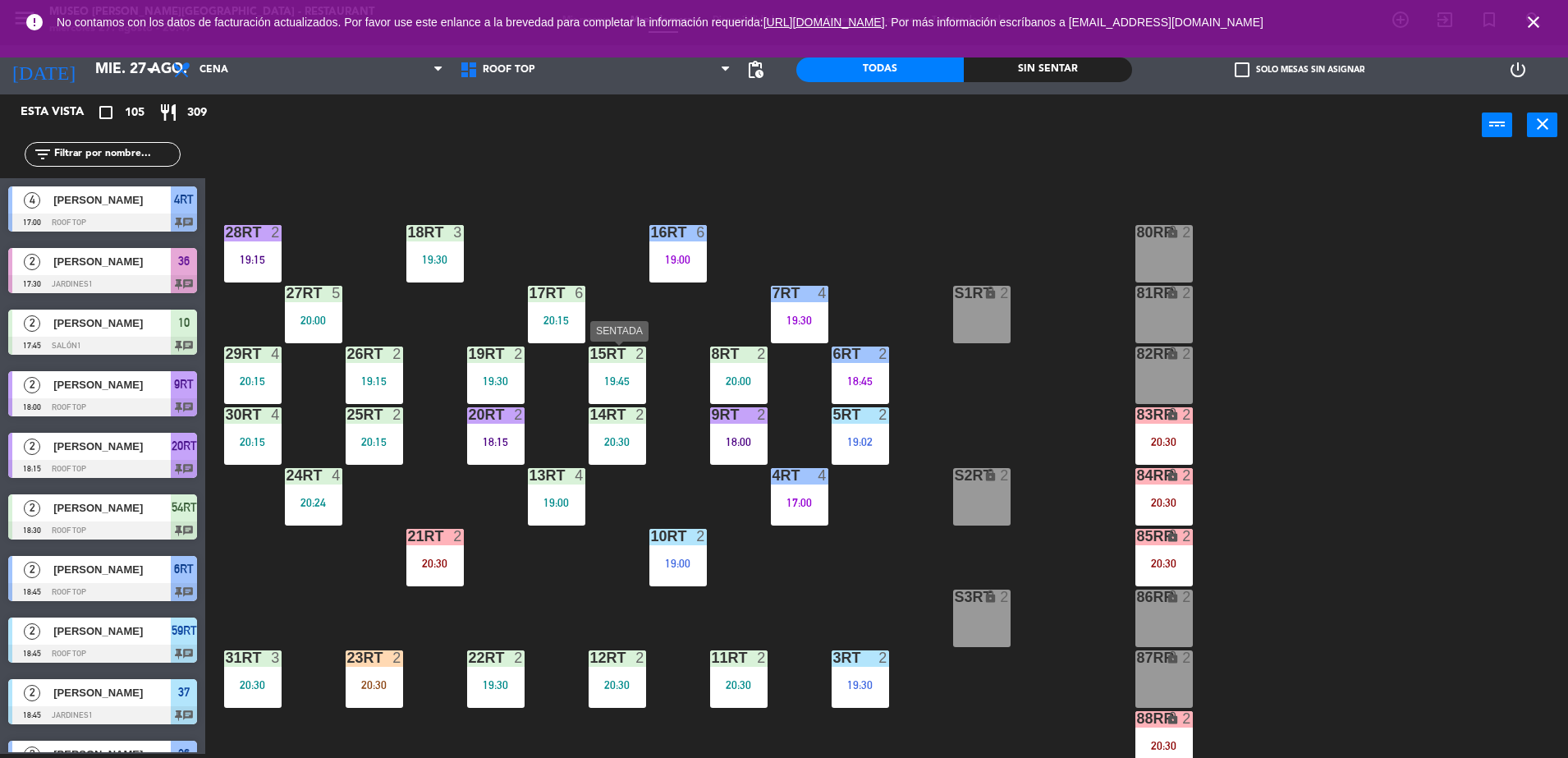
click at [630, 368] on div "15RT 2 19:45" at bounding box center [617, 375] width 58 height 58
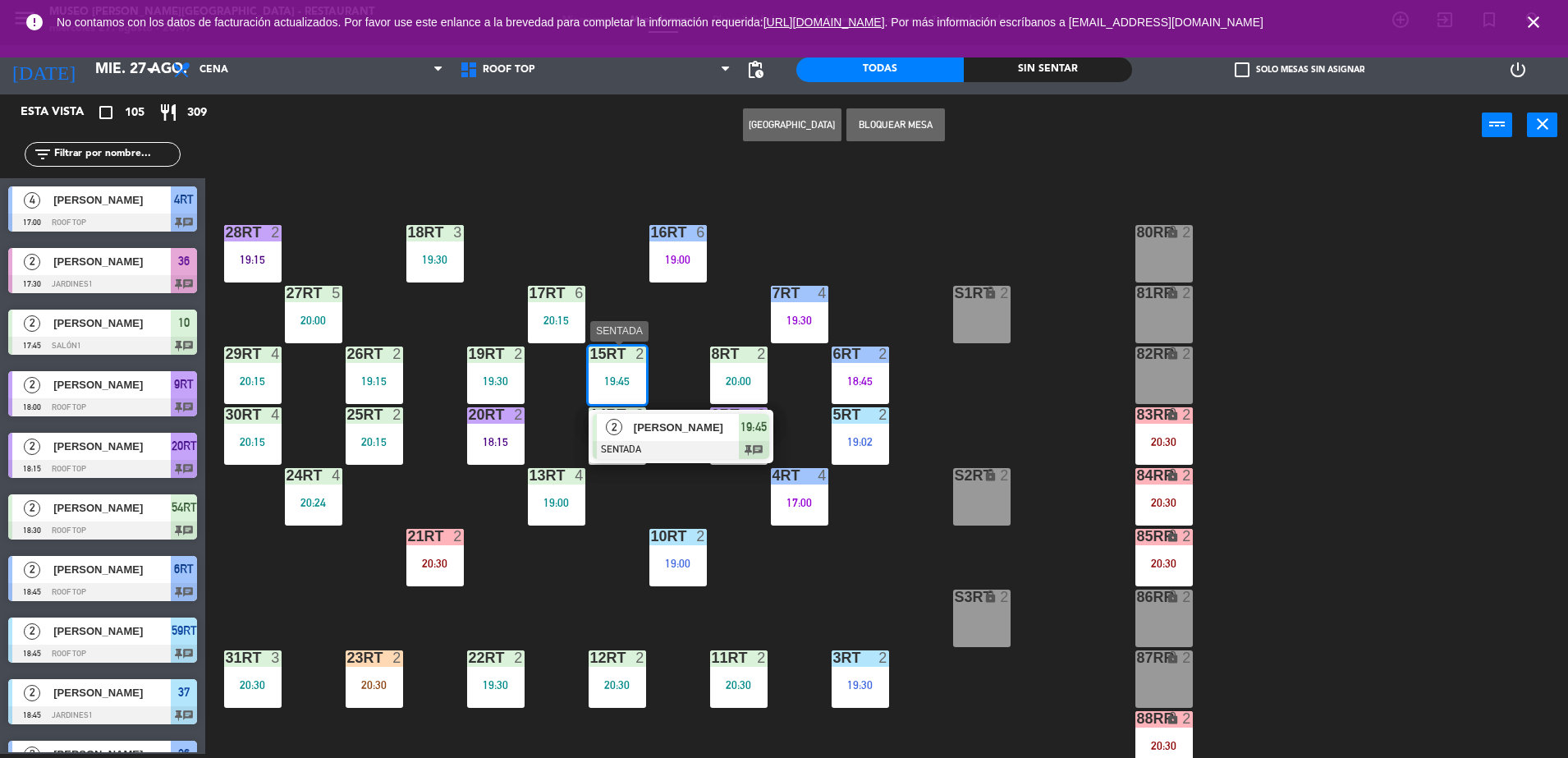
click at [688, 413] on div "[PERSON_NAME]" at bounding box center [686, 426] width 107 height 27
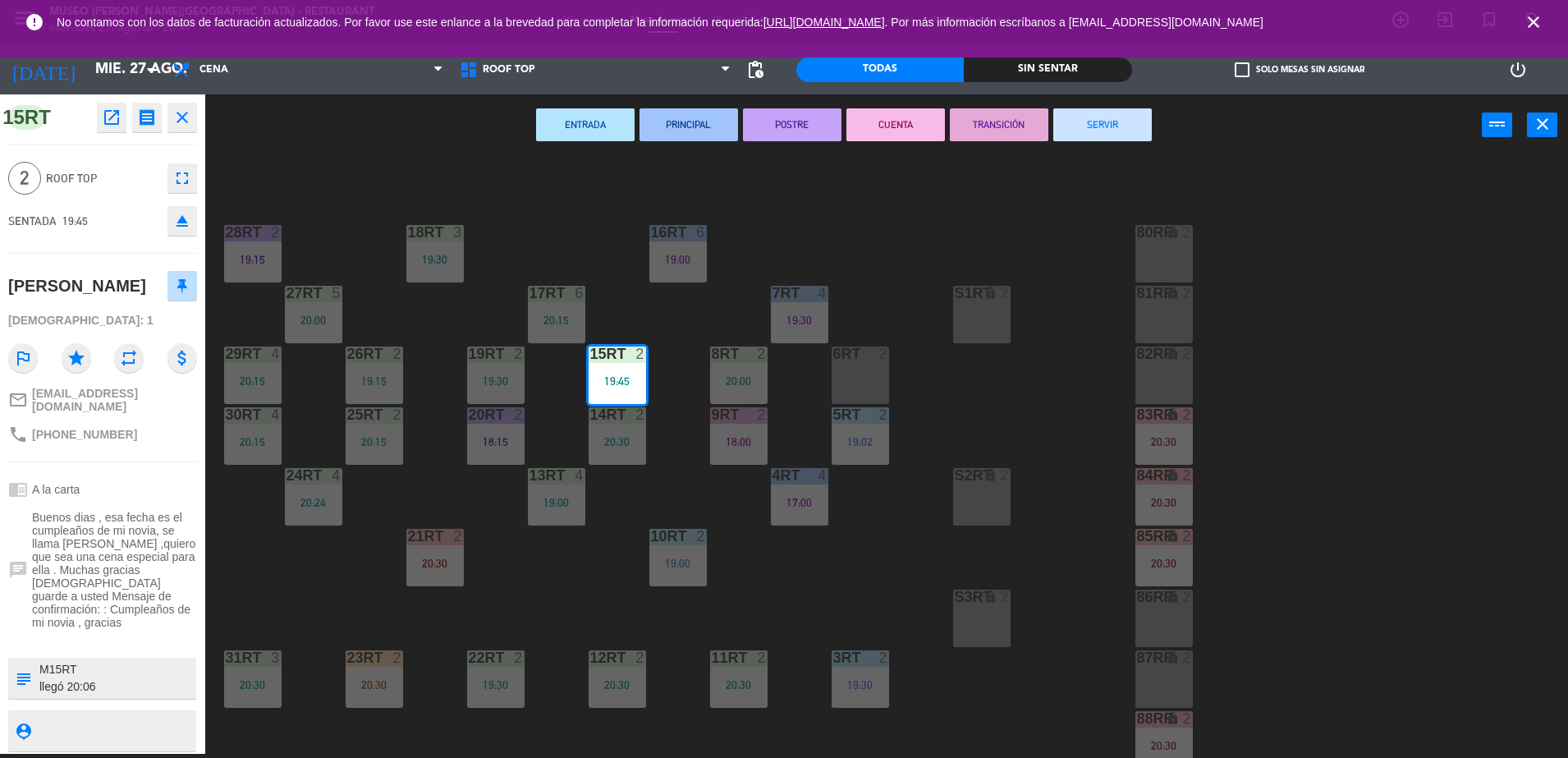
click at [599, 238] on div "18RT 3 19:30 16RT 6 19:00 28RT 2 19:15 80RR lock 2 27RT 5 20:00 7RT 4 19:30 S1R…" at bounding box center [894, 459] width 1347 height 598
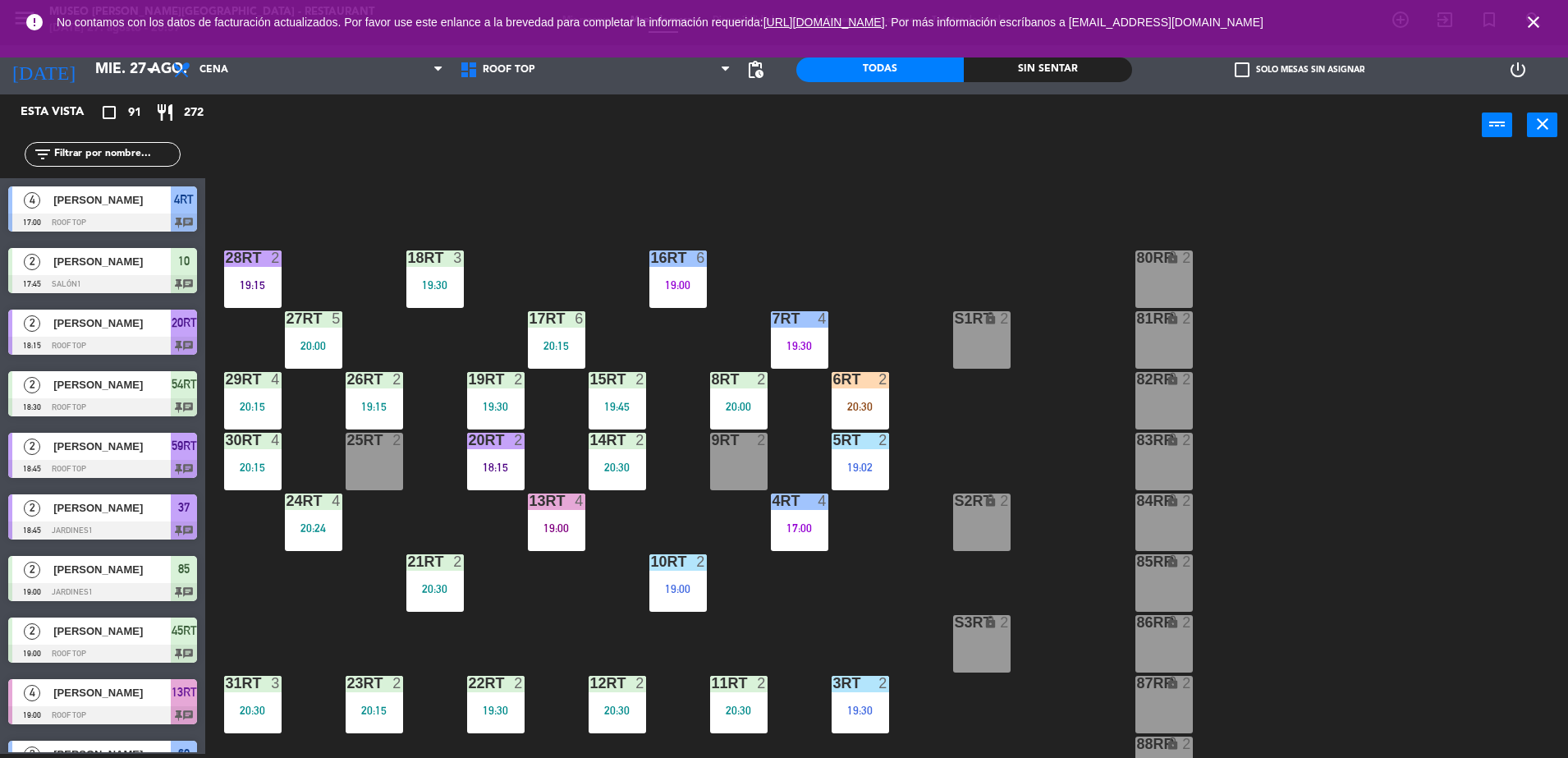
scroll to position [643, 0]
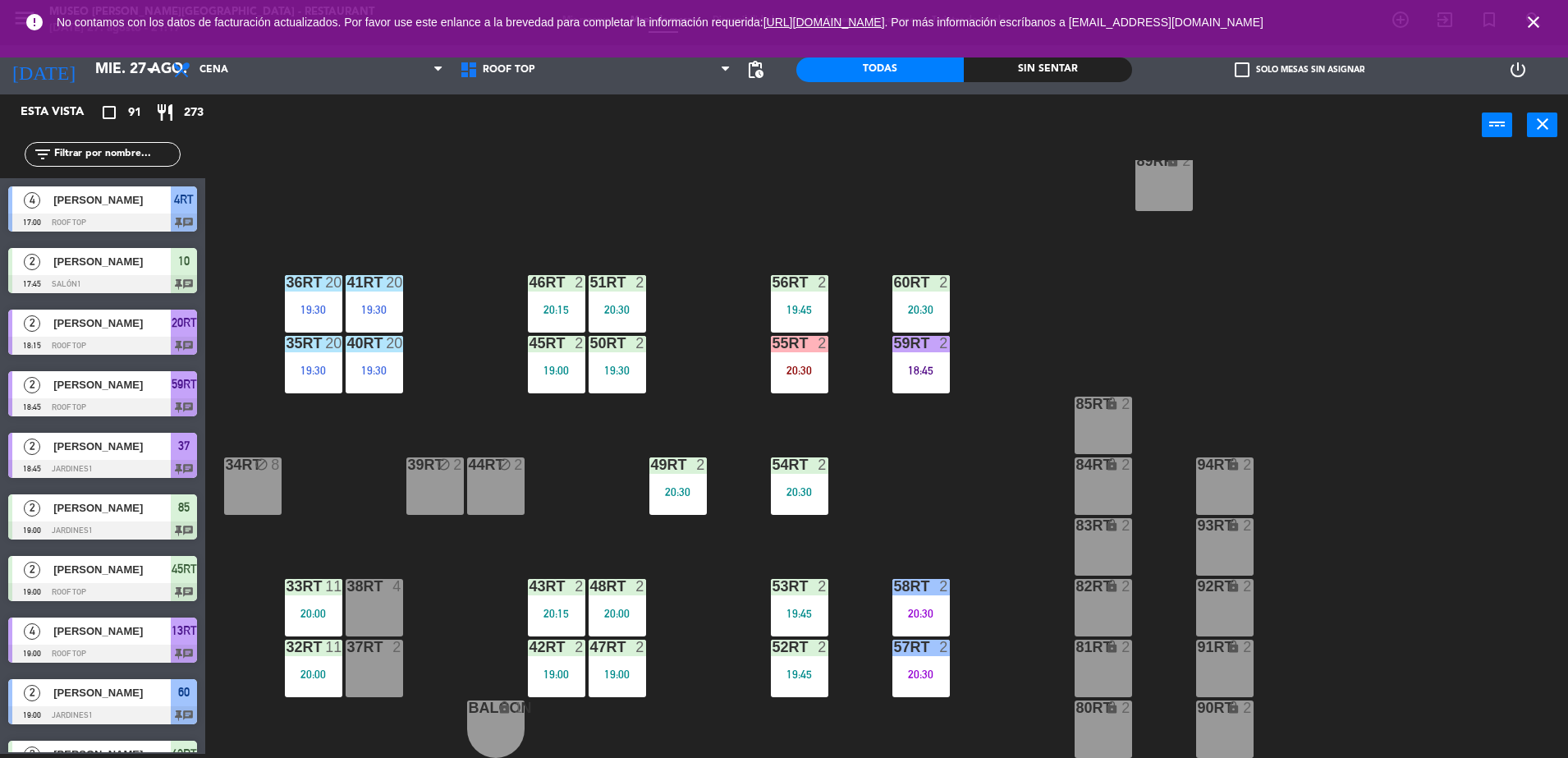
click at [79, 152] on input "text" at bounding box center [116, 154] width 128 height 18
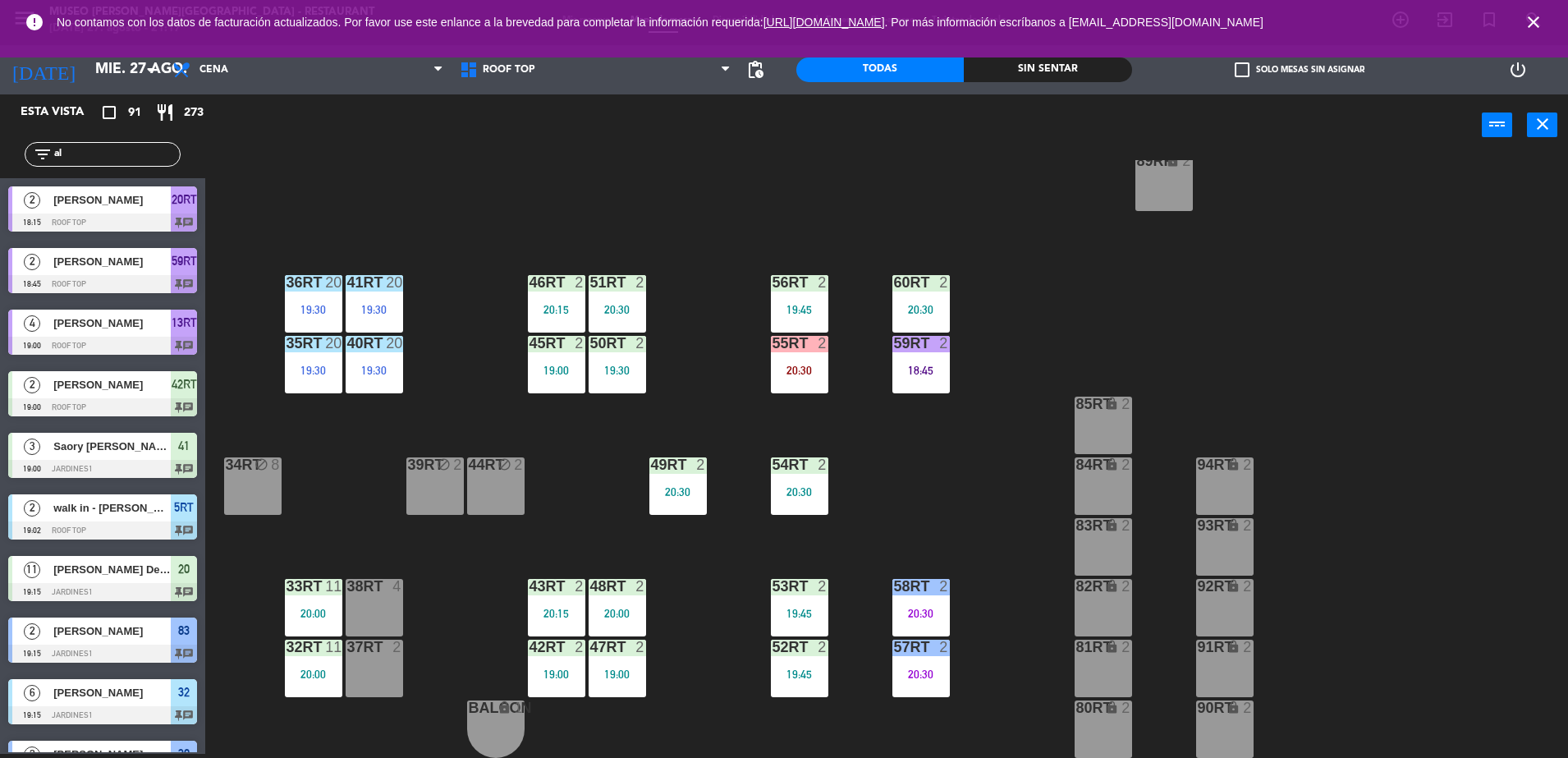
type input "a"
